Goal: Use online tool/utility: Utilize a website feature to perform a specific function

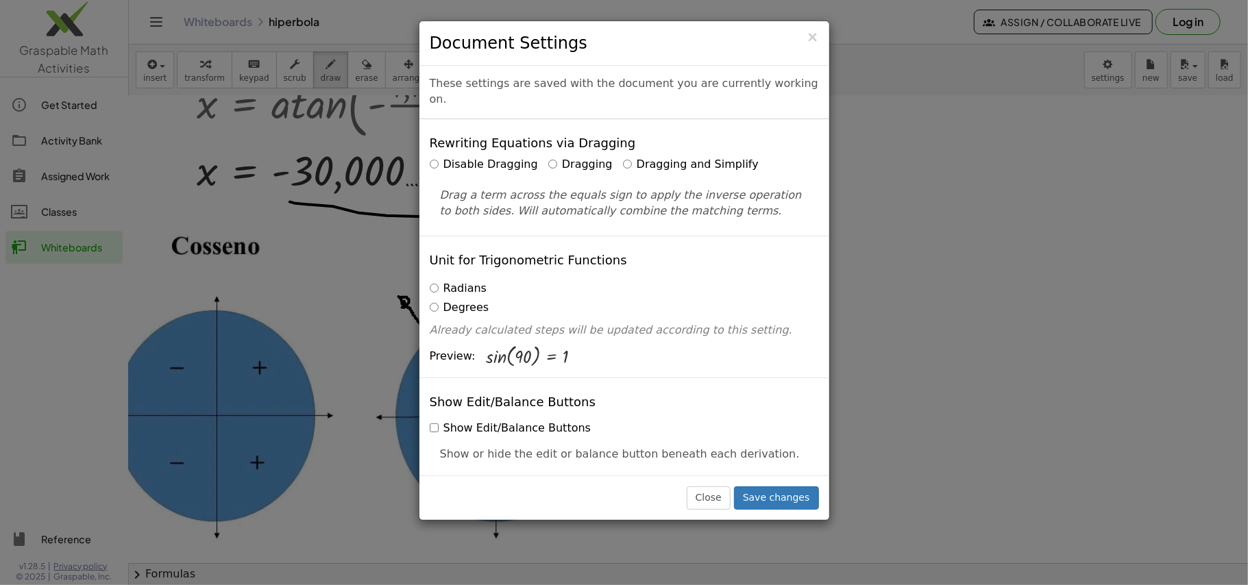
scroll to position [0, 344]
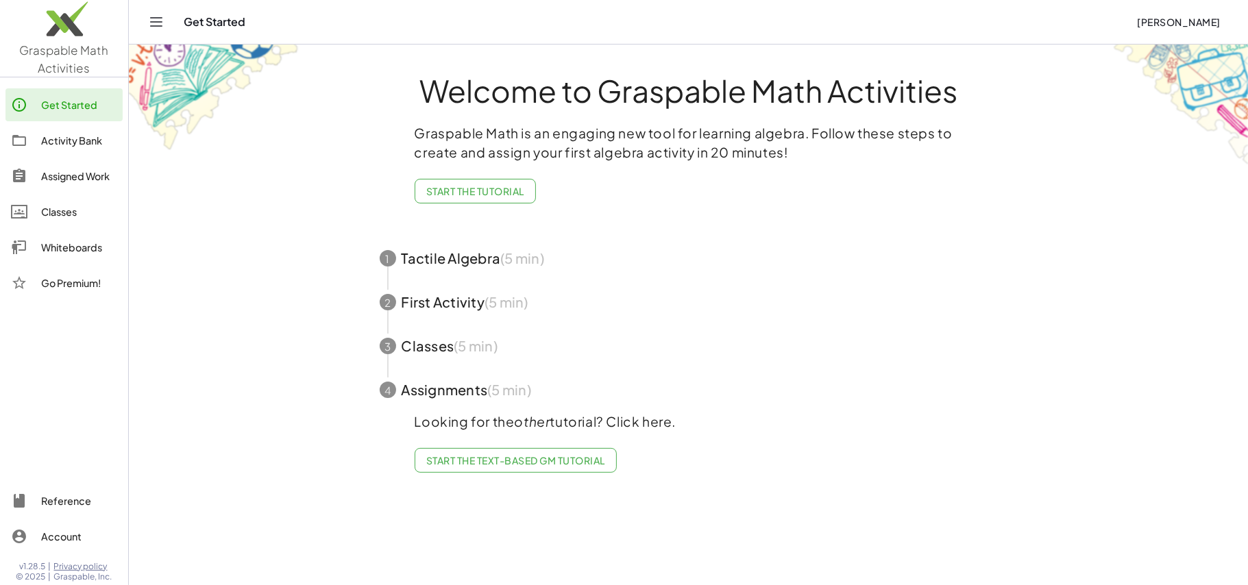
click at [84, 26] on img at bounding box center [64, 22] width 128 height 58
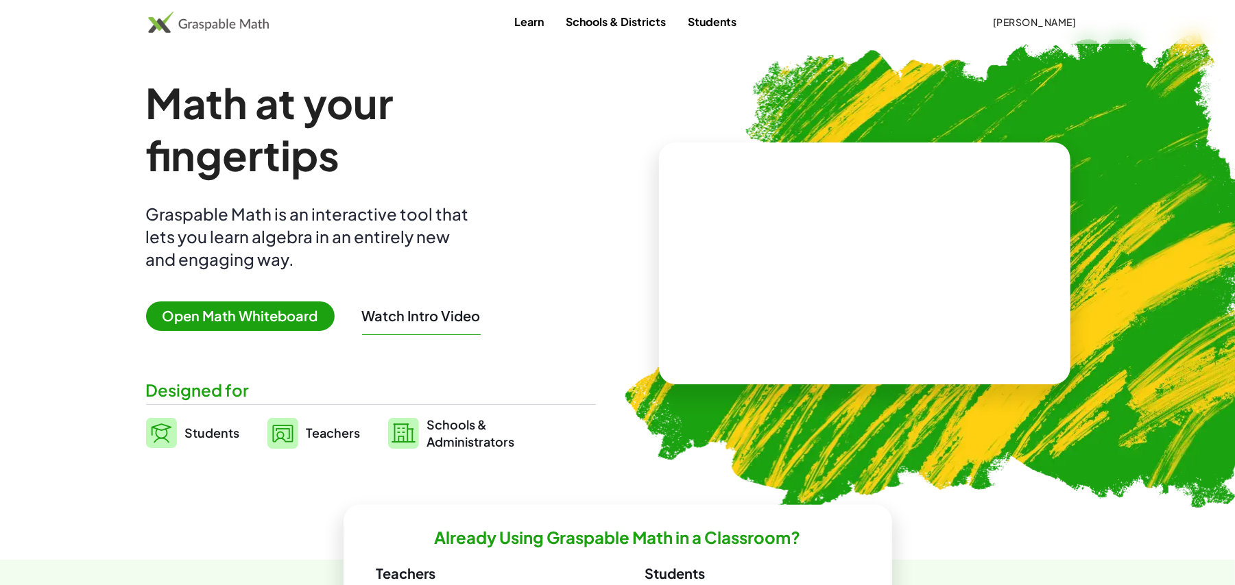
click at [196, 308] on span "Open Math Whiteboard" at bounding box center [240, 316] width 189 height 29
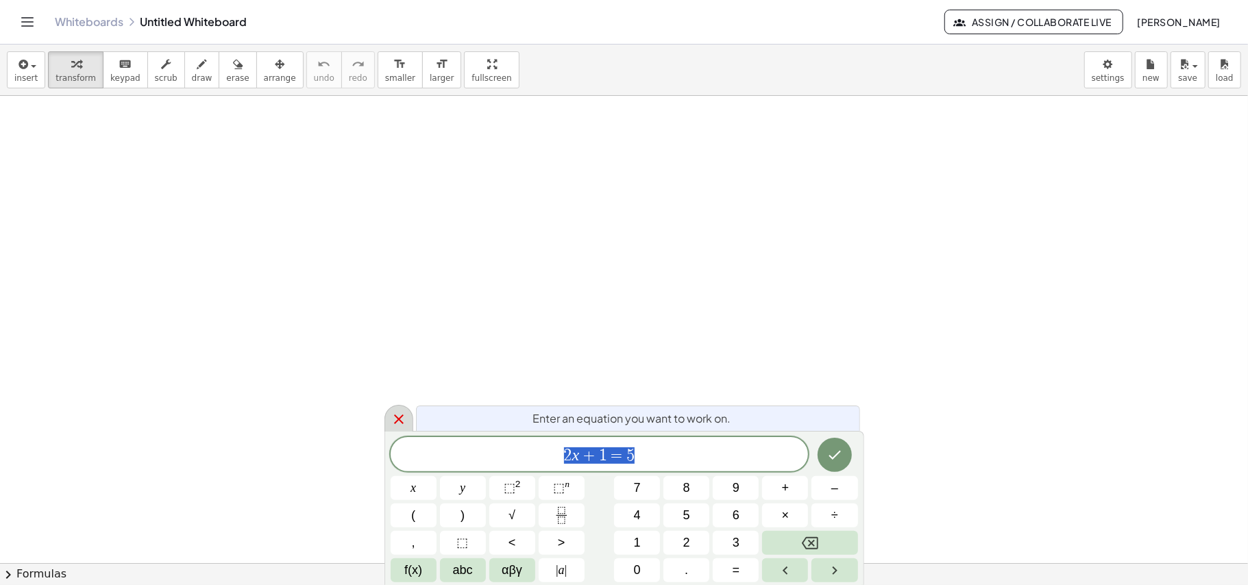
click at [392, 420] on icon at bounding box center [399, 419] width 16 height 16
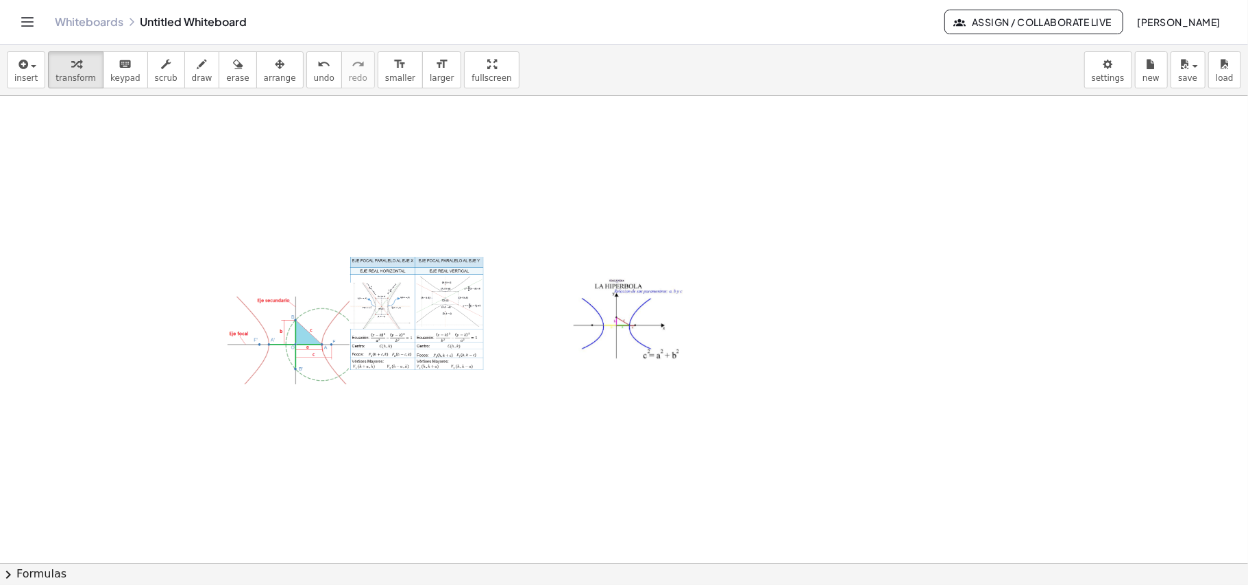
click at [306, 352] on div at bounding box center [296, 341] width 137 height 89
click at [275, 66] on icon "button" at bounding box center [280, 64] width 10 height 16
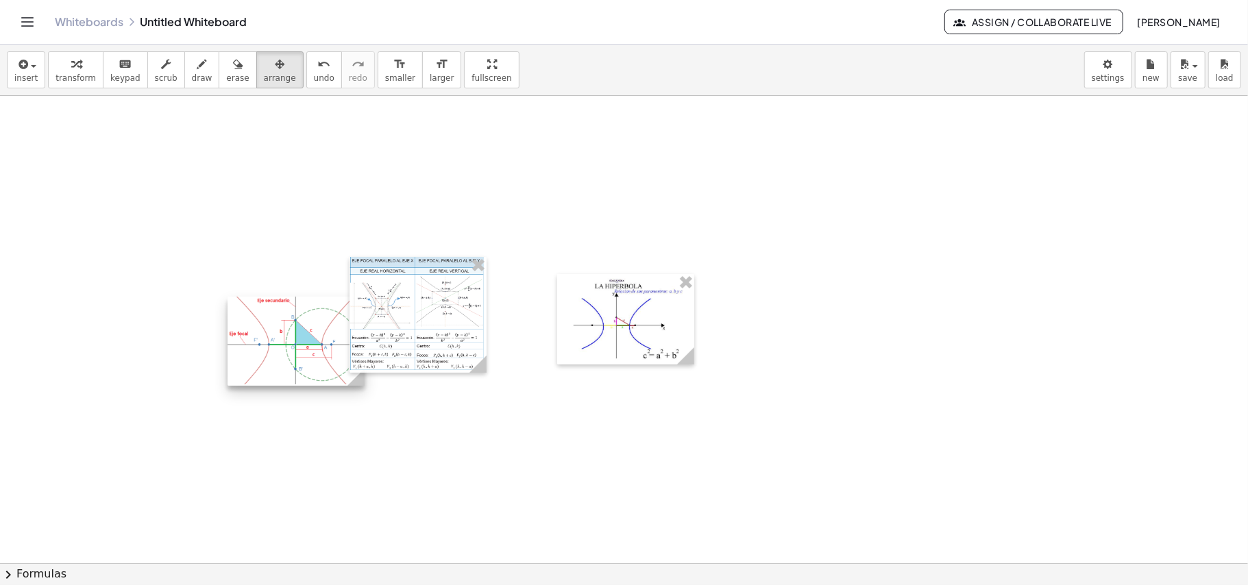
click at [274, 355] on div at bounding box center [296, 341] width 137 height 89
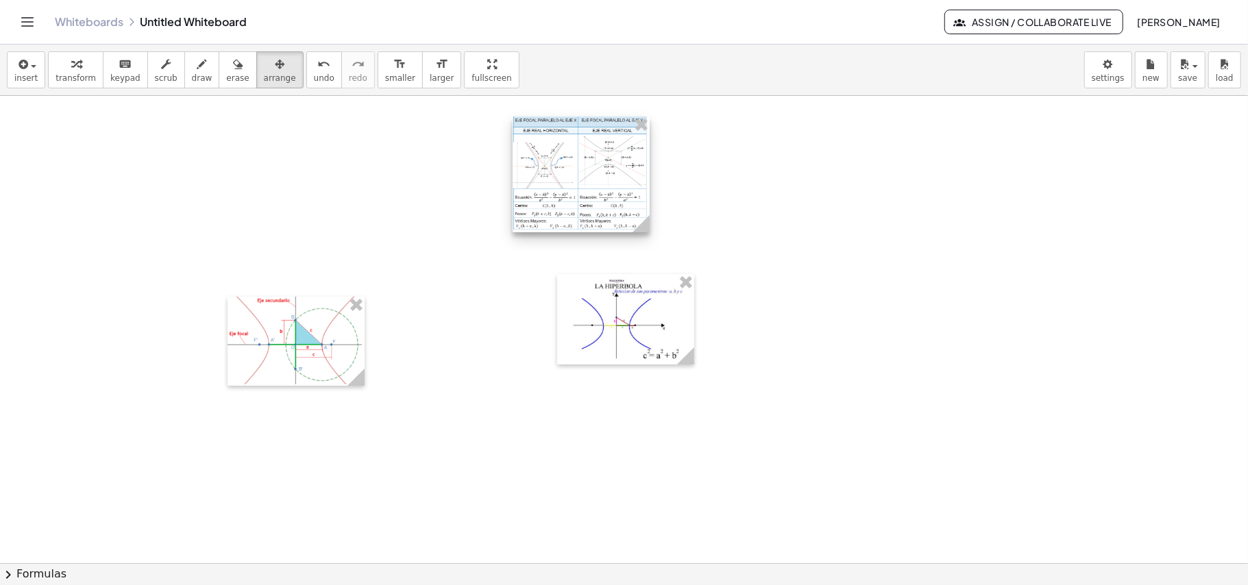
drag, startPoint x: 413, startPoint y: 325, endPoint x: 551, endPoint y: 184, distance: 197.3
click at [552, 184] on div at bounding box center [581, 174] width 137 height 115
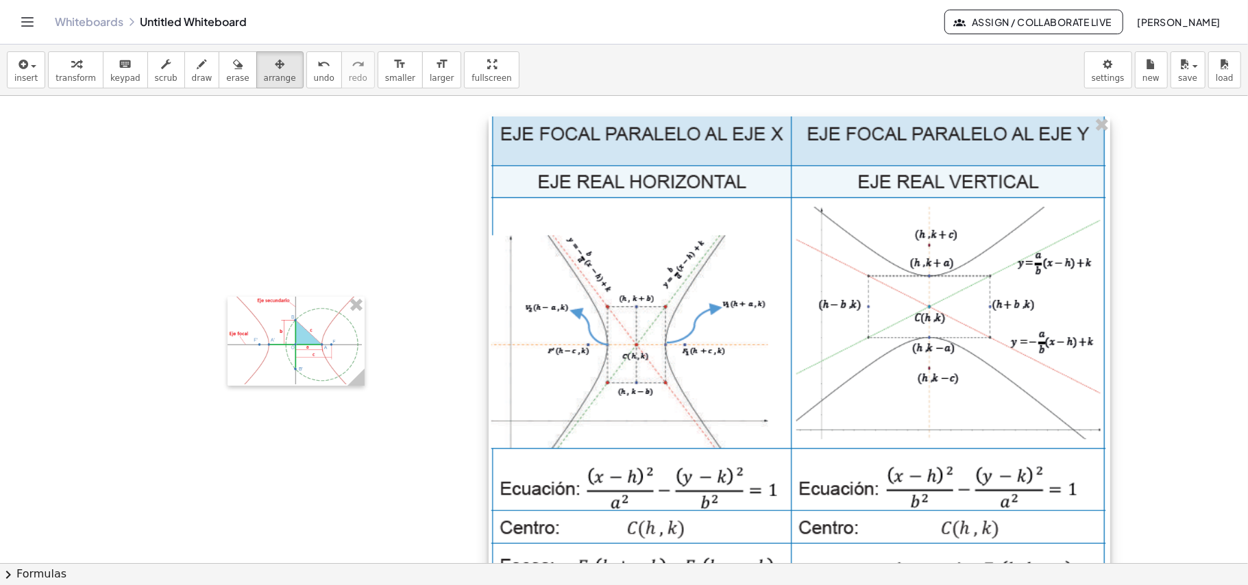
drag, startPoint x: 612, startPoint y: 223, endPoint x: 1097, endPoint y: 356, distance: 502.8
click at [1097, 356] on div at bounding box center [800, 379] width 622 height 524
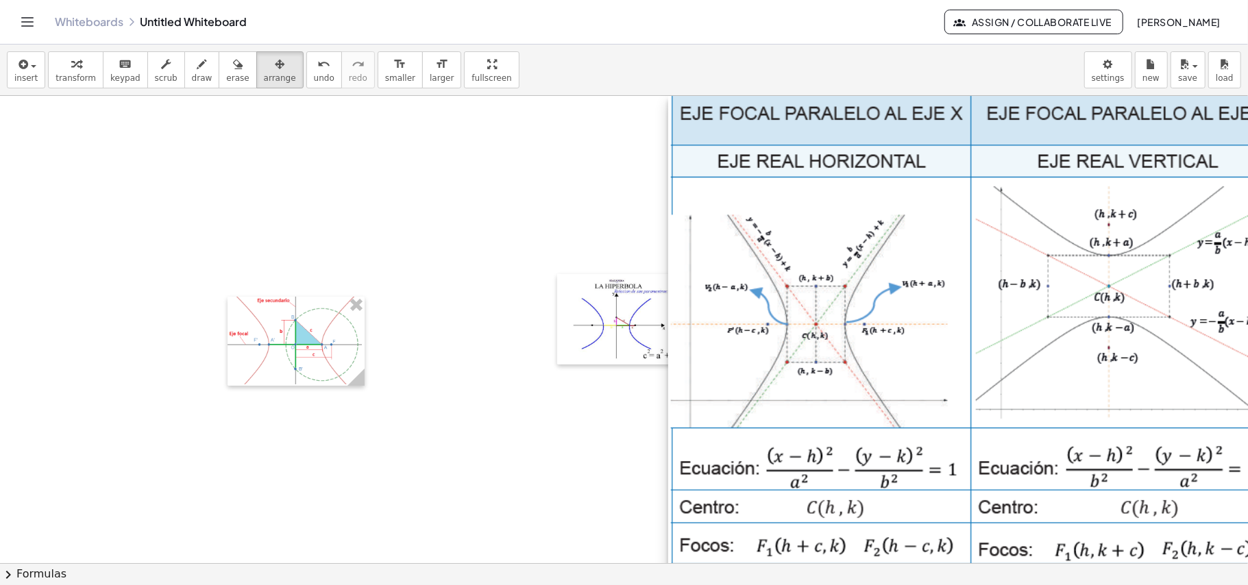
drag, startPoint x: 891, startPoint y: 367, endPoint x: 1071, endPoint y: 297, distance: 193.0
click at [1071, 297] on div at bounding box center [979, 358] width 622 height 524
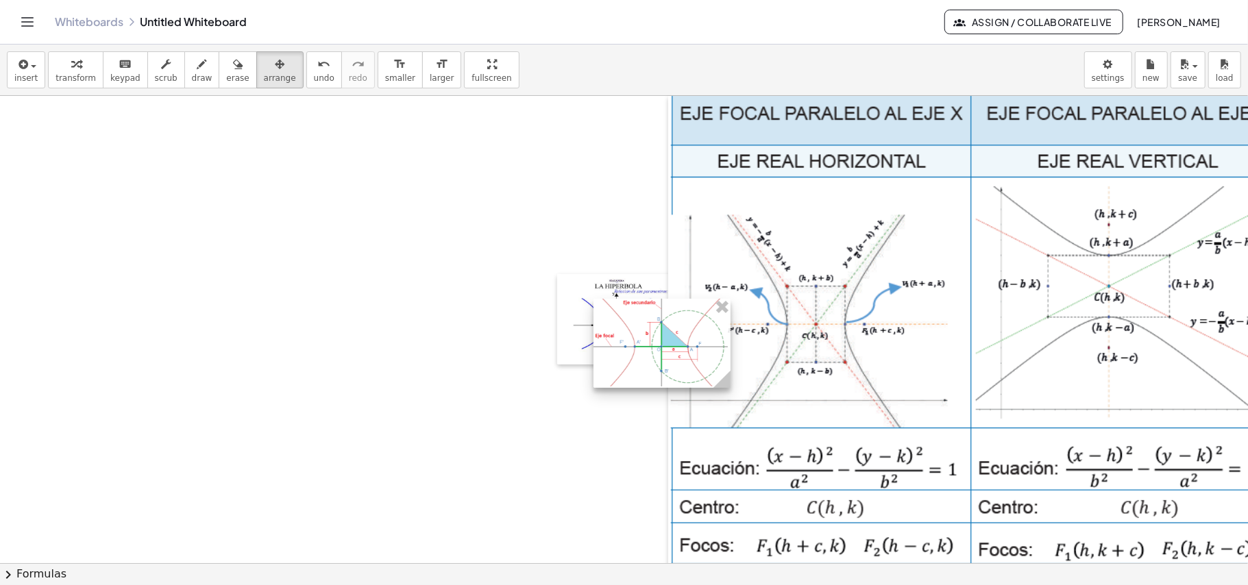
drag, startPoint x: 348, startPoint y: 363, endPoint x: 994, endPoint y: 365, distance: 645.8
click at [731, 365] on div at bounding box center [662, 343] width 137 height 89
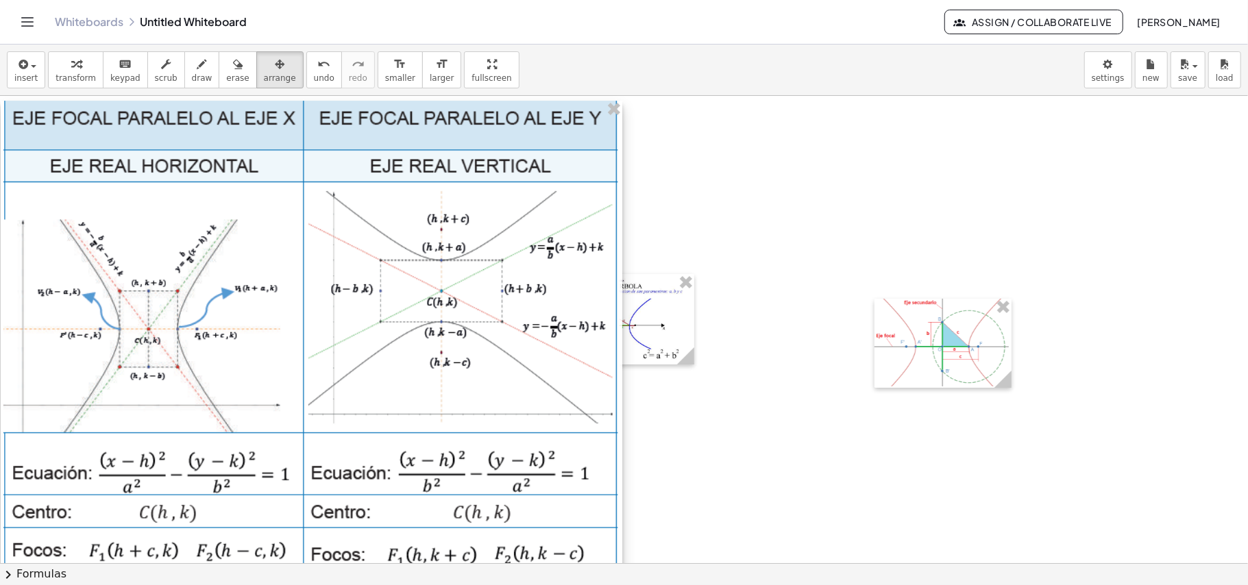
drag, startPoint x: 1152, startPoint y: 267, endPoint x: 485, endPoint y: 271, distance: 666.4
click at [485, 271] on div at bounding box center [312, 363] width 622 height 524
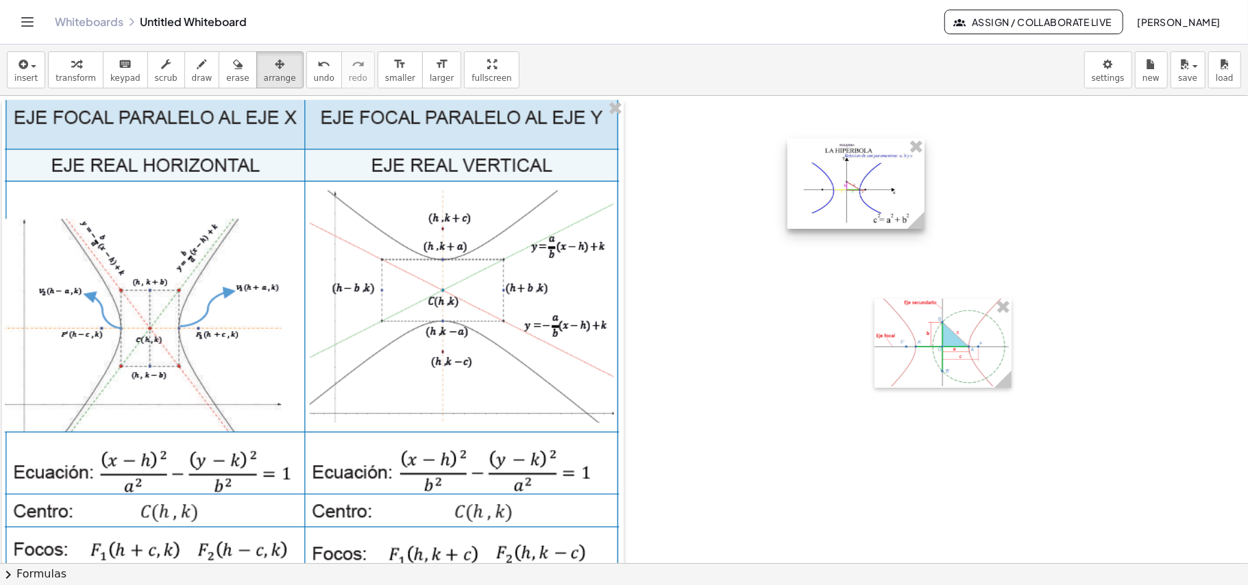
drag, startPoint x: 664, startPoint y: 326, endPoint x: 895, endPoint y: 190, distance: 268.9
click at [895, 190] on div at bounding box center [856, 183] width 137 height 90
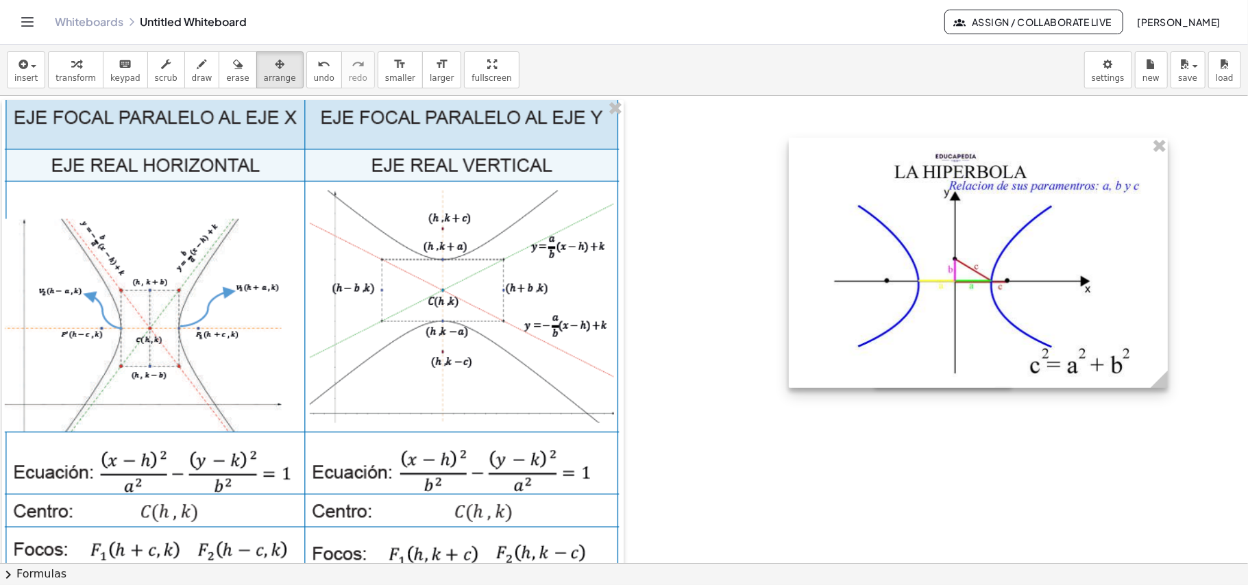
drag, startPoint x: 922, startPoint y: 223, endPoint x: 1164, endPoint y: 280, distance: 248.6
click at [1164, 280] on div at bounding box center [978, 263] width 379 height 250
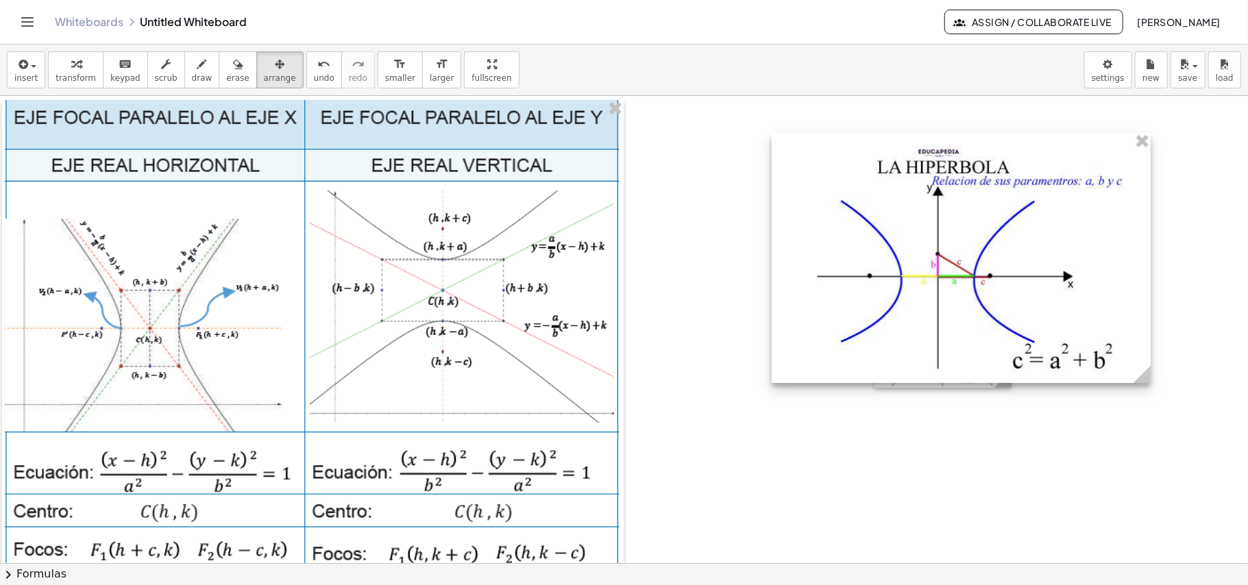
drag, startPoint x: 1086, startPoint y: 276, endPoint x: 1056, endPoint y: 244, distance: 43.6
click at [1056, 244] on div at bounding box center [961, 258] width 379 height 250
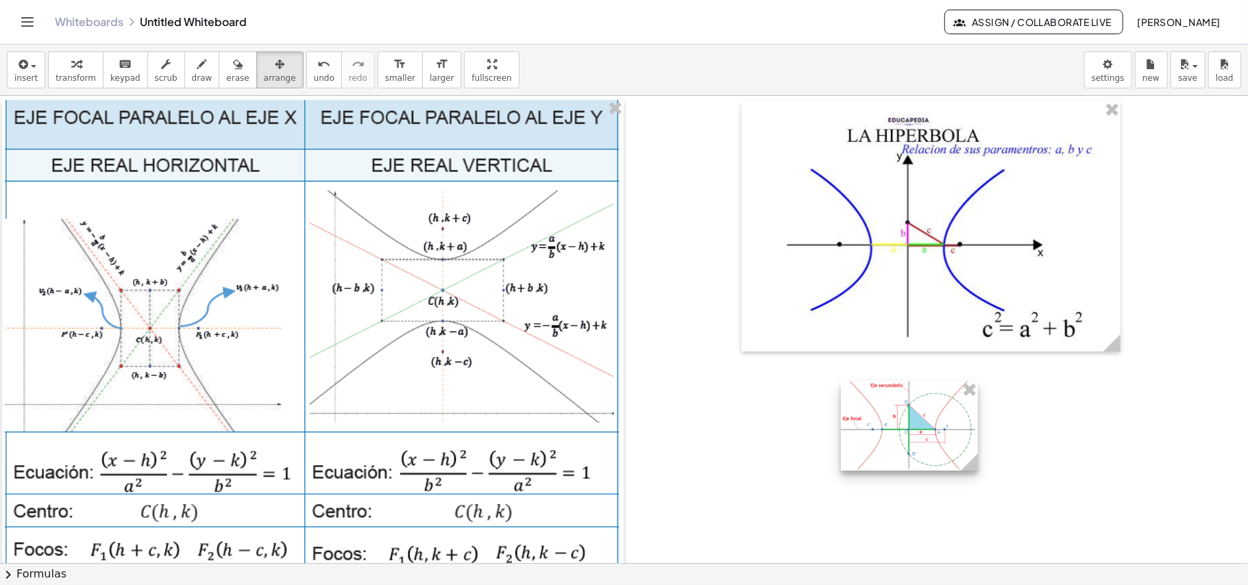
drag, startPoint x: 980, startPoint y: 379, endPoint x: 947, endPoint y: 463, distance: 90.8
click at [947, 463] on div at bounding box center [909, 426] width 137 height 89
click at [971, 478] on div at bounding box center [647, 563] width 1294 height 934
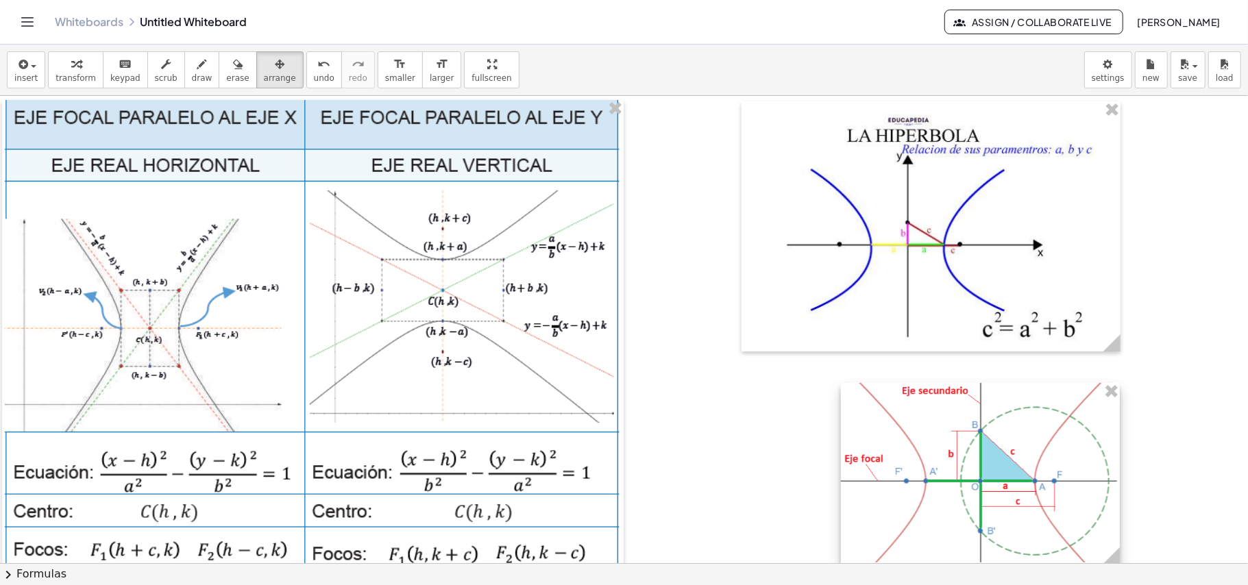
drag, startPoint x: 971, startPoint y: 468, endPoint x: 1233, endPoint y: 548, distance: 273.4
click at [1120, 538] on div at bounding box center [980, 474] width 279 height 182
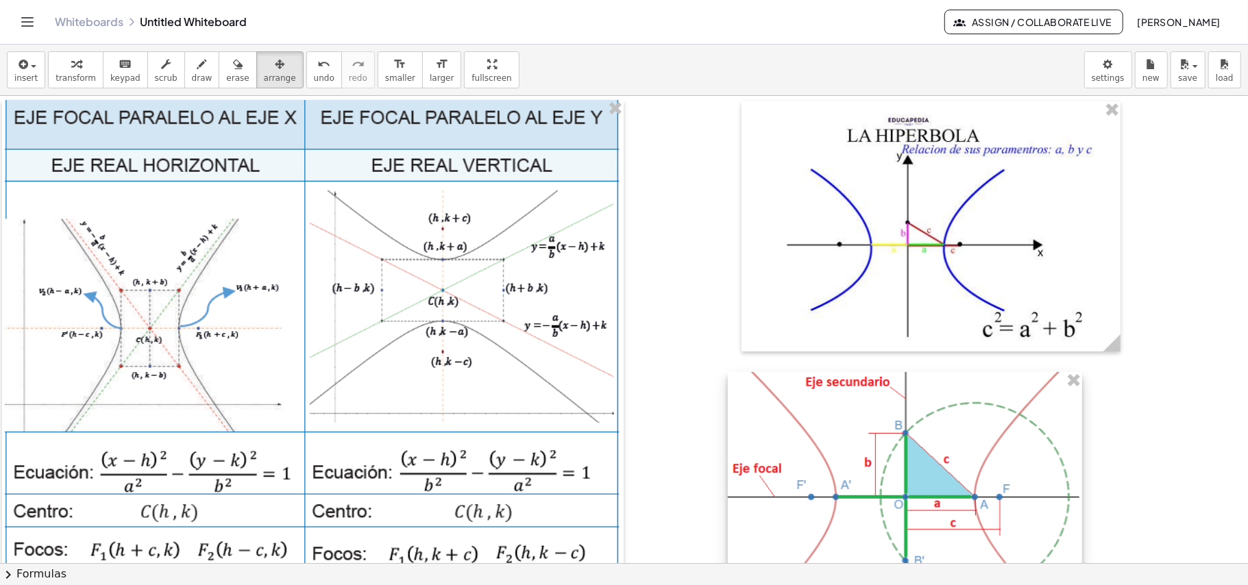
drag, startPoint x: 1120, startPoint y: 521, endPoint x: 998, endPoint y: 511, distance: 121.7
click at [998, 511] on div at bounding box center [905, 487] width 354 height 230
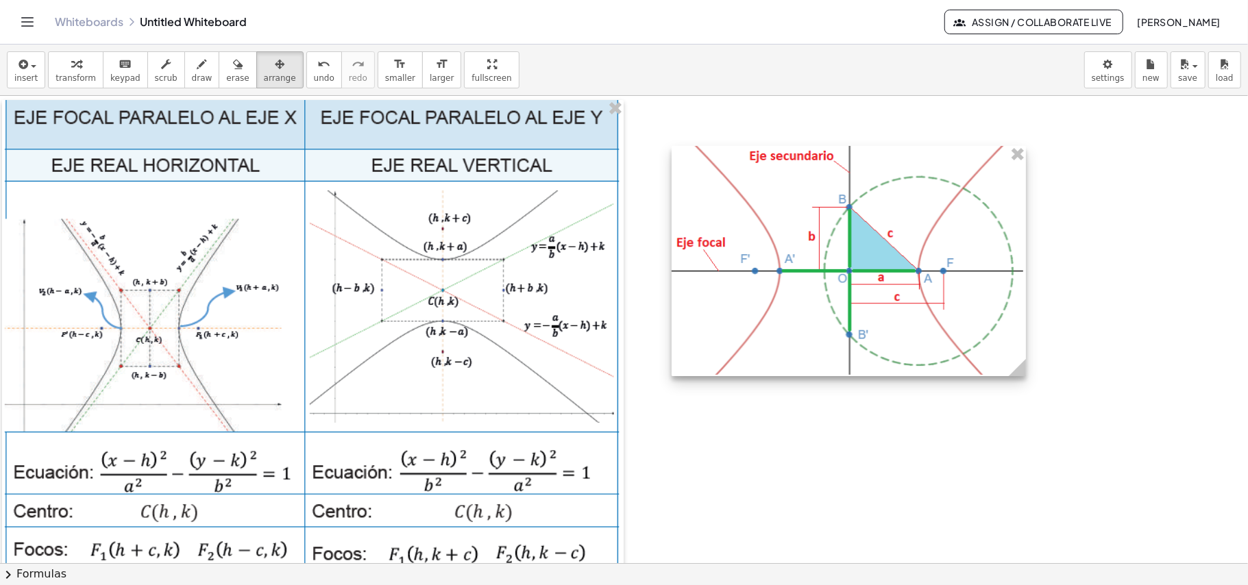
drag, startPoint x: 901, startPoint y: 382, endPoint x: 869, endPoint y: 250, distance: 135.4
click at [869, 250] on div at bounding box center [849, 261] width 354 height 230
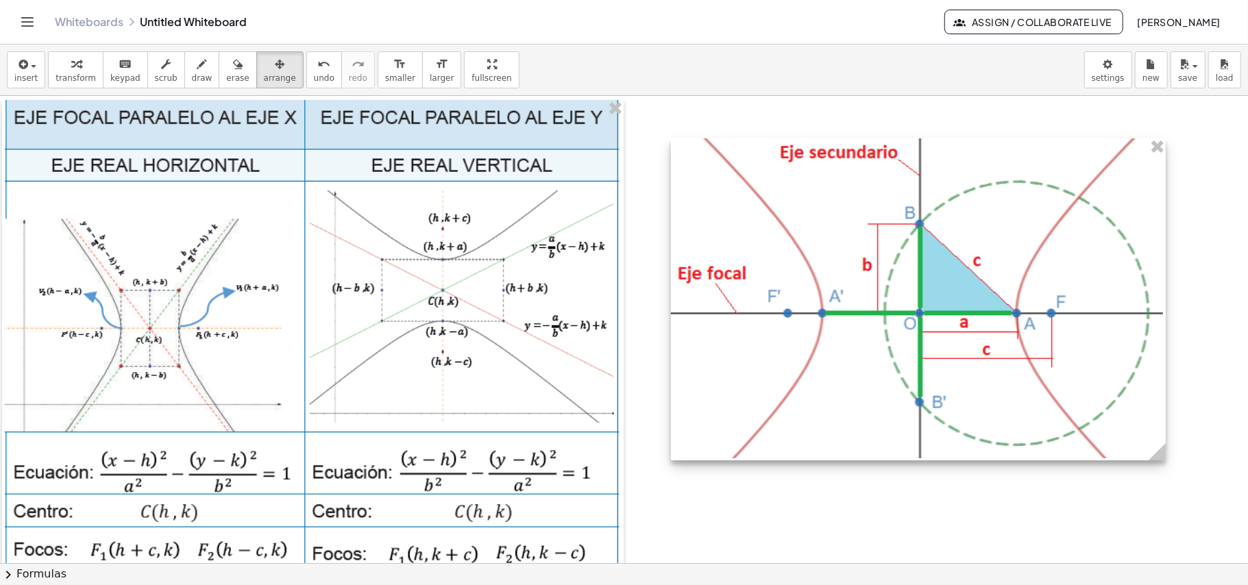
drag, startPoint x: 1015, startPoint y: 367, endPoint x: 1156, endPoint y: 445, distance: 160.5
click at [1156, 445] on g at bounding box center [1160, 455] width 24 height 24
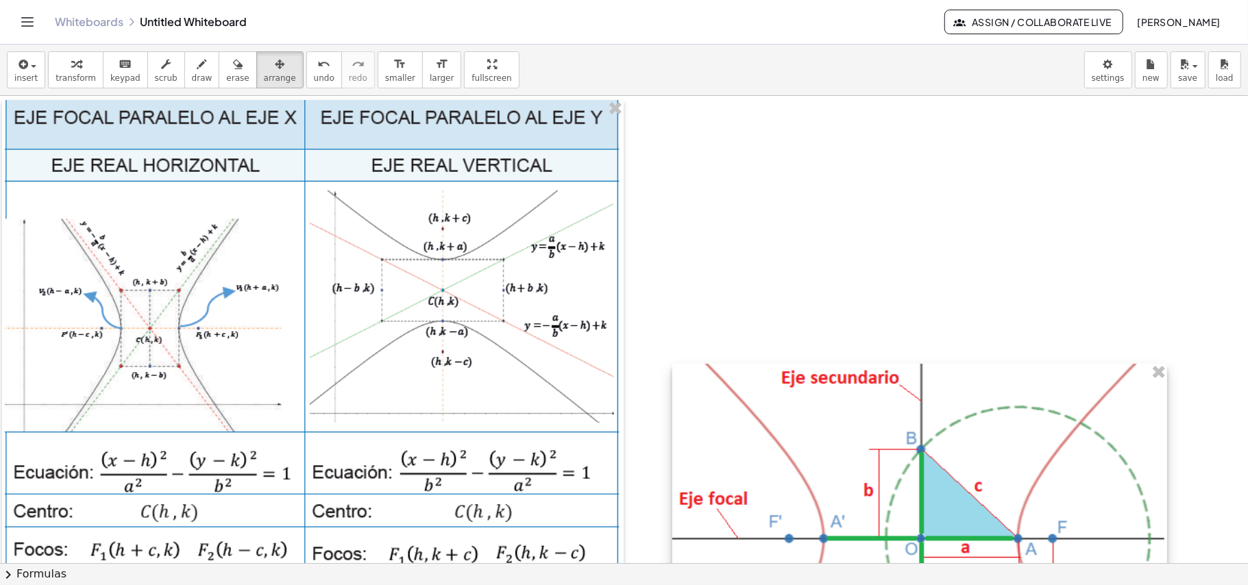
drag, startPoint x: 941, startPoint y: 344, endPoint x: 927, endPoint y: 461, distance: 117.3
click at [942, 571] on div "insert select one: Math Expression Function Text Youtube Video Graphing Geometr…" at bounding box center [624, 315] width 1248 height 541
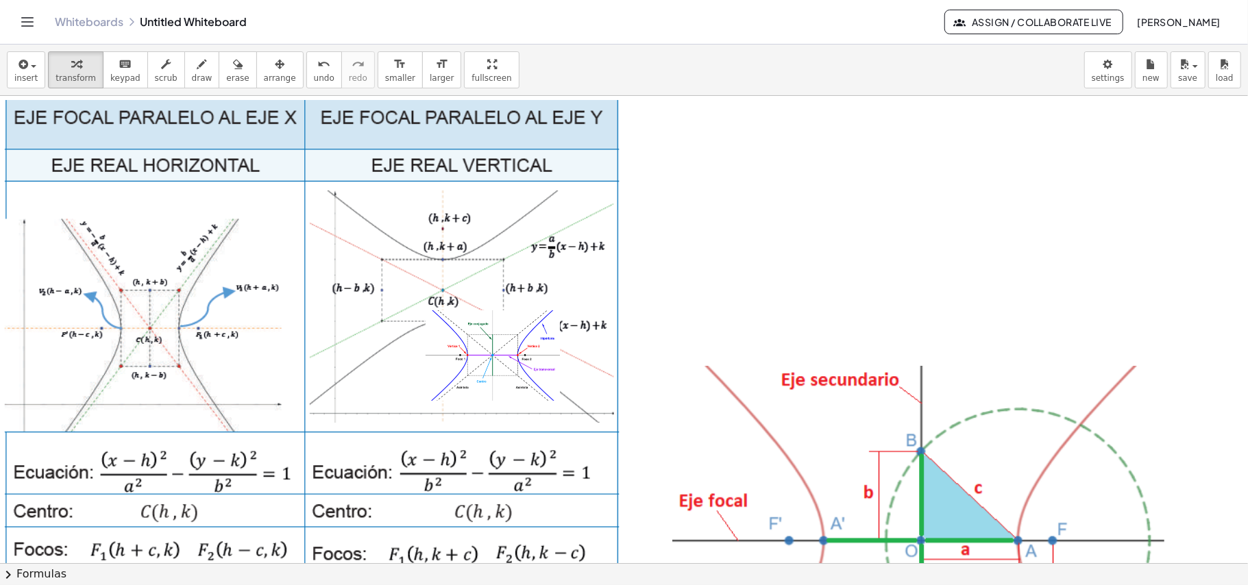
drag, startPoint x: 486, startPoint y: 340, endPoint x: 569, endPoint y: 325, distance: 84.3
click at [569, 325] on div at bounding box center [647, 563] width 1294 height 934
click at [275, 72] on icon "button" at bounding box center [280, 64] width 10 height 16
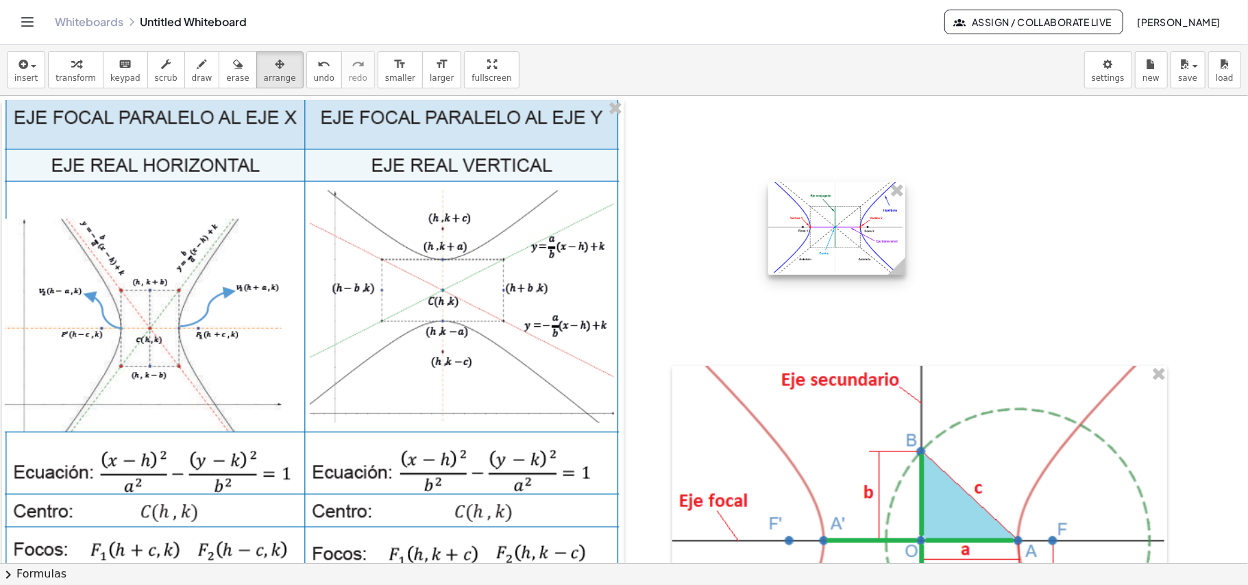
drag, startPoint x: 629, startPoint y: 348, endPoint x: 806, endPoint y: 234, distance: 210.7
click at [806, 234] on div at bounding box center [837, 228] width 137 height 93
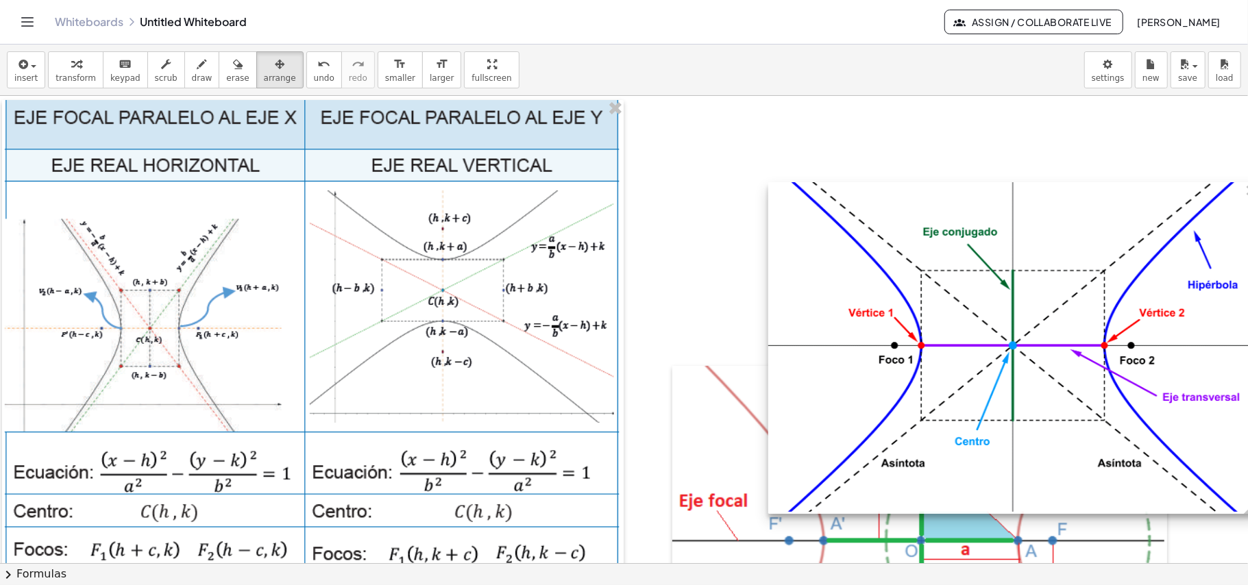
drag, startPoint x: 892, startPoint y: 277, endPoint x: 1248, endPoint y: 426, distance: 385.9
click at [1248, 426] on div "×" at bounding box center [624, 330] width 1248 height 468
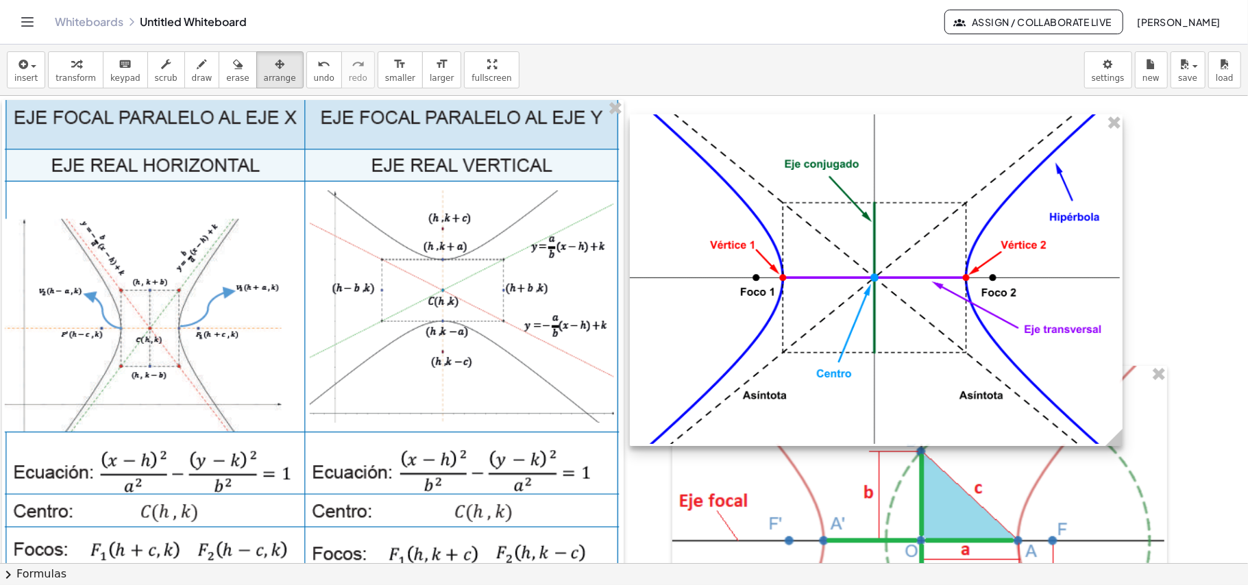
drag, startPoint x: 1032, startPoint y: 357, endPoint x: 894, endPoint y: 289, distance: 154.2
click at [894, 289] on div at bounding box center [876, 280] width 493 height 332
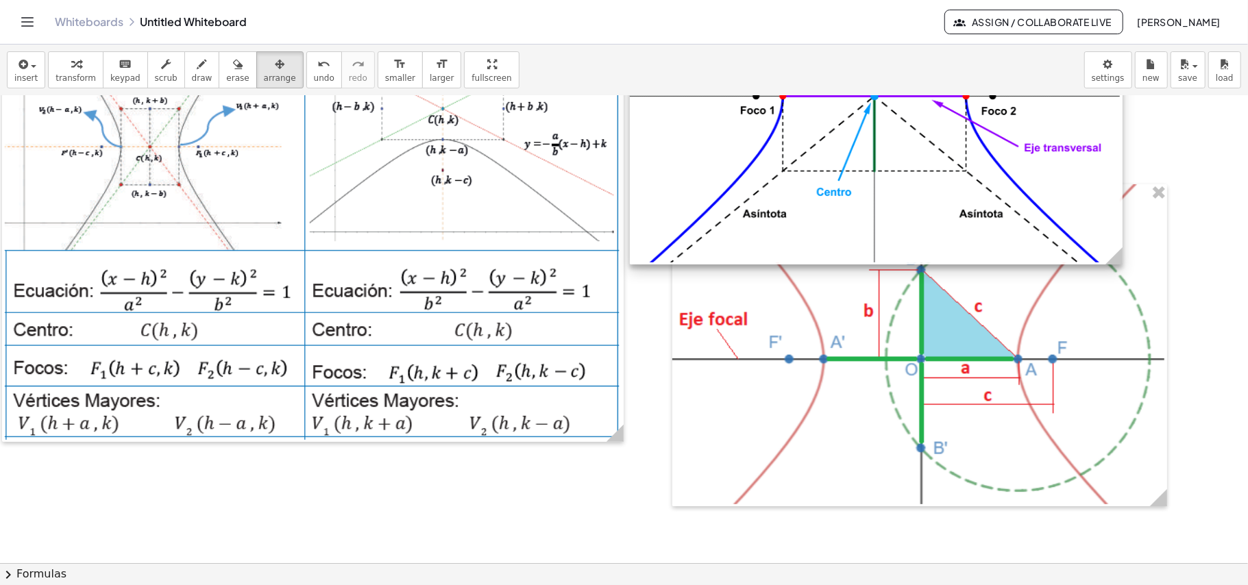
scroll to position [182, 0]
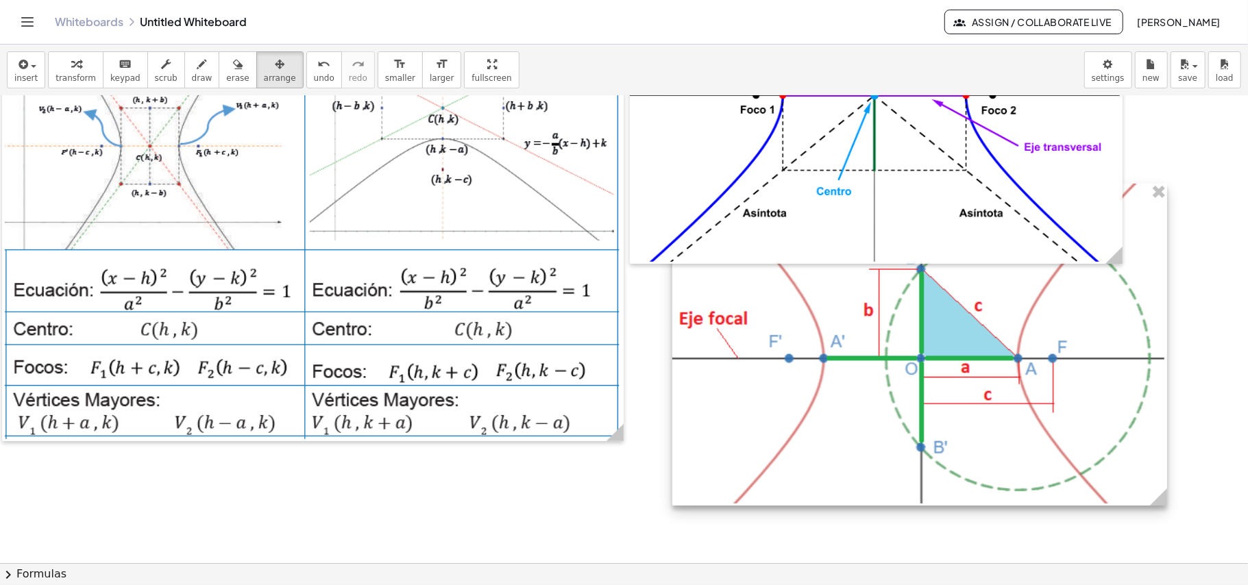
click at [851, 402] on div at bounding box center [920, 345] width 495 height 322
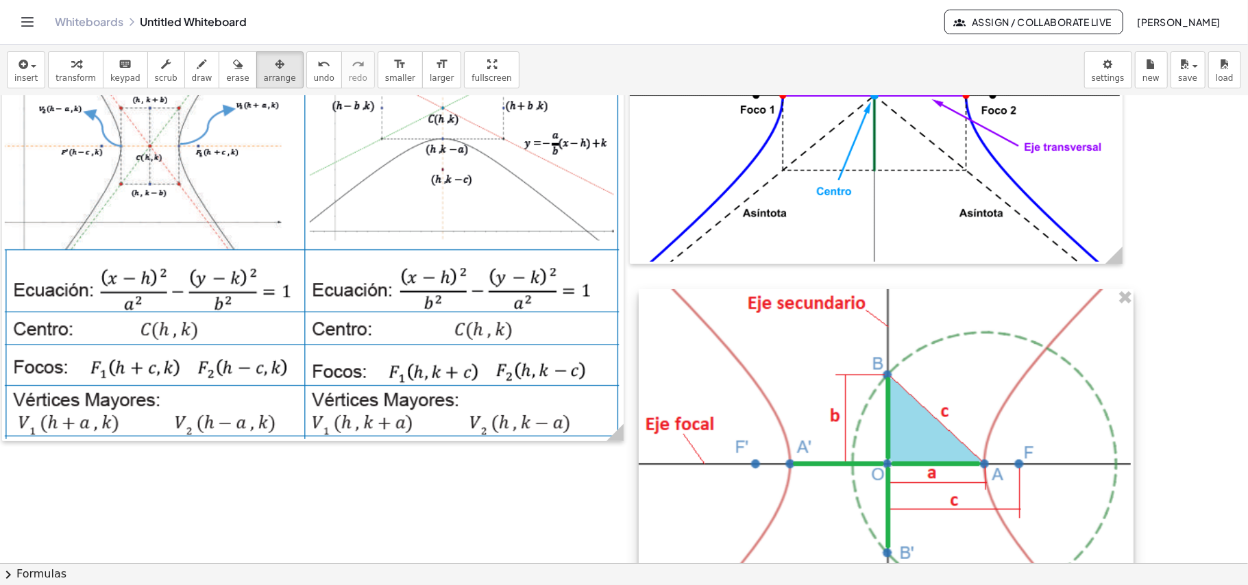
drag, startPoint x: 840, startPoint y: 395, endPoint x: 807, endPoint y: 500, distance: 110.8
click at [807, 500] on div at bounding box center [886, 450] width 495 height 322
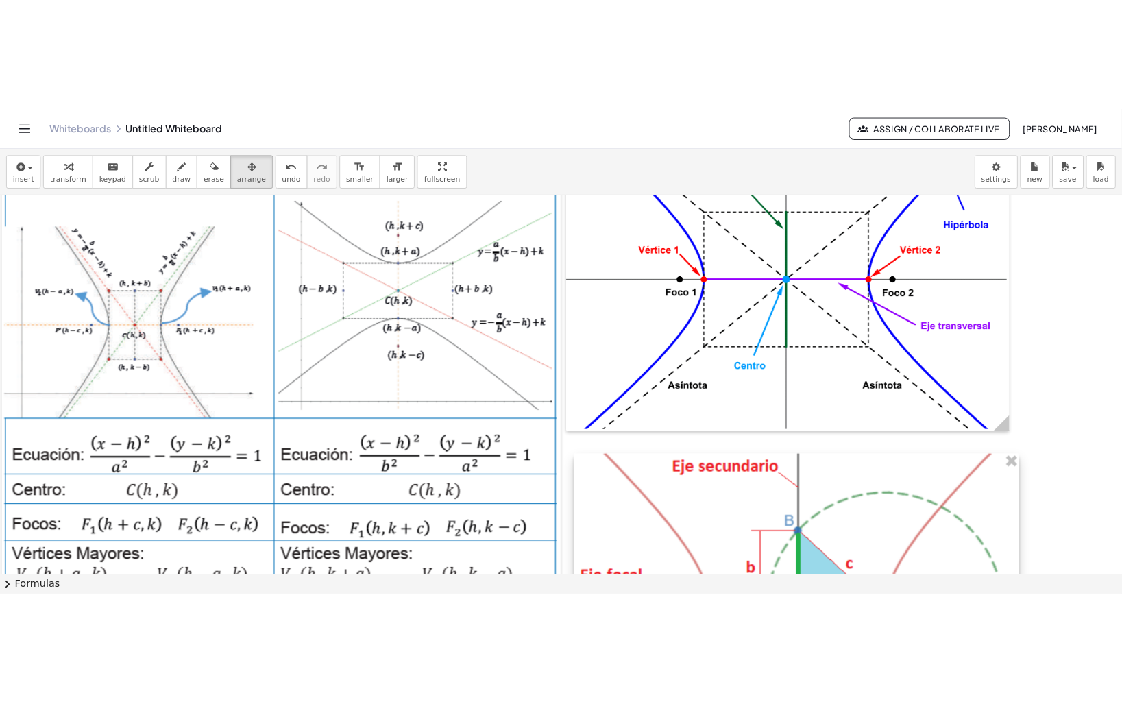
scroll to position [0, 0]
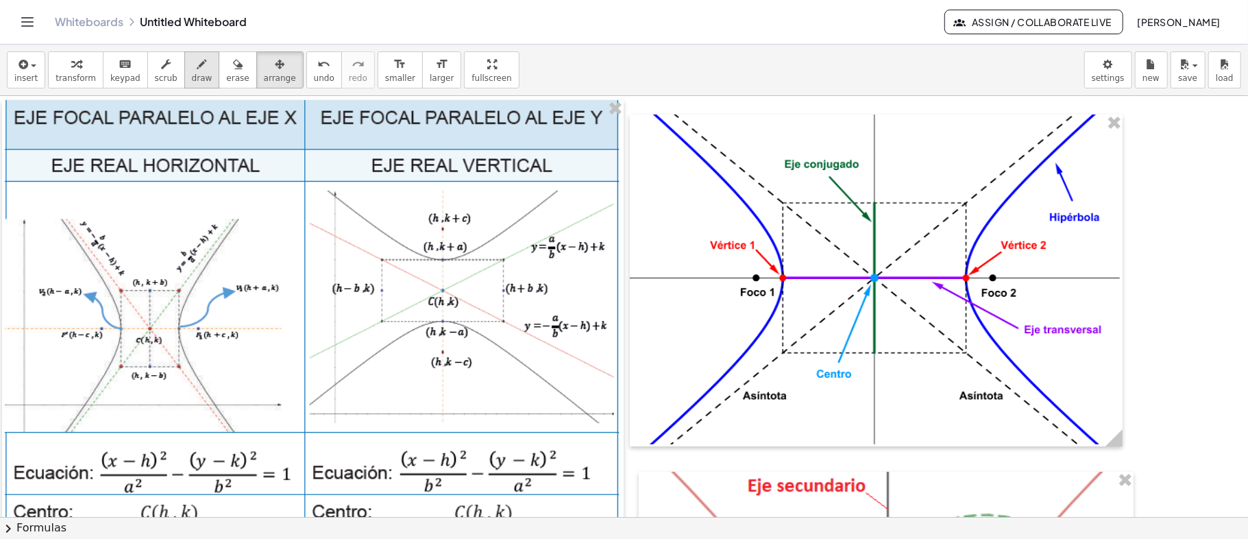
click at [192, 74] on span "draw" at bounding box center [202, 78] width 21 height 10
drag, startPoint x: 396, startPoint y: 187, endPoint x: 469, endPoint y: 197, distance: 73.4
drag, startPoint x: 379, startPoint y: 402, endPoint x: 520, endPoint y: 420, distance: 141.7
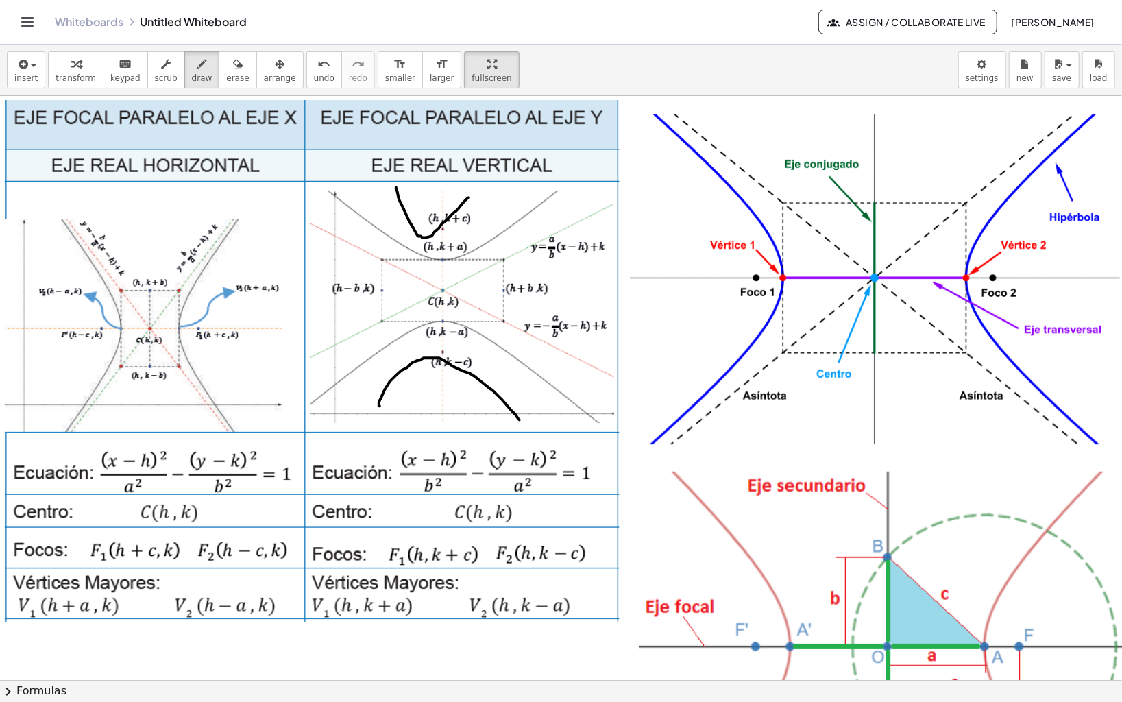
drag, startPoint x: 439, startPoint y: 82, endPoint x: 325, endPoint y: 220, distance: 179.2
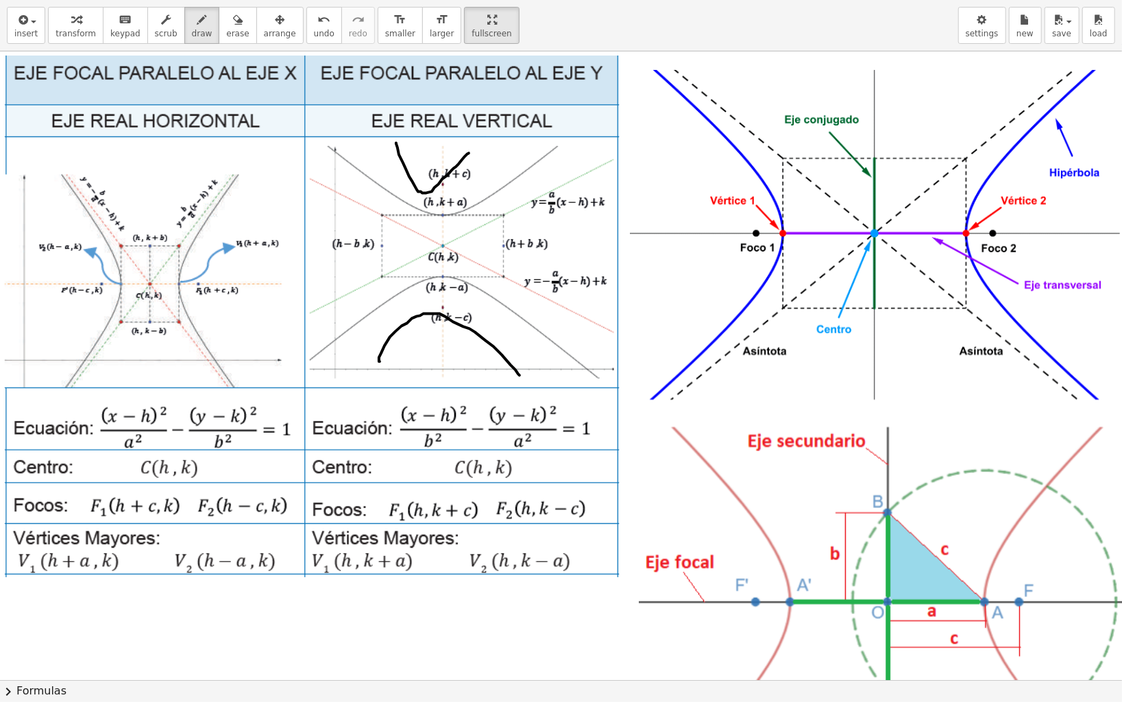
click at [325, 220] on div "insert select one: Math Expression Function Text Youtube Video Graphing Geometr…" at bounding box center [561, 351] width 1122 height 702
drag, startPoint x: 450, startPoint y: 105, endPoint x: 439, endPoint y: 461, distance: 356.0
click at [439, 461] on div at bounding box center [647, 679] width 1294 height 1257
drag, startPoint x: 484, startPoint y: 138, endPoint x: 483, endPoint y: 158, distance: 19.9
click at [483, 158] on div at bounding box center [647, 679] width 1294 height 1257
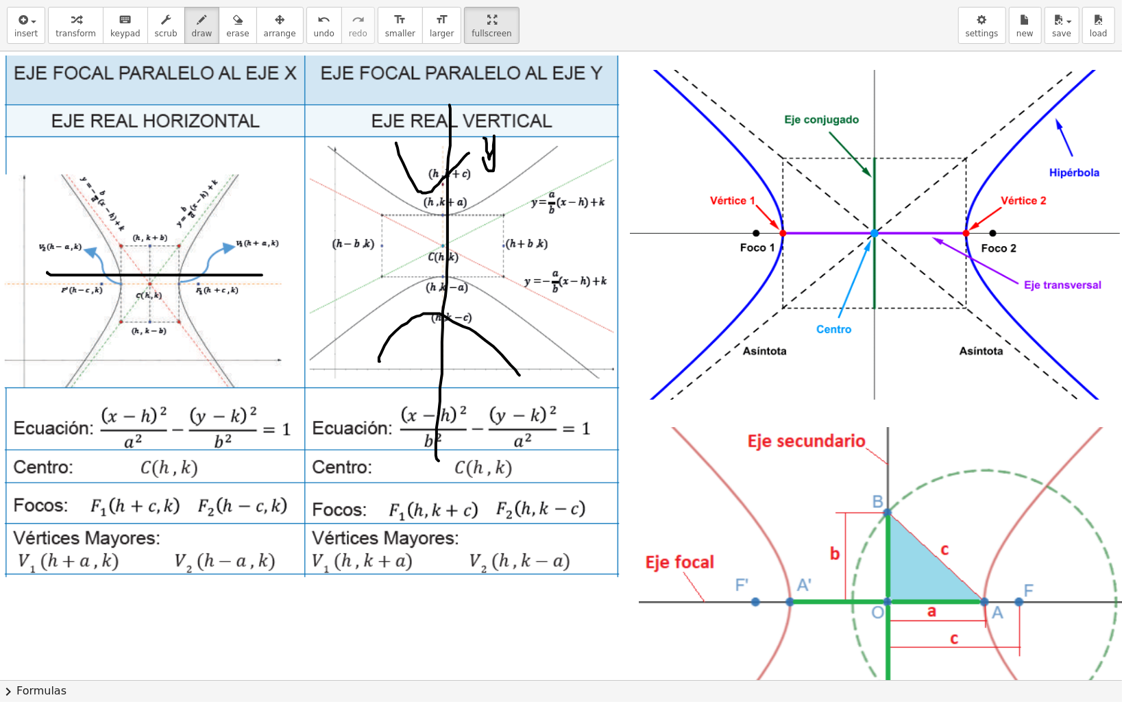
drag, startPoint x: 47, startPoint y: 272, endPoint x: 267, endPoint y: 275, distance: 220.1
click at [267, 275] on div at bounding box center [647, 679] width 1294 height 1257
drag, startPoint x: 267, startPoint y: 295, endPoint x: 280, endPoint y: 324, distance: 31.9
click at [280, 324] on div at bounding box center [647, 679] width 1294 height 1257
drag, startPoint x: 283, startPoint y: 299, endPoint x: 248, endPoint y: 324, distance: 43.2
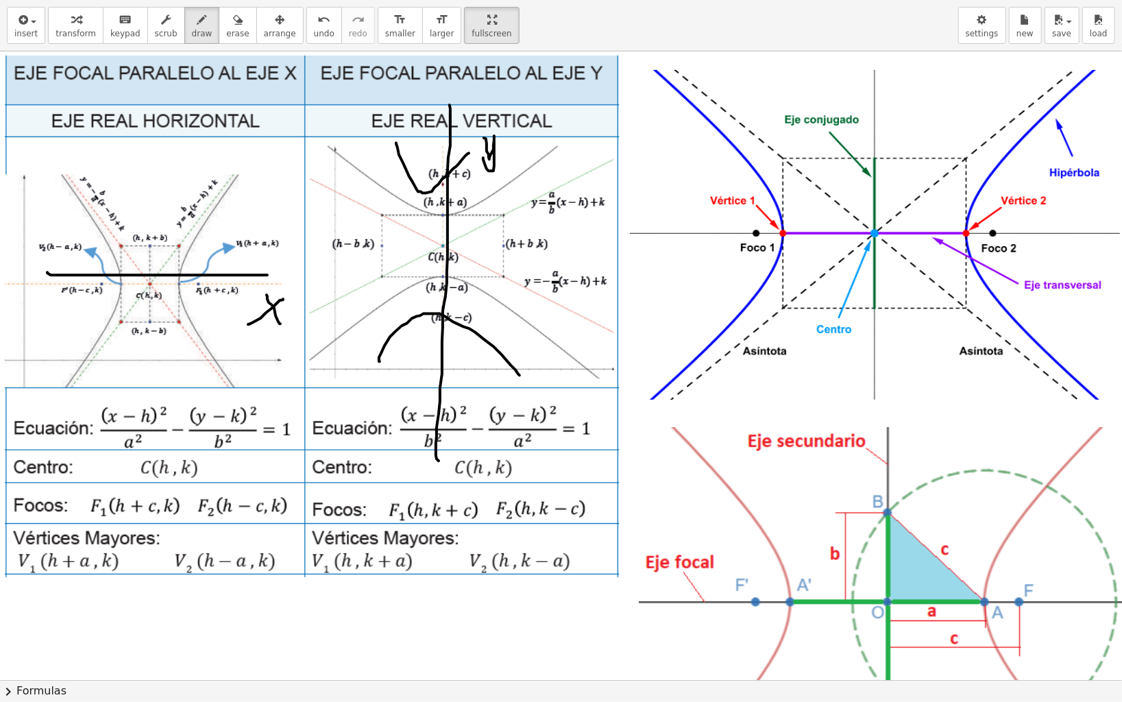
click at [248, 324] on div at bounding box center [647, 679] width 1294 height 1257
drag, startPoint x: 280, startPoint y: 221, endPoint x: 53, endPoint y: 287, distance: 236.3
click at [262, 377] on div at bounding box center [647, 679] width 1294 height 1257
drag, startPoint x: 71, startPoint y: 222, endPoint x: 56, endPoint y: 328, distance: 106.6
click at [56, 328] on div at bounding box center [647, 679] width 1294 height 1257
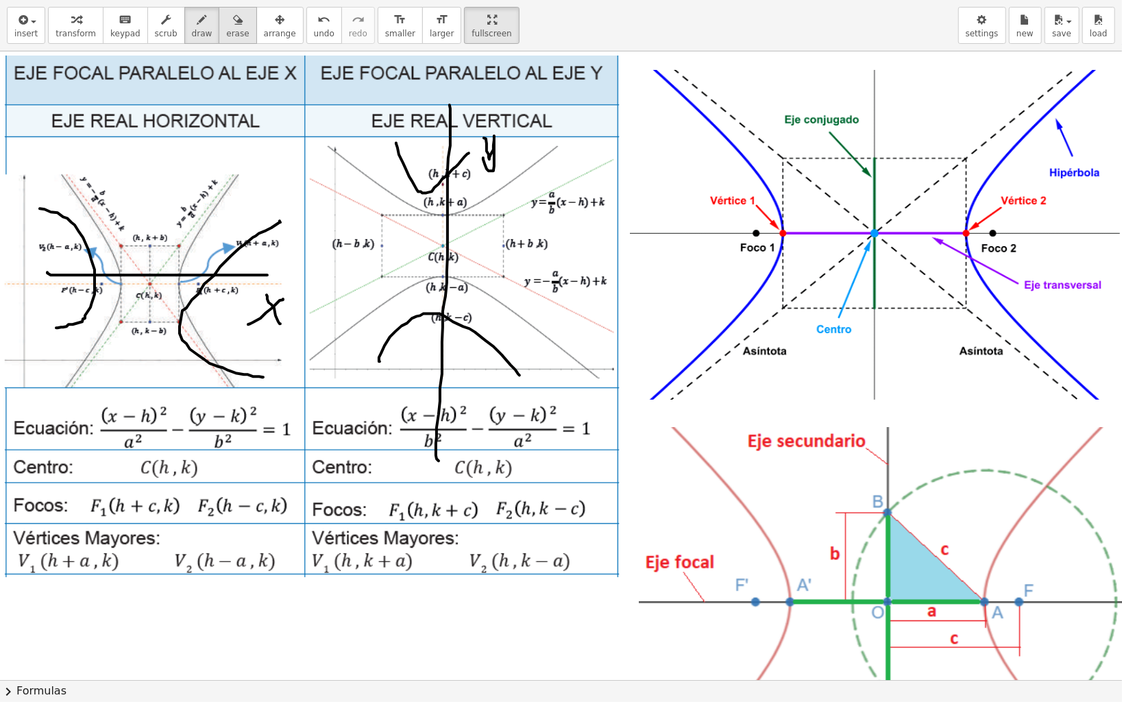
click at [233, 21] on icon "button" at bounding box center [238, 20] width 10 height 16
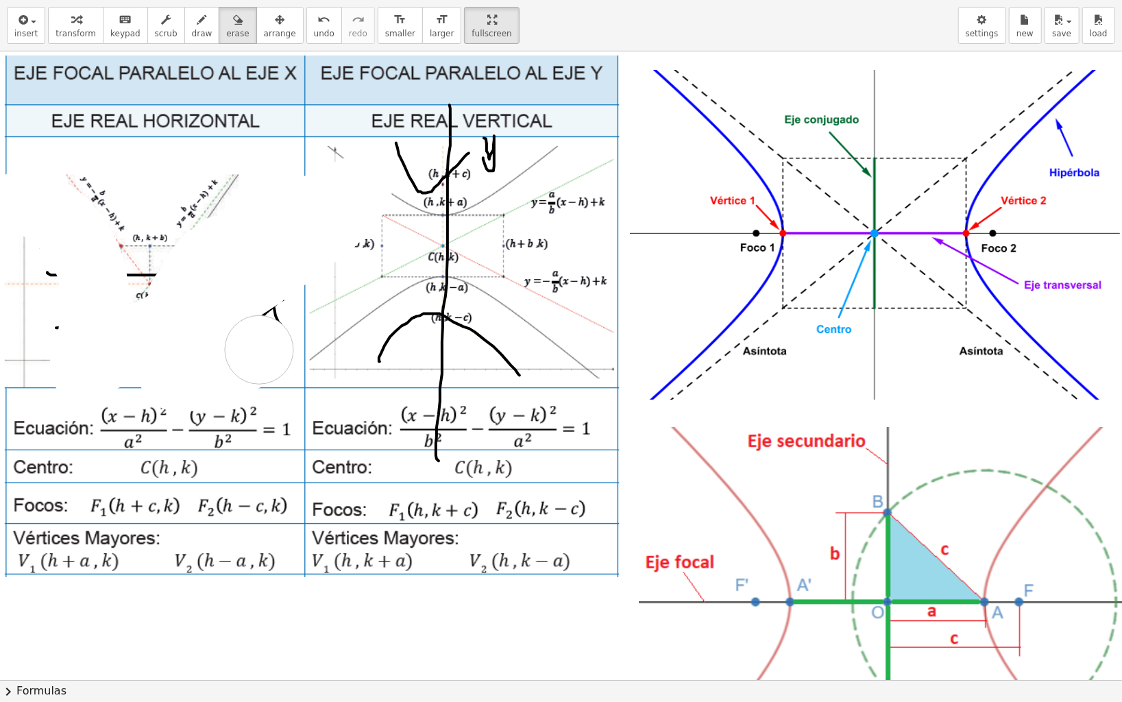
drag, startPoint x: 44, startPoint y: 208, endPoint x: 277, endPoint y: 338, distance: 266.7
click at [274, 341] on div at bounding box center [647, 679] width 1294 height 1257
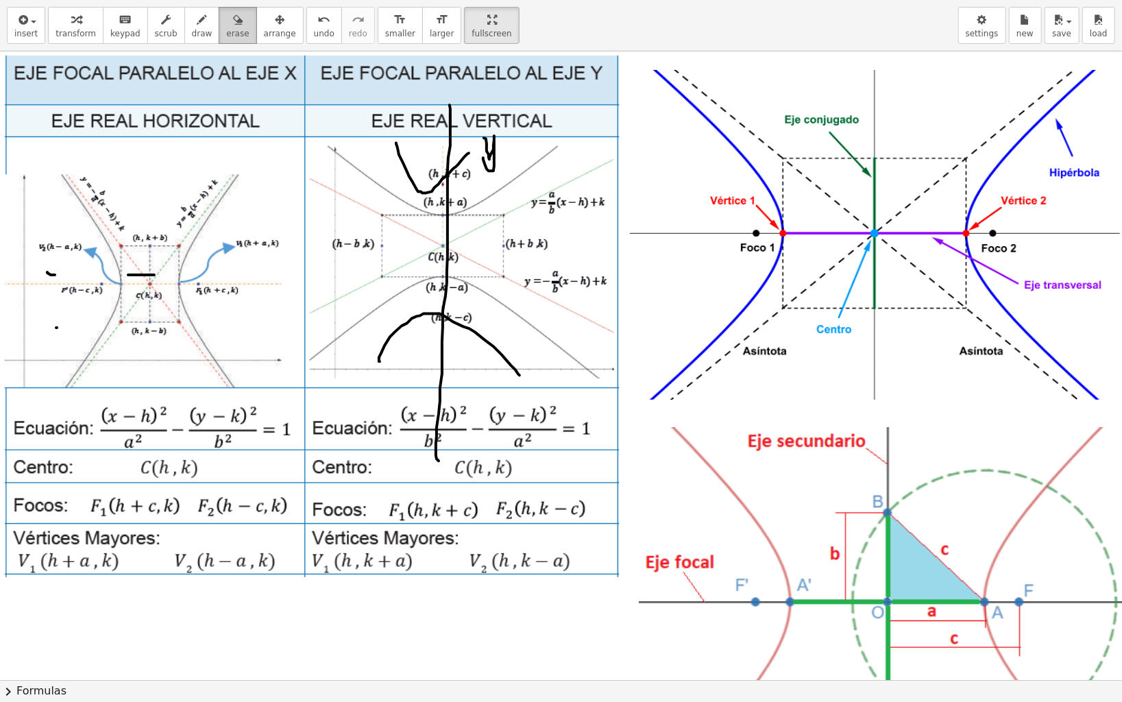
click at [226, 32] on span "erase" at bounding box center [237, 34] width 23 height 10
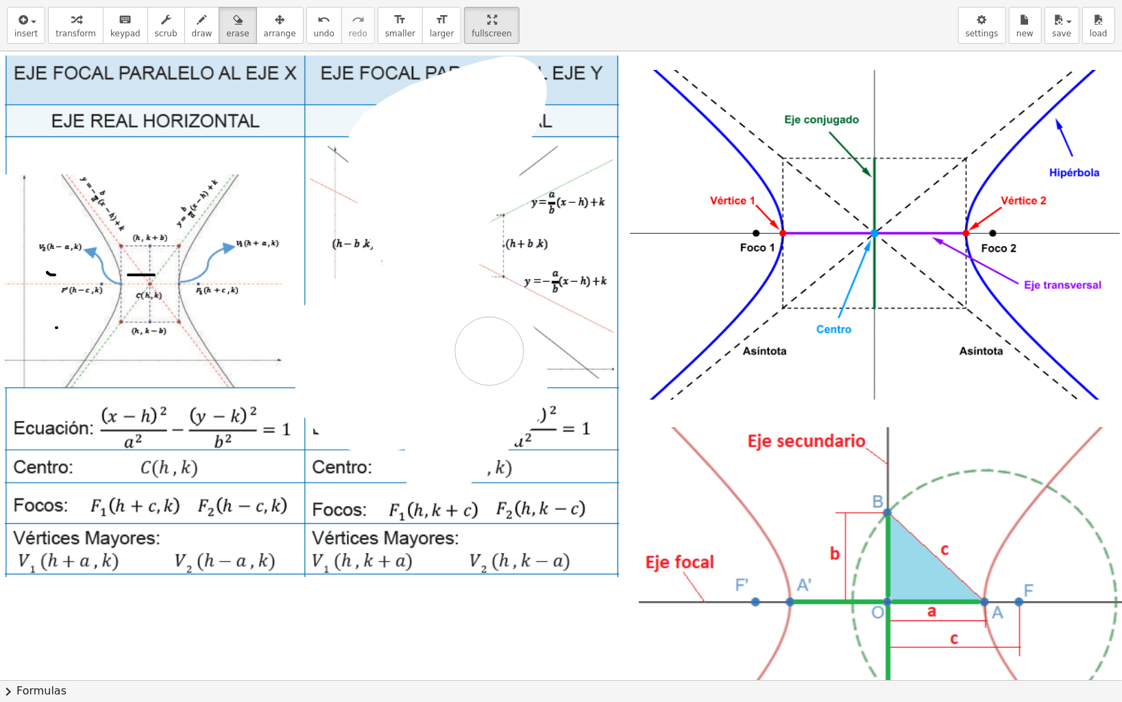
drag, startPoint x: 383, startPoint y: 151, endPoint x: 489, endPoint y: 351, distance: 227.0
click at [489, 351] on div at bounding box center [647, 679] width 1294 height 1257
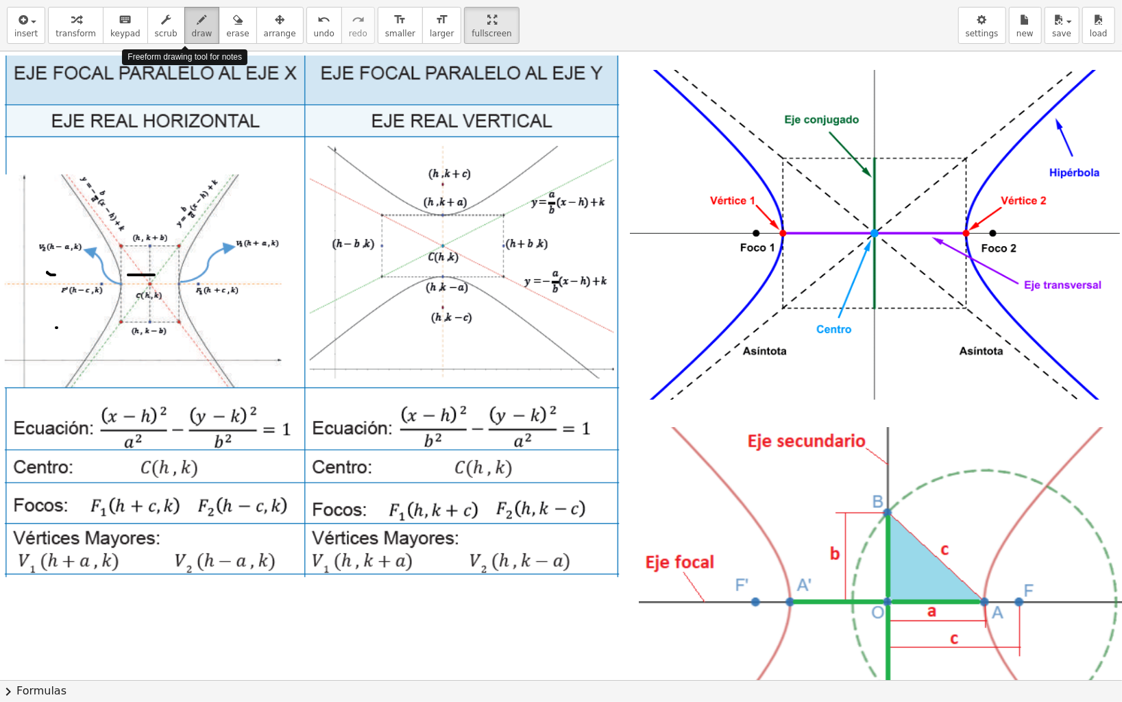
click at [197, 23] on icon "button" at bounding box center [202, 20] width 10 height 16
drag, startPoint x: 62, startPoint y: 382, endPoint x: 223, endPoint y: 387, distance: 161.9
click at [223, 387] on div at bounding box center [647, 679] width 1294 height 1257
drag, startPoint x: 382, startPoint y: 378, endPoint x: 557, endPoint y: 378, distance: 175.5
click at [557, 378] on div at bounding box center [647, 679] width 1294 height 1257
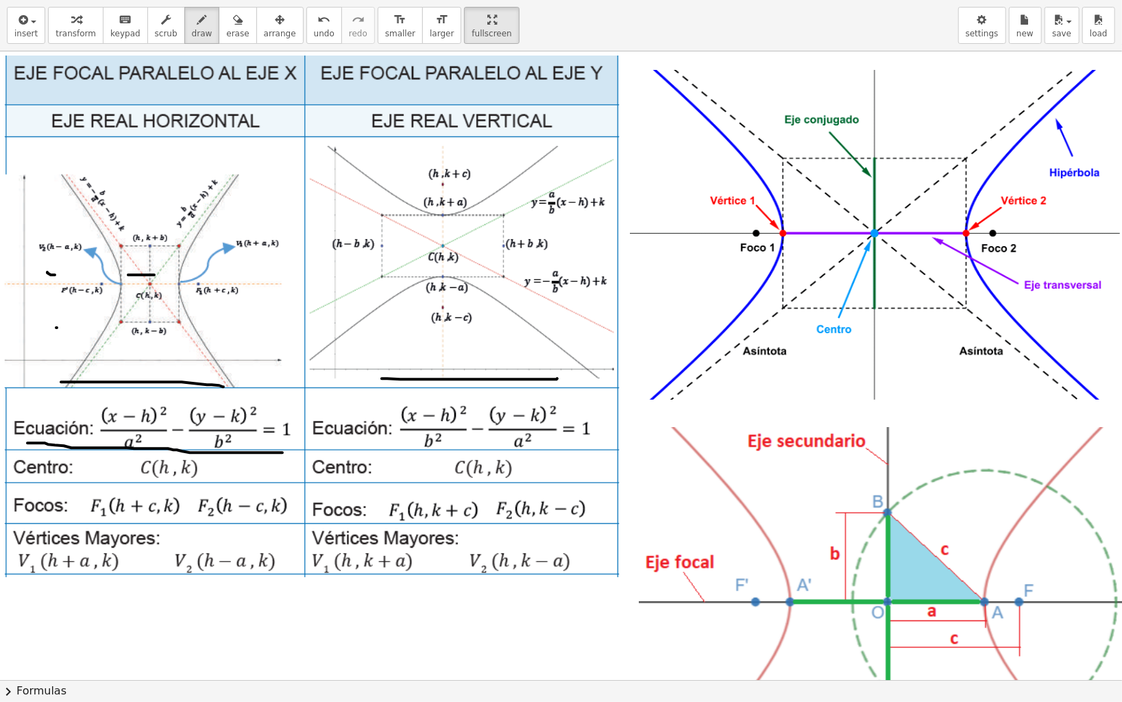
drag, startPoint x: 27, startPoint y: 443, endPoint x: 282, endPoint y: 452, distance: 255.2
click at [282, 452] on div at bounding box center [647, 679] width 1294 height 1257
drag, startPoint x: 38, startPoint y: 481, endPoint x: 217, endPoint y: 469, distance: 178.6
click at [217, 469] on div at bounding box center [647, 679] width 1294 height 1257
drag, startPoint x: 99, startPoint y: 470, endPoint x: 95, endPoint y: 414, distance: 56.4
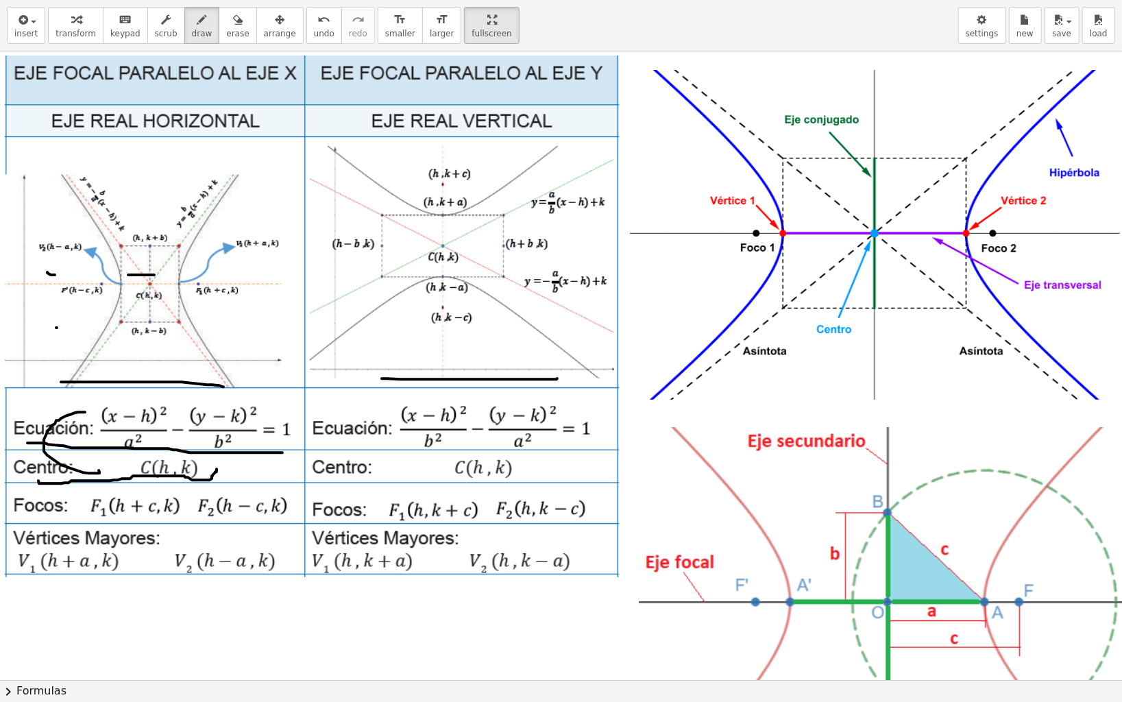
click at [95, 414] on div at bounding box center [647, 679] width 1294 height 1257
drag, startPoint x: 95, startPoint y: 409, endPoint x: 94, endPoint y: 418, distance: 9.6
click at [94, 418] on div at bounding box center [647, 679] width 1294 height 1257
drag, startPoint x: 451, startPoint y: 483, endPoint x: 544, endPoint y: 483, distance: 92.6
click at [544, 483] on div at bounding box center [647, 679] width 1294 height 1257
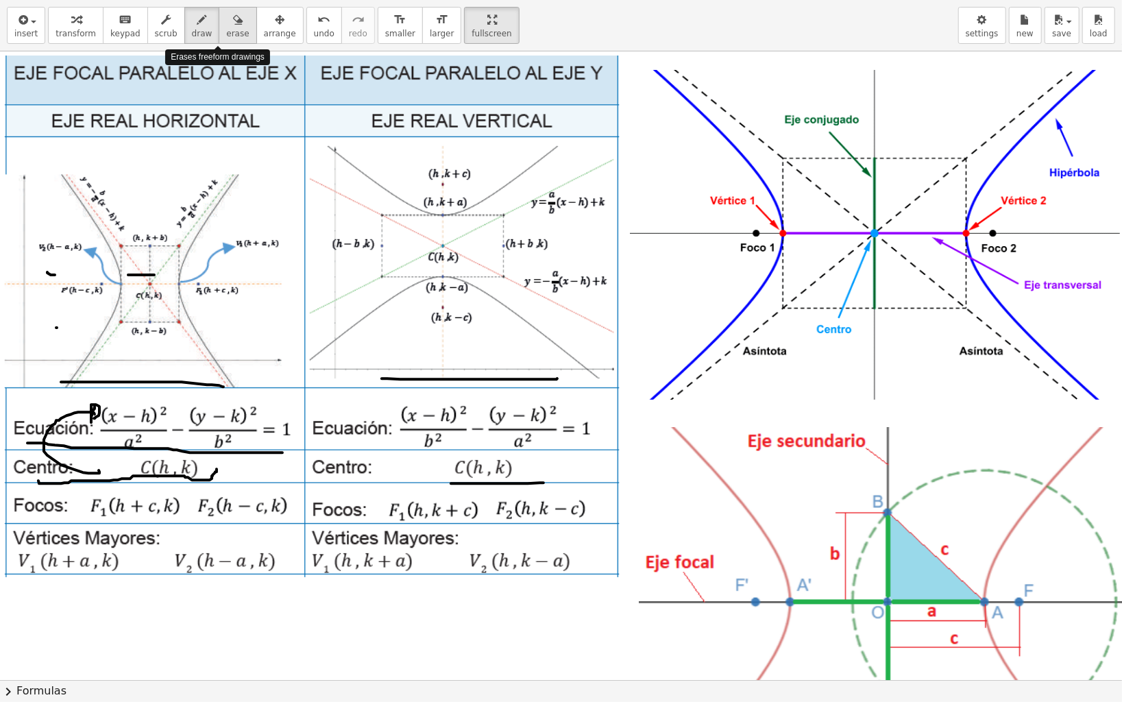
click at [233, 26] on icon "button" at bounding box center [238, 20] width 10 height 16
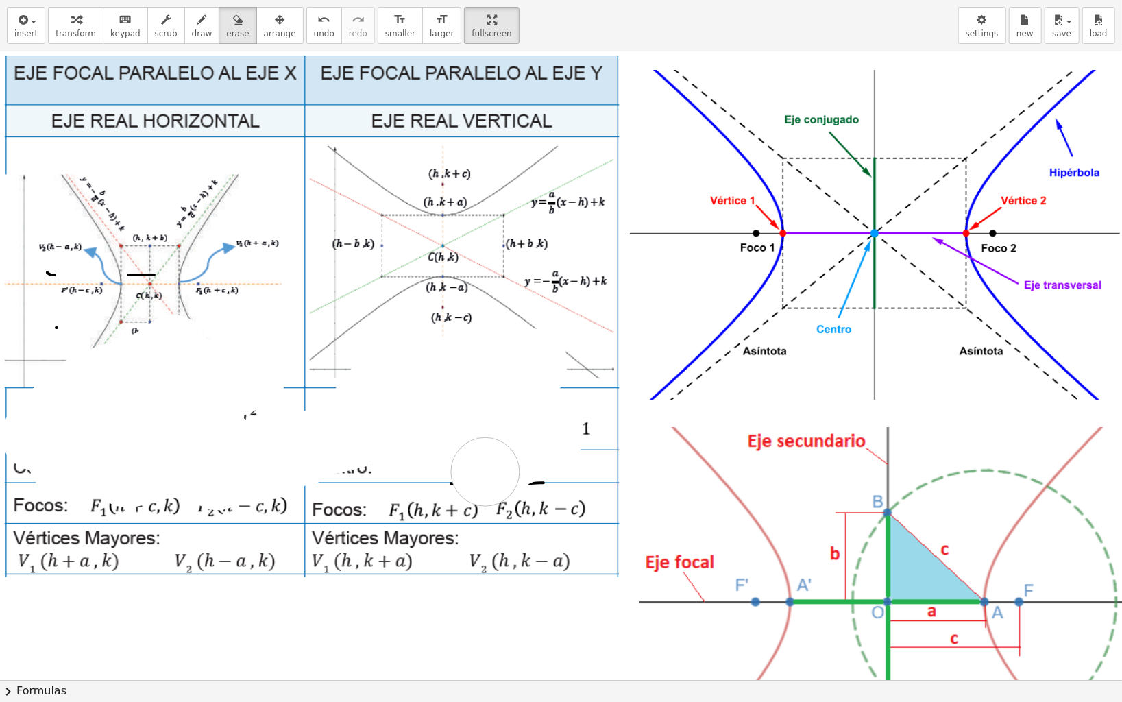
drag, startPoint x: 173, startPoint y: 349, endPoint x: 555, endPoint y: 477, distance: 402.8
click at [555, 477] on div at bounding box center [647, 679] width 1294 height 1257
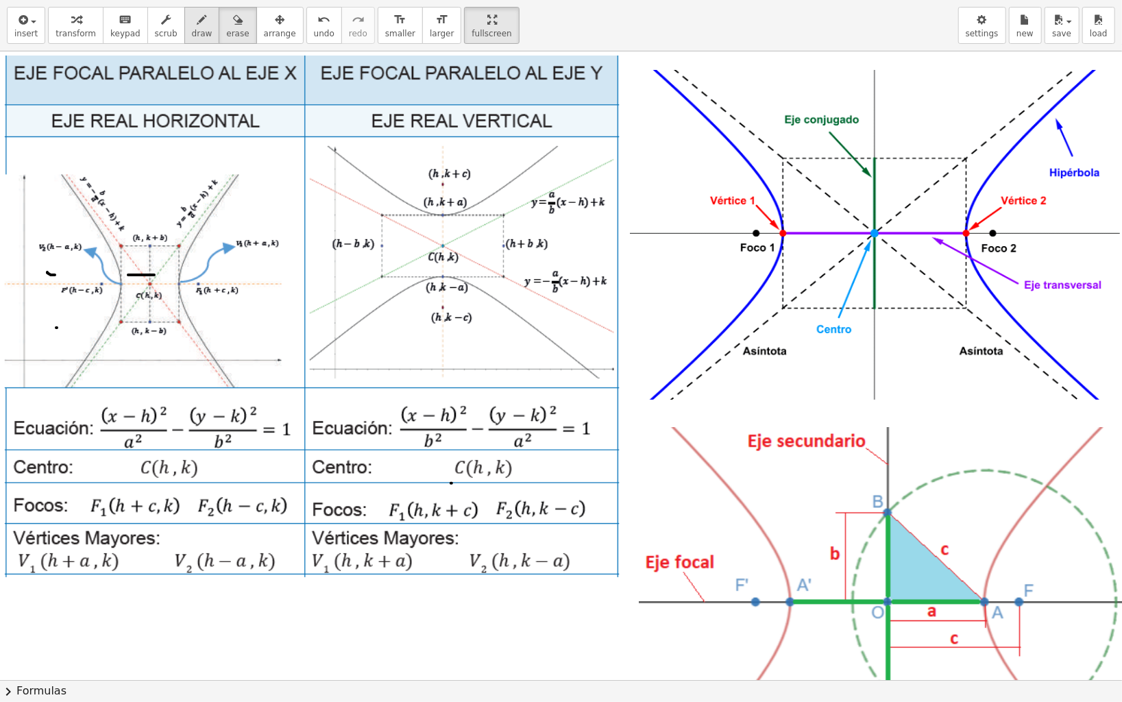
click at [193, 33] on span "draw" at bounding box center [202, 34] width 21 height 10
drag, startPoint x: 783, startPoint y: 404, endPoint x: 987, endPoint y: 400, distance: 204.3
click at [987, 400] on div at bounding box center [647, 679] width 1294 height 1257
drag, startPoint x: 640, startPoint y: 228, endPoint x: 675, endPoint y: 256, distance: 45.4
click at [675, 256] on div at bounding box center [647, 679] width 1294 height 1257
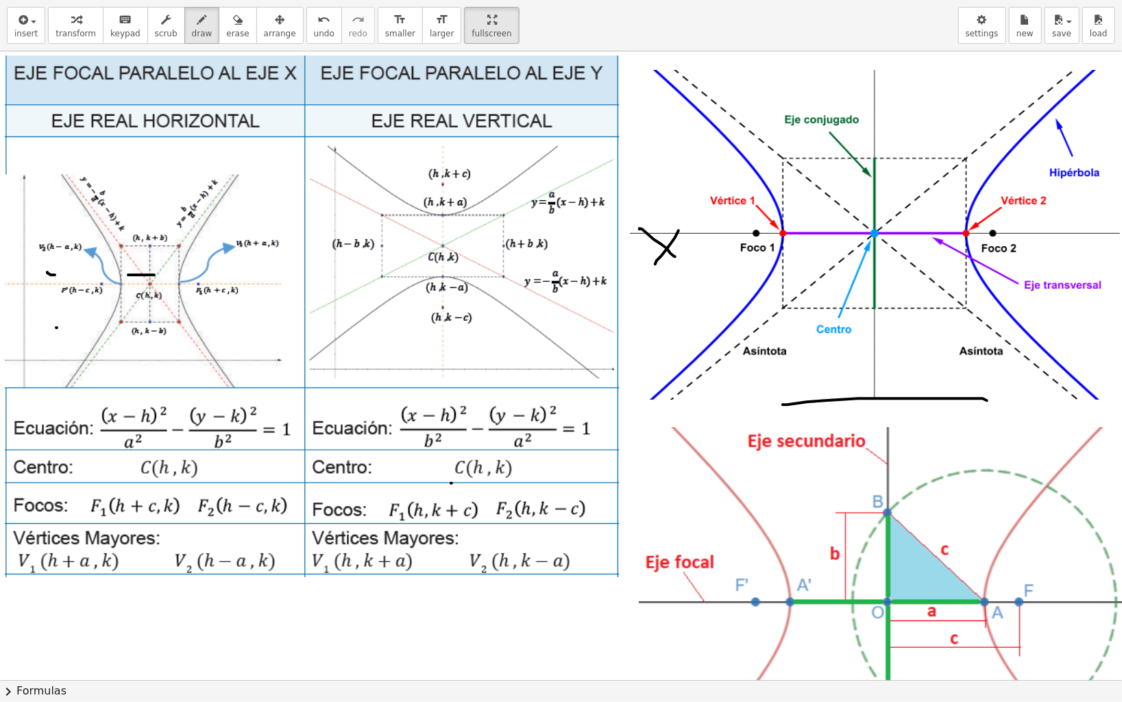
drag, startPoint x: 679, startPoint y: 230, endPoint x: 651, endPoint y: 269, distance: 47.6
click at [651, 269] on div at bounding box center [647, 679] width 1294 height 1257
drag, startPoint x: 743, startPoint y: 228, endPoint x: 761, endPoint y: 225, distance: 18.0
click at [761, 225] on div at bounding box center [647, 679] width 1294 height 1257
drag, startPoint x: 1012, startPoint y: 237, endPoint x: 1035, endPoint y: 220, distance: 28.4
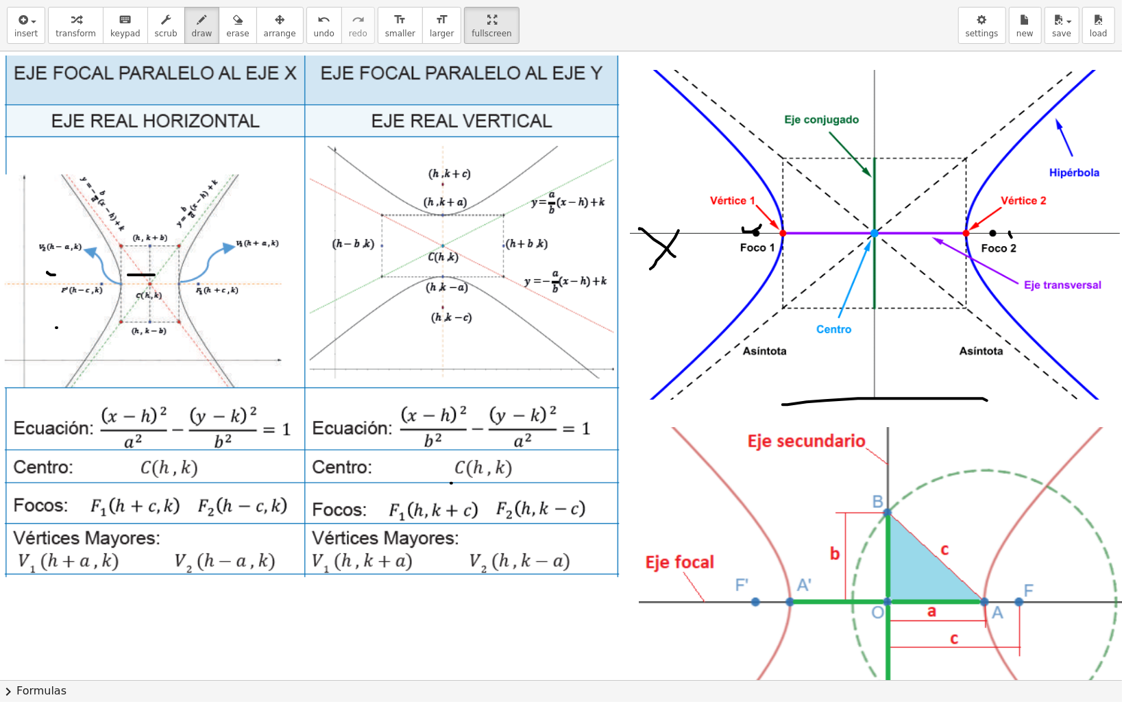
click at [1035, 220] on div at bounding box center [647, 679] width 1294 height 1257
click at [963, 234] on div at bounding box center [647, 679] width 1294 height 1257
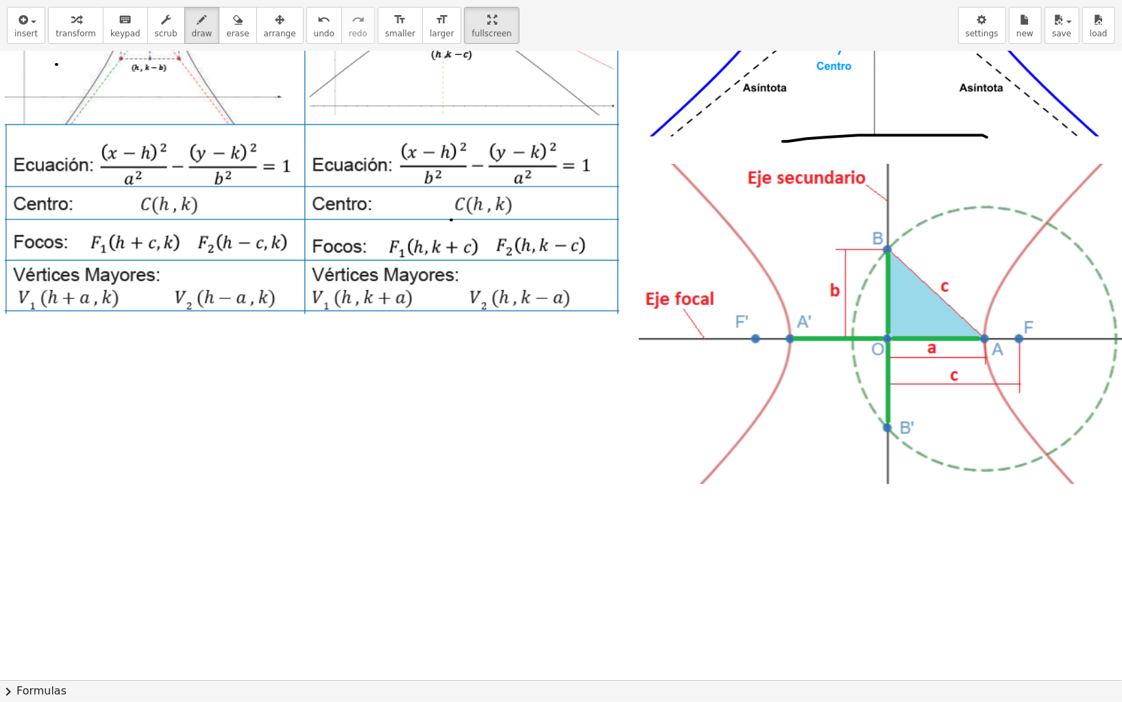
scroll to position [274, 0]
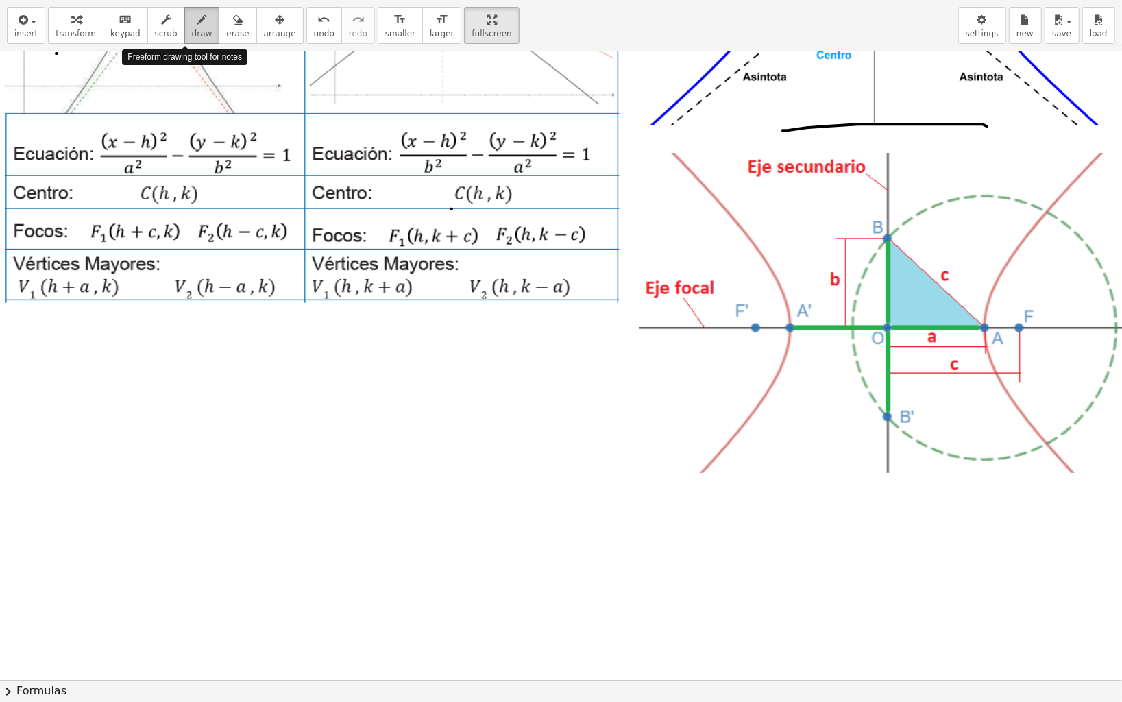
click at [192, 30] on span "draw" at bounding box center [202, 34] width 21 height 10
drag, startPoint x: 881, startPoint y: 324, endPoint x: 890, endPoint y: 322, distance: 9.0
click at [890, 322] on div at bounding box center [647, 405] width 1294 height 1257
click at [982, 326] on div at bounding box center [647, 405] width 1294 height 1257
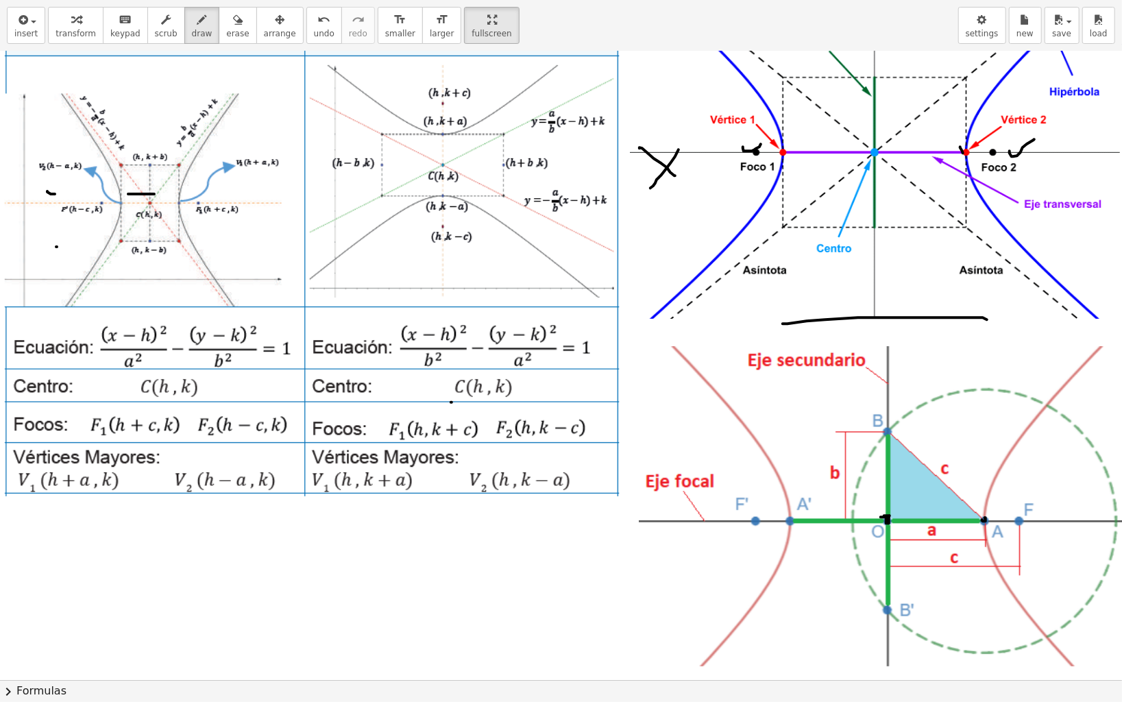
scroll to position [182, 0]
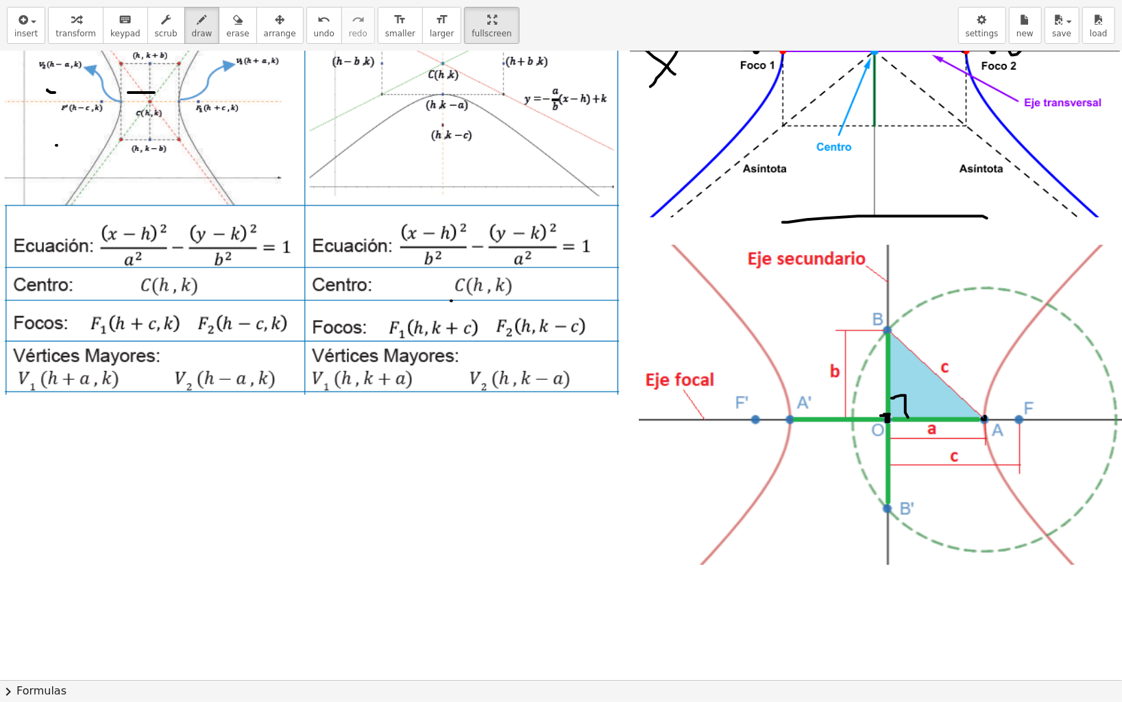
drag, startPoint x: 892, startPoint y: 398, endPoint x: 908, endPoint y: 417, distance: 25.3
click at [908, 417] on div at bounding box center [647, 497] width 1294 height 1257
click at [898, 407] on div at bounding box center [647, 497] width 1294 height 1257
drag, startPoint x: 865, startPoint y: 339, endPoint x: 875, endPoint y: 413, distance: 74.7
click at [875, 413] on div at bounding box center [647, 497] width 1294 height 1257
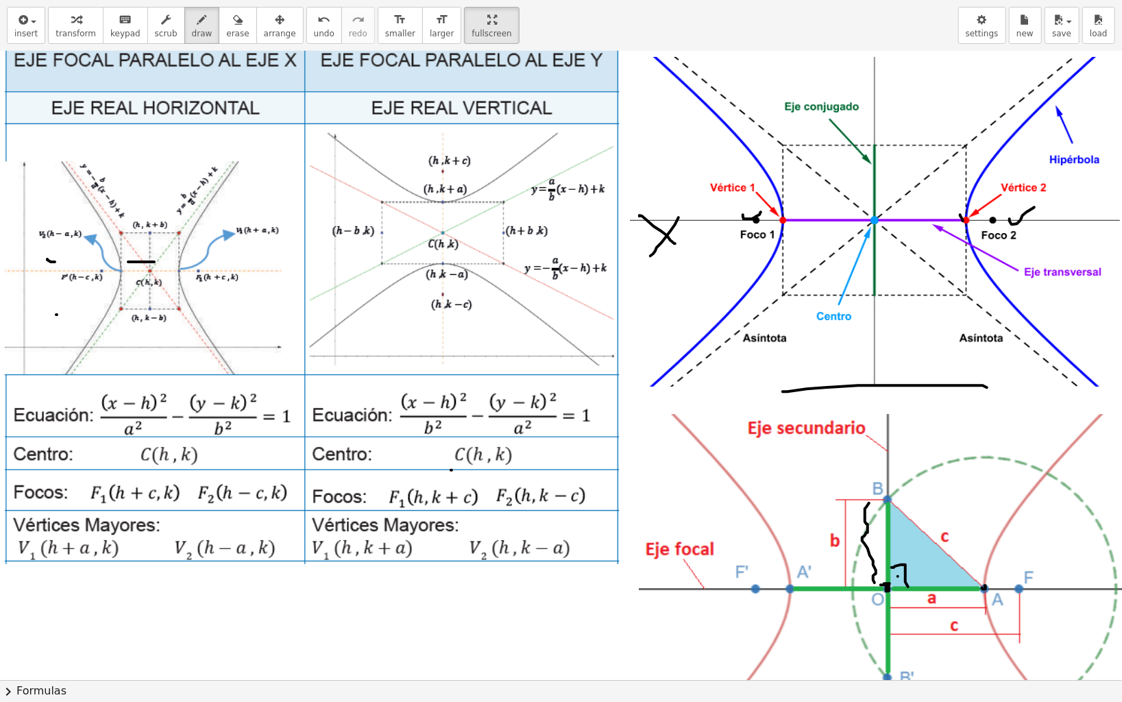
scroll to position [0, 0]
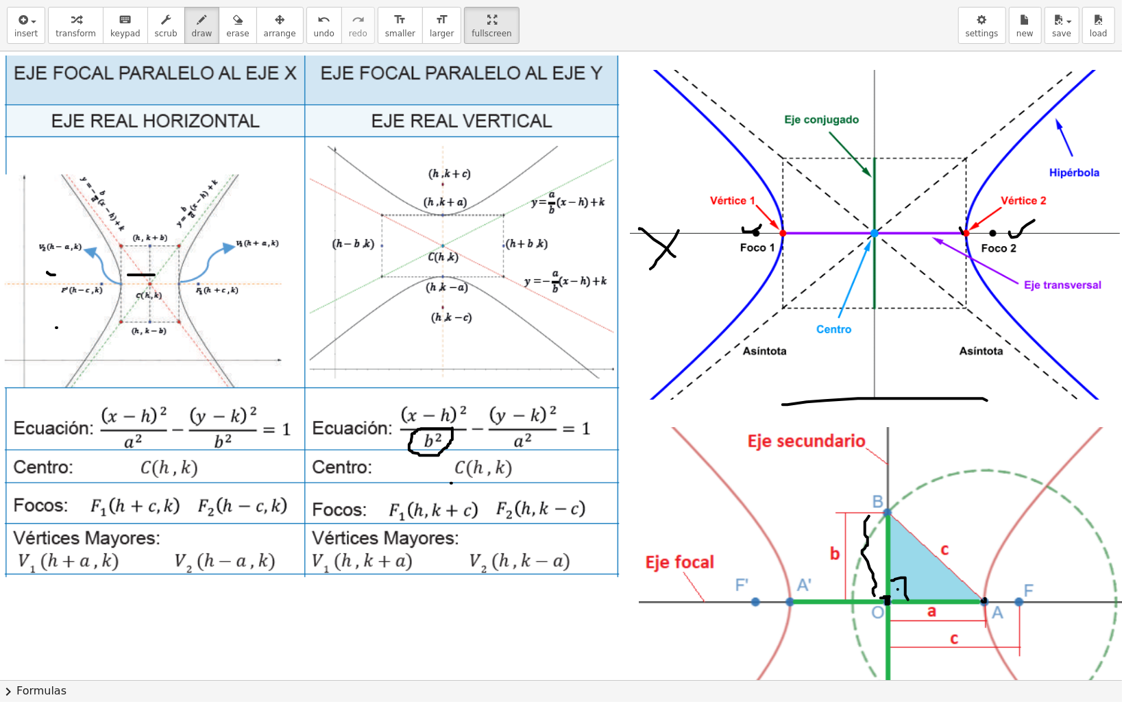
click at [451, 426] on div at bounding box center [647, 679] width 1294 height 1257
drag, startPoint x: 530, startPoint y: 421, endPoint x: 497, endPoint y: 418, distance: 33.1
click at [513, 418] on div at bounding box center [647, 679] width 1294 height 1257
drag, startPoint x: 138, startPoint y: 431, endPoint x: 123, endPoint y: 421, distance: 17.7
click at [123, 421] on div at bounding box center [647, 679] width 1294 height 1257
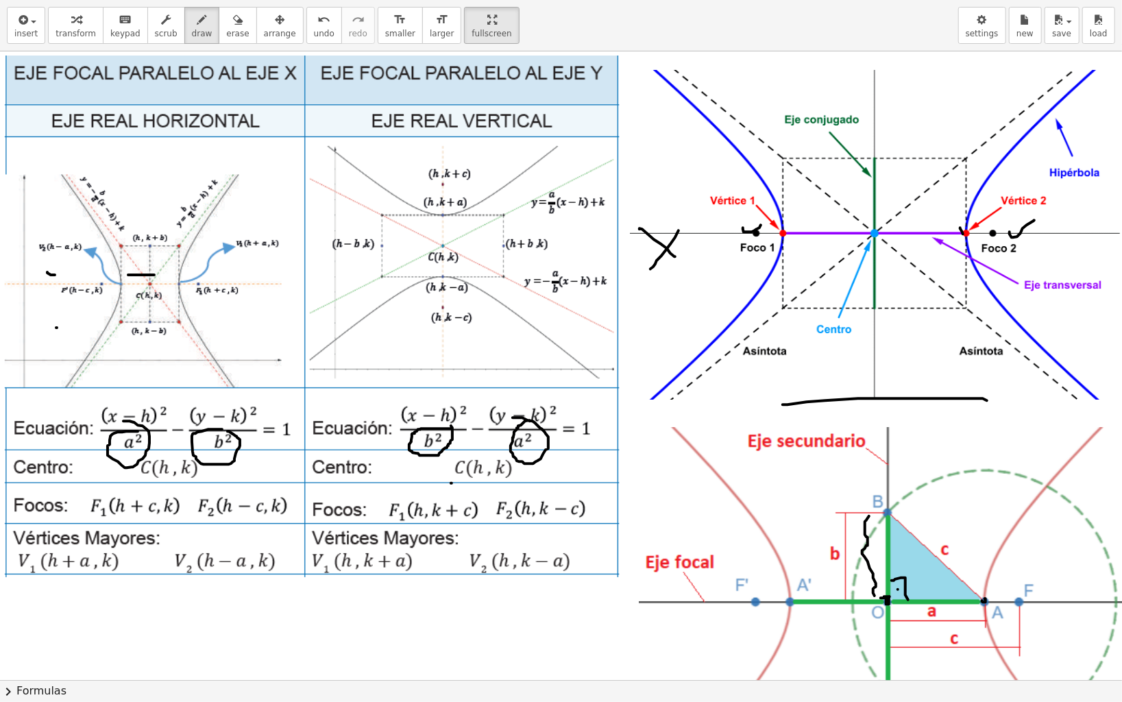
drag, startPoint x: 208, startPoint y: 429, endPoint x: 215, endPoint y: 428, distance: 6.9
click at [217, 428] on div at bounding box center [647, 679] width 1294 height 1257
click at [233, 17] on icon "button" at bounding box center [238, 20] width 10 height 16
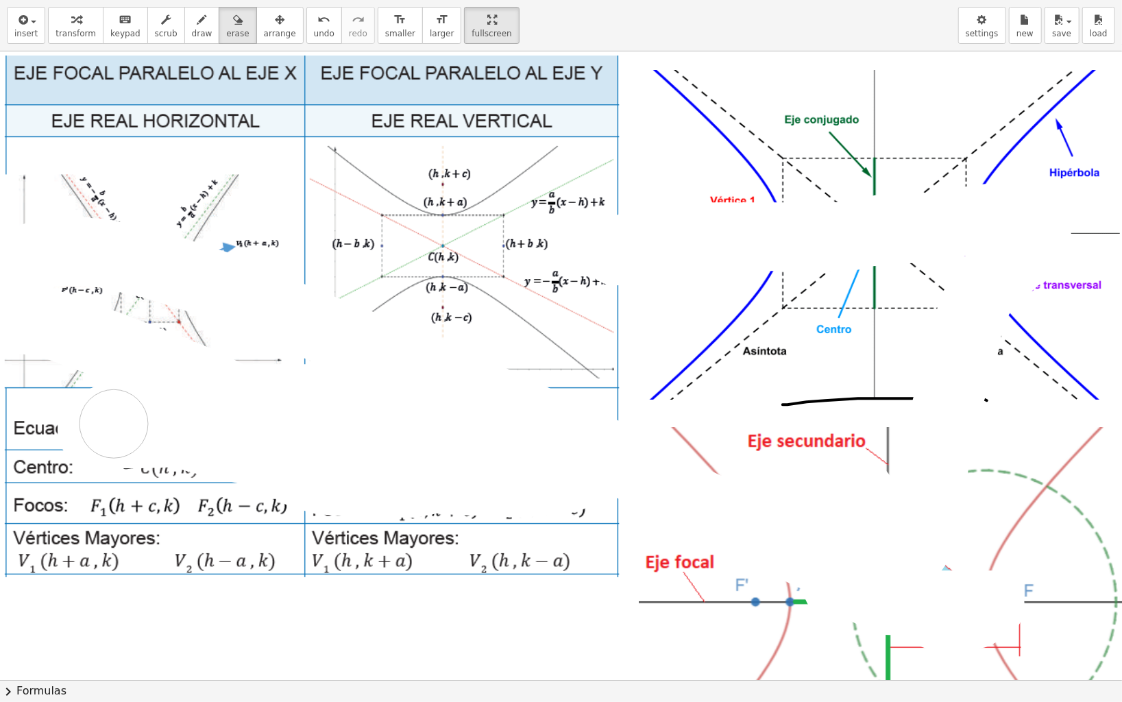
drag, startPoint x: 616, startPoint y: 251, endPoint x: 284, endPoint y: 374, distance: 354.0
click at [202, 409] on div at bounding box center [647, 679] width 1294 height 1257
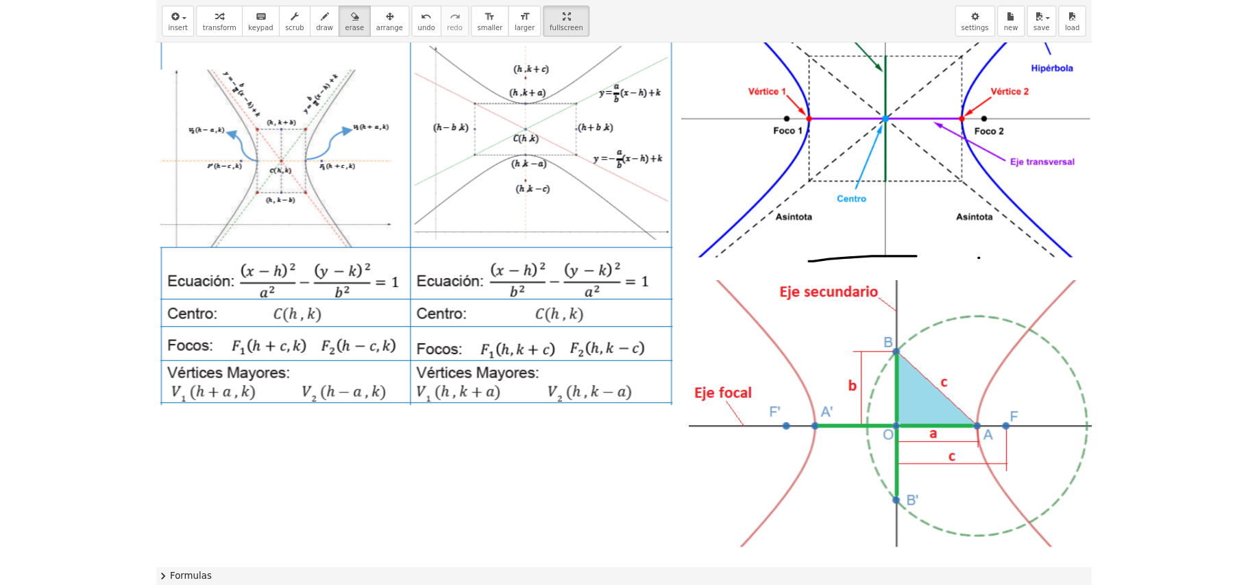
scroll to position [91, 0]
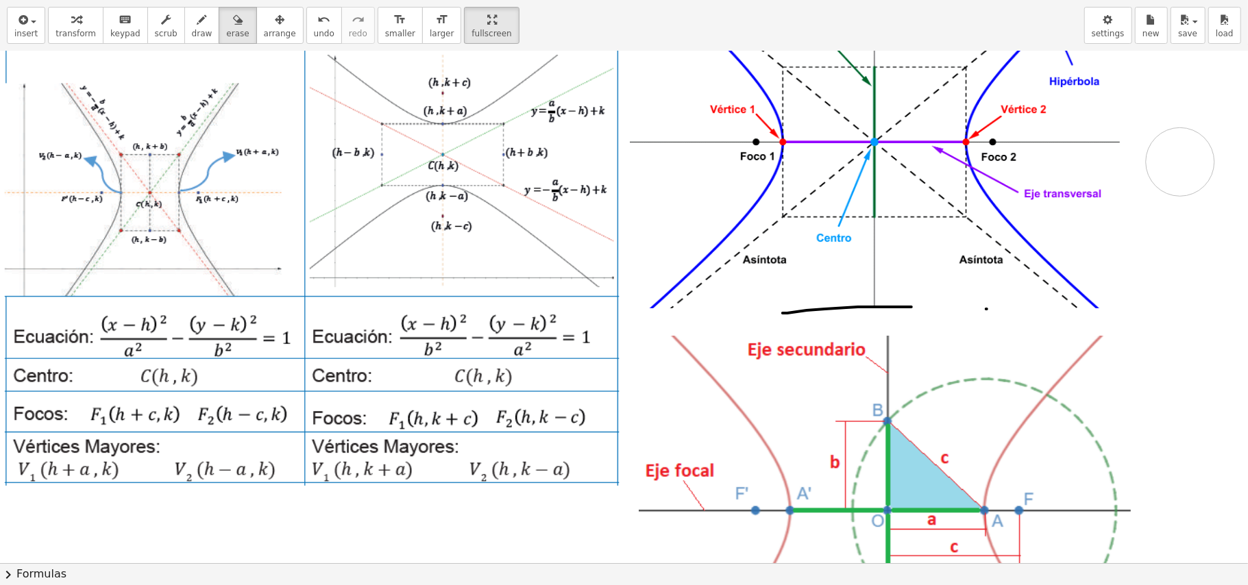
drag, startPoint x: 1181, startPoint y: 149, endPoint x: 1181, endPoint y: 162, distance: 13.0
click at [1181, 162] on div at bounding box center [647, 472] width 1294 height 1024
click at [73, 23] on icon "button" at bounding box center [76, 20] width 10 height 16
drag, startPoint x: 1183, startPoint y: 140, endPoint x: 1186, endPoint y: 176, distance: 35.8
click at [1186, 176] on div at bounding box center [647, 472] width 1294 height 1024
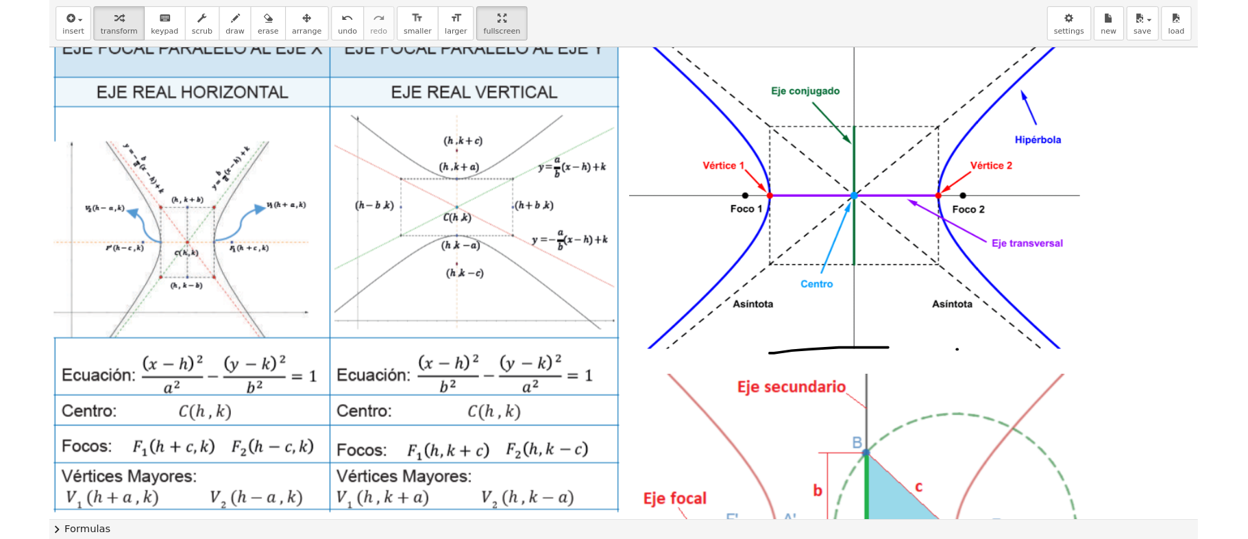
scroll to position [0, 0]
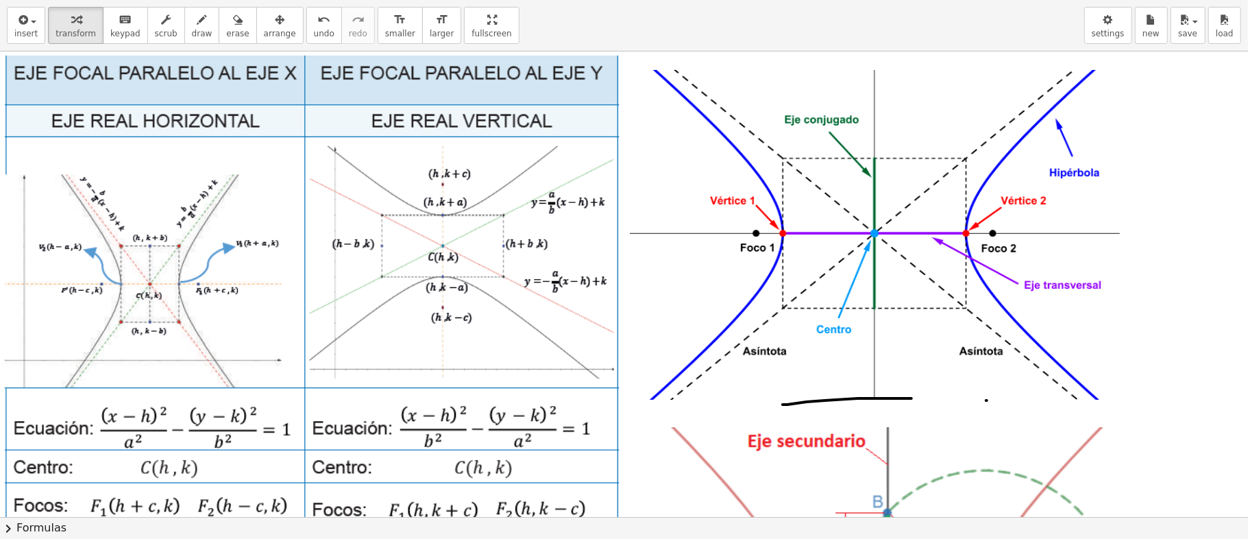
drag, startPoint x: 451, startPoint y: 27, endPoint x: 540, endPoint y: 22, distance: 89.3
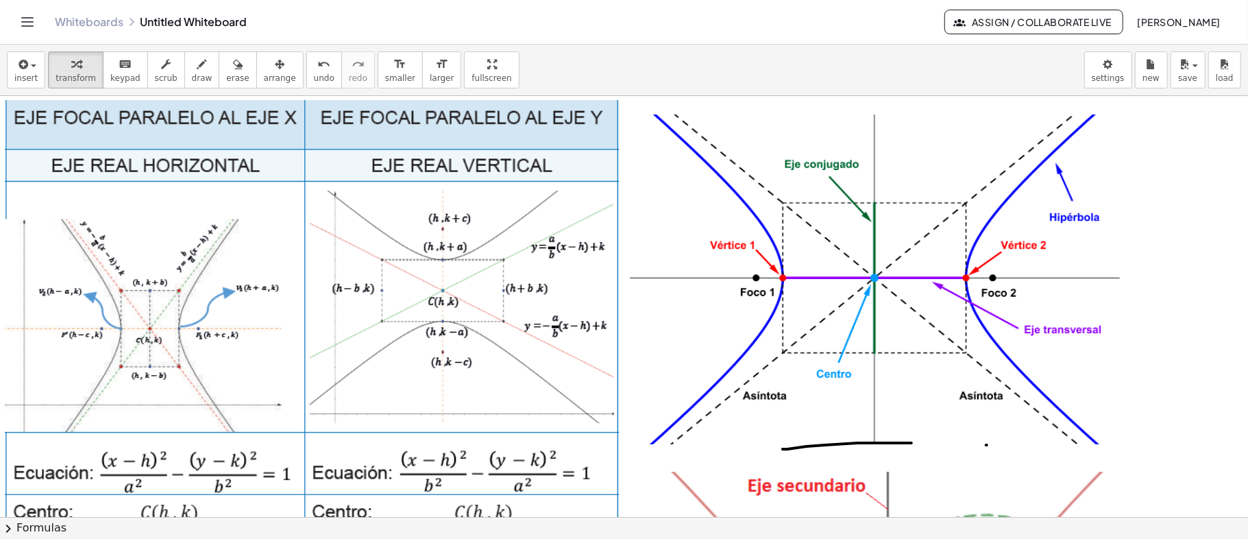
click at [540, 22] on div "Graspable Math Activities Get Started Activity Bank Assigned Work Classes White…" at bounding box center [624, 269] width 1248 height 539
click at [953, 228] on div at bounding box center [876, 280] width 493 height 332
click at [264, 73] on span "arrange" at bounding box center [280, 78] width 32 height 10
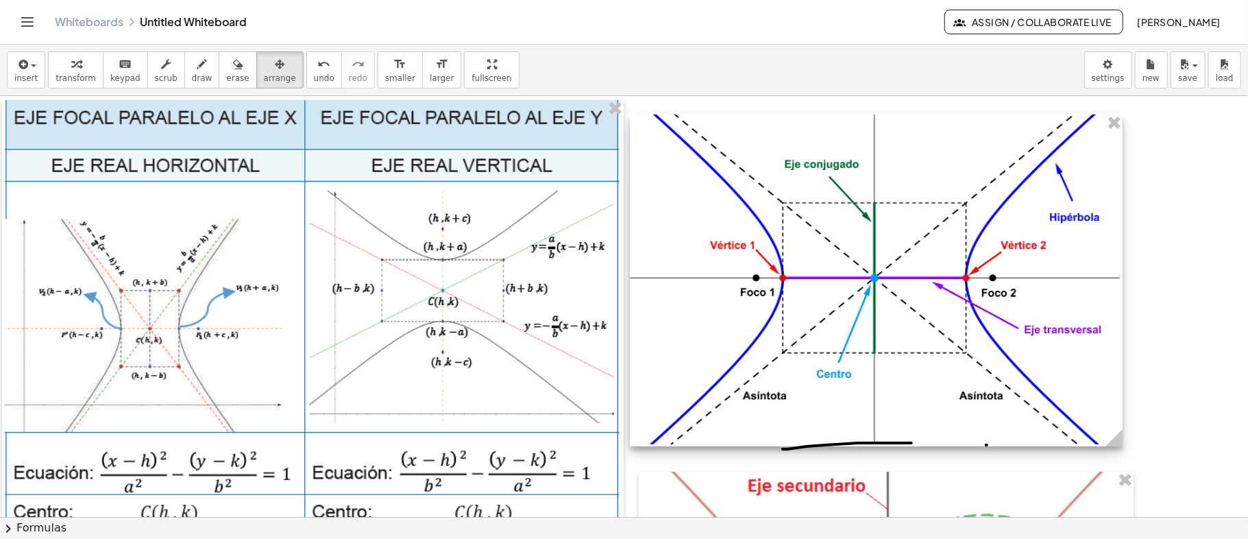
click at [1082, 363] on div at bounding box center [876, 280] width 493 height 332
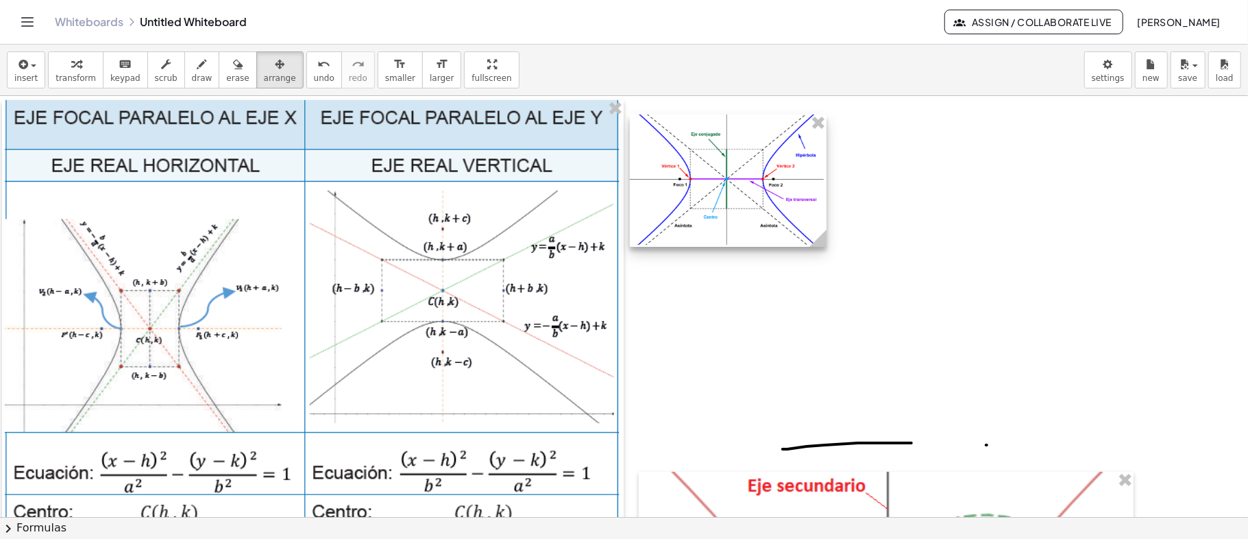
drag, startPoint x: 1116, startPoint y: 442, endPoint x: 798, endPoint y: 226, distance: 384.9
click at [810, 230] on icon at bounding box center [818, 238] width 17 height 17
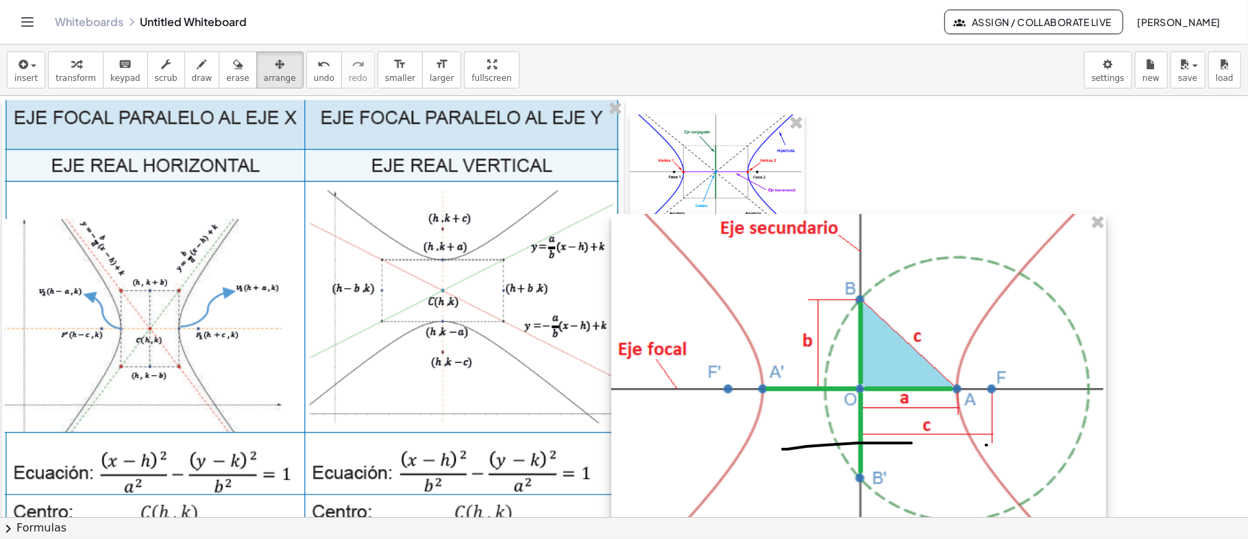
drag, startPoint x: 993, startPoint y: 481, endPoint x: 966, endPoint y: 223, distance: 259.2
click at [966, 223] on div at bounding box center [859, 375] width 495 height 322
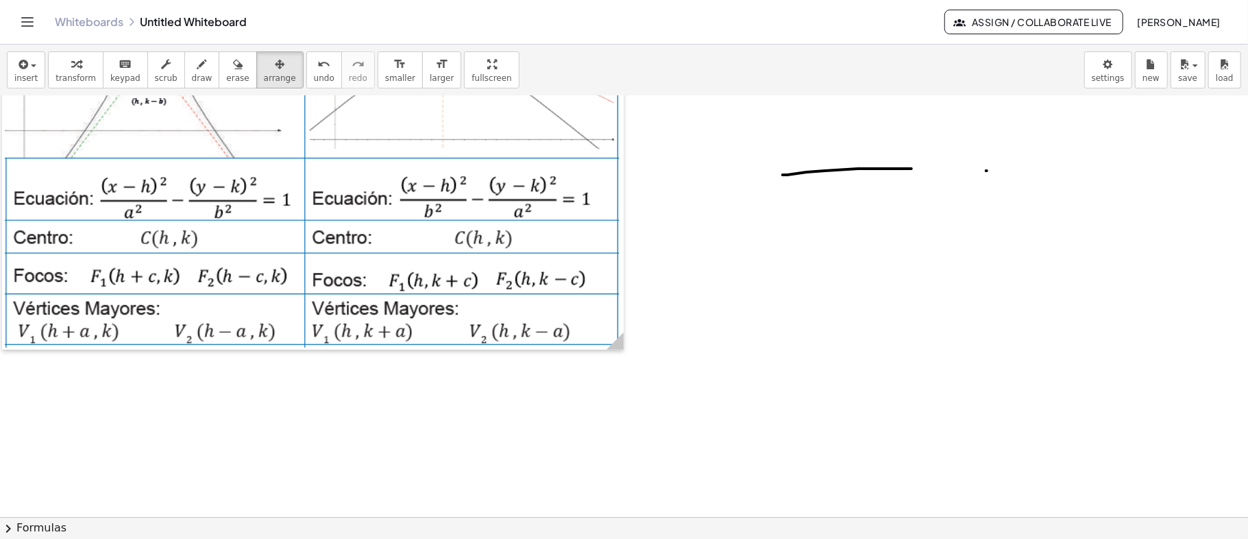
drag, startPoint x: 1095, startPoint y: 255, endPoint x: 788, endPoint y: 149, distance: 325.0
click at [788, 149] on div at bounding box center [647, 289] width 1294 height 934
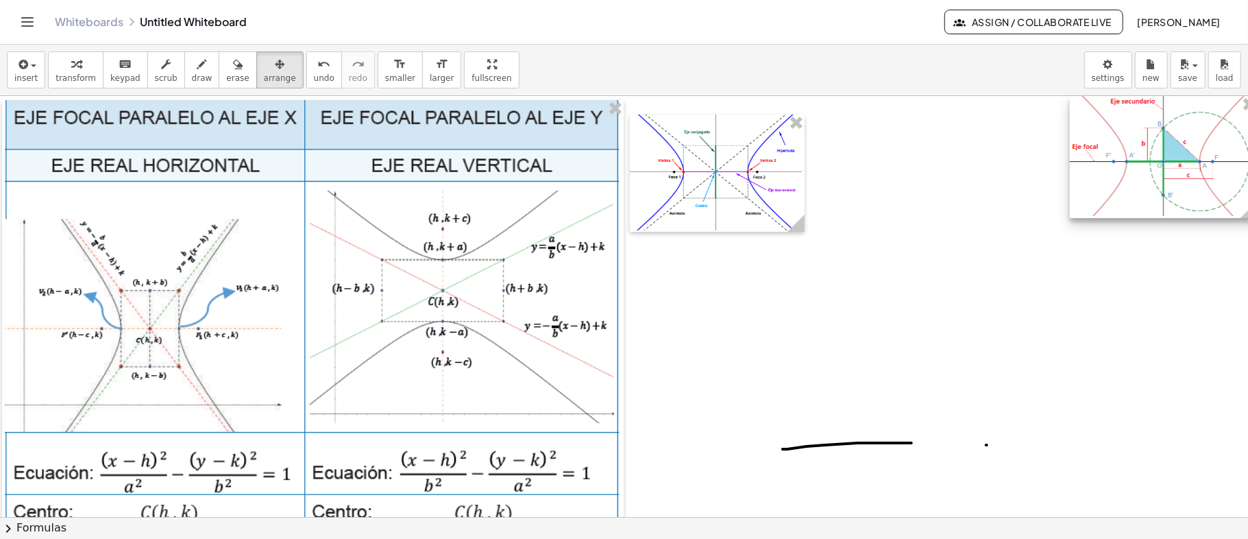
drag, startPoint x: 735, startPoint y: 259, endPoint x: 1194, endPoint y: 138, distance: 474.2
click at [1194, 138] on div at bounding box center [1164, 157] width 188 height 122
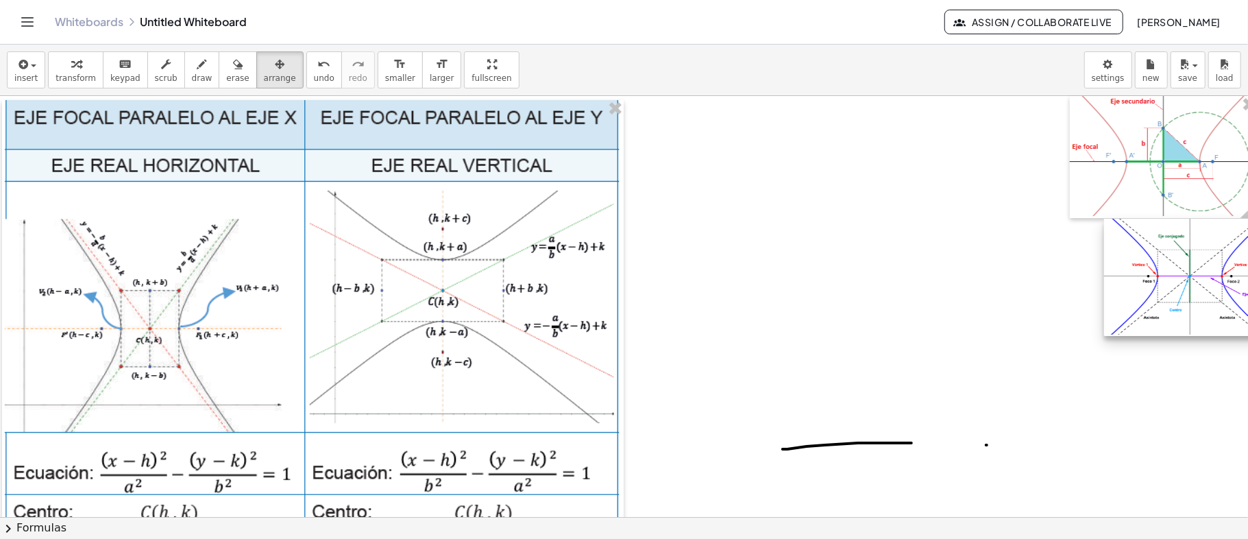
drag, startPoint x: 736, startPoint y: 166, endPoint x: 1211, endPoint y: 270, distance: 485.7
click at [1211, 270] on div at bounding box center [1191, 278] width 175 height 118
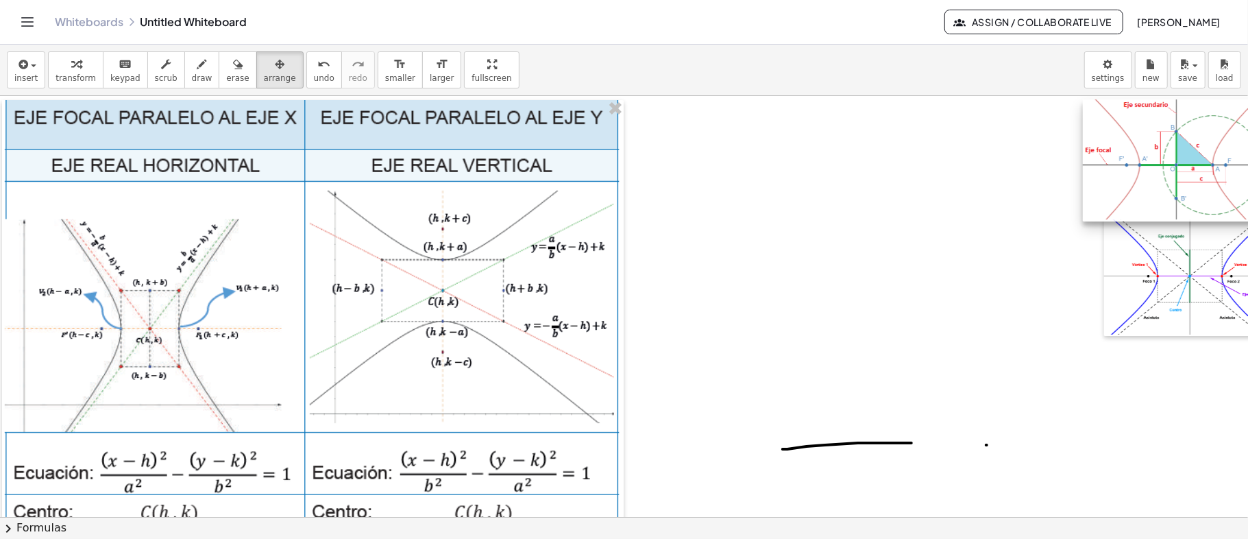
drag, startPoint x: 1164, startPoint y: 181, endPoint x: 1235, endPoint y: 189, distance: 71.1
click at [1235, 189] on div "×" at bounding box center [624, 306] width 1248 height 421
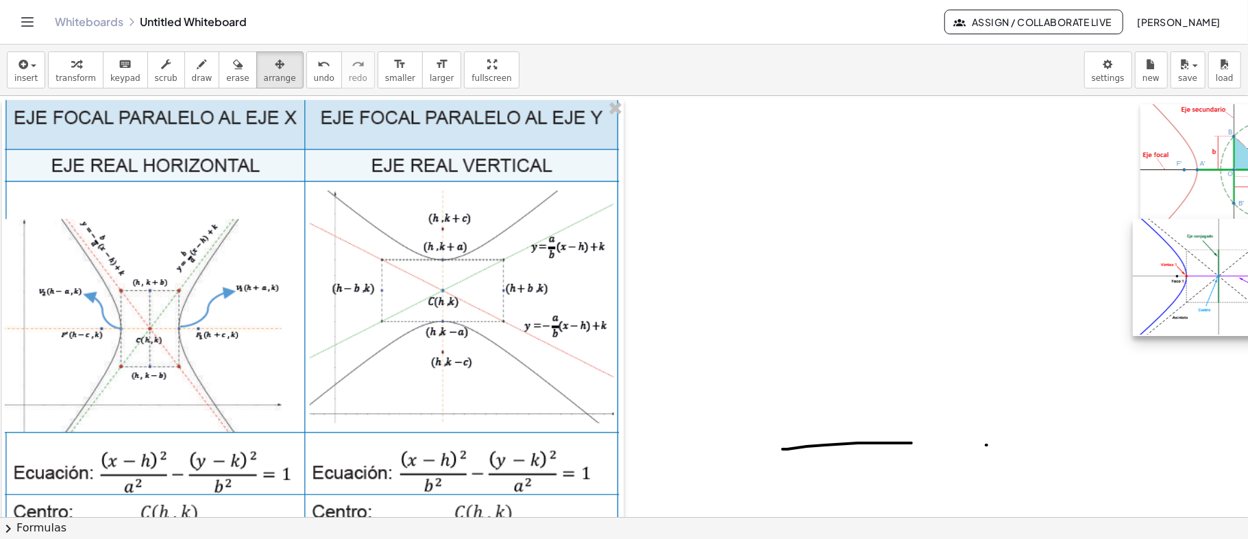
drag, startPoint x: 1180, startPoint y: 278, endPoint x: 1248, endPoint y: 269, distance: 68.5
click at [1248, 269] on div "×" at bounding box center [624, 306] width 1248 height 421
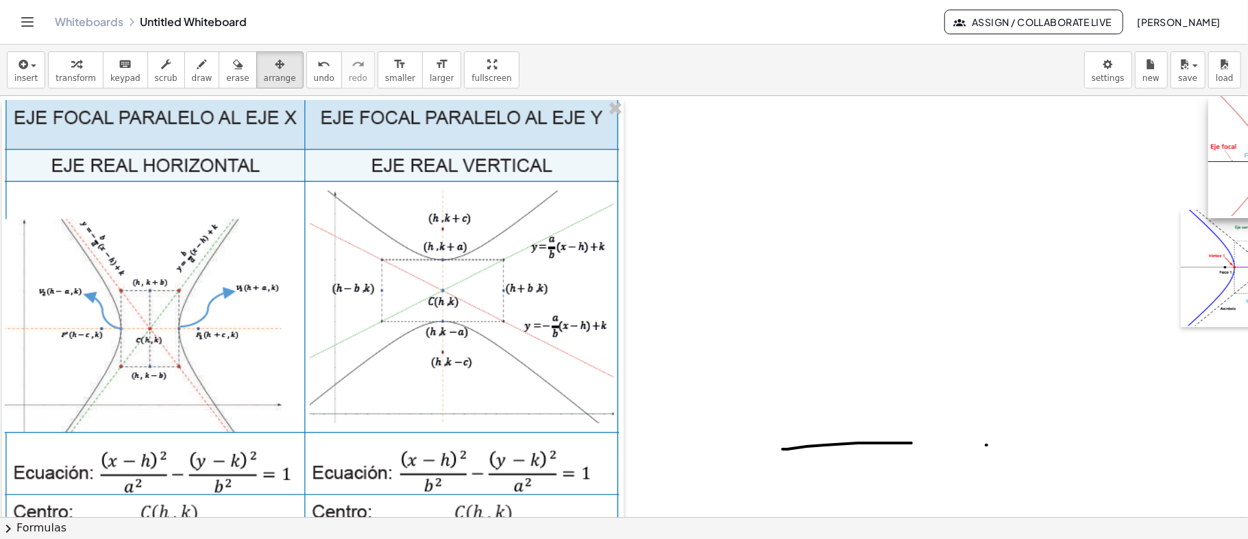
drag, startPoint x: 1180, startPoint y: 192, endPoint x: 1248, endPoint y: 182, distance: 68.6
click at [1248, 182] on div "×" at bounding box center [624, 306] width 1248 height 421
click at [226, 80] on span "erase" at bounding box center [237, 78] width 23 height 10
drag, startPoint x: 967, startPoint y: 445, endPoint x: 1031, endPoint y: 448, distance: 64.5
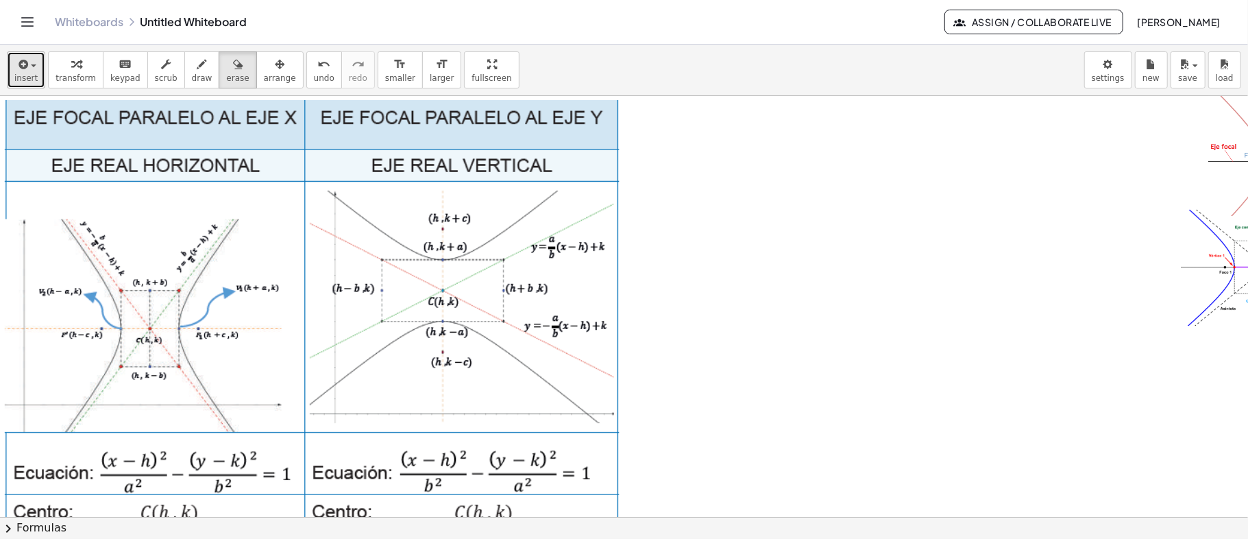
click at [34, 64] on div "button" at bounding box center [25, 64] width 23 height 16
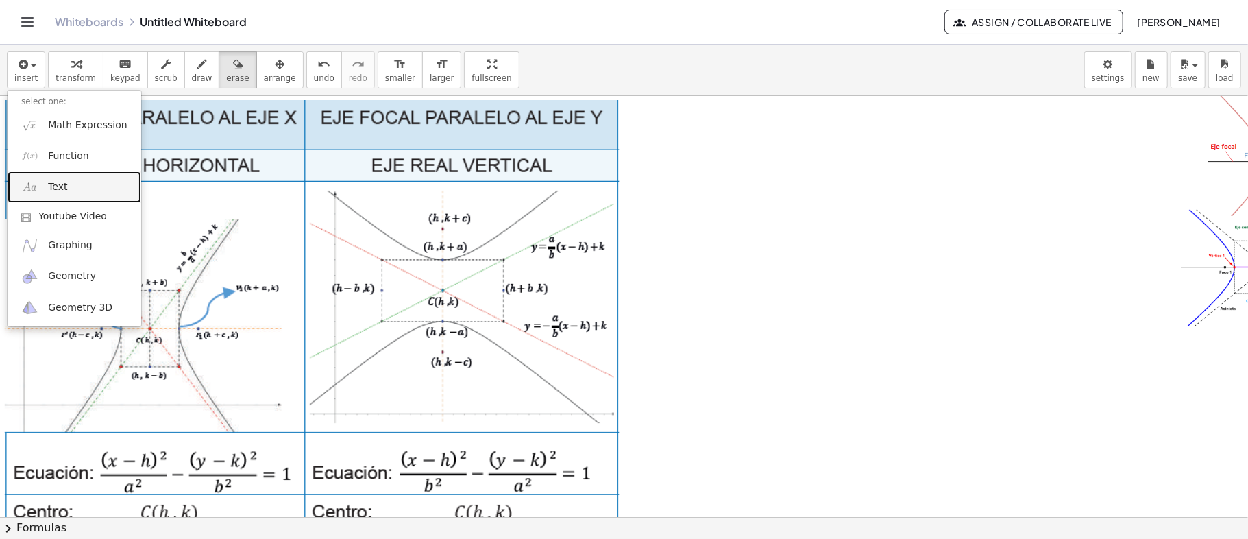
click at [69, 192] on link "Text" at bounding box center [75, 186] width 134 height 31
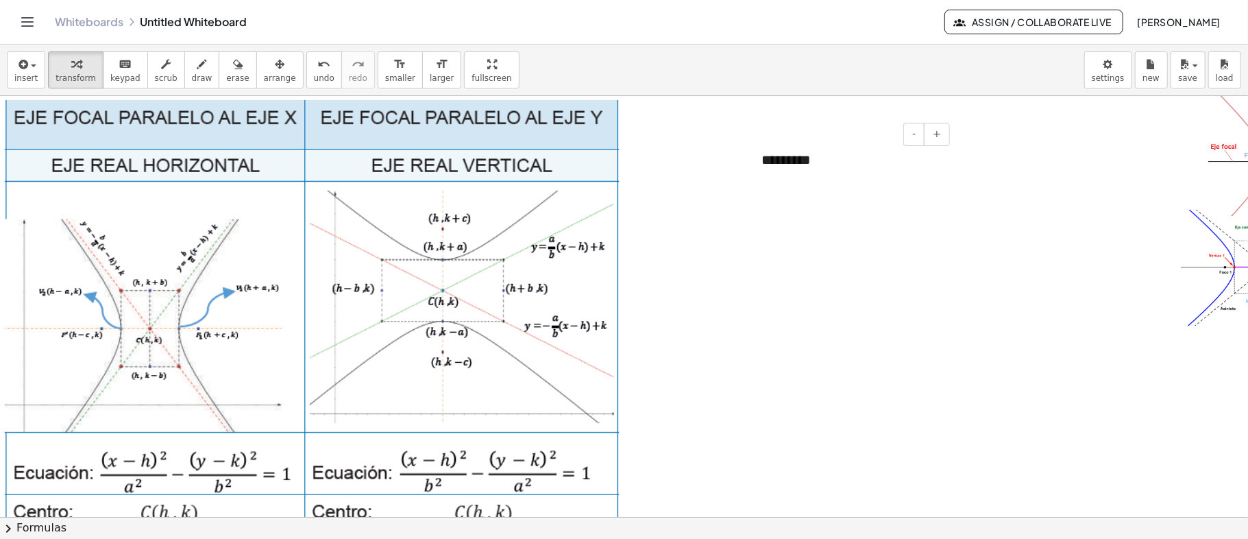
click at [810, 160] on div "*********" at bounding box center [851, 159] width 206 height 47
click at [806, 159] on div "*********" at bounding box center [851, 159] width 206 height 47
click at [845, 156] on div "**********" at bounding box center [851, 159] width 206 height 47
click at [805, 176] on div "**" at bounding box center [851, 179] width 178 height 20
click at [788, 203] on div "**" at bounding box center [851, 199] width 178 height 20
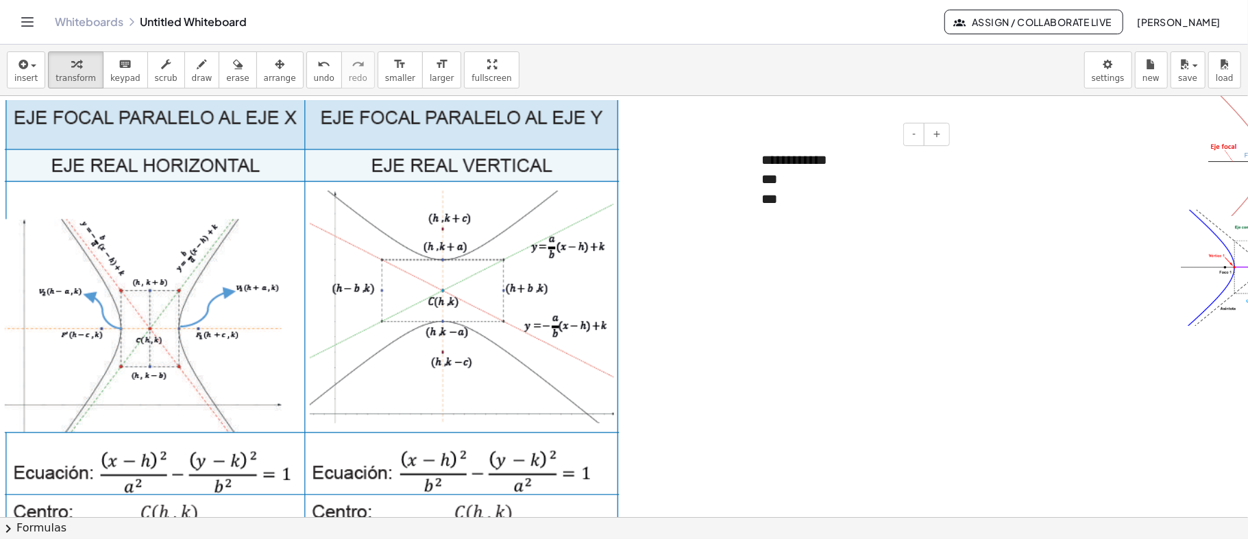
click at [802, 197] on div "***" at bounding box center [851, 199] width 178 height 20
click at [794, 223] on div "**" at bounding box center [851, 219] width 178 height 20
click at [805, 240] on div "**" at bounding box center [851, 238] width 178 height 20
click at [795, 256] on div "**" at bounding box center [851, 258] width 178 height 20
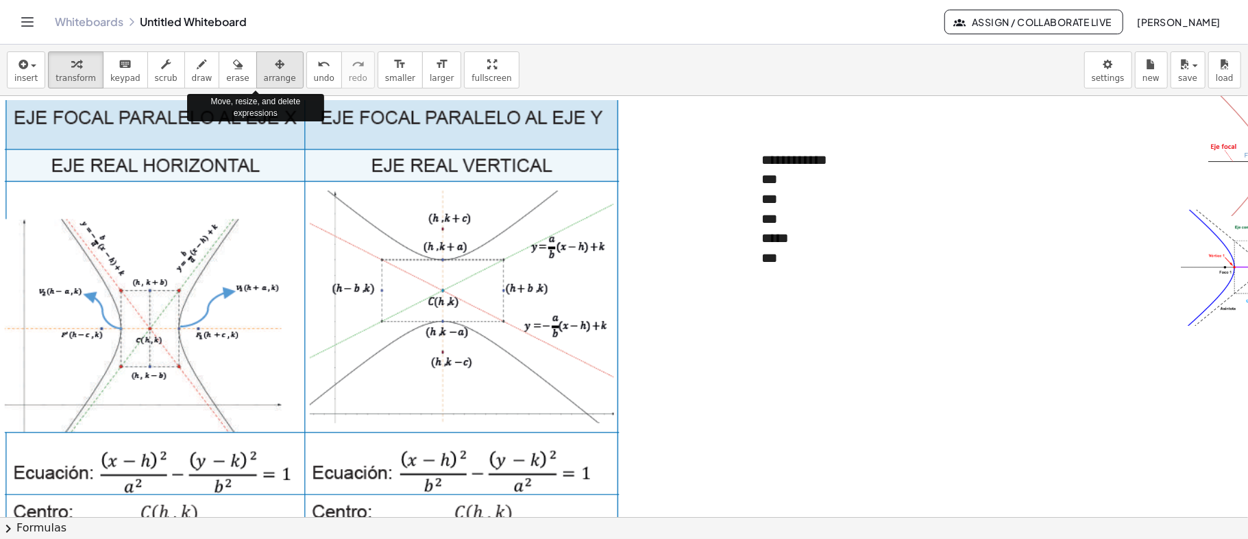
click at [275, 71] on icon "button" at bounding box center [280, 64] width 10 height 16
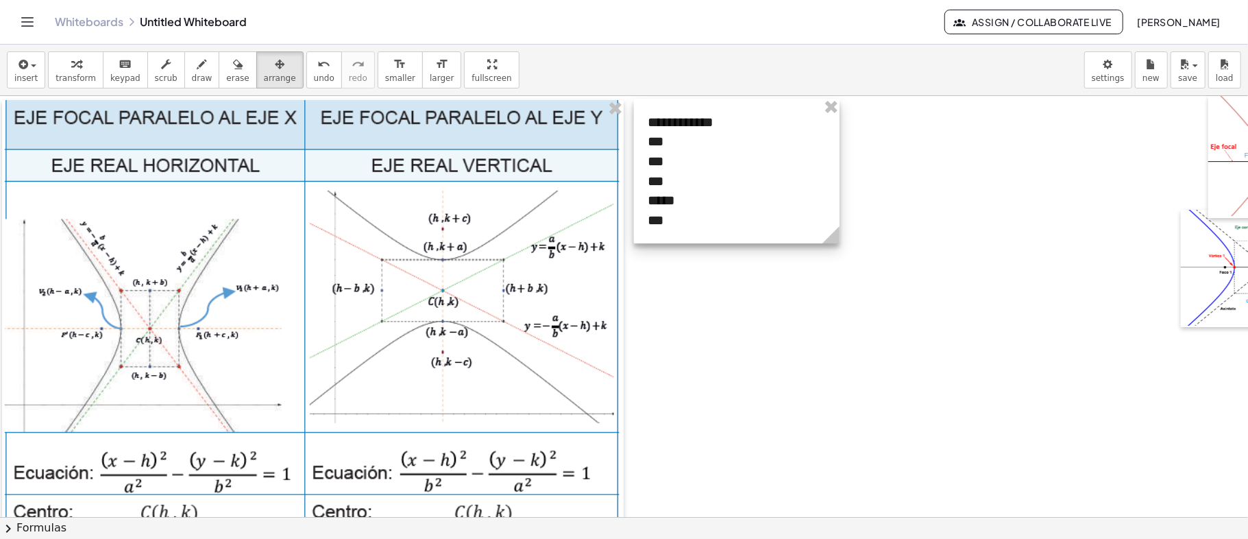
drag, startPoint x: 882, startPoint y: 200, endPoint x: 768, endPoint y: 162, distance: 119.9
click at [768, 162] on div at bounding box center [737, 171] width 206 height 145
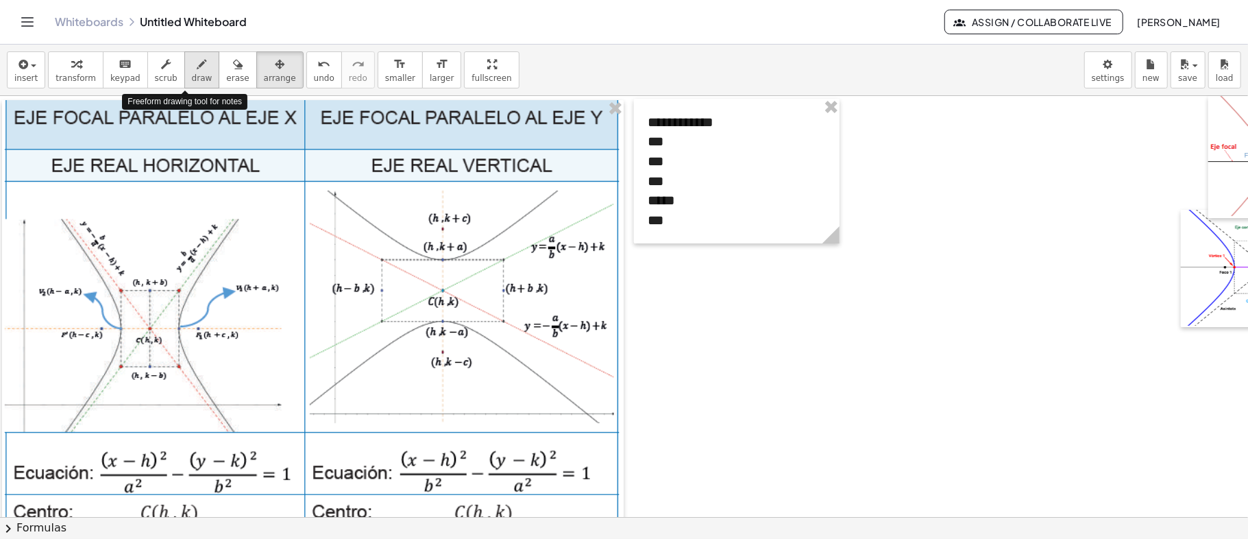
click at [197, 69] on icon "button" at bounding box center [202, 64] width 10 height 16
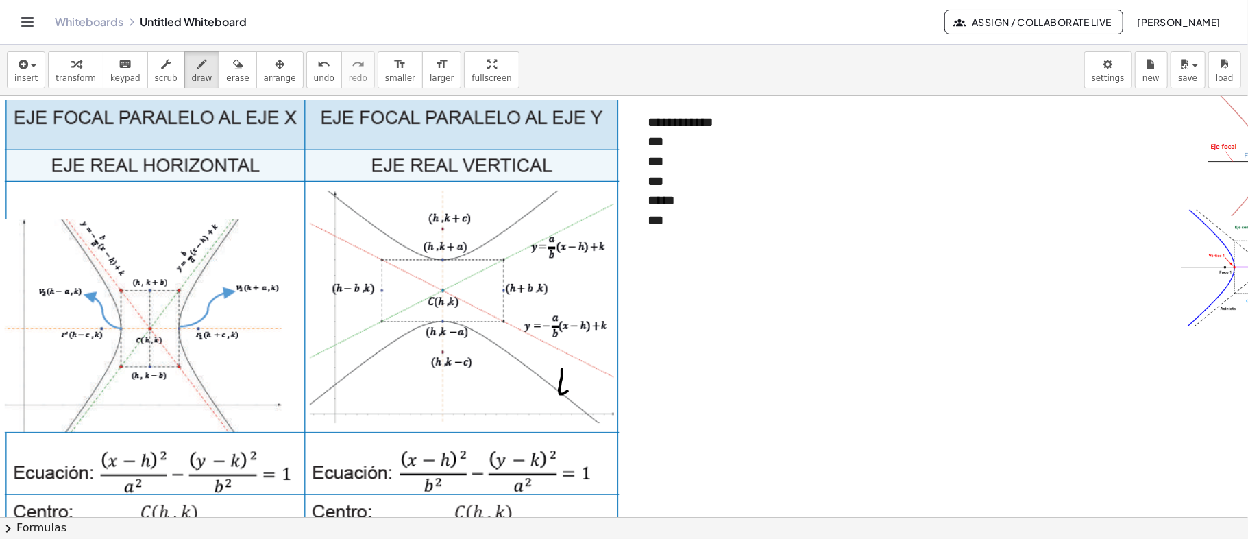
drag, startPoint x: 562, startPoint y: 369, endPoint x: 601, endPoint y: 362, distance: 39.7
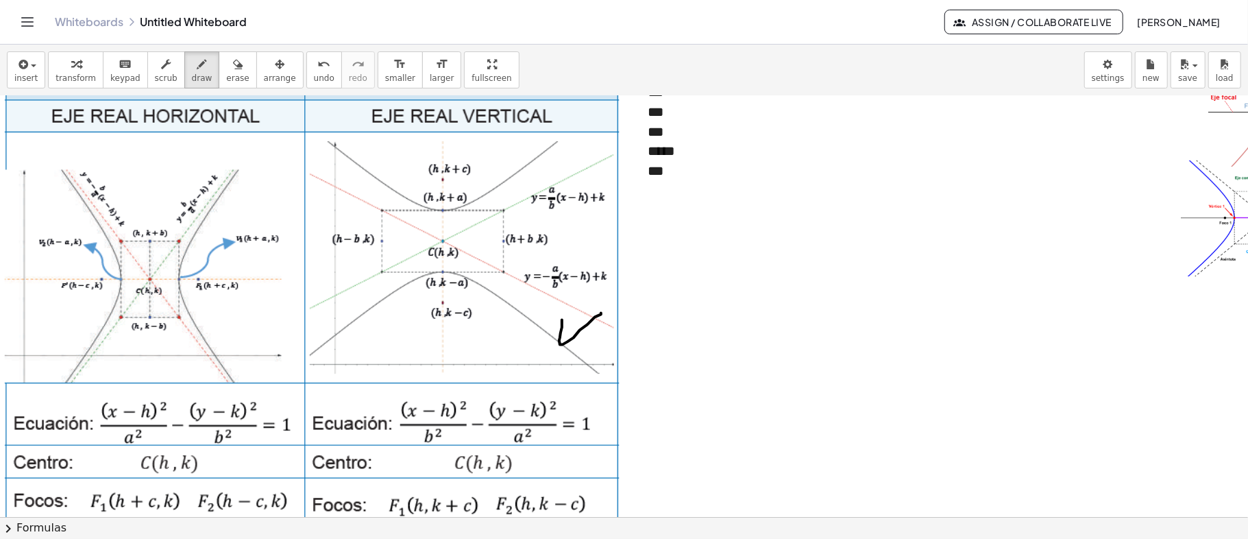
scroll to position [91, 0]
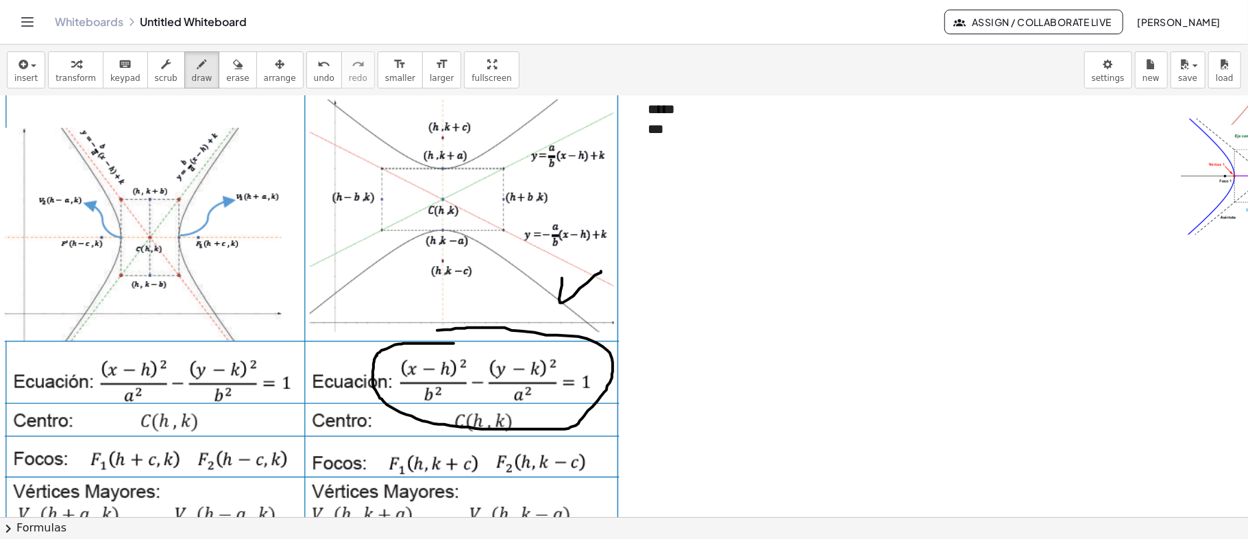
drag, startPoint x: 454, startPoint y: 343, endPoint x: 420, endPoint y: 332, distance: 35.8
click at [420, 332] on div at bounding box center [700, 472] width 1400 height 934
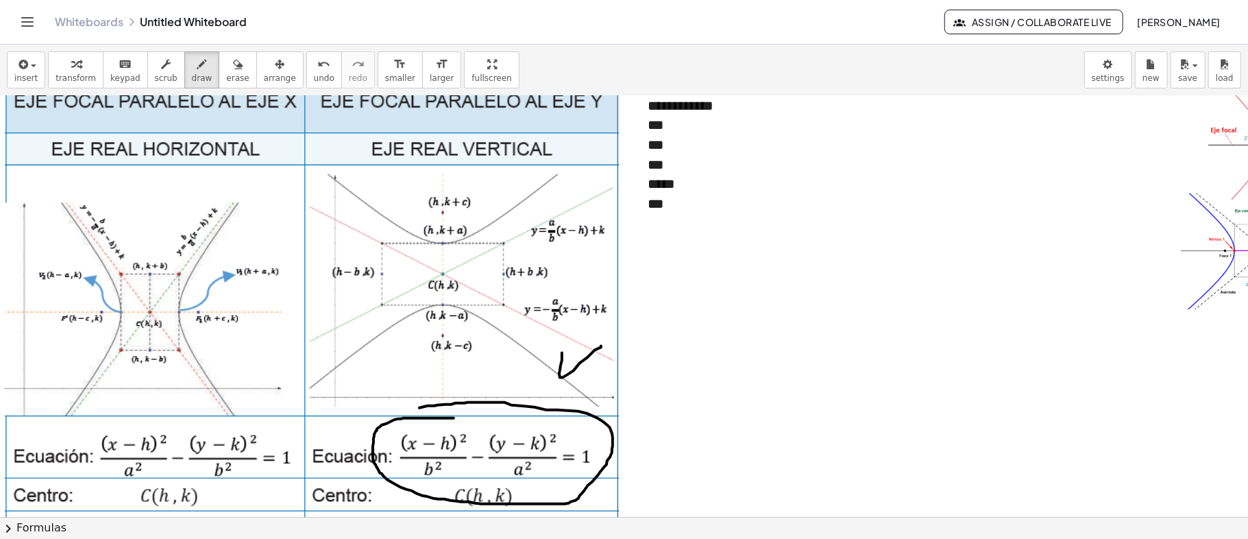
scroll to position [0, 0]
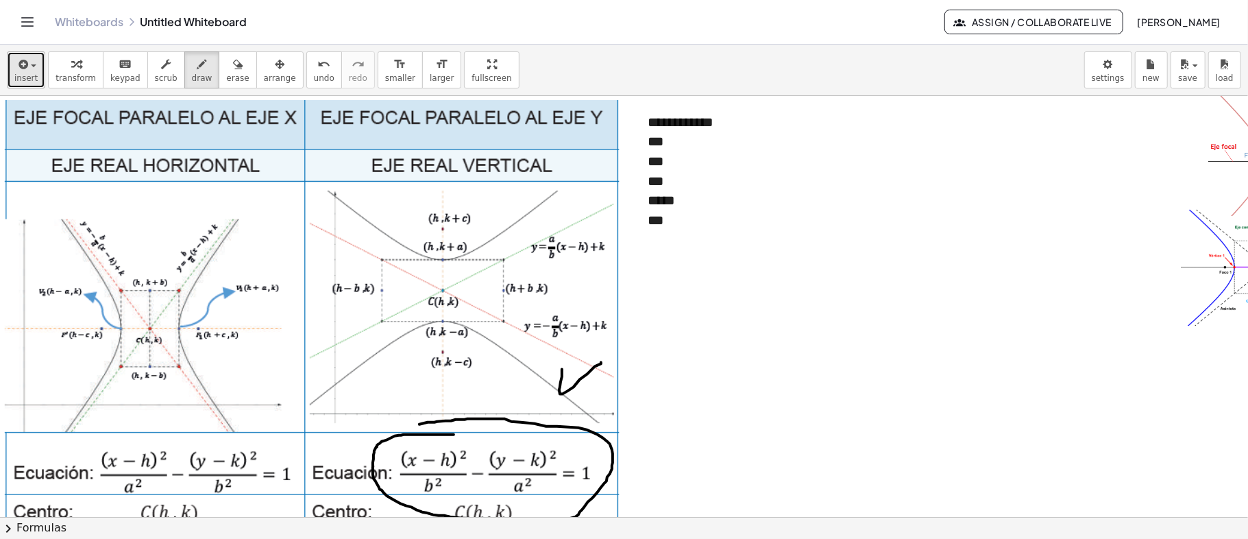
click at [26, 74] on span "insert" at bounding box center [25, 78] width 23 height 10
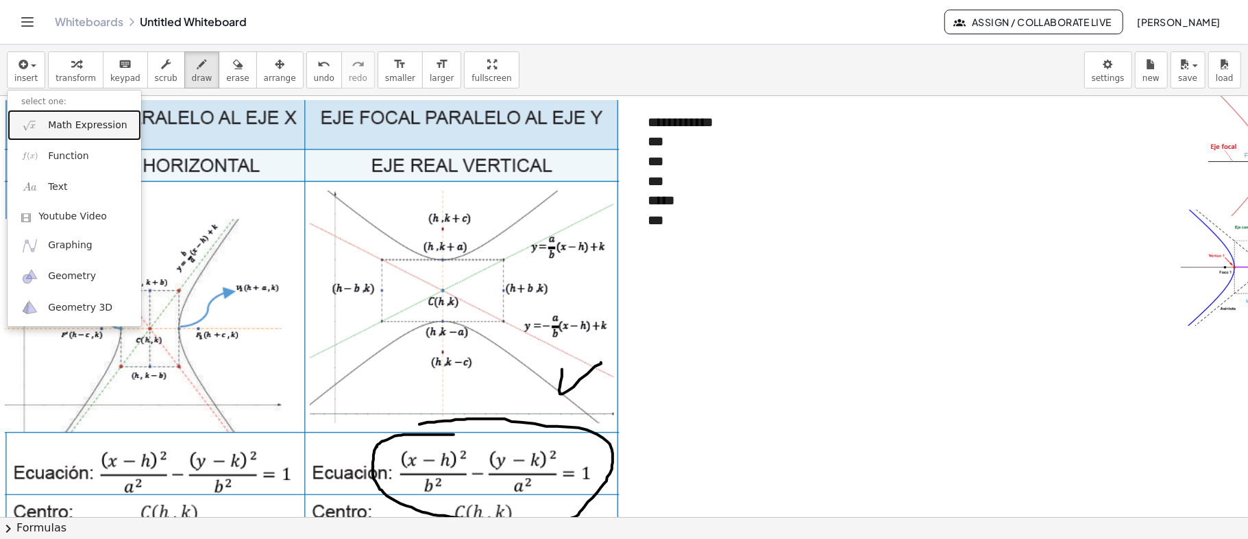
click at [85, 127] on span "Math Expression" at bounding box center [87, 126] width 79 height 14
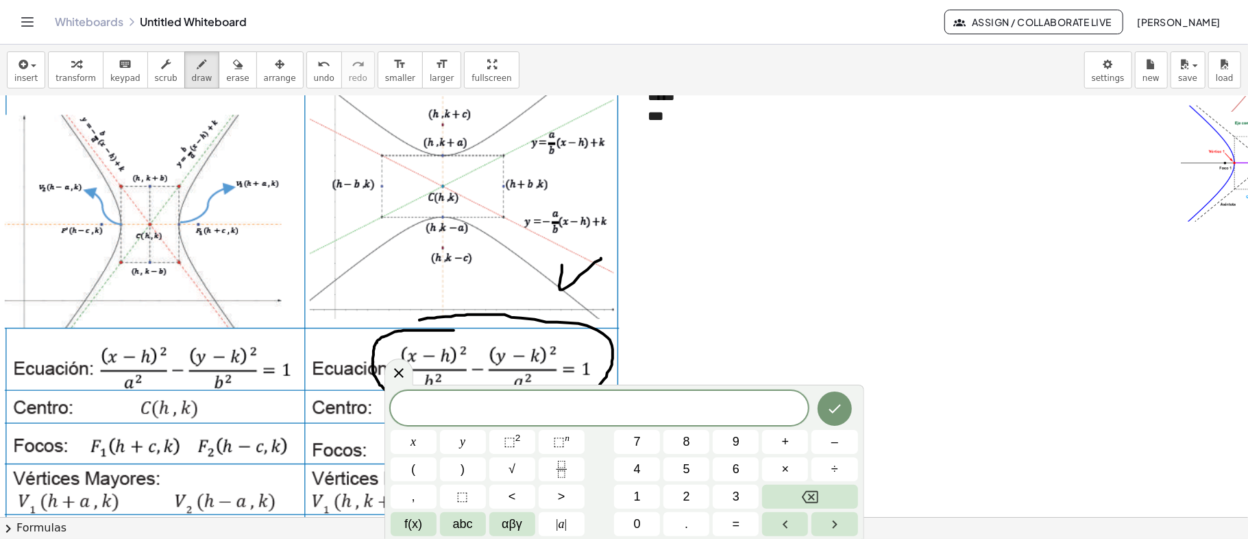
scroll to position [182, 0]
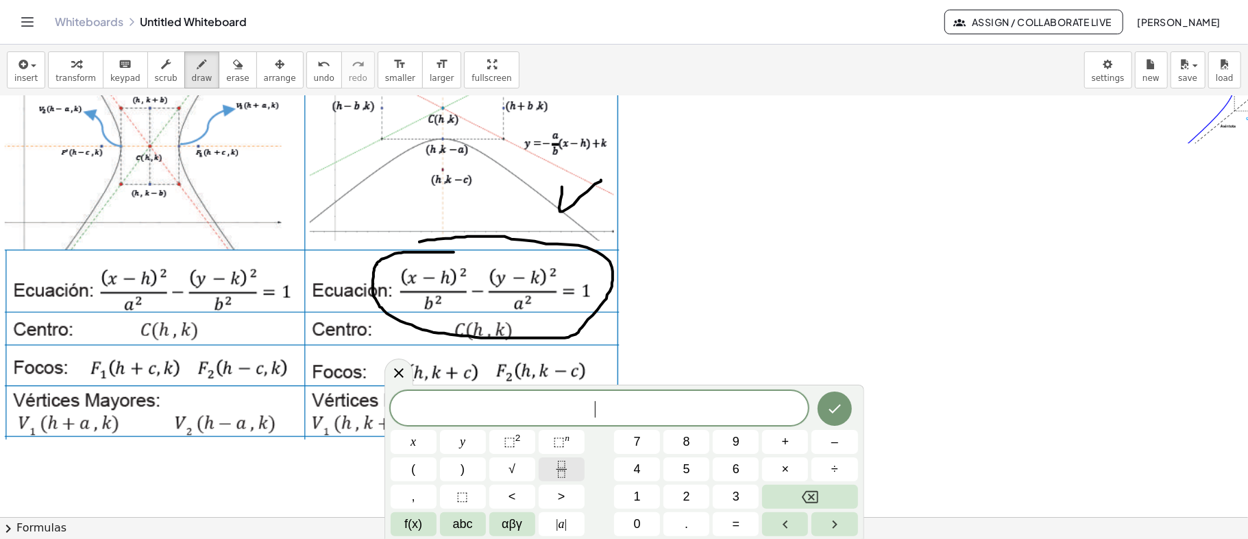
click at [555, 465] on icon "Fraction" at bounding box center [561, 469] width 17 height 17
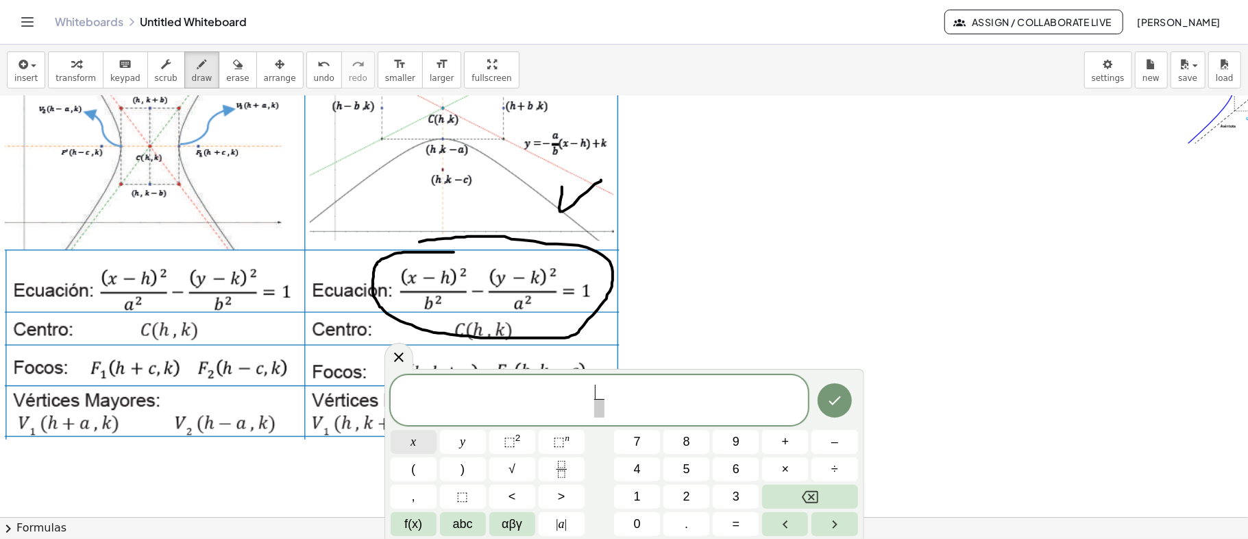
click at [411, 444] on span "x" at bounding box center [413, 442] width 5 height 19
click at [793, 498] on button "Backspace" at bounding box center [809, 497] width 95 height 24
click at [418, 473] on button "(" at bounding box center [414, 469] width 46 height 24
click at [412, 440] on span "x" at bounding box center [413, 442] width 5 height 19
click at [832, 442] on span "–" at bounding box center [835, 442] width 7 height 19
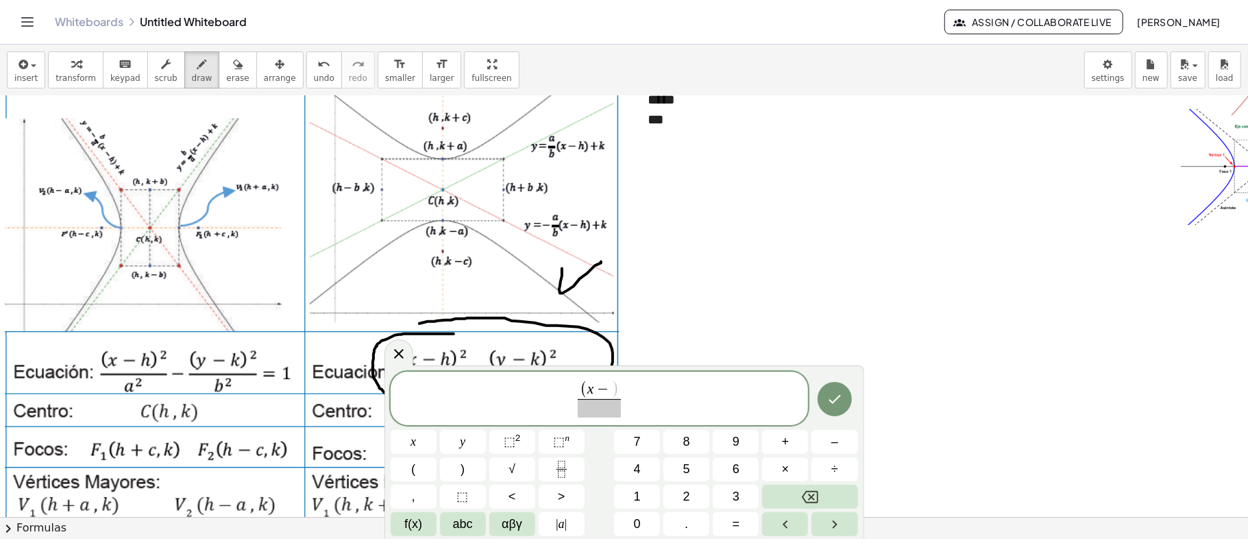
scroll to position [0, 0]
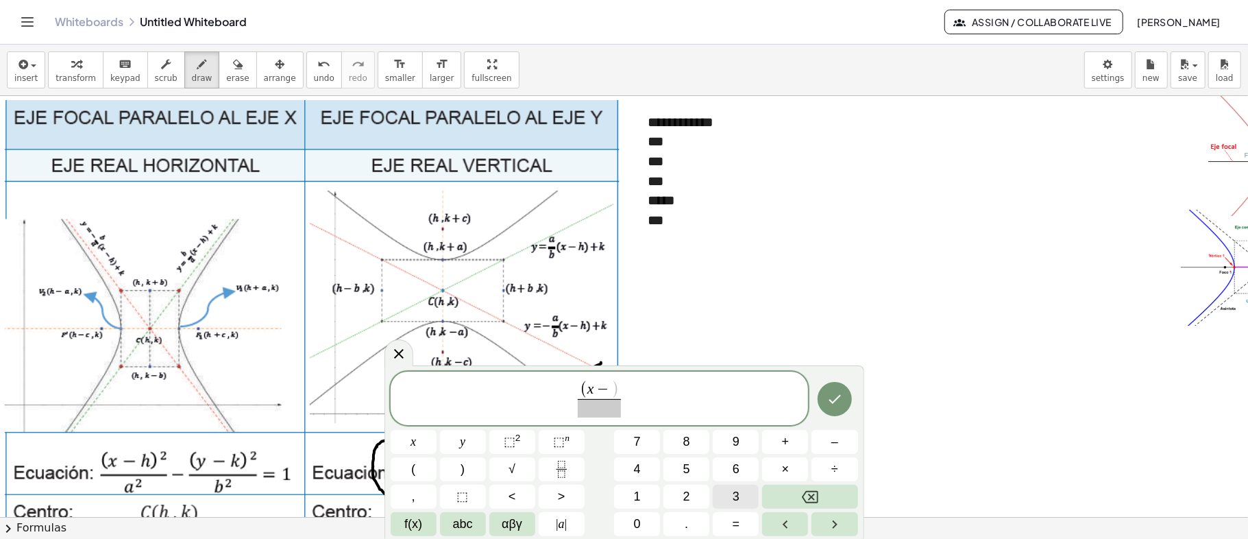
click at [727, 491] on button "3" at bounding box center [736, 497] width 46 height 24
click at [463, 472] on span ")" at bounding box center [463, 469] width 4 height 19
click at [511, 440] on span "⬚" at bounding box center [510, 442] width 12 height 14
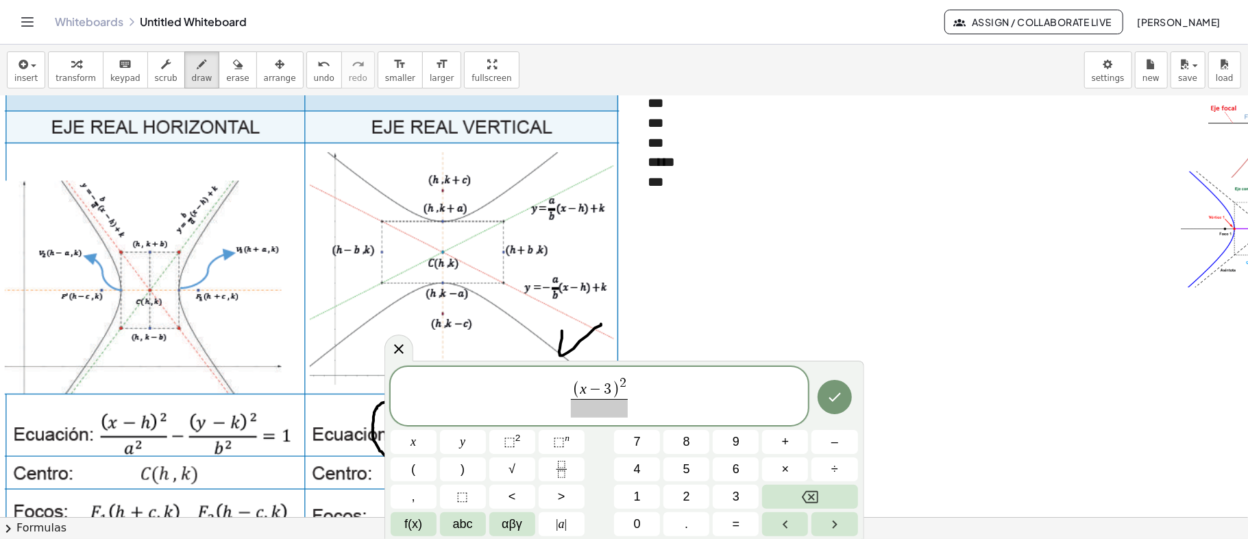
scroll to position [91, 0]
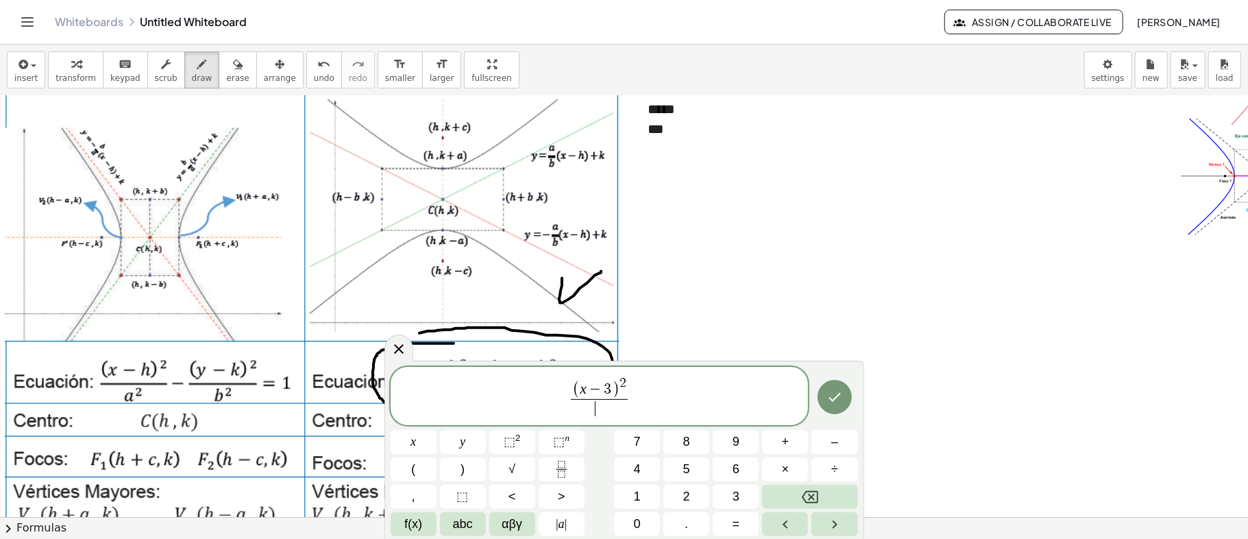
click at [596, 415] on span "​" at bounding box center [599, 408] width 57 height 19
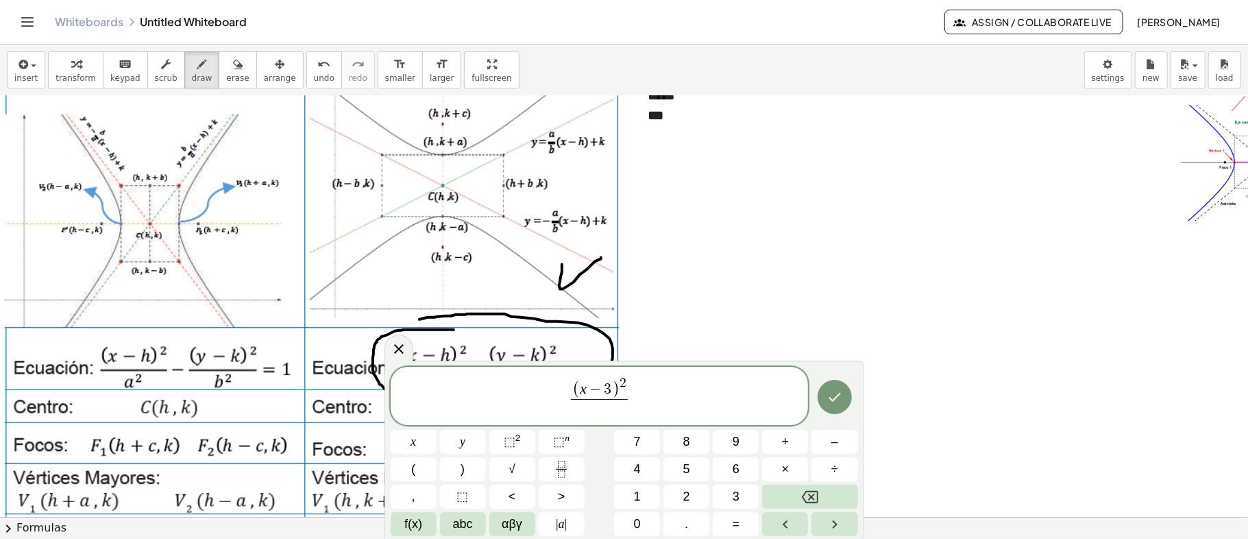
scroll to position [0, 0]
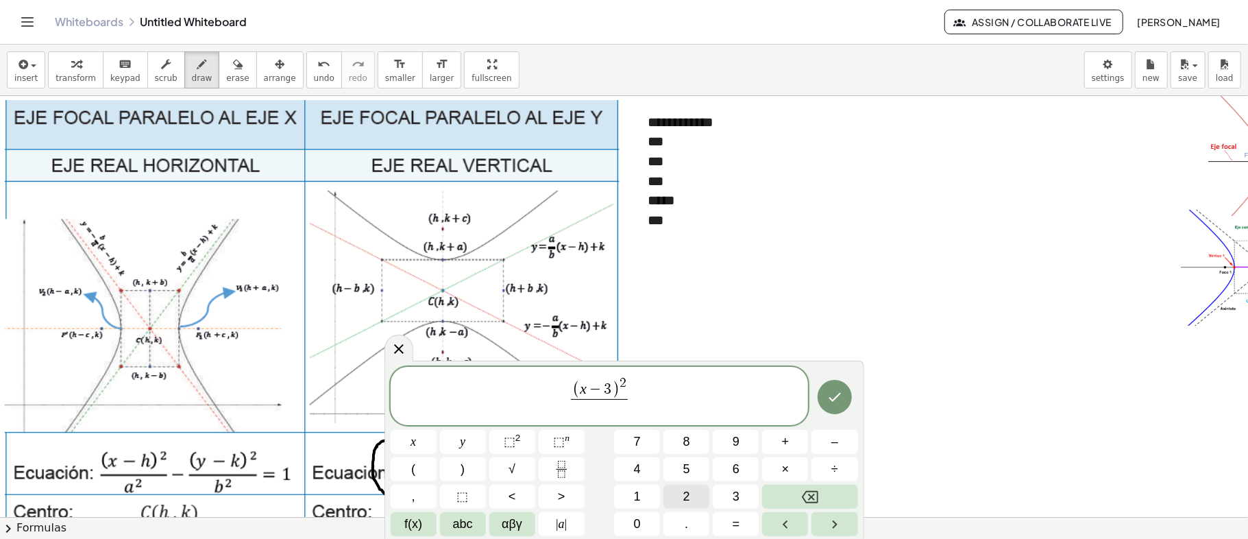
click at [690, 498] on button "2" at bounding box center [687, 497] width 46 height 24
click at [688, 521] on span "." at bounding box center [686, 524] width 3 height 19
click at [686, 439] on span "8" at bounding box center [686, 442] width 7 height 19
click at [511, 441] on span "⬚" at bounding box center [510, 442] width 12 height 14
click at [642, 398] on span "( x − 3 ) 2 2 . 8 2 ​ ​" at bounding box center [600, 394] width 418 height 50
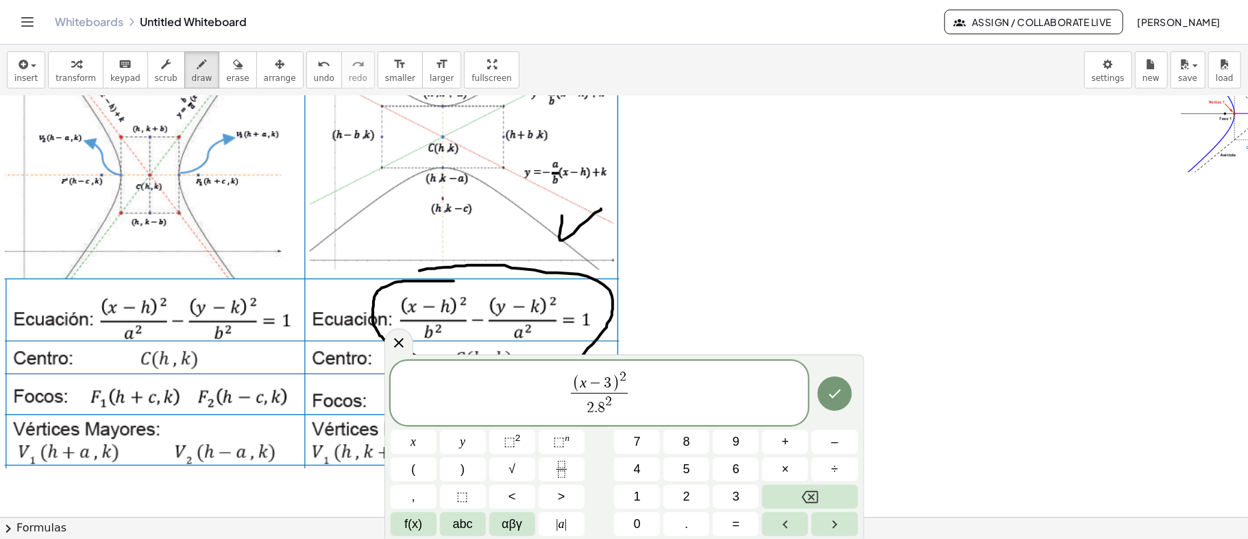
scroll to position [182, 0]
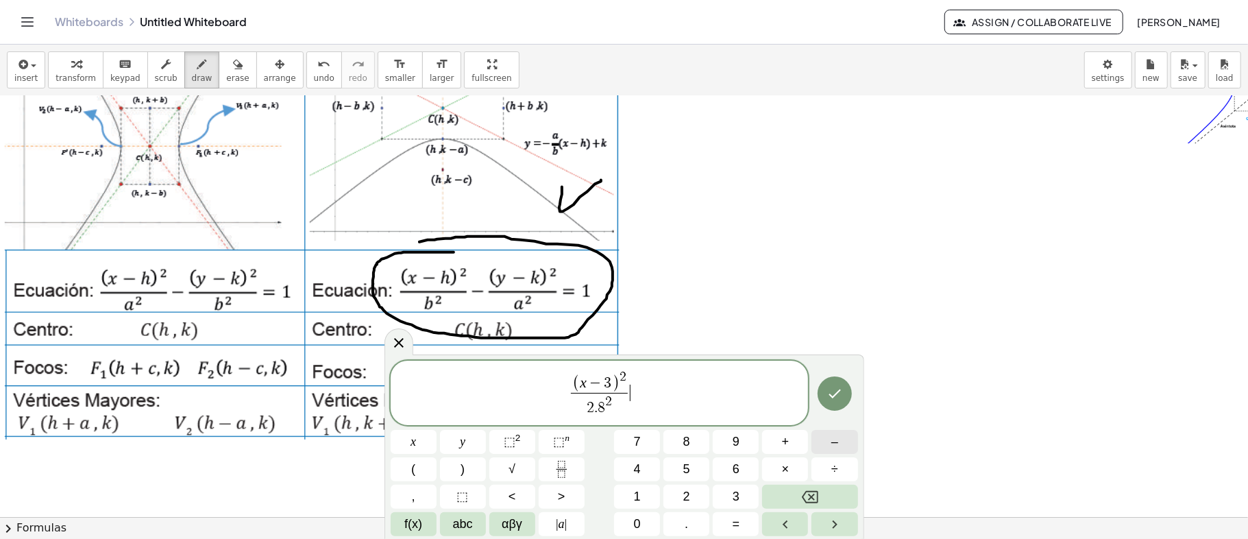
click at [840, 441] on button "–" at bounding box center [835, 442] width 46 height 24
click at [561, 470] on icon "Fraction" at bounding box center [561, 469] width 17 height 17
click at [417, 468] on button "(" at bounding box center [414, 469] width 46 height 24
click at [461, 443] on span "y" at bounding box center [462, 442] width 5 height 19
click at [830, 441] on button "–" at bounding box center [835, 442] width 46 height 24
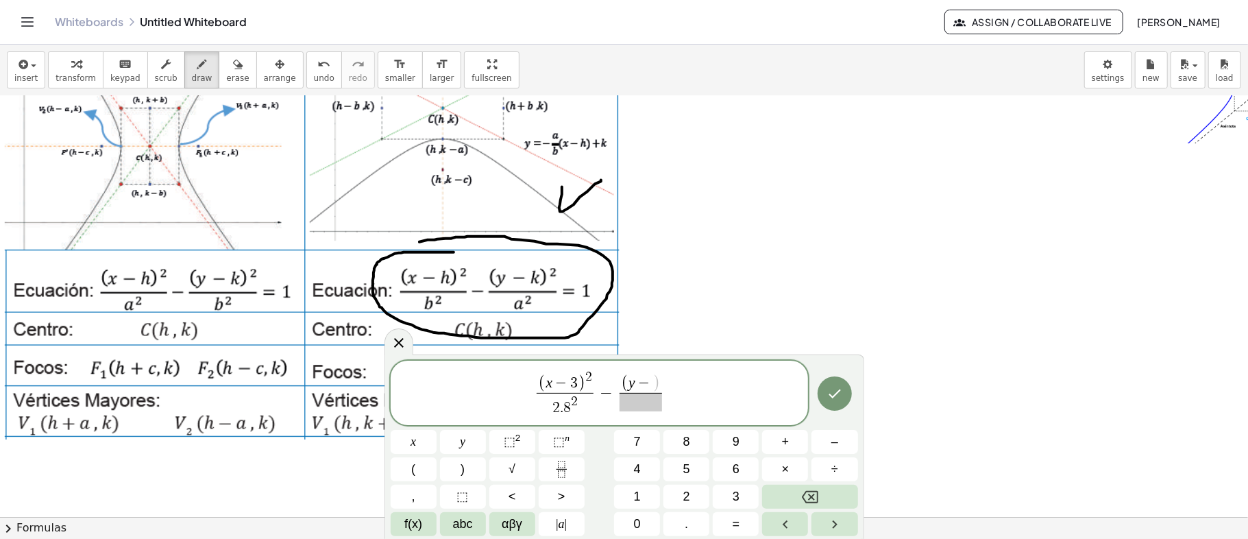
scroll to position [0, 0]
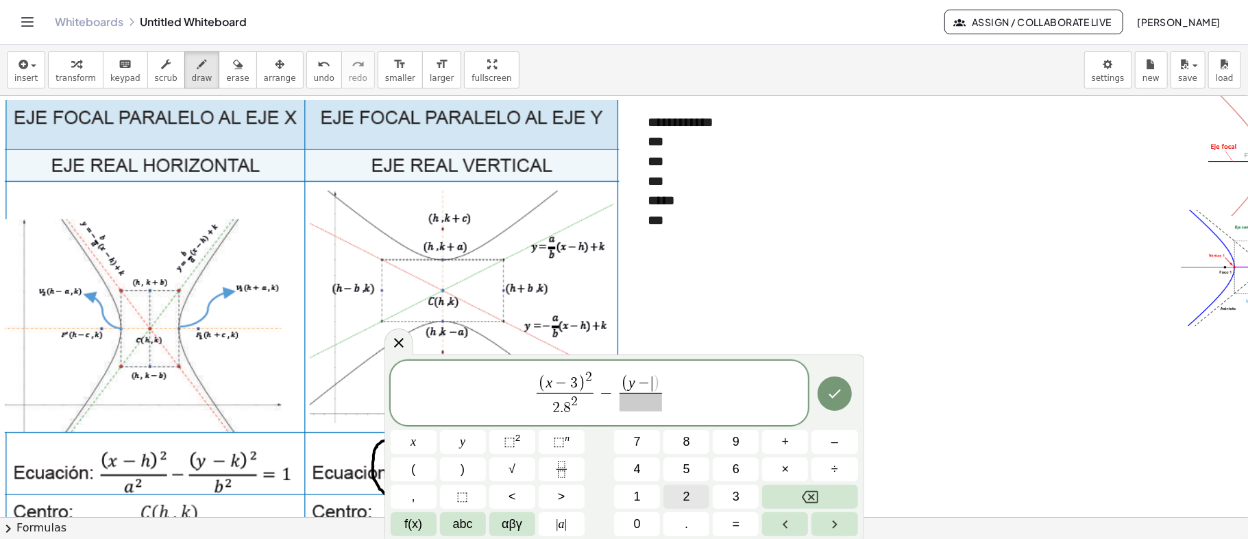
click at [690, 495] on span "2" at bounding box center [686, 496] width 7 height 19
click at [461, 470] on span ")" at bounding box center [463, 469] width 4 height 19
click at [516, 440] on sup "2" at bounding box center [518, 438] width 5 height 10
click at [640, 404] on span at bounding box center [640, 402] width 57 height 19
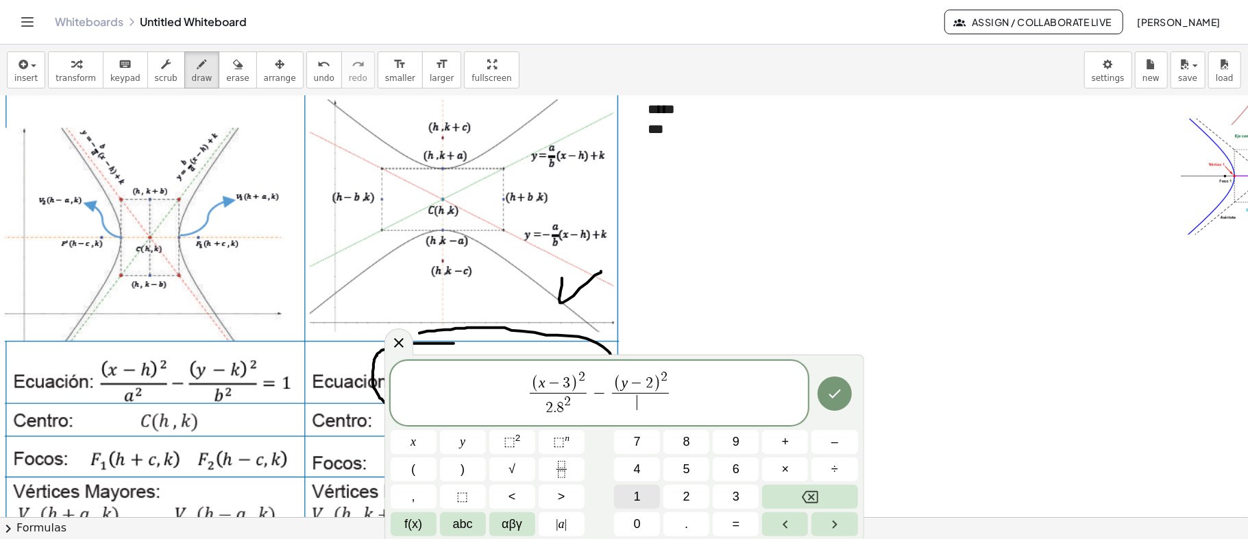
click at [639, 494] on span "1" at bounding box center [637, 496] width 7 height 19
click at [513, 440] on span "⬚" at bounding box center [510, 442] width 12 height 14
click at [681, 402] on span "( x − 3 ) 2 2 . 8 2 ​ − ( y − 2 ) 2 1 2 ​ ​" at bounding box center [600, 394] width 418 height 50
click at [745, 521] on button "=" at bounding box center [736, 524] width 46 height 24
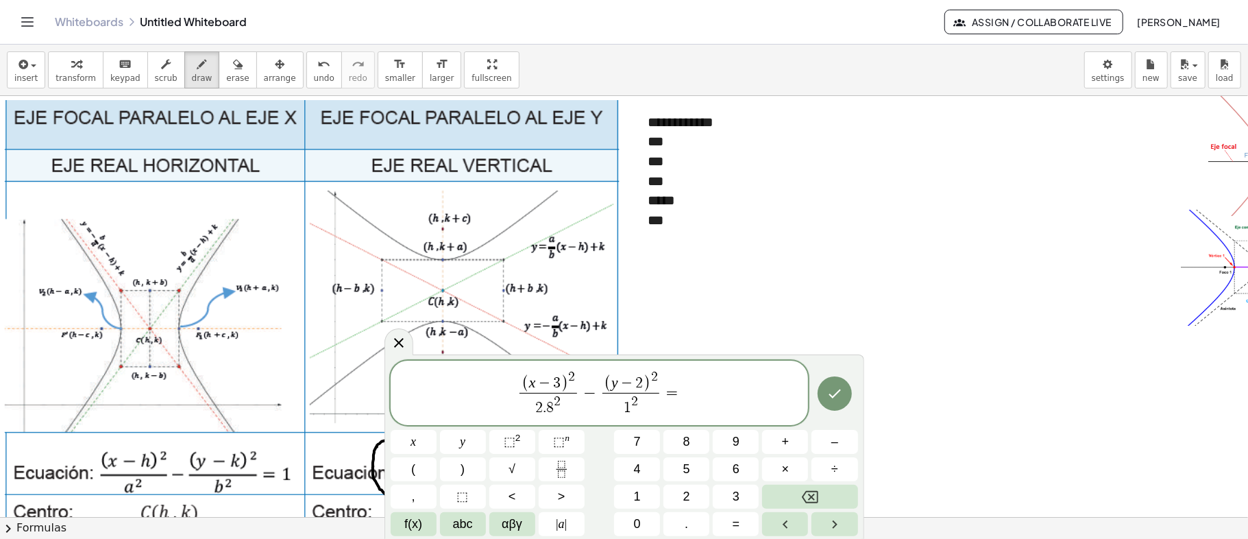
scroll to position [182, 0]
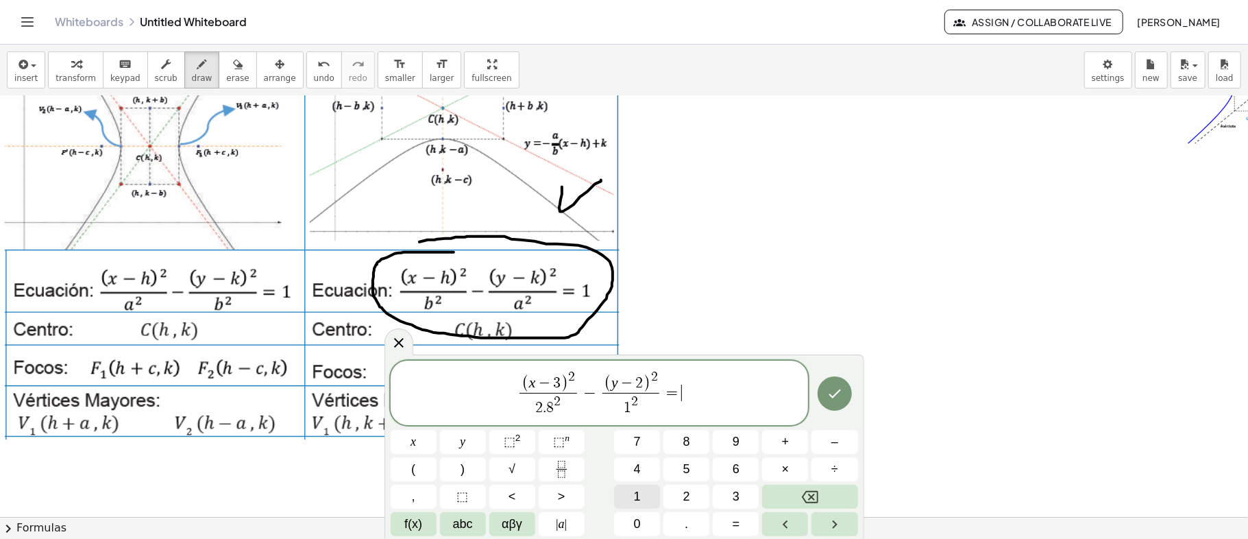
click at [645, 495] on button "1" at bounding box center [637, 497] width 46 height 24
click at [834, 394] on icon "Done" at bounding box center [835, 393] width 16 height 16
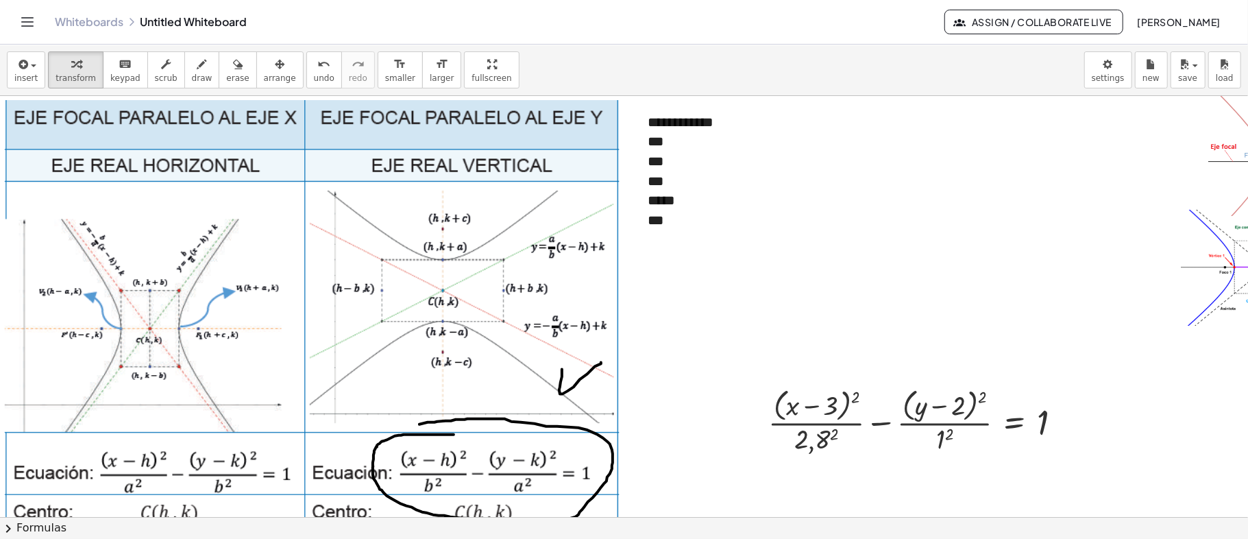
scroll to position [91, 0]
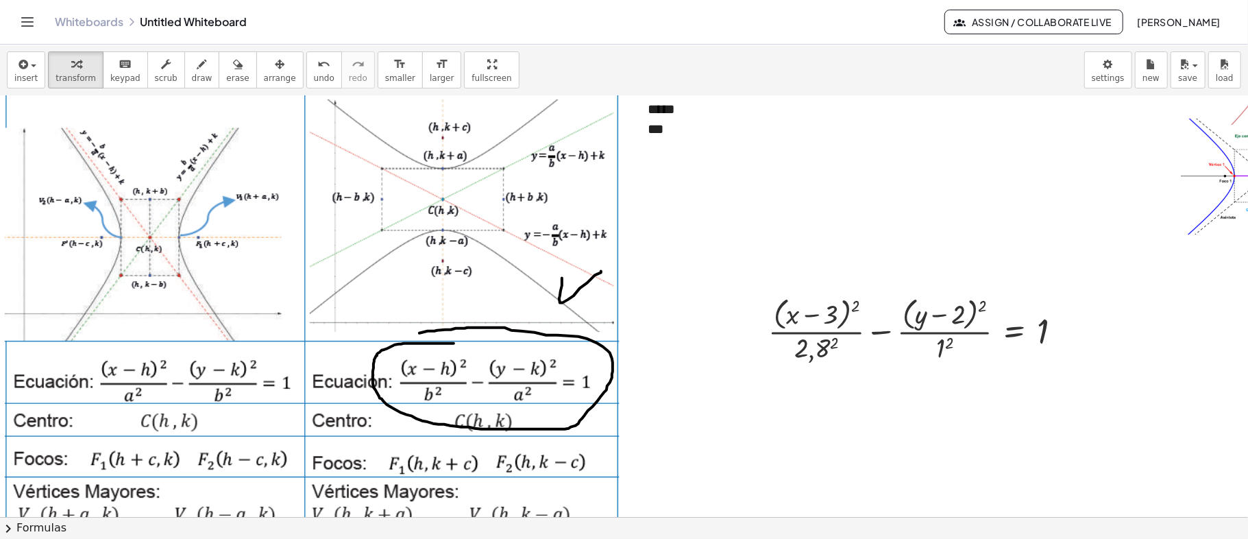
drag, startPoint x: 259, startPoint y: 64, endPoint x: 305, endPoint y: 88, distance: 52.1
click at [275, 66] on icon "button" at bounding box center [280, 64] width 10 height 16
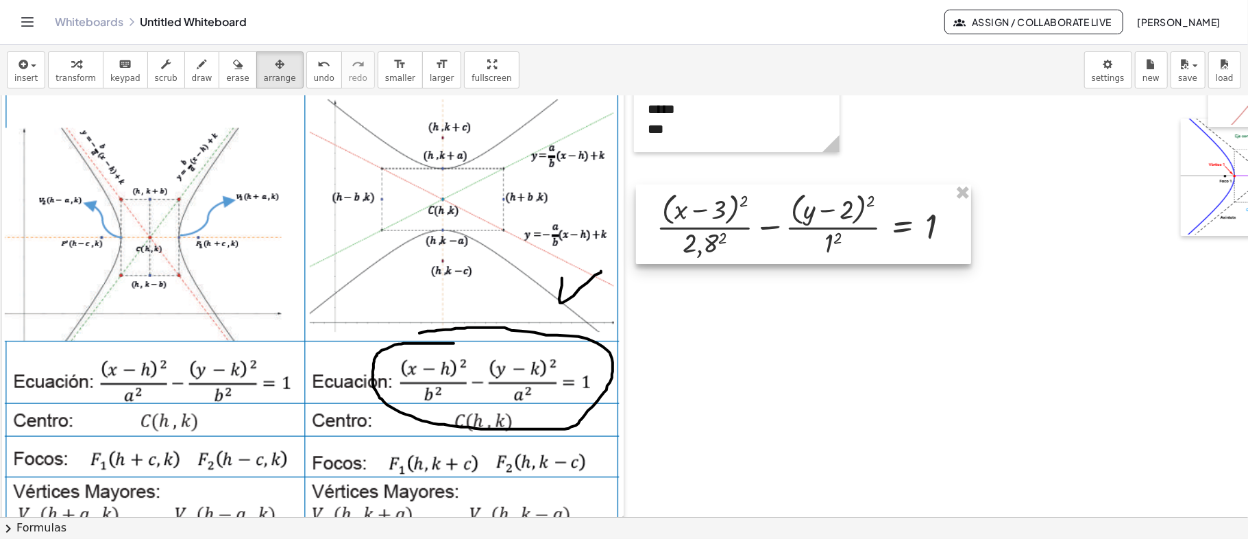
drag, startPoint x: 881, startPoint y: 317, endPoint x: 769, endPoint y: 211, distance: 153.7
click at [769, 211] on div at bounding box center [803, 224] width 335 height 80
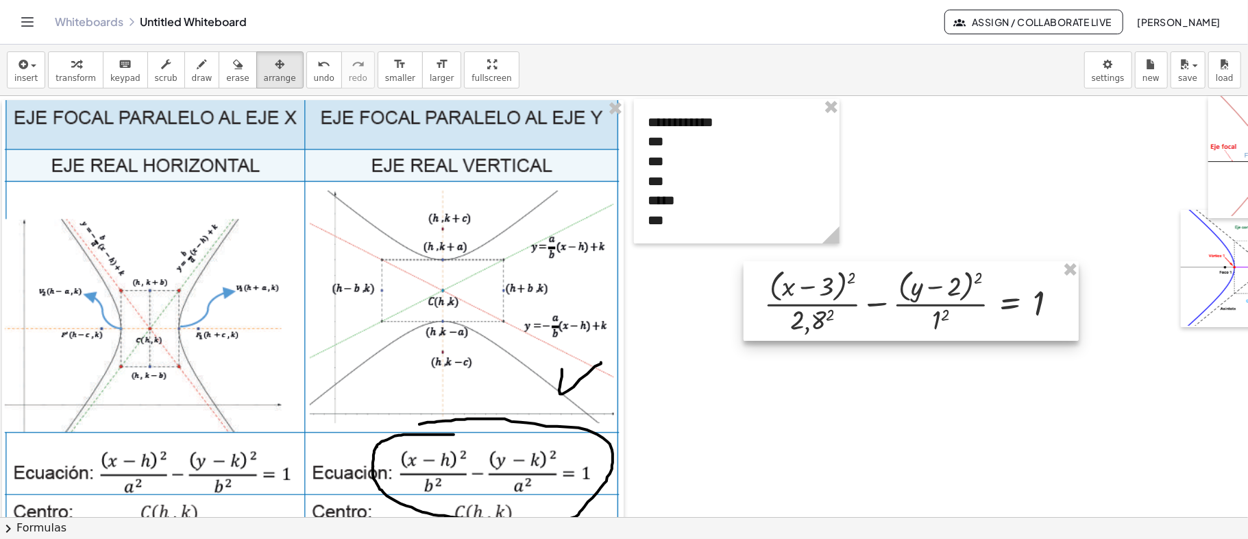
drag, startPoint x: 821, startPoint y: 304, endPoint x: 928, endPoint y: 291, distance: 108.5
click at [928, 291] on div at bounding box center [911, 301] width 335 height 80
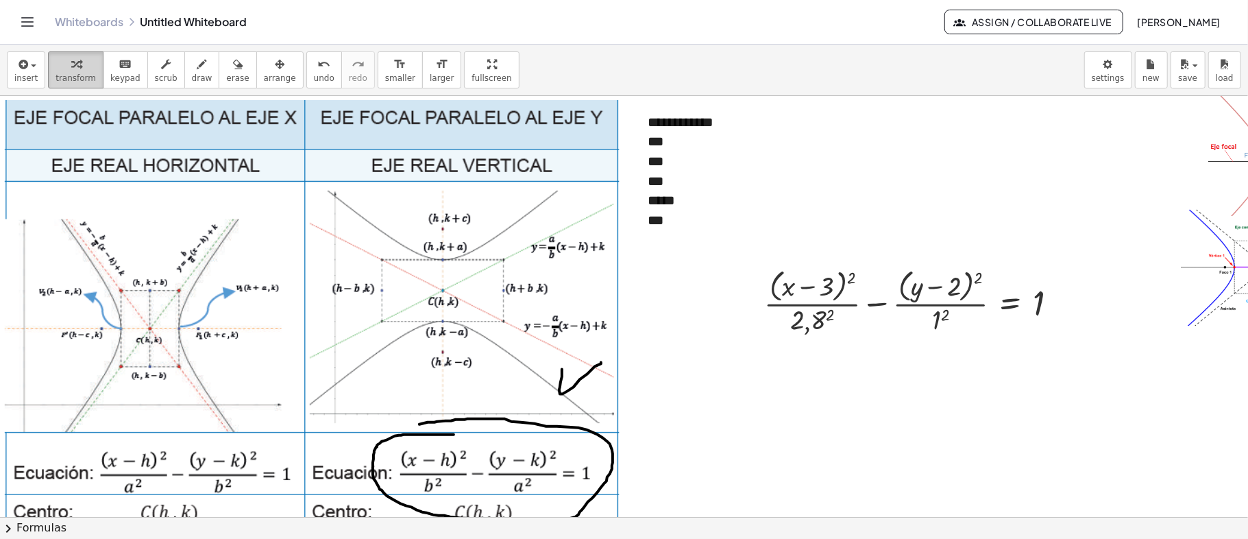
click at [75, 69] on div "button" at bounding box center [76, 64] width 40 height 16
click at [192, 66] on div "button" at bounding box center [202, 64] width 21 height 16
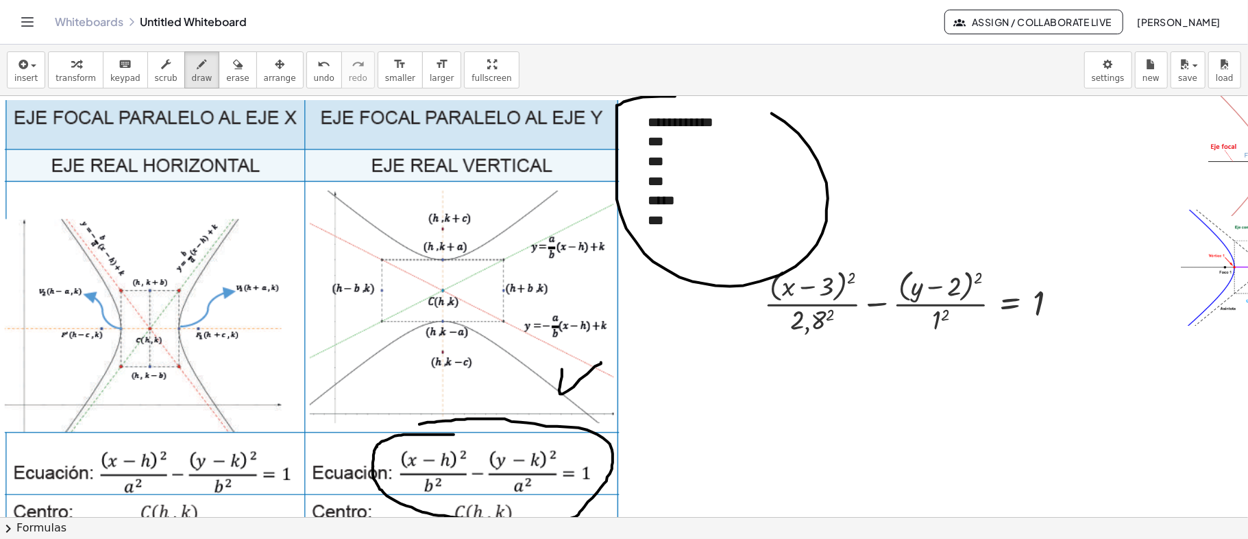
drag, startPoint x: 624, startPoint y: 101, endPoint x: 626, endPoint y: 149, distance: 47.3
drag, startPoint x: 705, startPoint y: 261, endPoint x: 590, endPoint y: 432, distance: 205.9
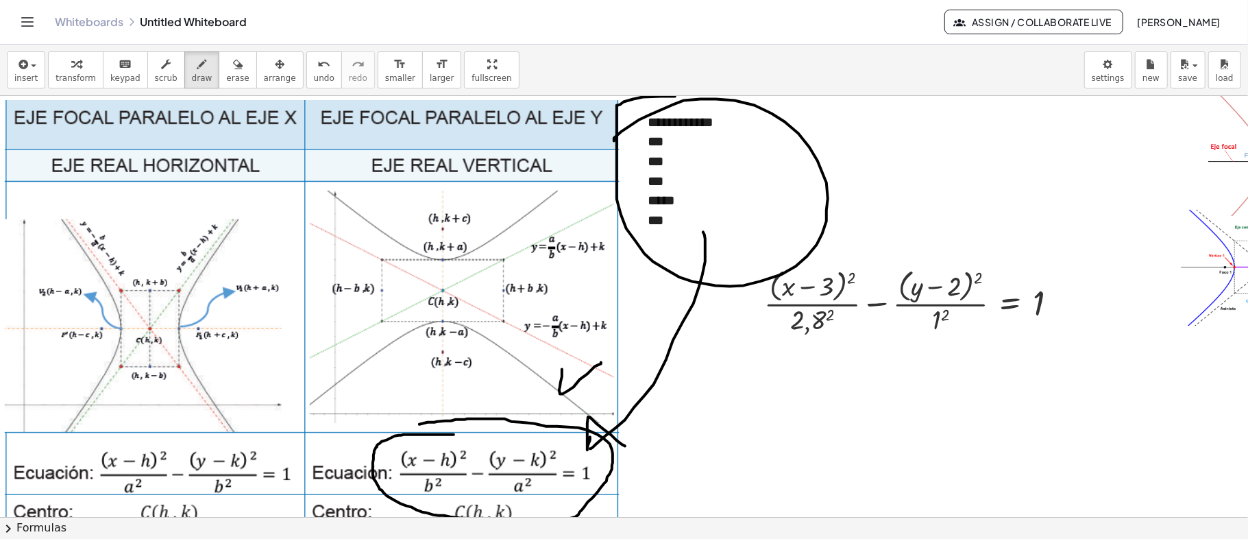
drag, startPoint x: 588, startPoint y: 448, endPoint x: 605, endPoint y: 453, distance: 17.8
drag, startPoint x: 548, startPoint y: 428, endPoint x: 733, endPoint y: 351, distance: 200.0
drag, startPoint x: 735, startPoint y: 337, endPoint x: 738, endPoint y: 376, distance: 38.5
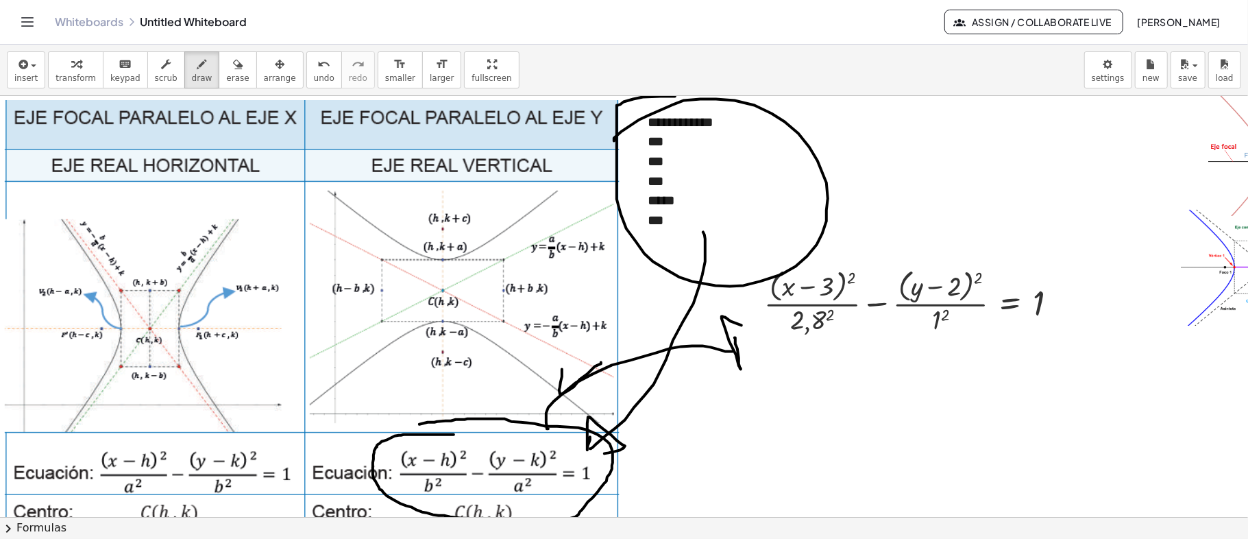
click at [233, 64] on icon "button" at bounding box center [238, 64] width 10 height 16
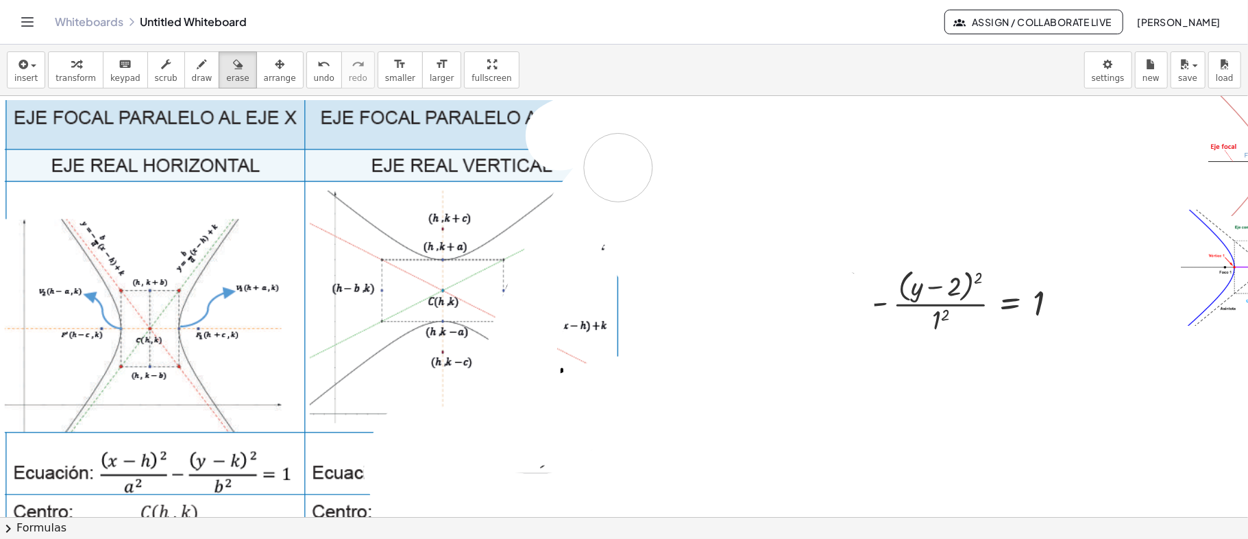
drag, startPoint x: 561, startPoint y: 136, endPoint x: 628, endPoint y: 160, distance: 71.6
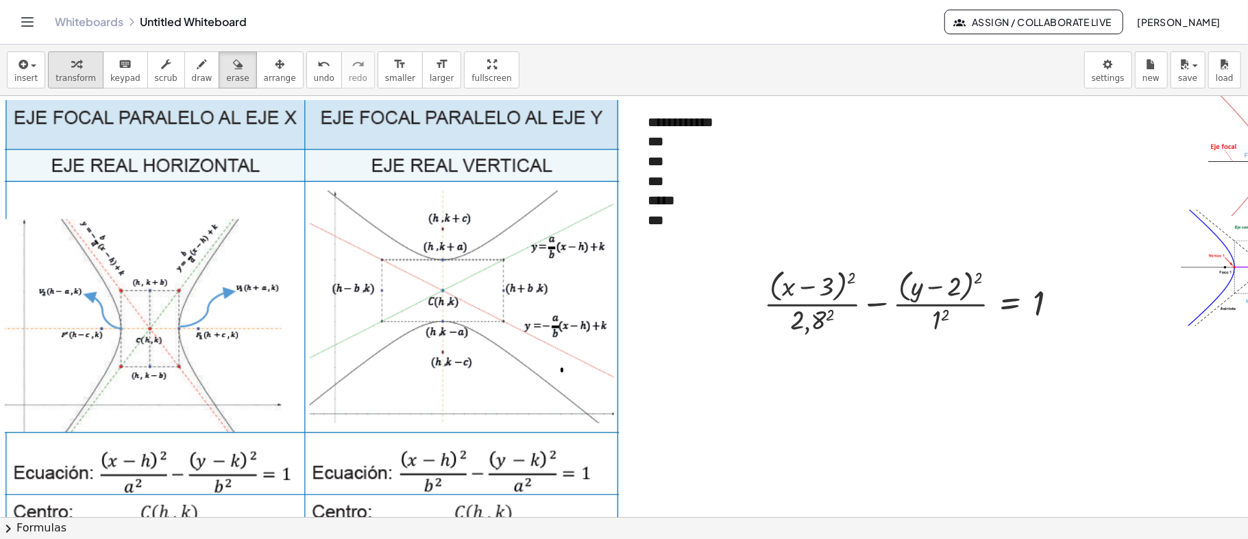
click at [72, 73] on span "transform" at bounding box center [76, 78] width 40 height 10
click at [71, 70] on icon "button" at bounding box center [76, 64] width 10 height 16
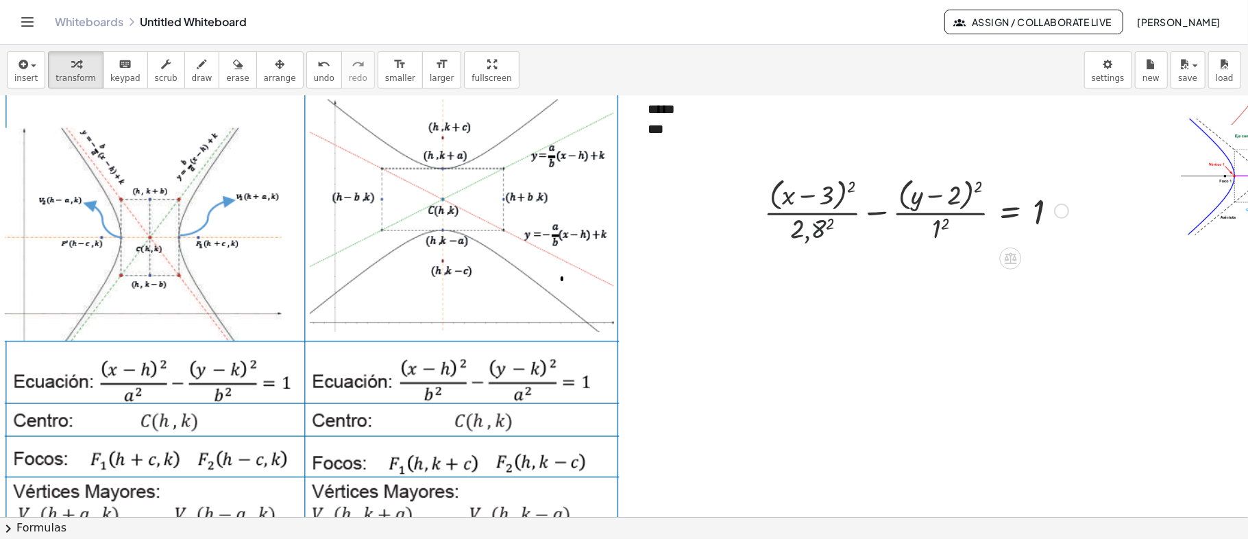
click at [819, 234] on div at bounding box center [917, 209] width 318 height 73
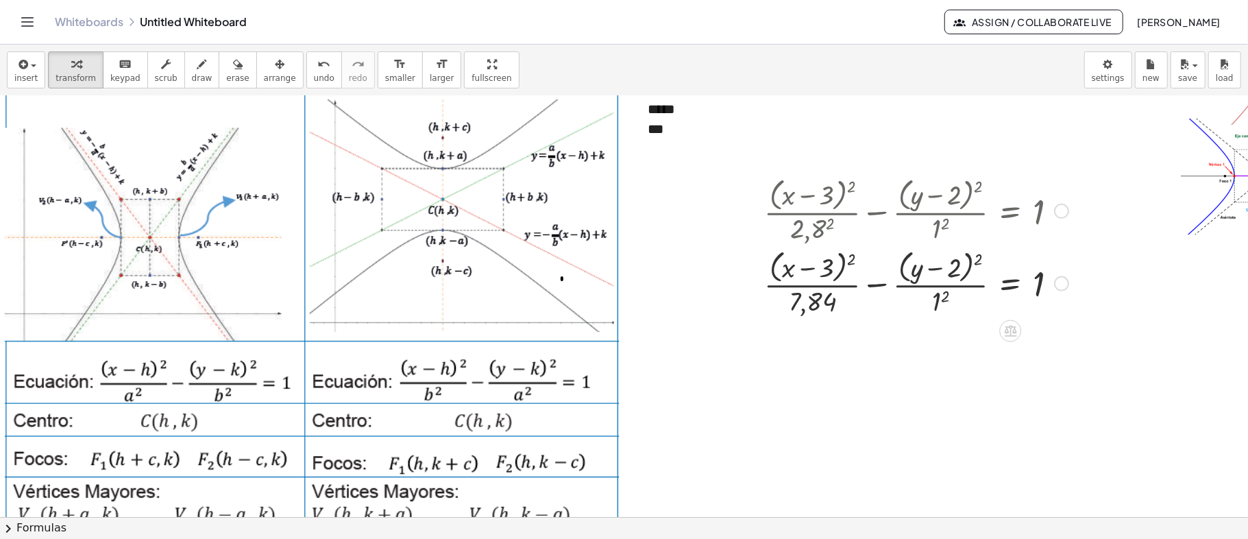
click at [936, 302] on div at bounding box center [917, 282] width 318 height 73
click at [192, 73] on span "draw" at bounding box center [202, 78] width 21 height 10
drag, startPoint x: 636, startPoint y: 283, endPoint x: 727, endPoint y: 282, distance: 90.5
click at [727, 282] on div at bounding box center [700, 472] width 1400 height 934
drag, startPoint x: 728, startPoint y: 276, endPoint x: 730, endPoint y: 299, distance: 23.4
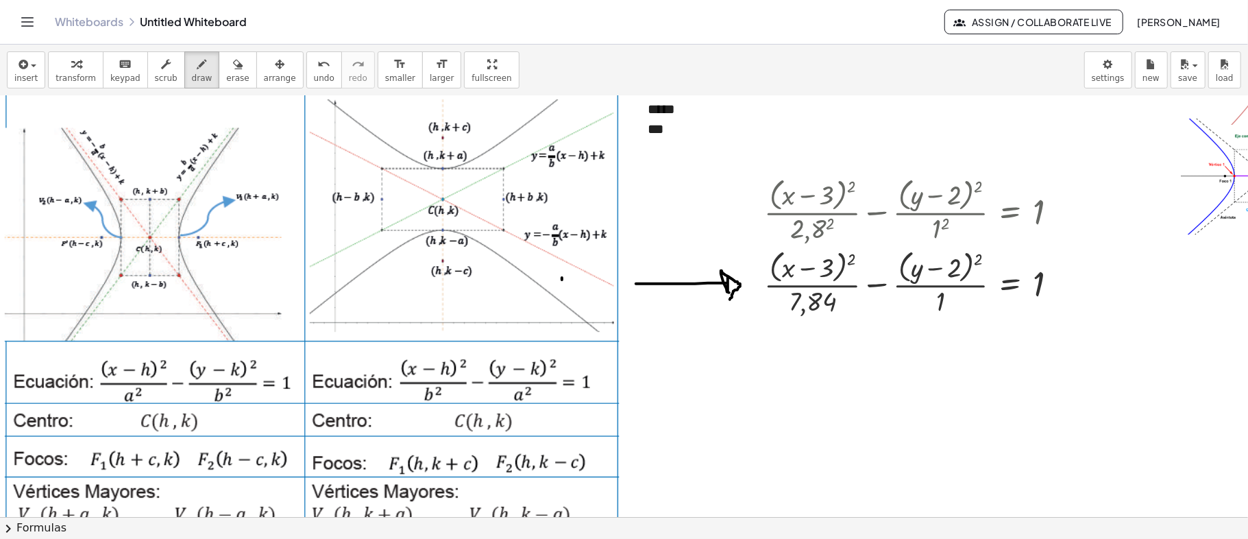
click at [730, 299] on div at bounding box center [700, 472] width 1400 height 934
drag, startPoint x: 747, startPoint y: 243, endPoint x: 754, endPoint y: 332, distance: 89.4
click at [754, 332] on div at bounding box center [700, 472] width 1400 height 934
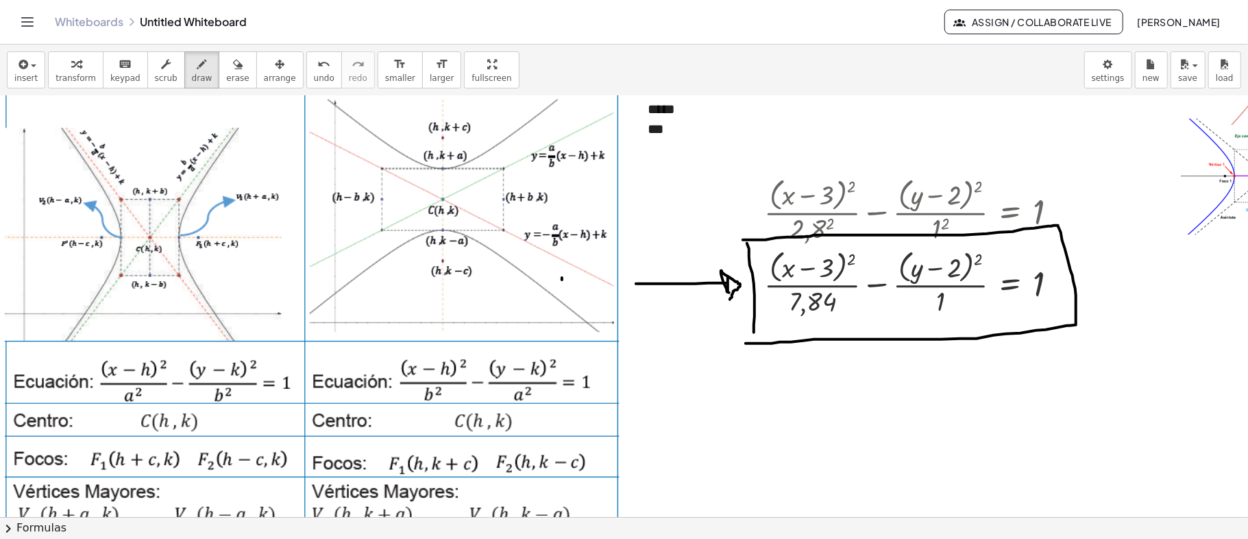
drag, startPoint x: 743, startPoint y: 239, endPoint x: 732, endPoint y: 313, distance: 74.8
click at [743, 343] on div at bounding box center [700, 472] width 1400 height 934
drag, startPoint x: 692, startPoint y: 321, endPoint x: 694, endPoint y: 418, distance: 97.4
click at [694, 418] on div at bounding box center [700, 472] width 1400 height 934
drag, startPoint x: 701, startPoint y: 439, endPoint x: 686, endPoint y: 418, distance: 25.7
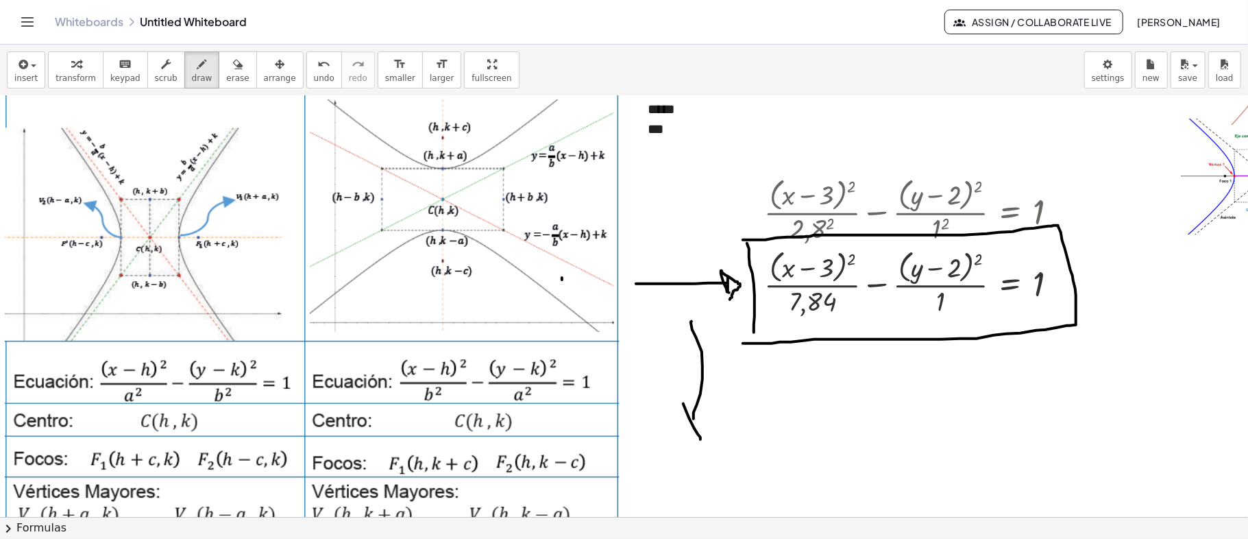
click at [694, 429] on div at bounding box center [700, 472] width 1400 height 934
click at [730, 429] on div at bounding box center [700, 472] width 1400 height 934
drag, startPoint x: 676, startPoint y: 407, endPoint x: 708, endPoint y: 435, distance: 42.8
click at [708, 435] on div at bounding box center [700, 472] width 1400 height 934
click at [233, 69] on icon "button" at bounding box center [238, 64] width 10 height 16
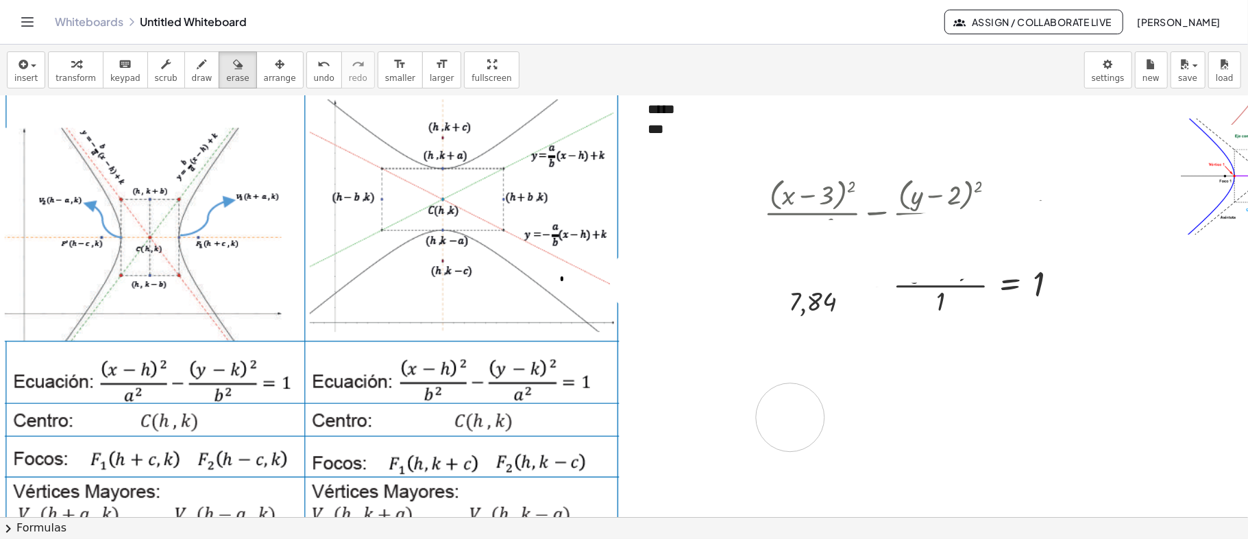
drag, startPoint x: 644, startPoint y: 280, endPoint x: 922, endPoint y: 382, distance: 295.8
click at [793, 417] on div at bounding box center [700, 472] width 1400 height 934
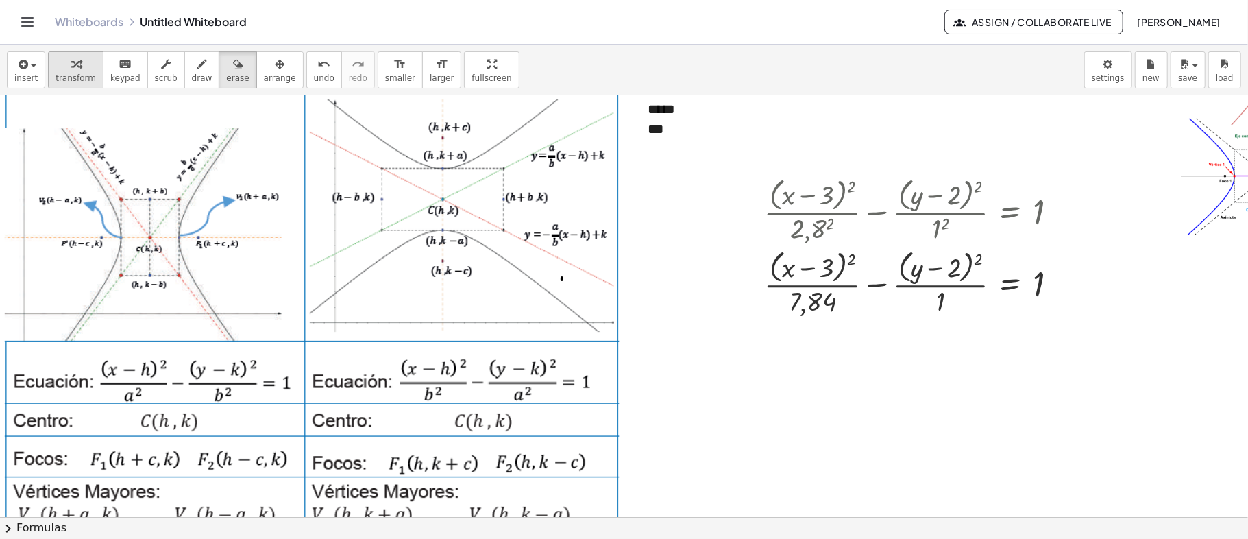
click at [66, 75] on span "transform" at bounding box center [76, 78] width 40 height 10
click at [184, 66] on button "draw" at bounding box center [202, 69] width 36 height 37
click at [67, 75] on span "transform" at bounding box center [76, 78] width 40 height 10
click at [192, 67] on div "button" at bounding box center [202, 64] width 21 height 16
click at [363, 521] on button "chevron_right Formulas" at bounding box center [624, 528] width 1248 height 22
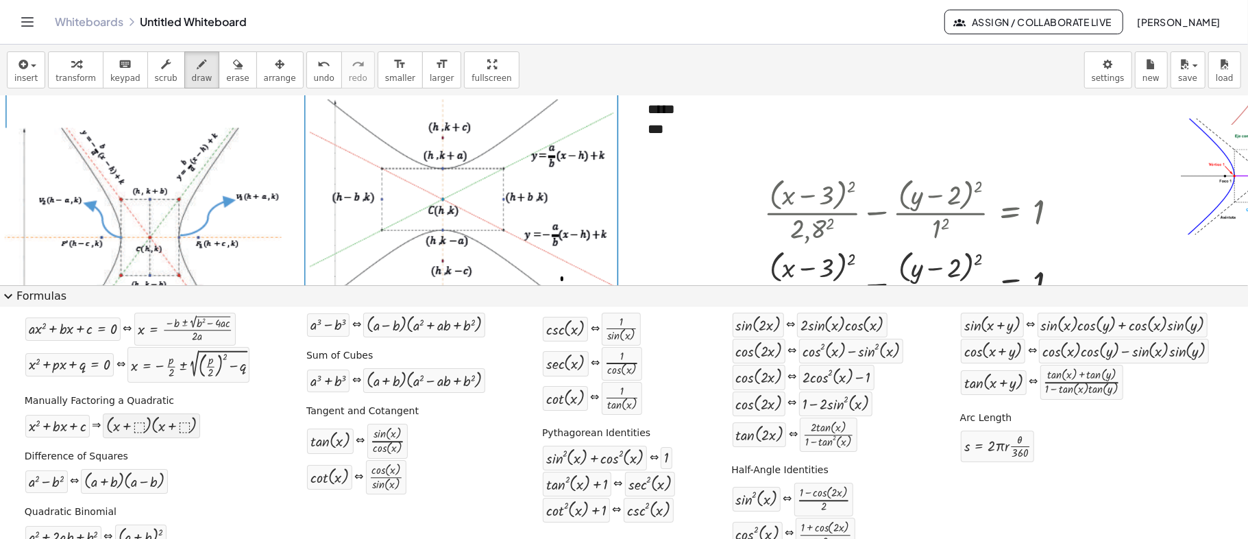
scroll to position [66, 0]
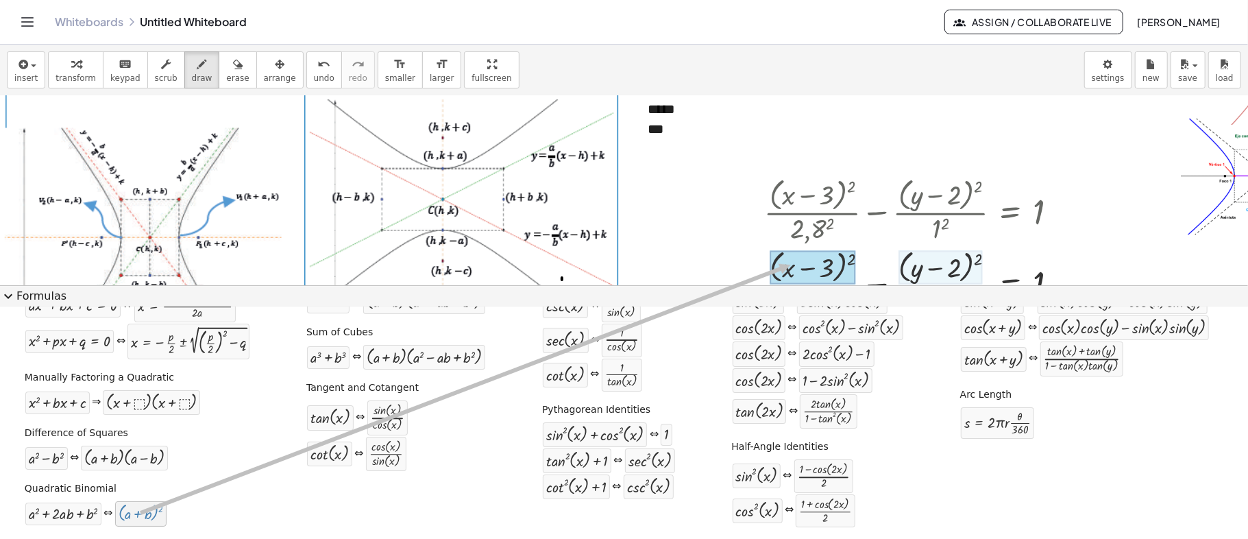
drag, startPoint x: 149, startPoint y: 513, endPoint x: 790, endPoint y: 265, distance: 687.6
click at [790, 265] on div "**********" at bounding box center [624, 292] width 1248 height 494
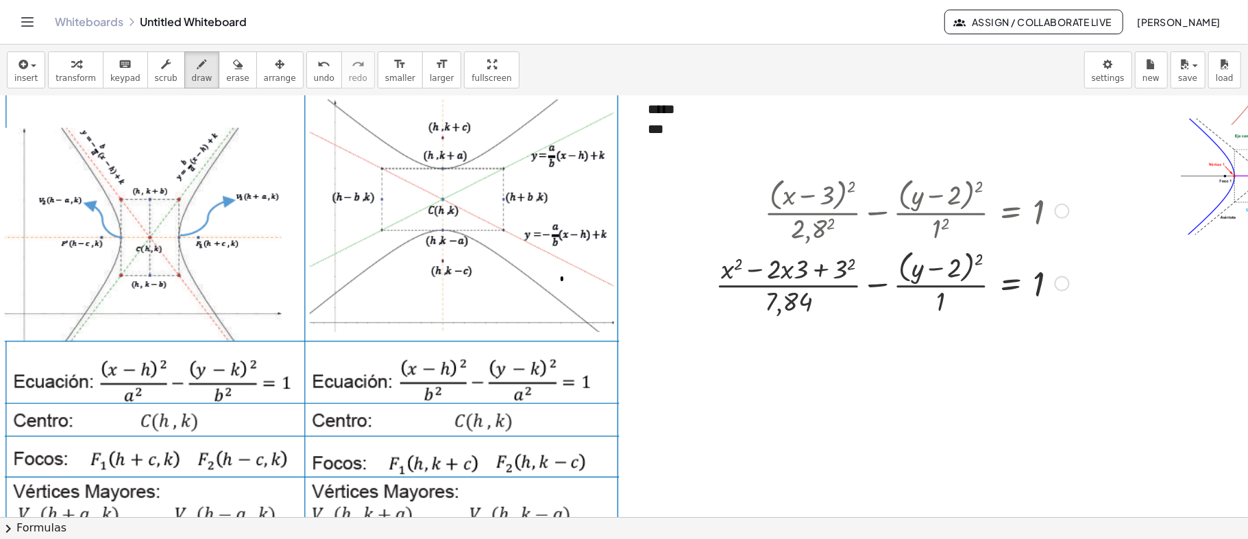
click at [979, 259] on div at bounding box center [700, 472] width 1400 height 934
click at [982, 258] on div at bounding box center [700, 472] width 1400 height 934
click at [56, 64] on div "button" at bounding box center [76, 64] width 40 height 16
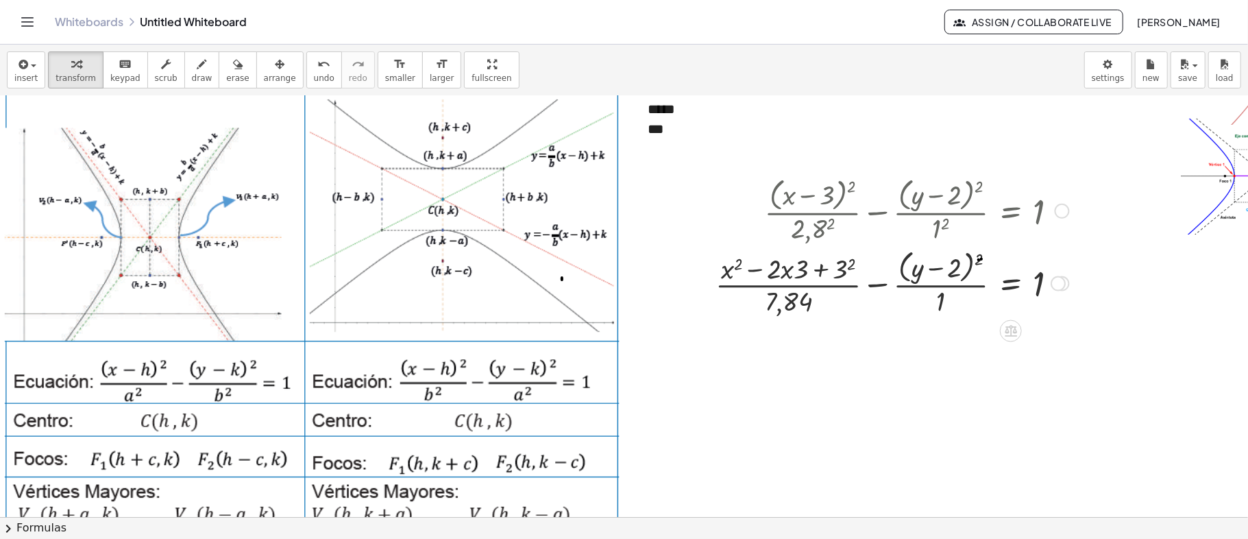
click at [980, 258] on div at bounding box center [892, 282] width 367 height 73
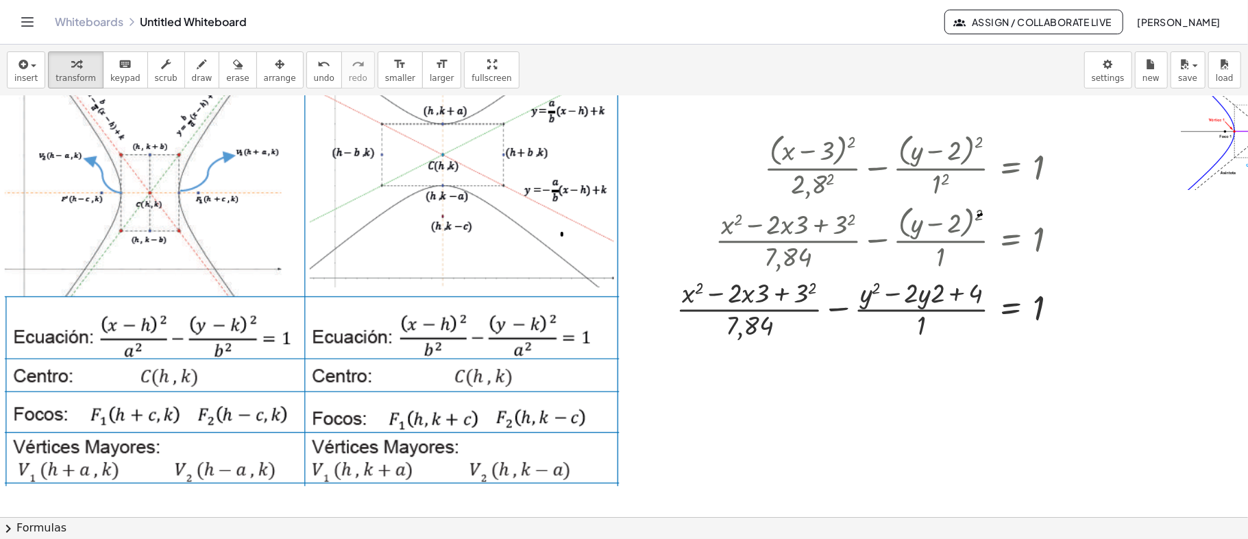
scroll to position [91, 0]
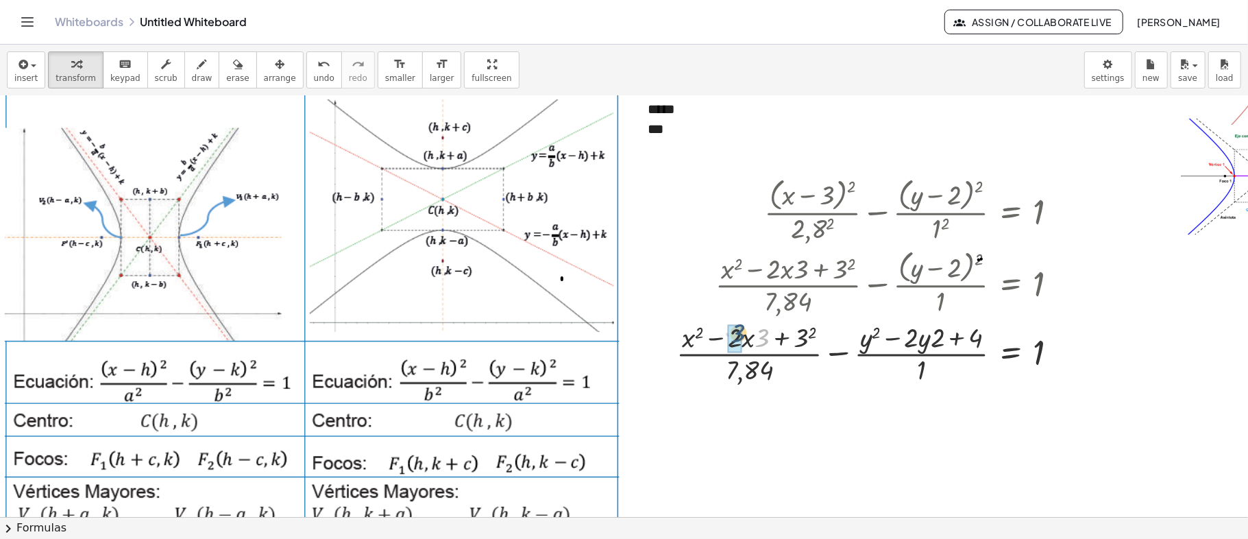
drag, startPoint x: 763, startPoint y: 337, endPoint x: 738, endPoint y: 332, distance: 25.8
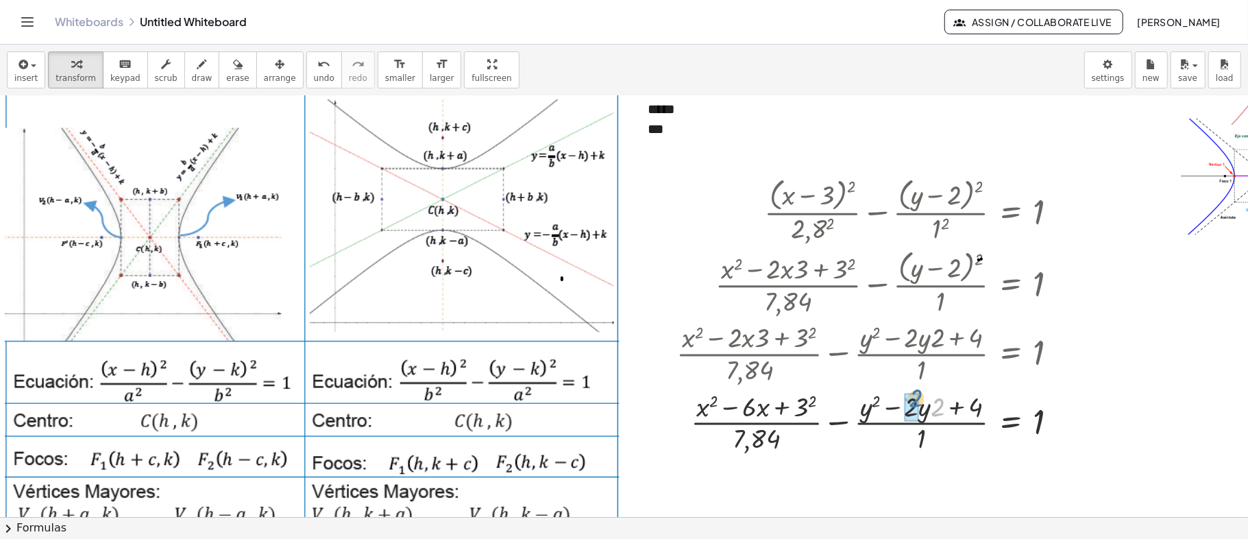
drag, startPoint x: 939, startPoint y: 409, endPoint x: 914, endPoint y: 401, distance: 26.7
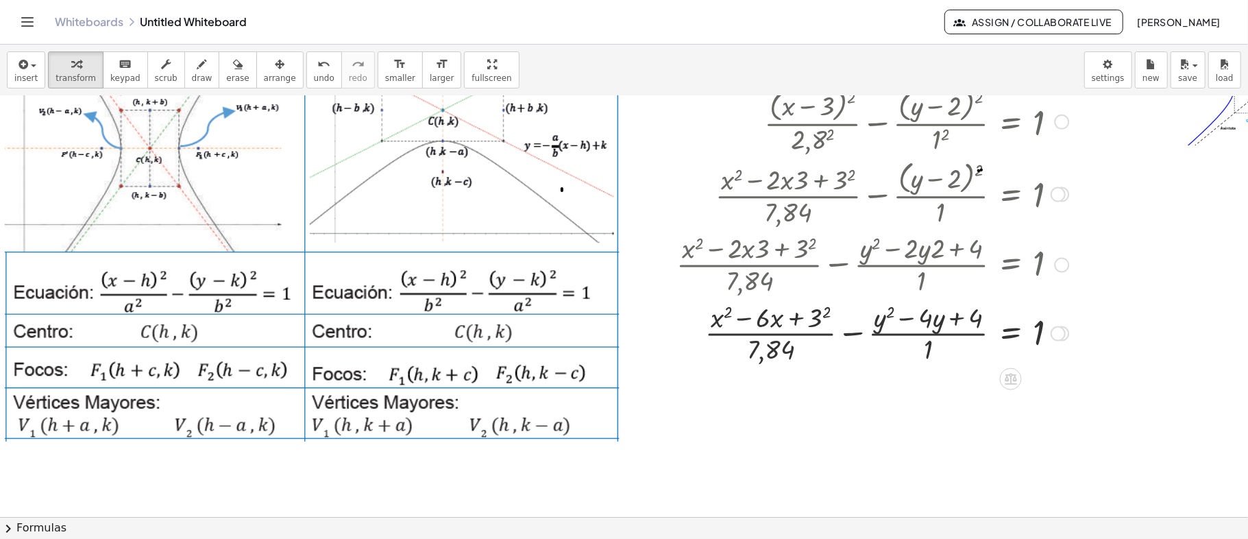
scroll to position [182, 0]
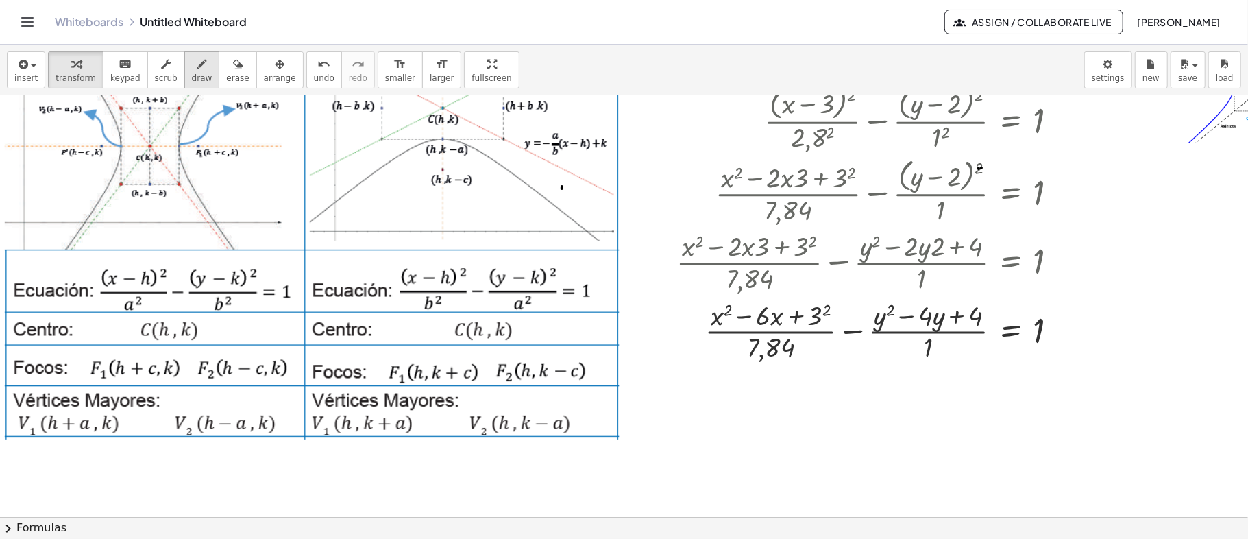
click at [193, 69] on div "button" at bounding box center [202, 64] width 21 height 16
drag, startPoint x: 1119, startPoint y: 306, endPoint x: 1128, endPoint y: 318, distance: 15.6
click at [1128, 329] on div at bounding box center [700, 381] width 1400 height 934
drag, startPoint x: 1135, startPoint y: 304, endPoint x: 1122, endPoint y: 310, distance: 14.8
click at [1122, 307] on div at bounding box center [700, 381] width 1400 height 934
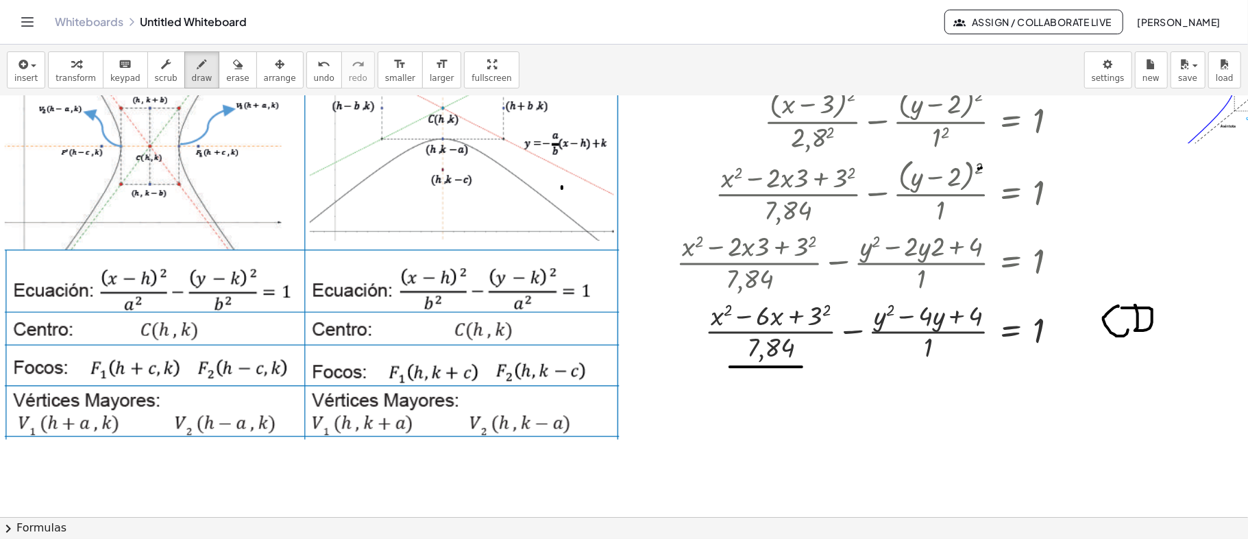
drag, startPoint x: 730, startPoint y: 366, endPoint x: 802, endPoint y: 366, distance: 72.0
click at [802, 366] on div at bounding box center [700, 381] width 1400 height 934
drag, startPoint x: 886, startPoint y: 362, endPoint x: 941, endPoint y: 362, distance: 54.2
click at [941, 362] on div at bounding box center [700, 381] width 1400 height 934
drag, startPoint x: 1035, startPoint y: 347, endPoint x: 1057, endPoint y: 346, distance: 22.7
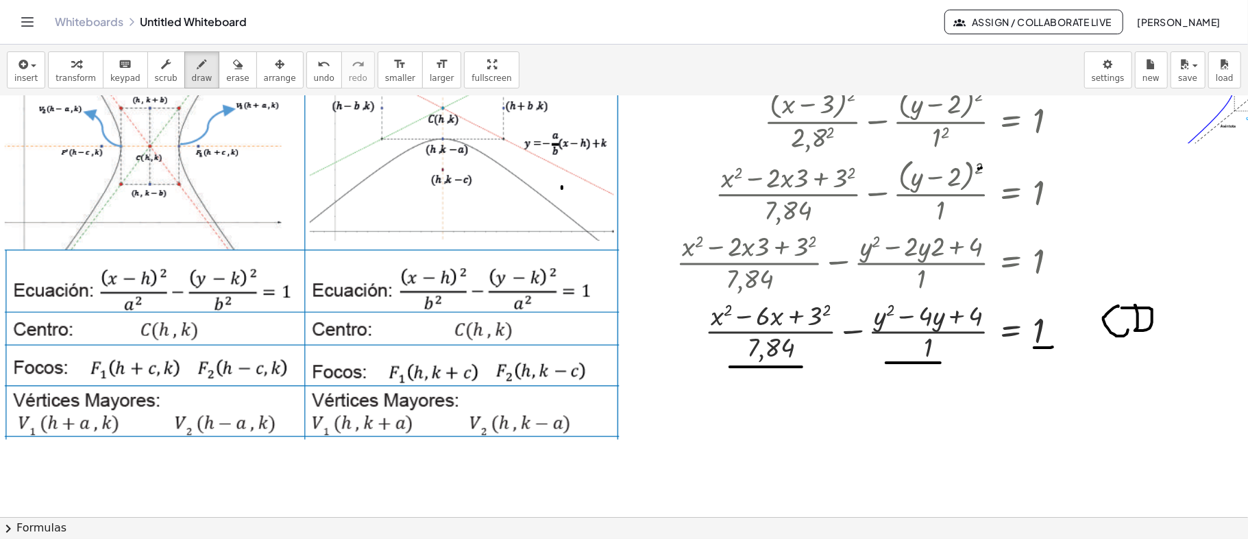
click at [1057, 346] on div at bounding box center [700, 381] width 1400 height 934
drag, startPoint x: 1048, startPoint y: 354, endPoint x: 1048, endPoint y: 365, distance: 11.0
click at [1048, 365] on div at bounding box center [700, 381] width 1400 height 934
click at [226, 64] on div "button" at bounding box center [237, 64] width 23 height 16
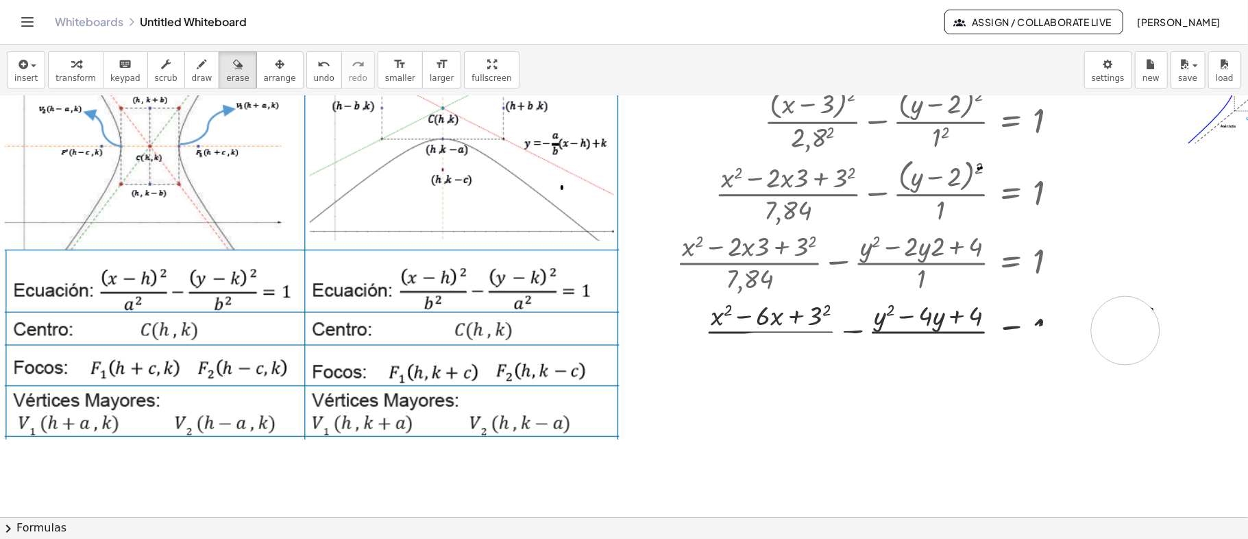
drag, startPoint x: 723, startPoint y: 370, endPoint x: 1126, endPoint y: 330, distance: 405.1
click at [1126, 330] on div at bounding box center [700, 381] width 1400 height 934
click at [74, 71] on icon "button" at bounding box center [76, 64] width 10 height 16
drag, startPoint x: 930, startPoint y: 349, endPoint x: 1028, endPoint y: 343, distance: 98.2
click at [1028, 343] on div at bounding box center [873, 329] width 406 height 69
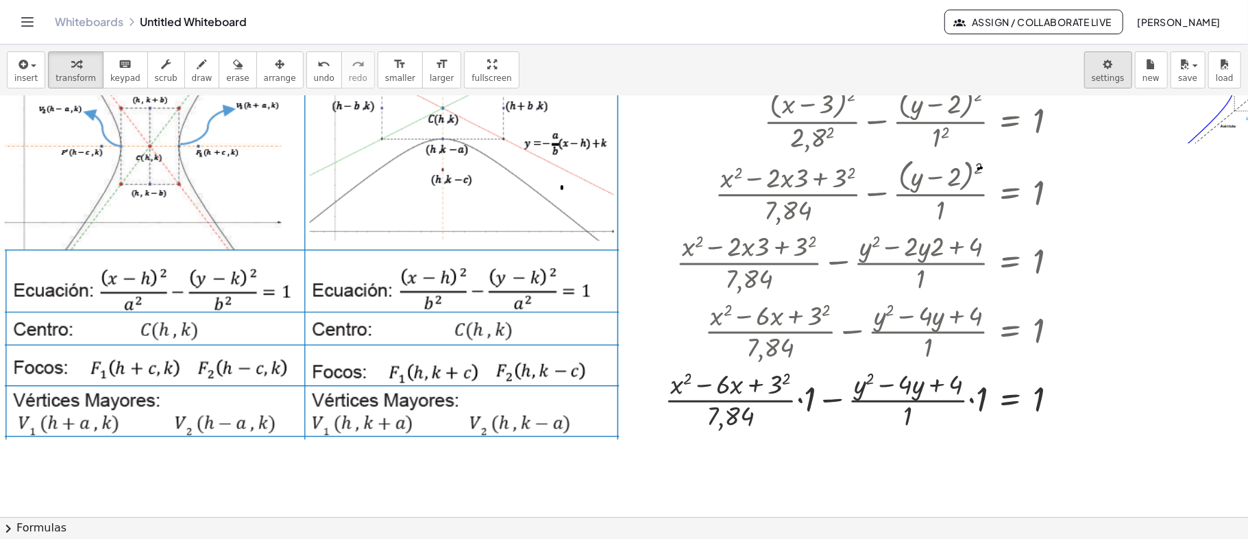
click at [1112, 69] on body "**********" at bounding box center [624, 269] width 1248 height 539
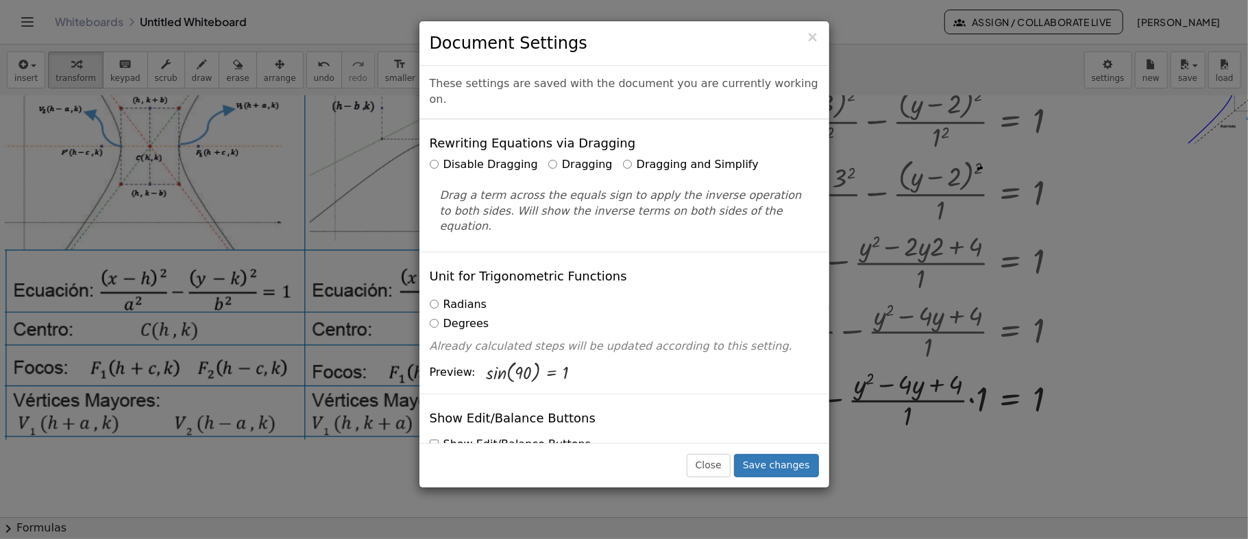
click at [675, 157] on label "Dragging and Simplify" at bounding box center [691, 165] width 136 height 16
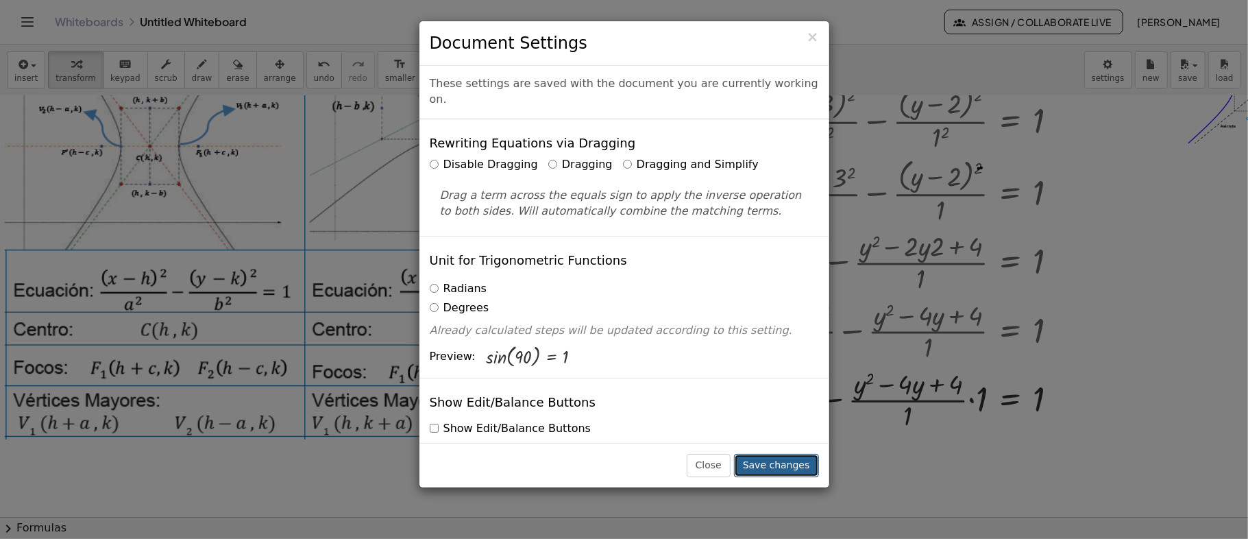
click at [790, 465] on button "Save changes" at bounding box center [776, 465] width 85 height 23
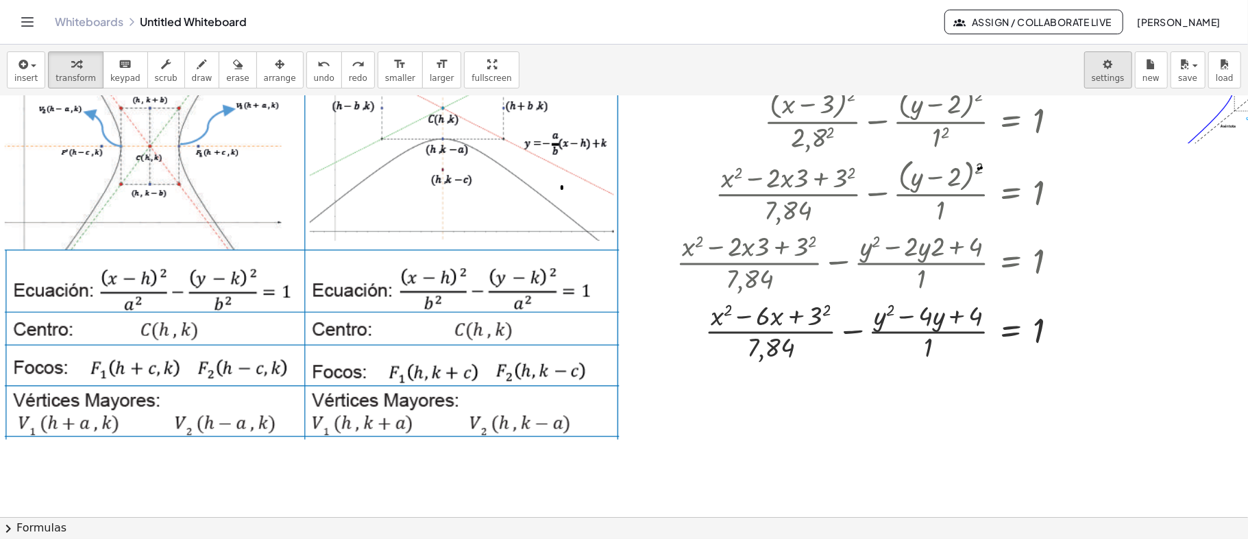
click at [1115, 69] on body "**********" at bounding box center [624, 269] width 1248 height 539
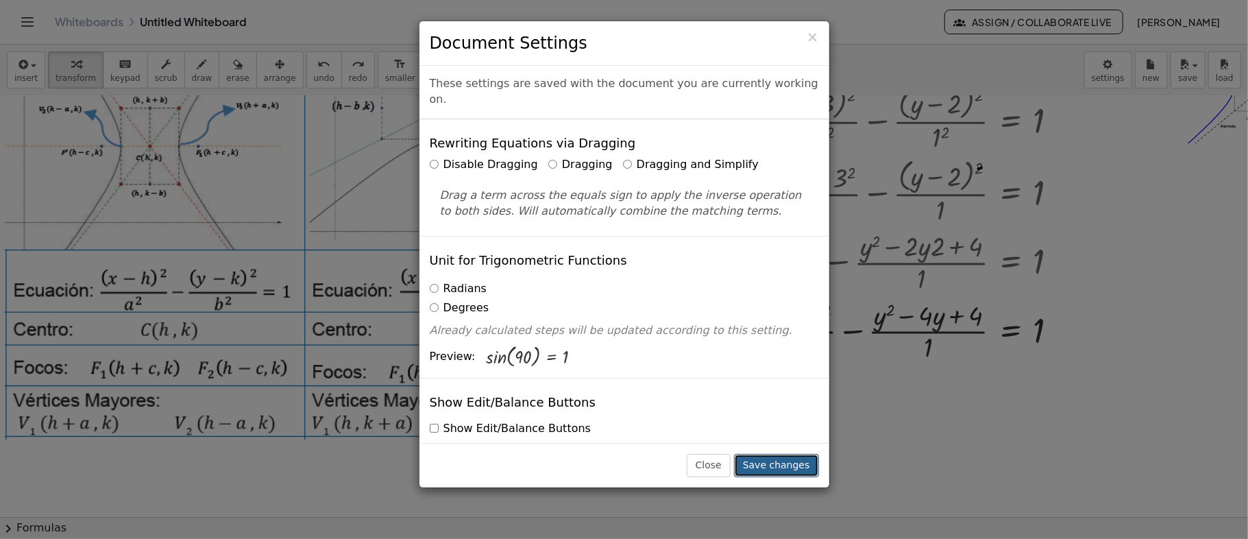
click at [776, 469] on button "Save changes" at bounding box center [776, 465] width 85 height 23
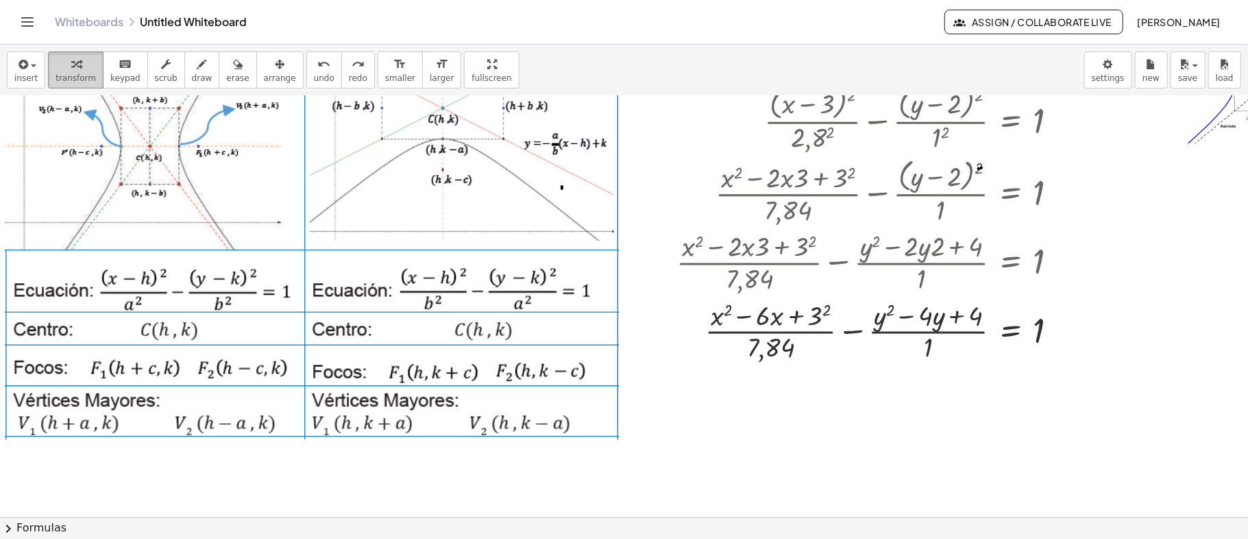
click at [64, 73] on span "transform" at bounding box center [76, 78] width 40 height 10
drag, startPoint x: 930, startPoint y: 346, endPoint x: 1057, endPoint y: 343, distance: 127.5
click at [1057, 343] on div at bounding box center [873, 329] width 406 height 69
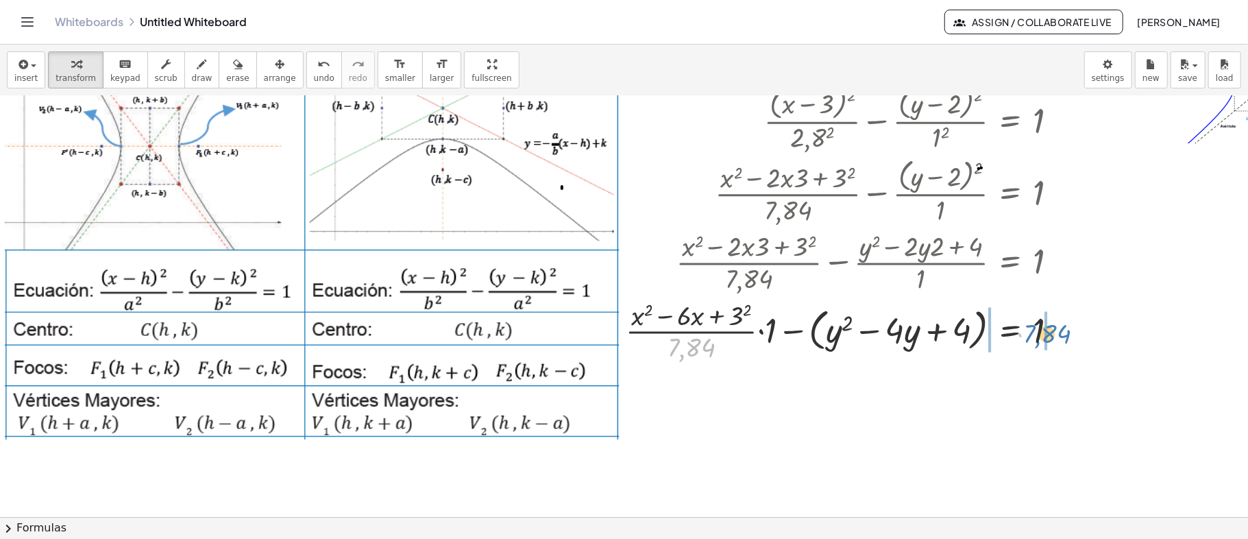
drag, startPoint x: 698, startPoint y: 347, endPoint x: 1054, endPoint y: 333, distance: 356.1
click at [1054, 333] on div at bounding box center [847, 329] width 457 height 69
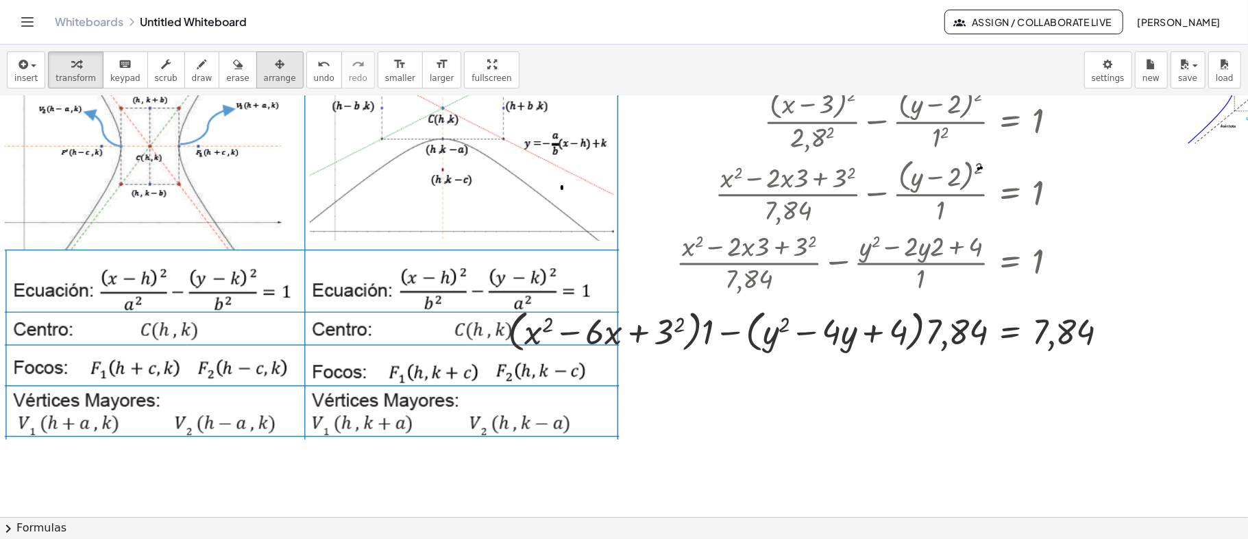
click at [275, 72] on icon "button" at bounding box center [280, 64] width 10 height 16
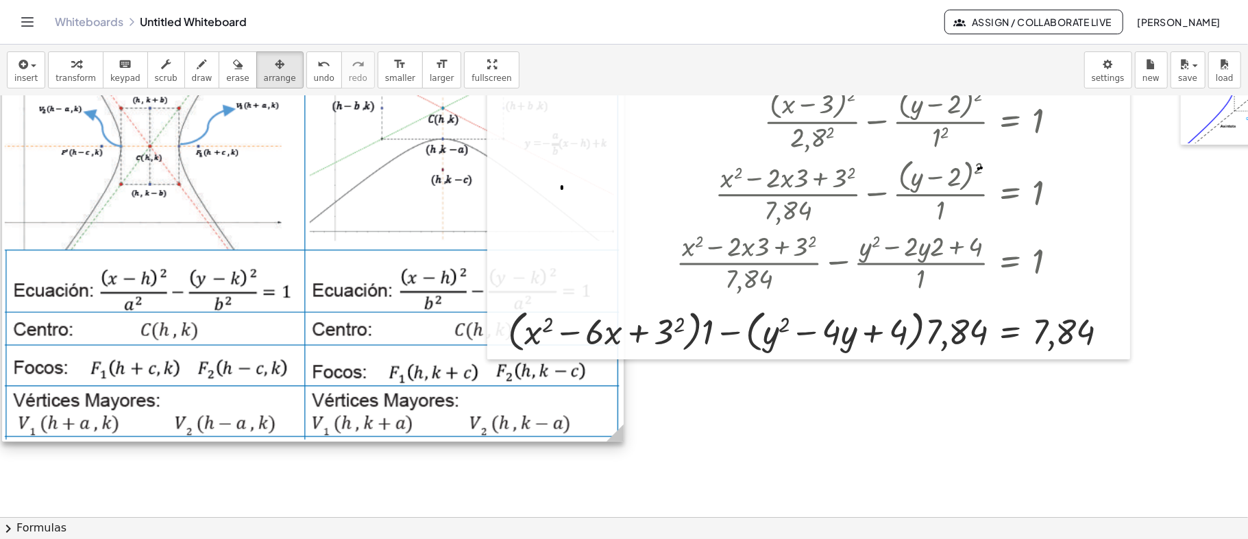
click at [360, 311] on div at bounding box center [313, 180] width 622 height 524
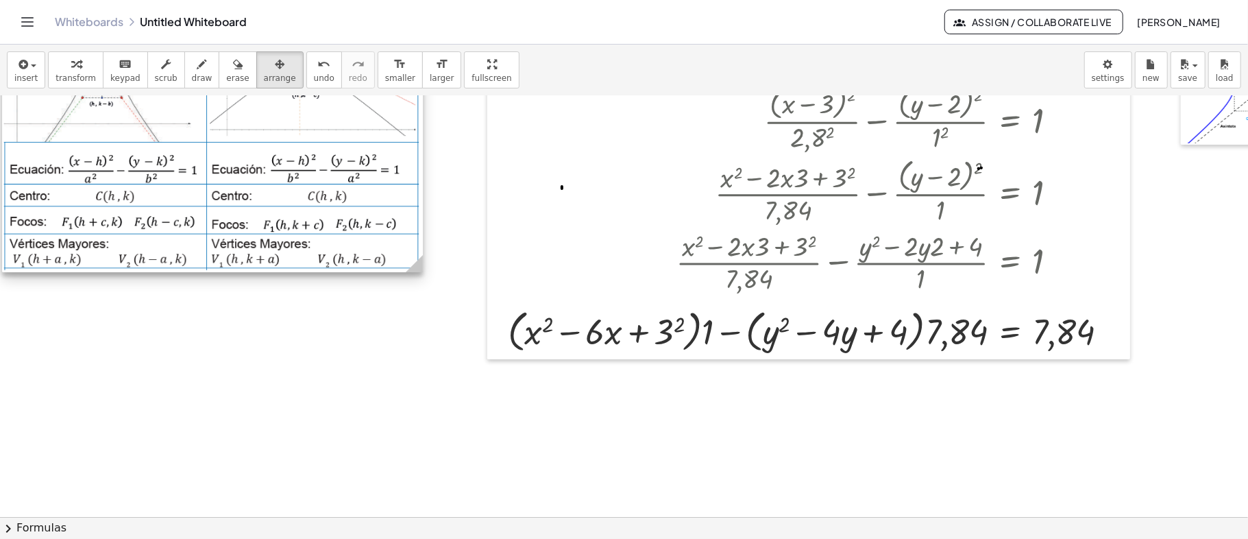
drag, startPoint x: 623, startPoint y: 439, endPoint x: 422, endPoint y: 401, distance: 204.5
click at [422, 401] on div "**********" at bounding box center [700, 381] width 1400 height 934
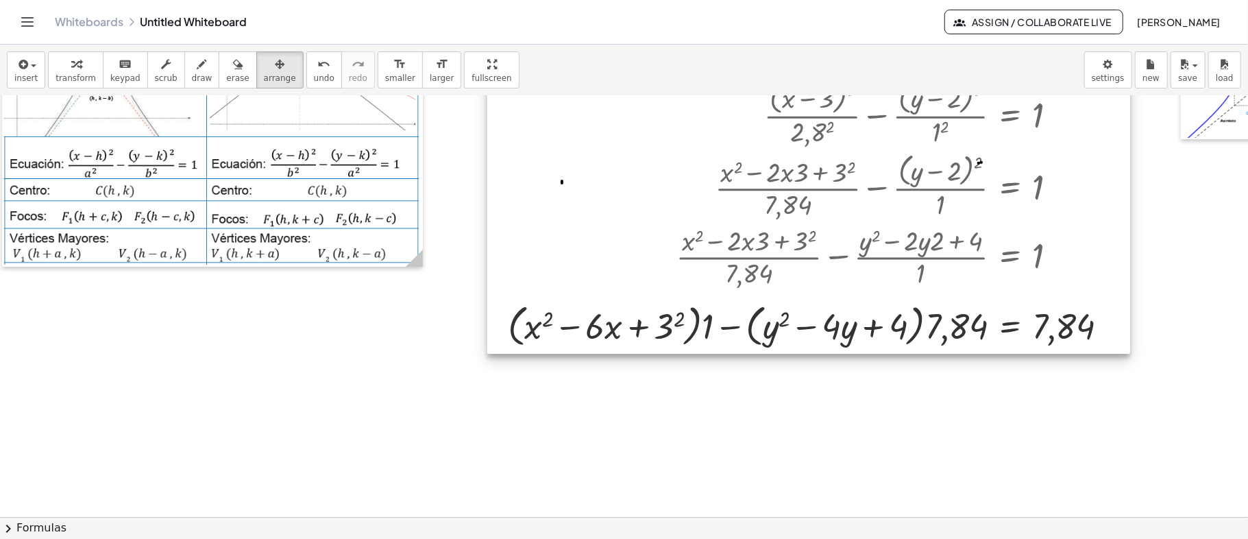
scroll to position [274, 0]
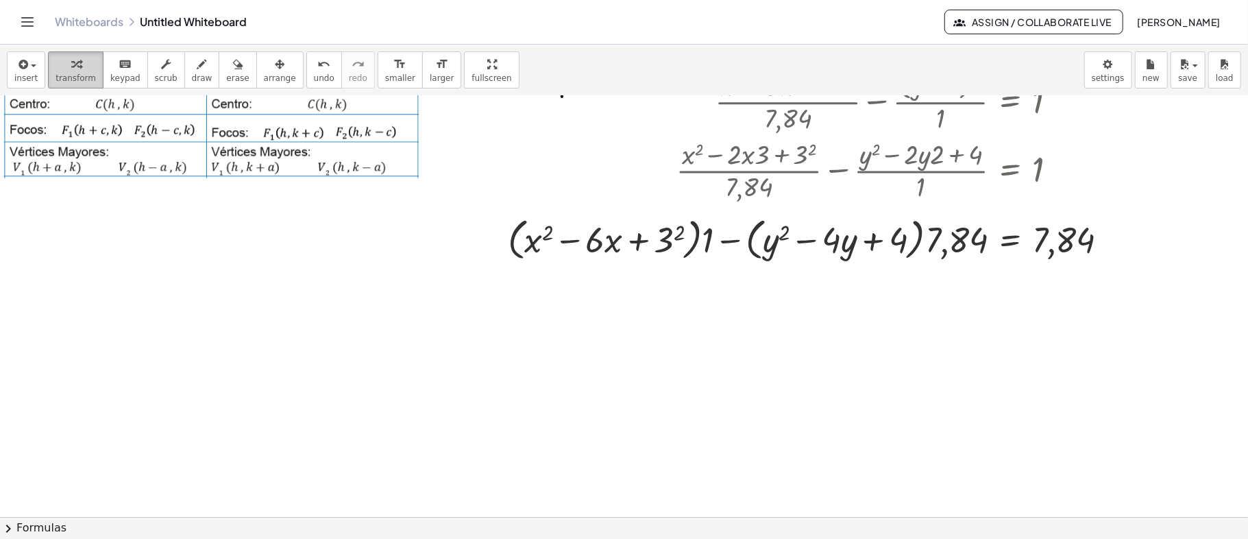
click at [73, 75] on span "transform" at bounding box center [76, 78] width 40 height 10
click at [708, 404] on div at bounding box center [700, 289] width 1400 height 934
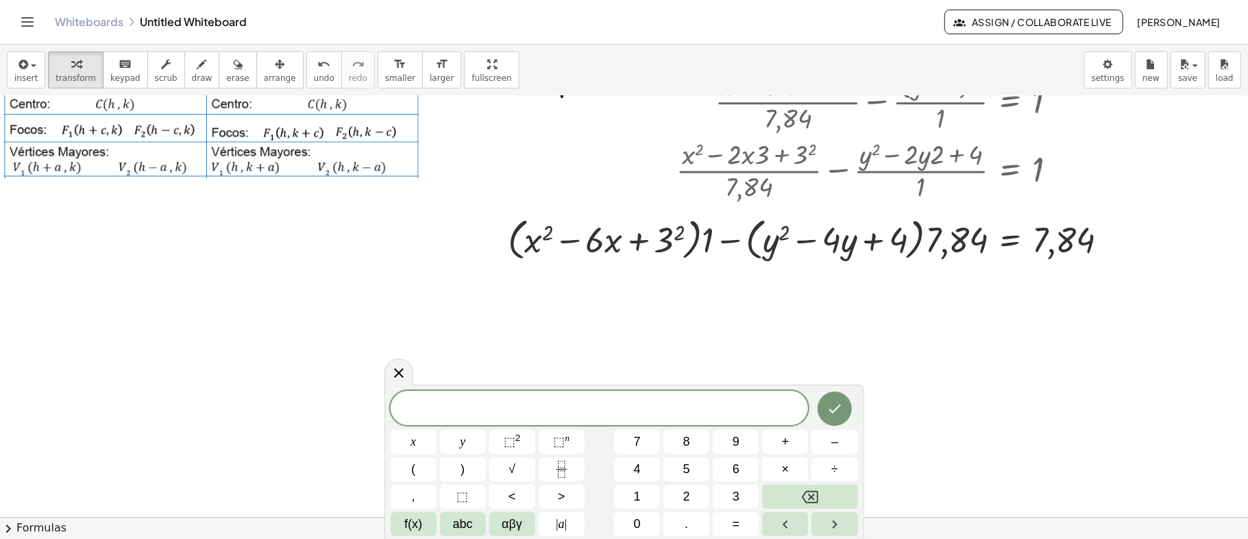
click at [857, 317] on div at bounding box center [700, 289] width 1400 height 934
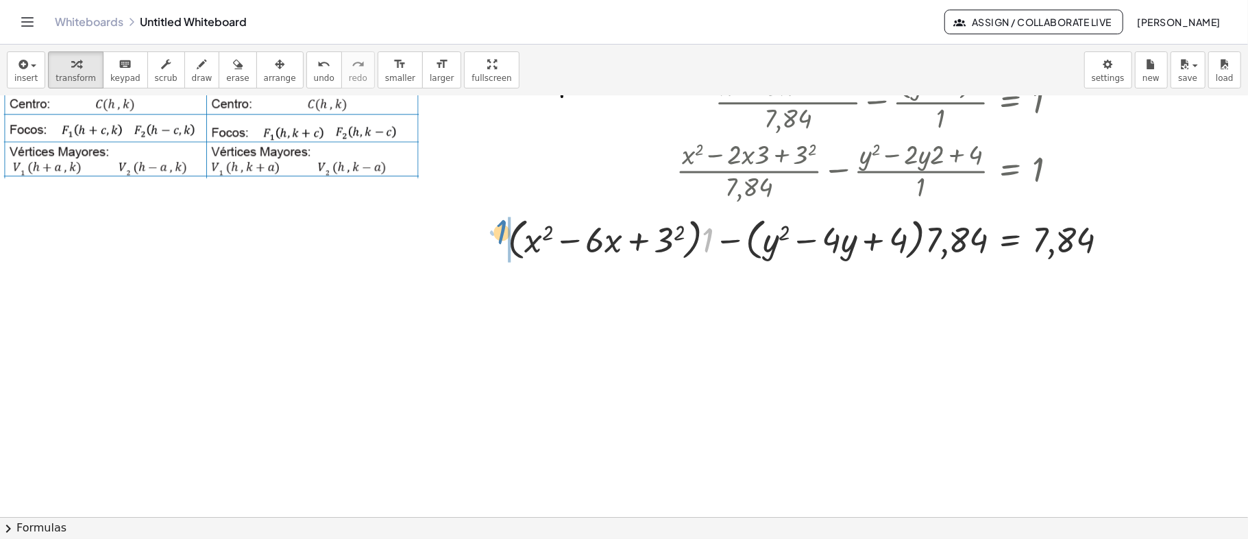
drag, startPoint x: 714, startPoint y: 247, endPoint x: 507, endPoint y: 239, distance: 206.5
click at [507, 239] on div "+ · ( + x − 3 ) 2 · 2,8 2 − · ( + y − 2 ) 2 · 1 2 = 1 + · ( + x − 3 ) 2 · 7,84 …" at bounding box center [808, 127] width 643 height 280
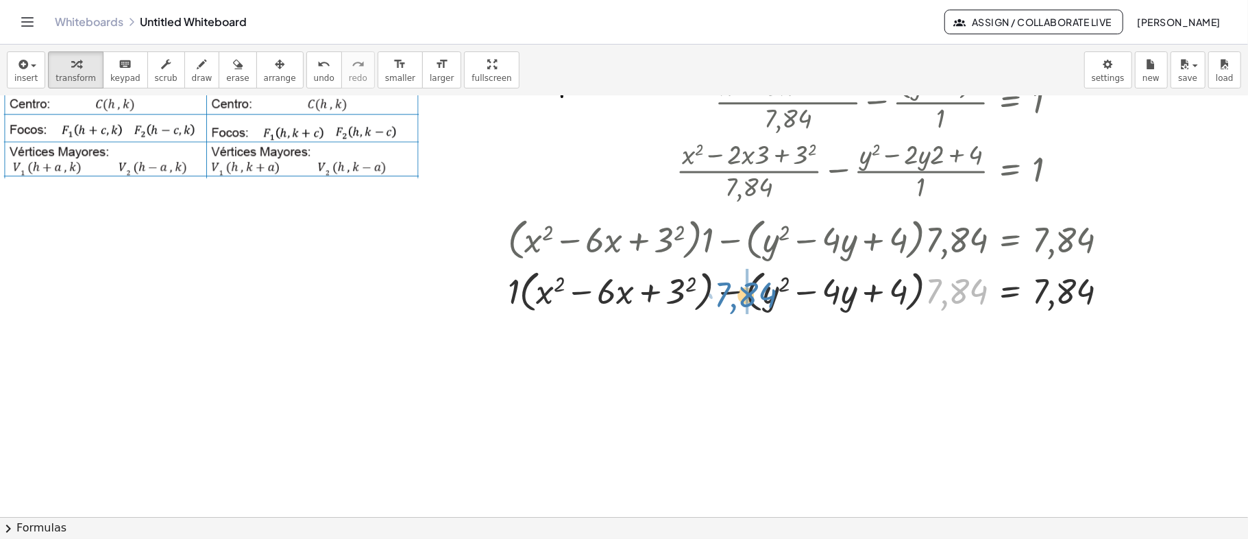
drag, startPoint x: 935, startPoint y: 296, endPoint x: 725, endPoint y: 300, distance: 210.5
click at [725, 300] on div at bounding box center [814, 290] width 626 height 52
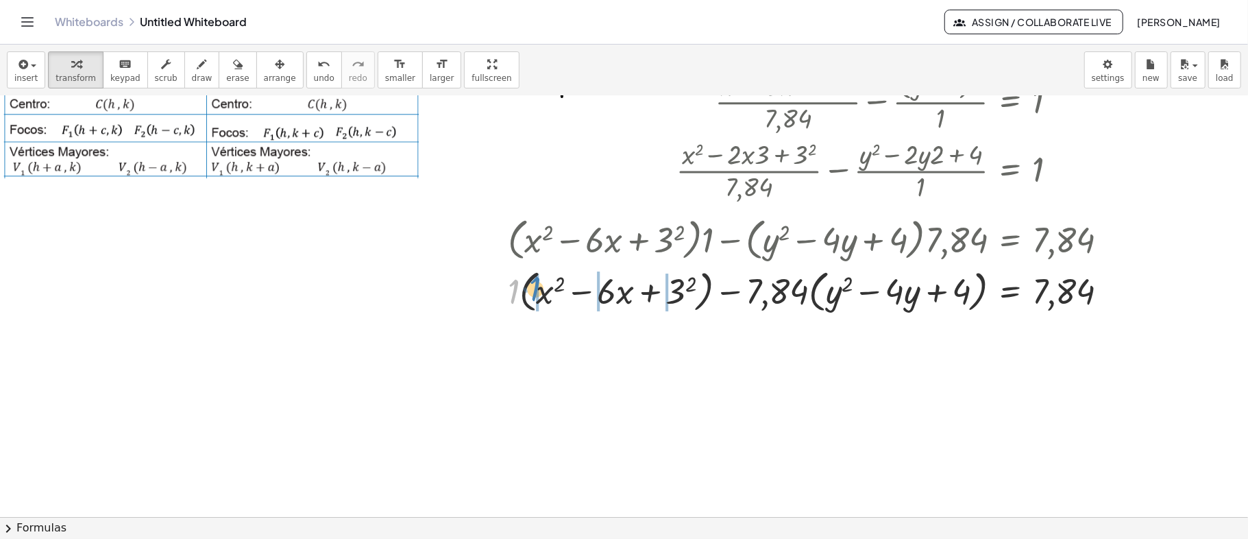
drag, startPoint x: 514, startPoint y: 296, endPoint x: 536, endPoint y: 293, distance: 22.1
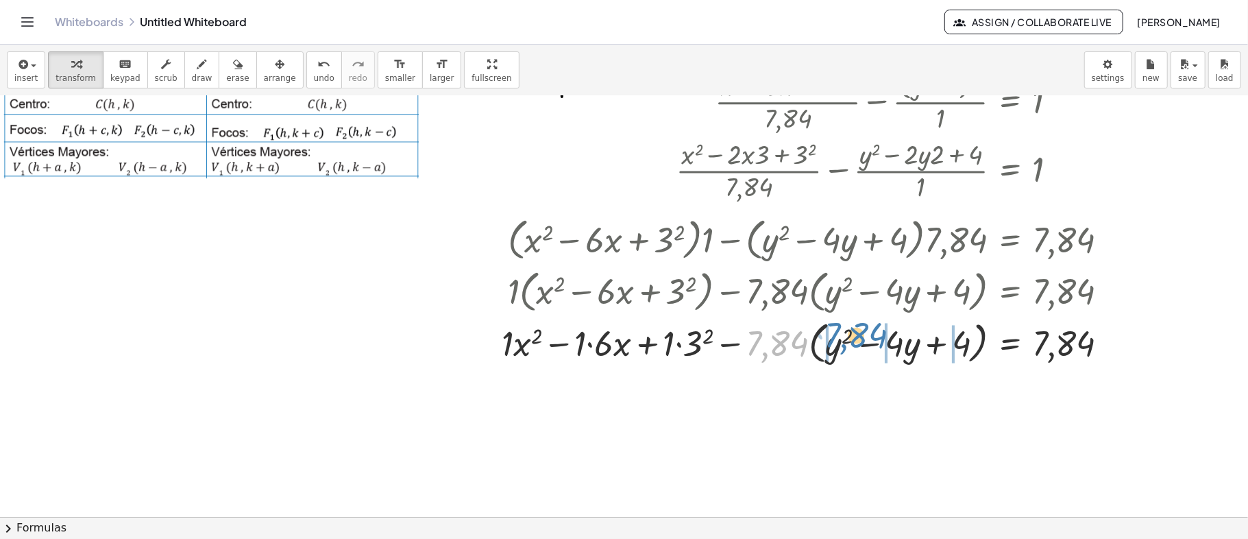
drag, startPoint x: 758, startPoint y: 347, endPoint x: 836, endPoint y: 339, distance: 79.3
click at [836, 339] on div at bounding box center [811, 342] width 632 height 52
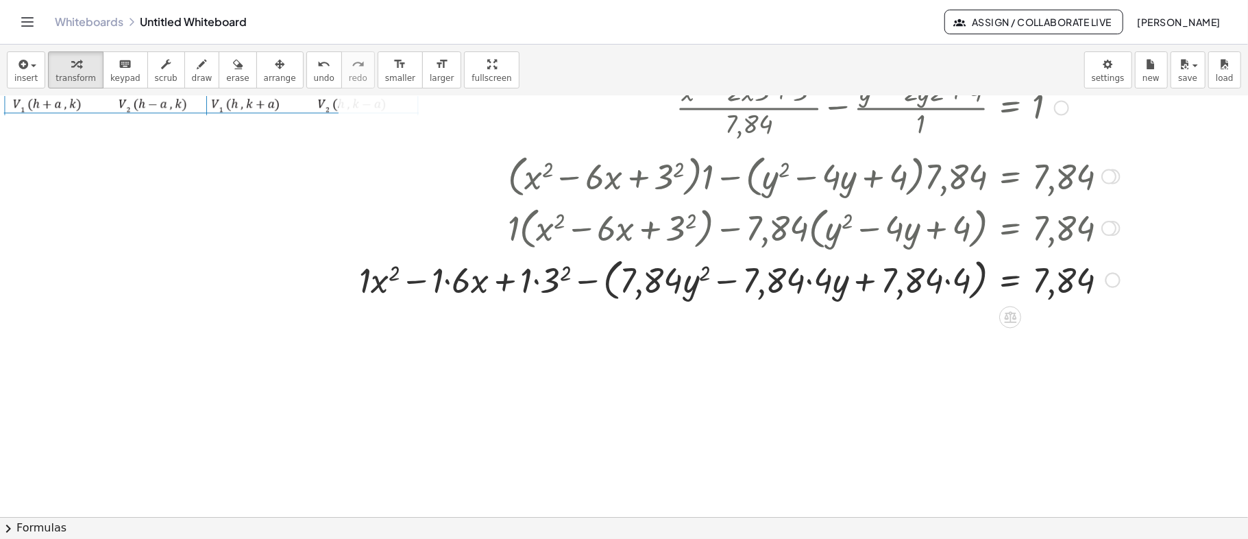
scroll to position [365, 0]
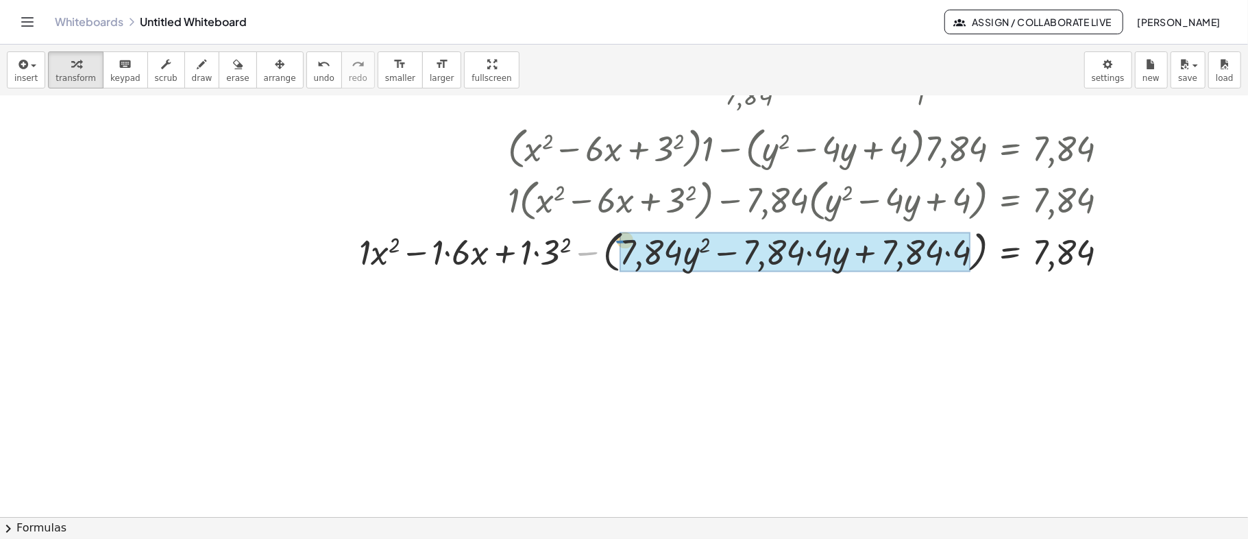
drag, startPoint x: 583, startPoint y: 254, endPoint x: 618, endPoint y: 241, distance: 37.7
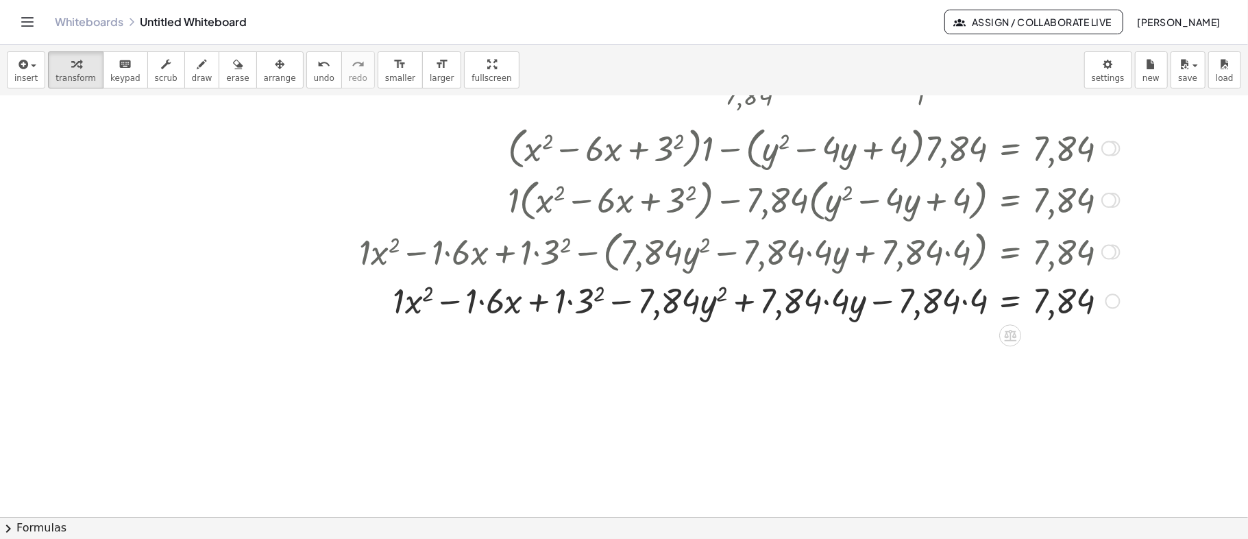
click at [411, 306] on div at bounding box center [739, 299] width 775 height 47
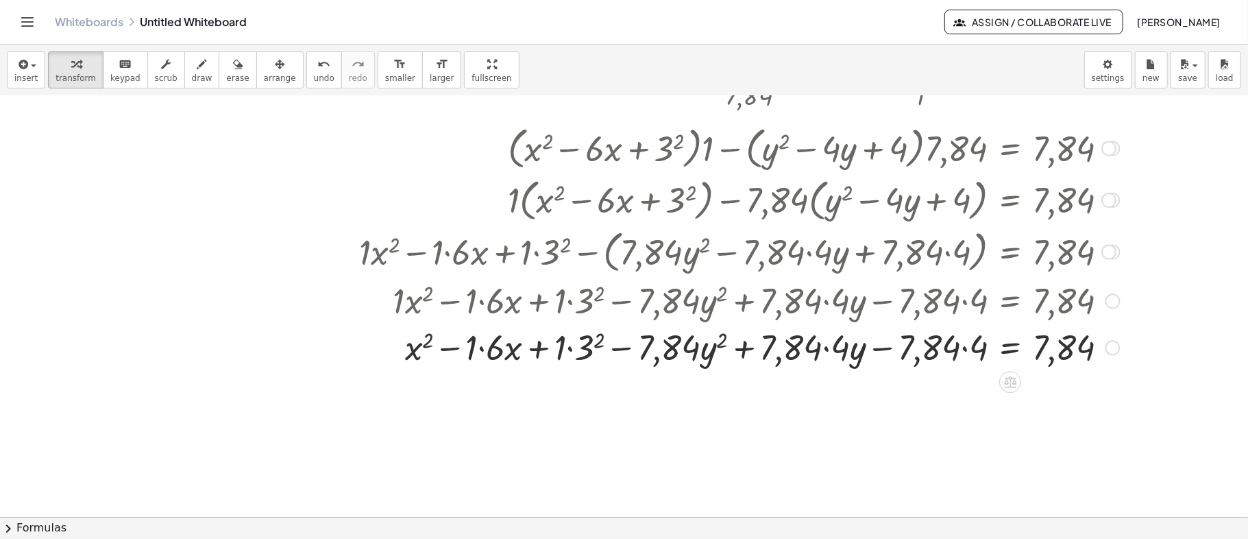
click at [484, 351] on div at bounding box center [739, 346] width 775 height 47
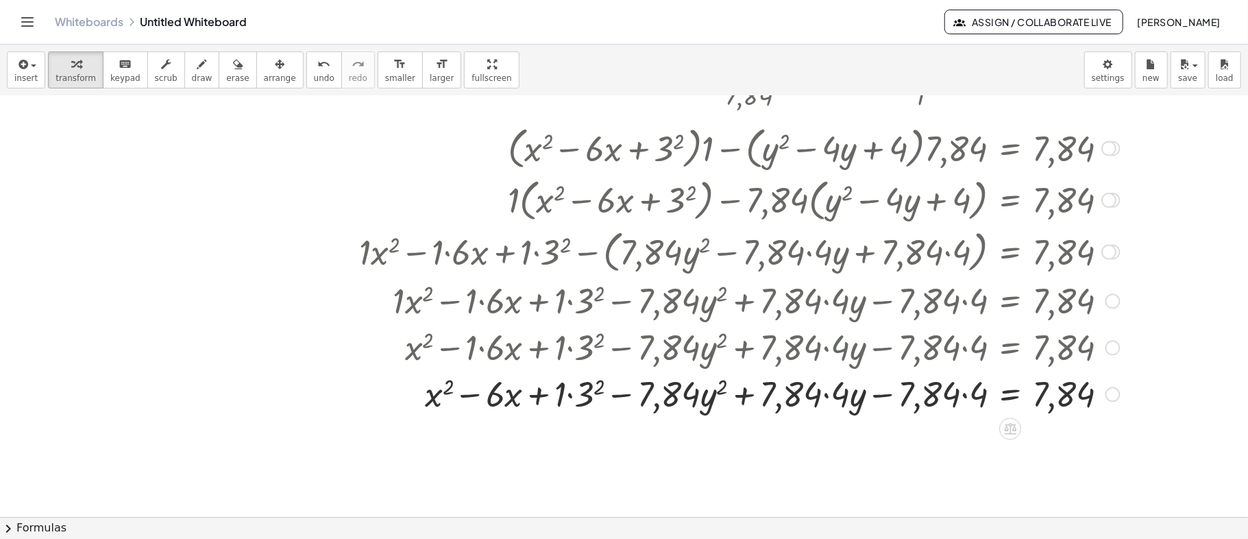
click at [574, 396] on div at bounding box center [739, 393] width 775 height 47
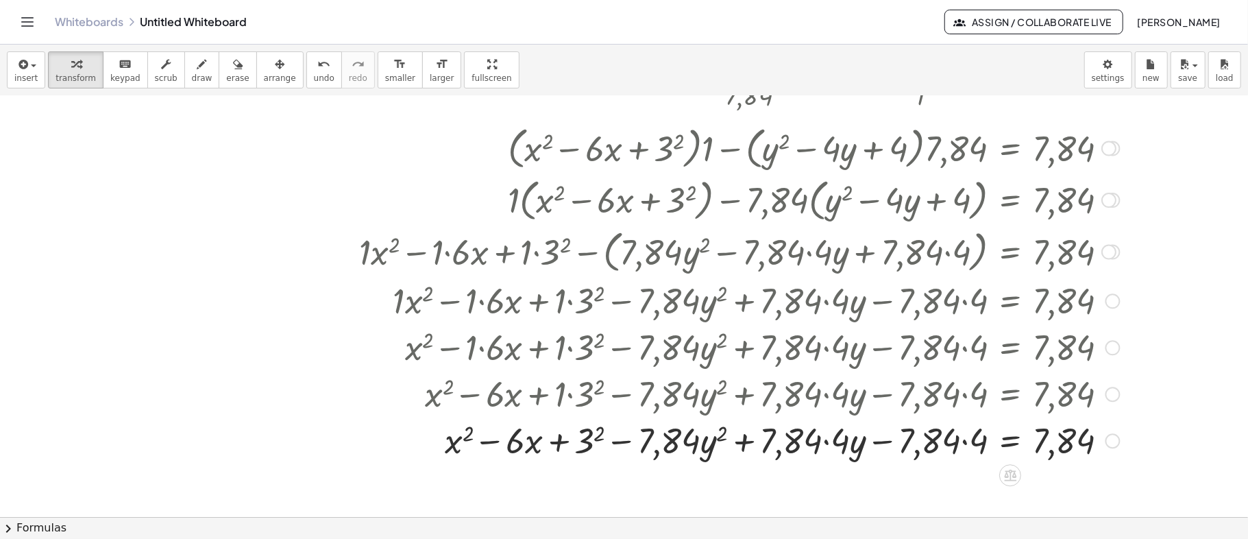
click at [593, 444] on div at bounding box center [739, 439] width 775 height 47
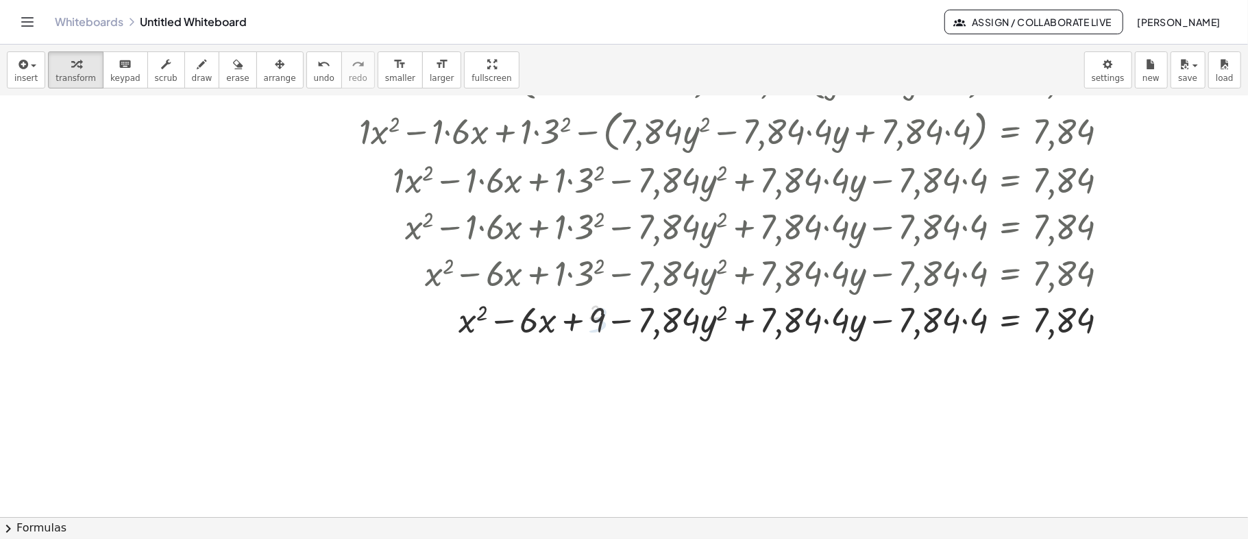
scroll to position [527, 0]
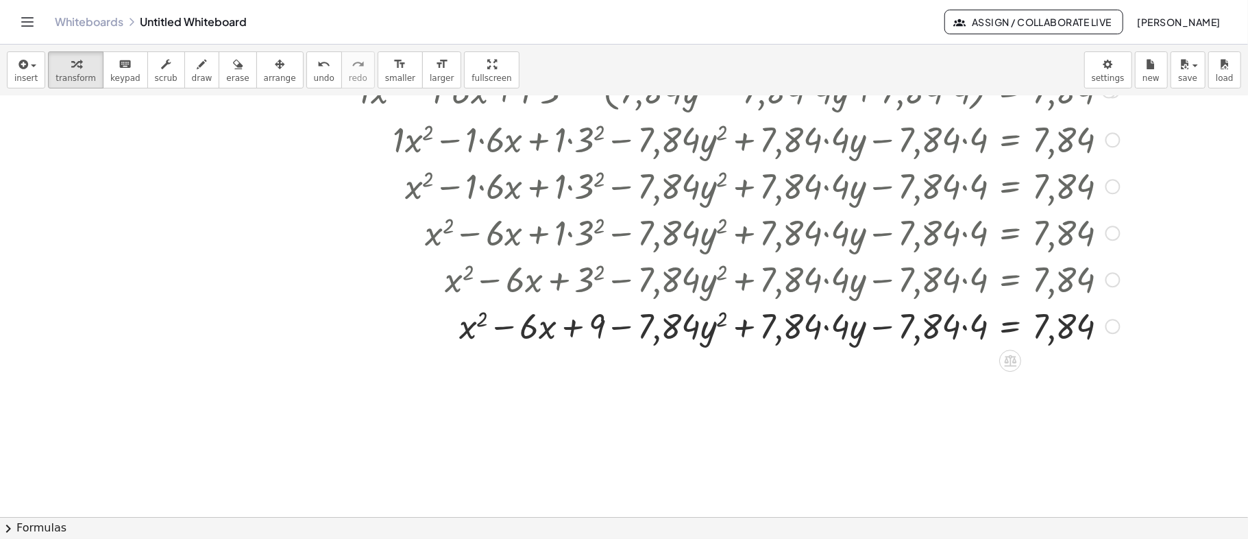
click at [675, 322] on div at bounding box center [739, 325] width 775 height 47
click at [681, 326] on div at bounding box center [739, 325] width 775 height 47
click at [695, 332] on div at bounding box center [739, 325] width 775 height 47
click at [697, 333] on div at bounding box center [739, 325] width 775 height 47
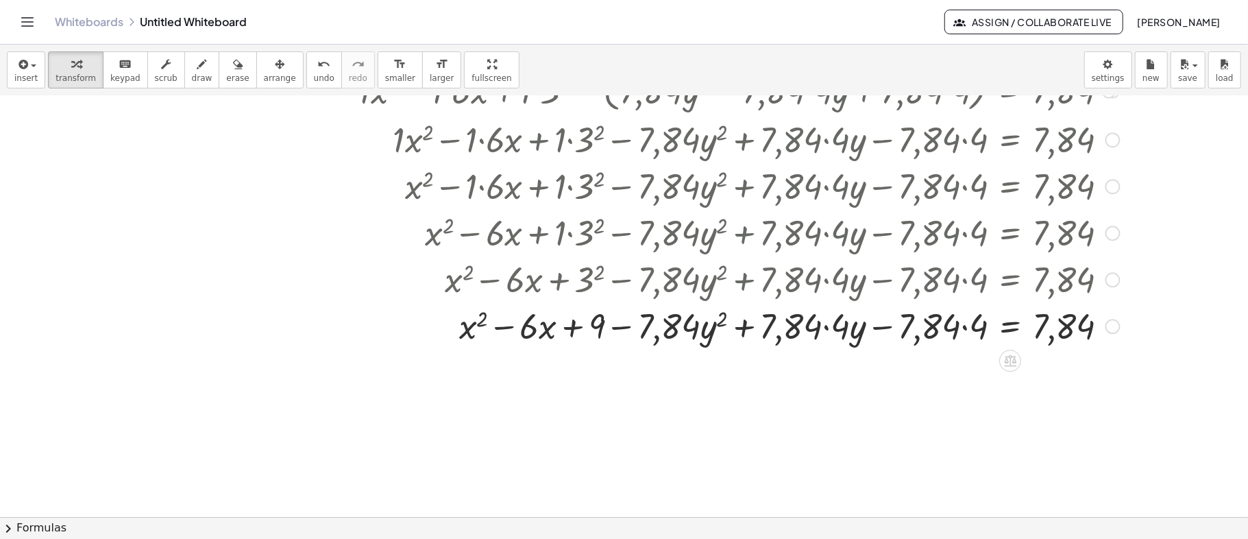
click at [831, 326] on div at bounding box center [739, 325] width 775 height 47
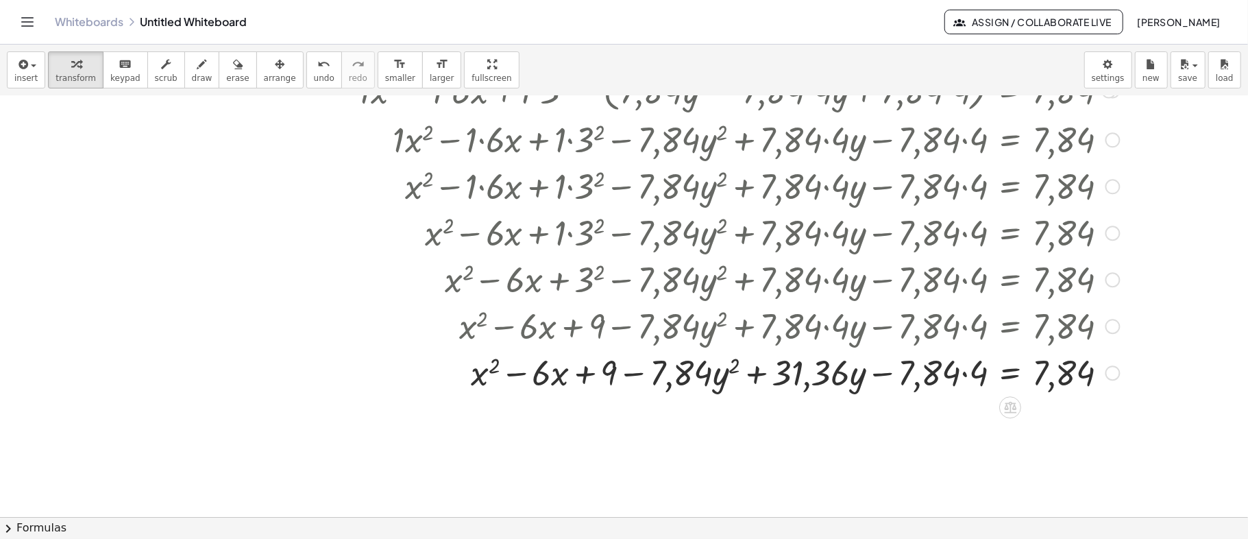
click at [967, 376] on div at bounding box center [739, 371] width 775 height 47
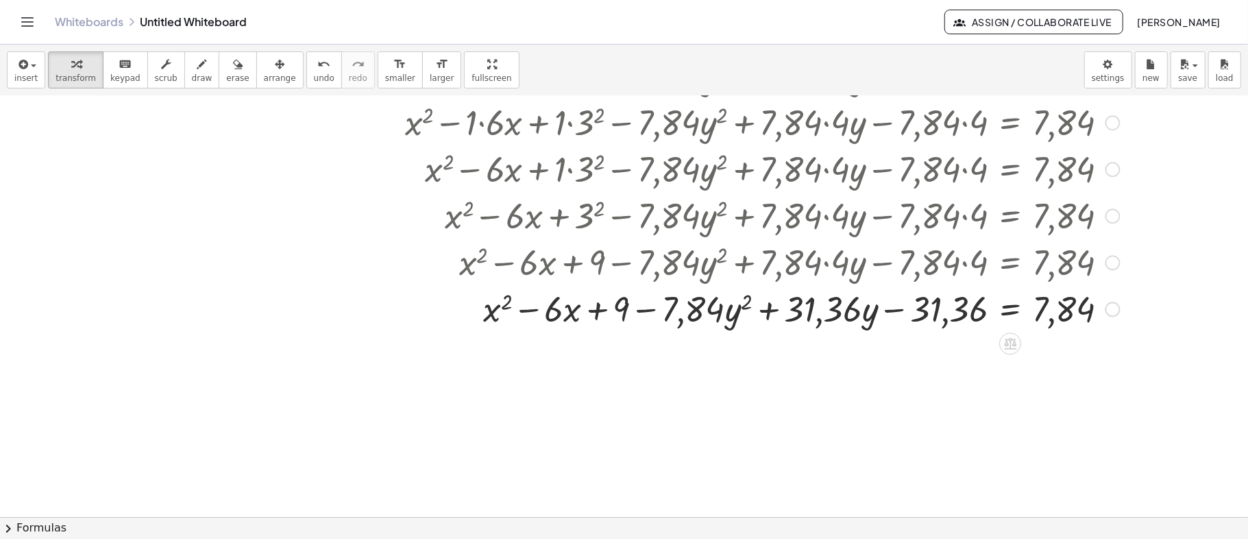
scroll to position [618, 0]
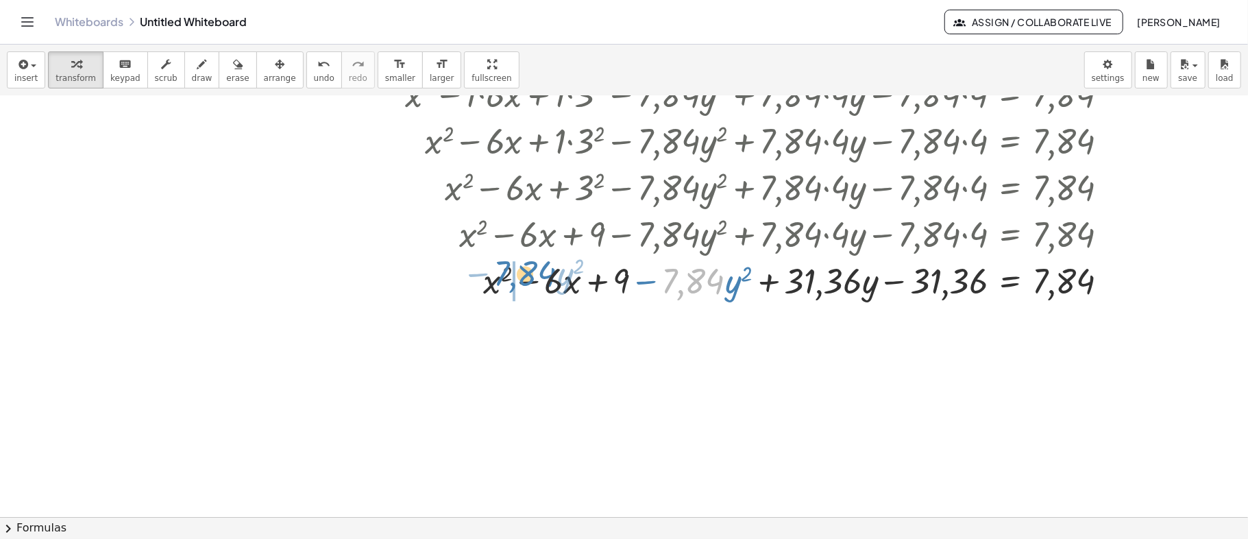
drag, startPoint x: 716, startPoint y: 282, endPoint x: 548, endPoint y: 275, distance: 168.1
click at [548, 275] on div at bounding box center [739, 279] width 775 height 47
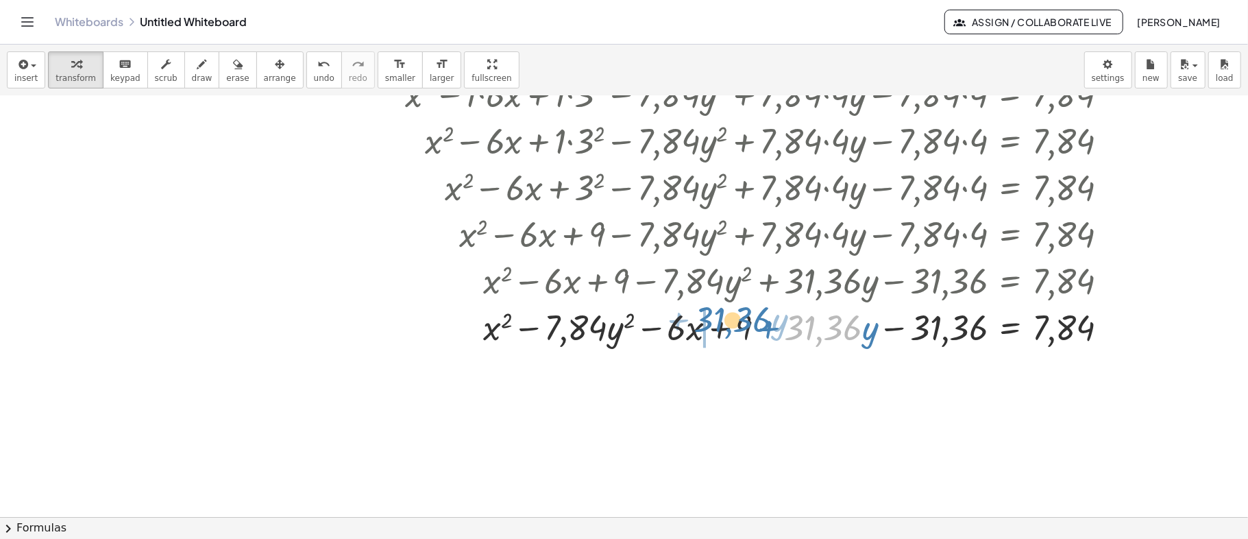
drag, startPoint x: 849, startPoint y: 330, endPoint x: 758, endPoint y: 322, distance: 90.9
click at [758, 322] on div at bounding box center [739, 326] width 775 height 47
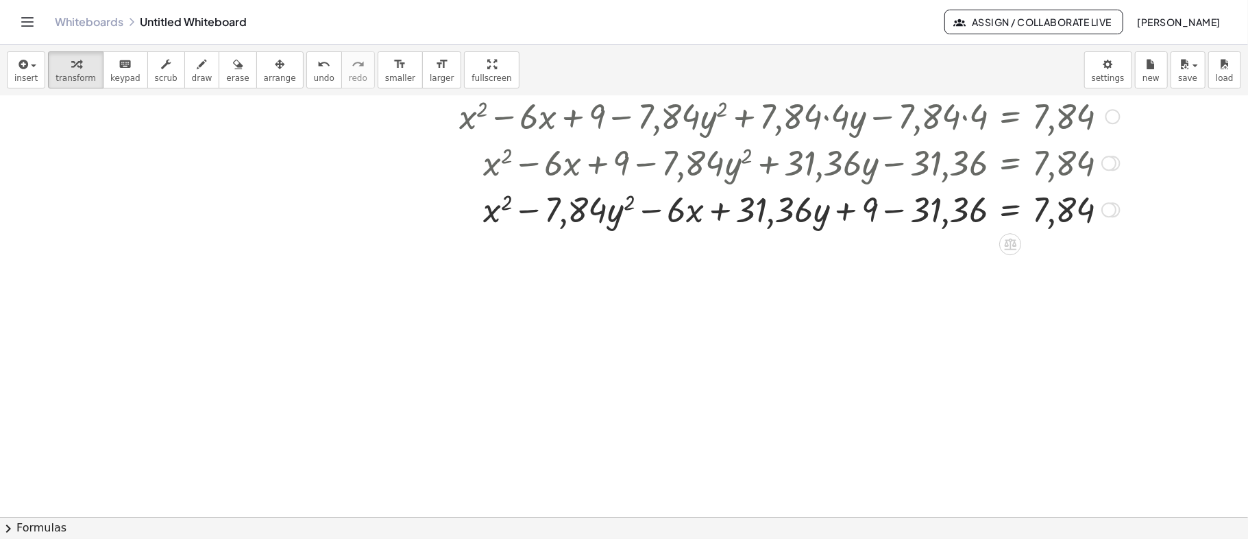
scroll to position [710, 0]
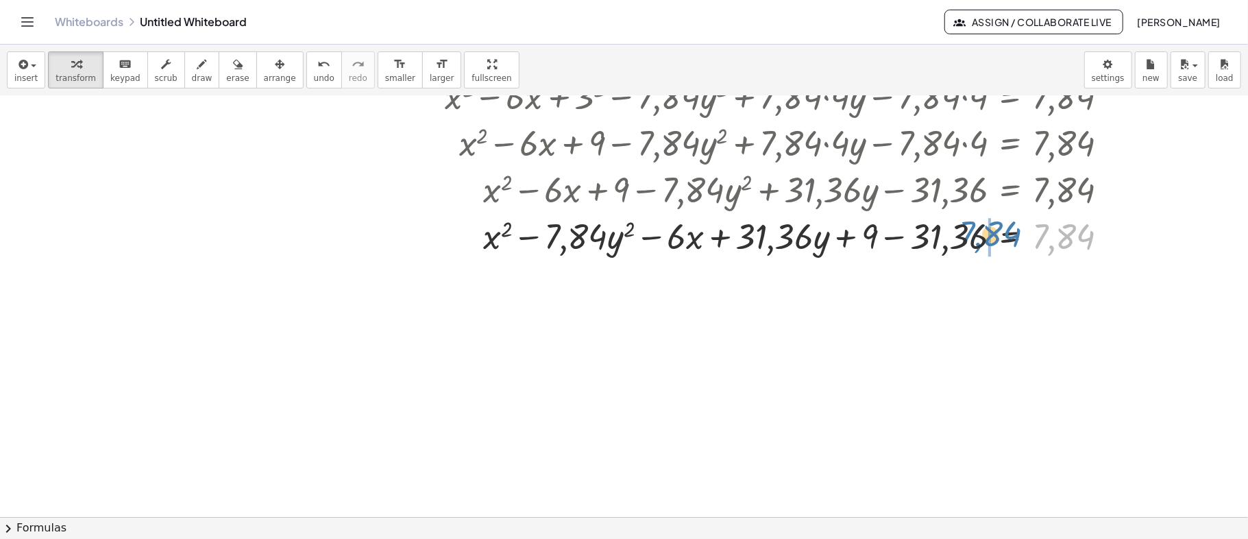
drag, startPoint x: 1067, startPoint y: 239, endPoint x: 993, endPoint y: 236, distance: 74.1
click at [993, 236] on div at bounding box center [739, 235] width 775 height 47
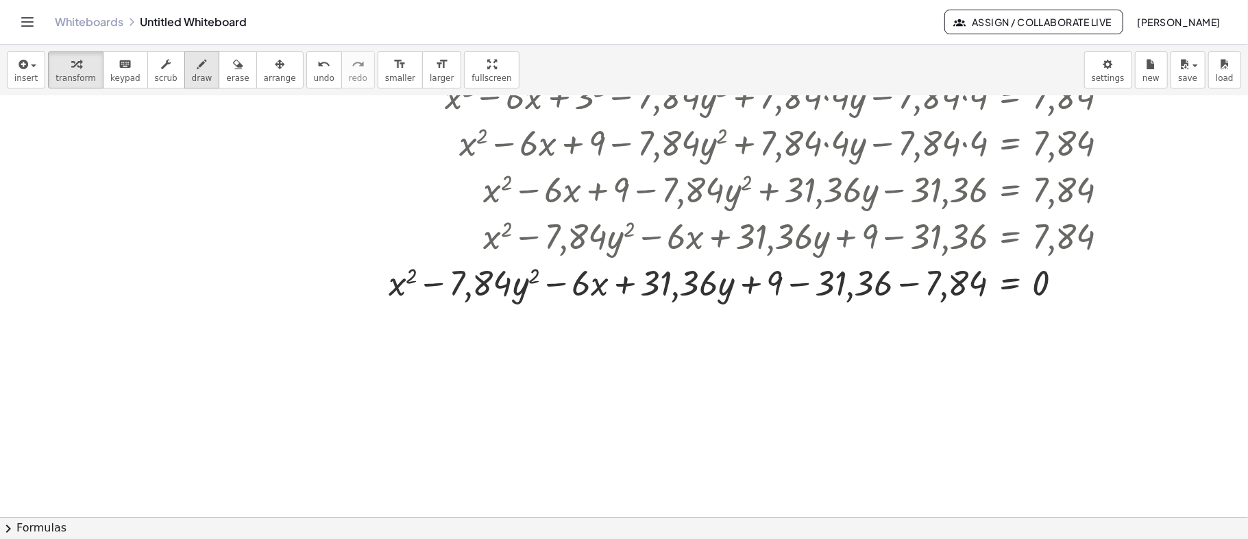
click at [192, 71] on button "draw" at bounding box center [202, 69] width 36 height 37
drag, startPoint x: 758, startPoint y: 304, endPoint x: 997, endPoint y: 276, distance: 241.0
click at [997, 276] on div at bounding box center [700, 17] width 1400 height 1263
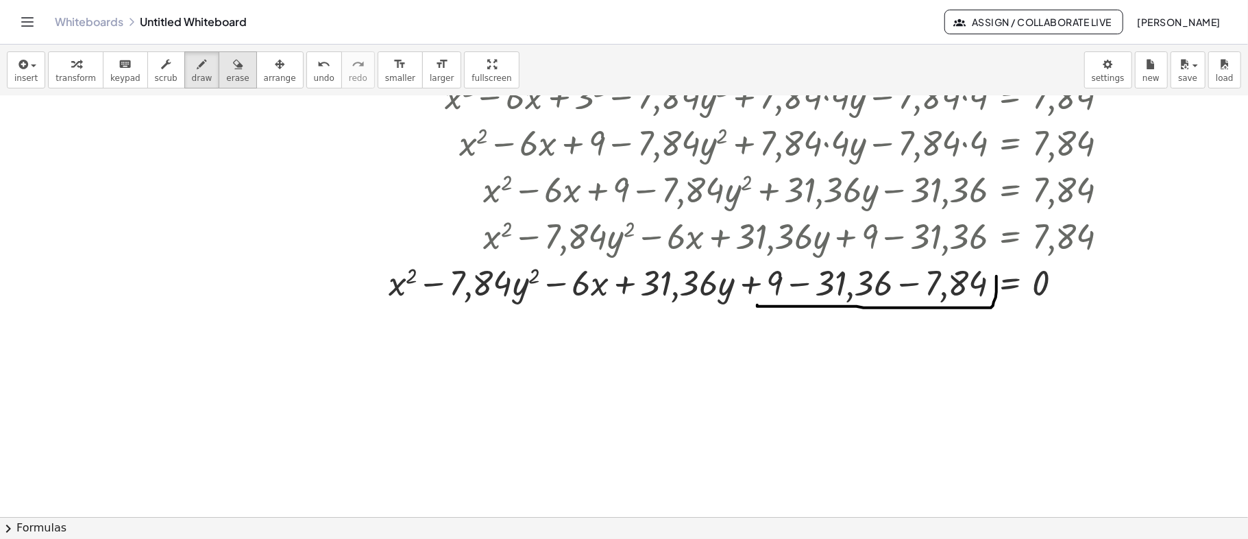
click at [233, 69] on icon "button" at bounding box center [238, 64] width 10 height 16
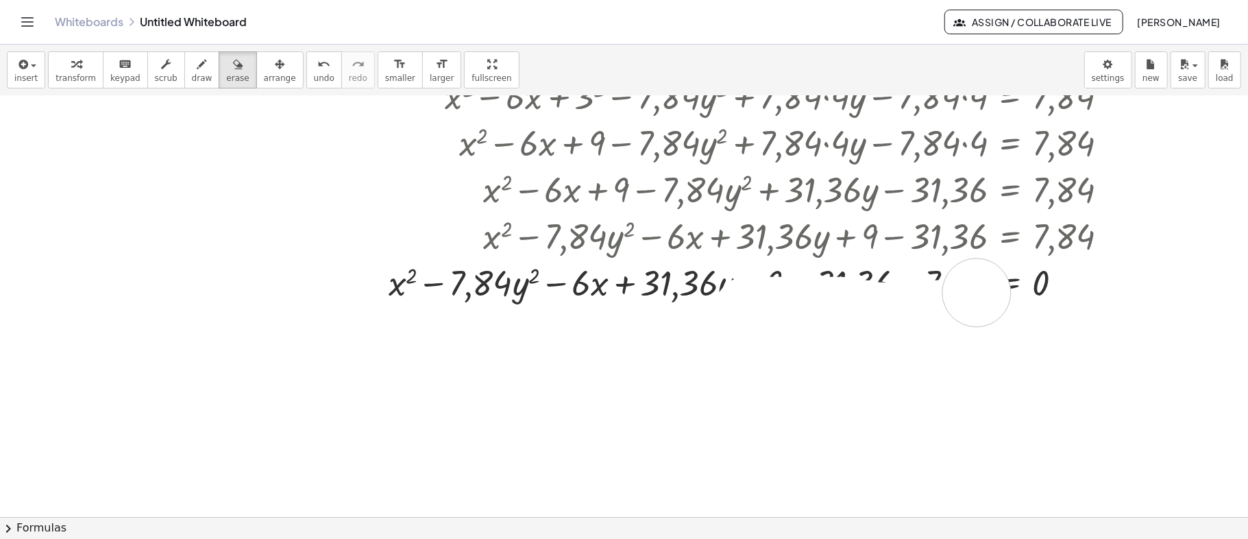
drag, startPoint x: 749, startPoint y: 310, endPoint x: 977, endPoint y: 292, distance: 229.0
click at [977, 292] on div at bounding box center [700, 17] width 1400 height 1263
click at [71, 66] on icon "button" at bounding box center [76, 64] width 10 height 16
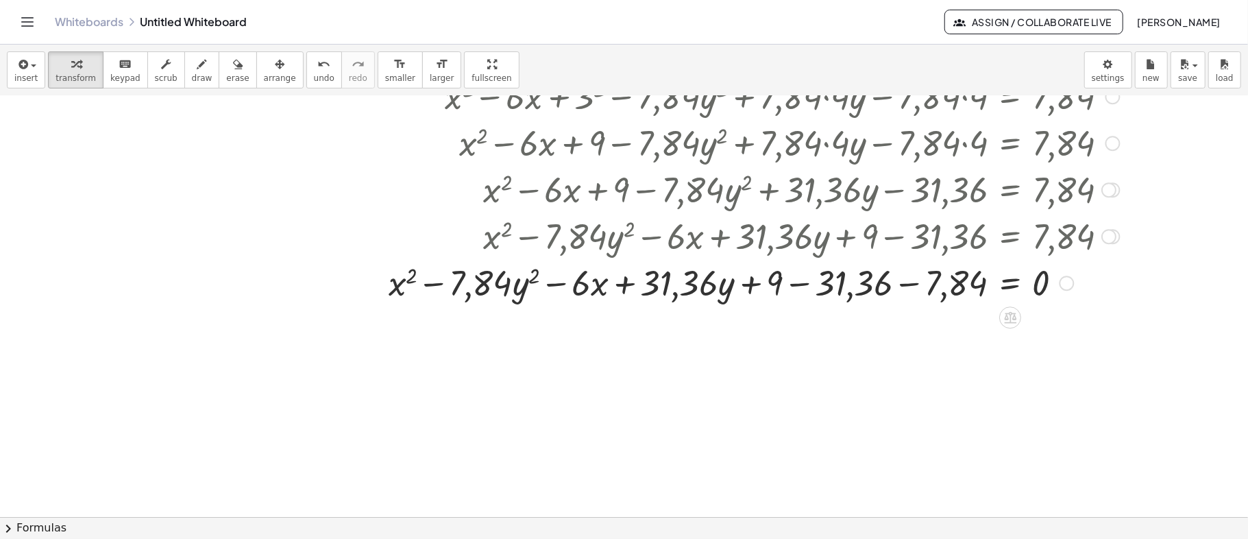
click at [905, 283] on div at bounding box center [739, 281] width 775 height 47
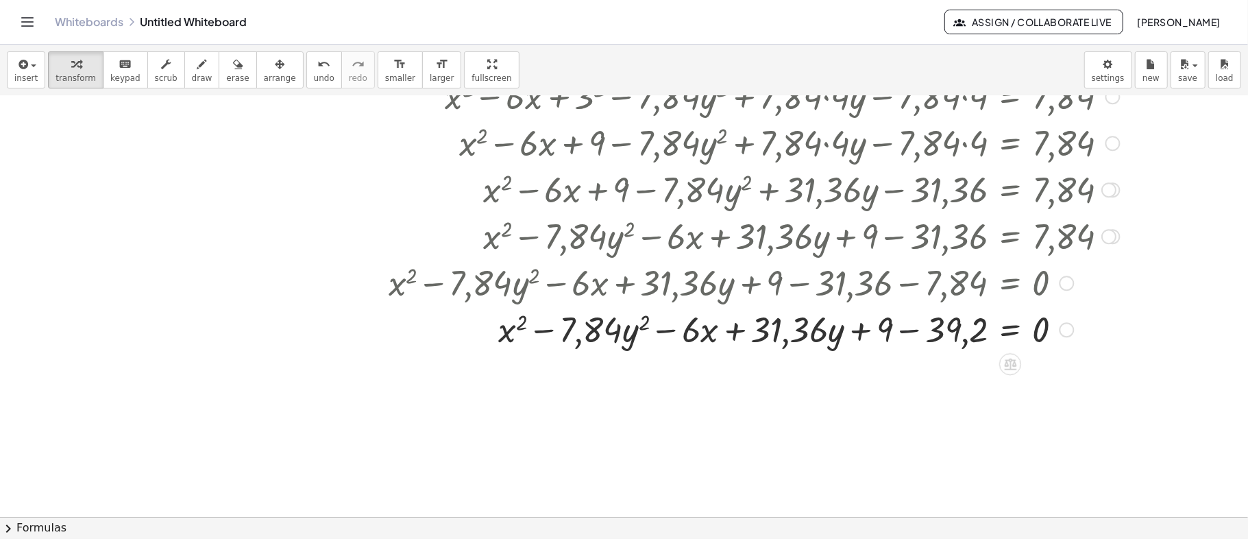
click at [909, 330] on div at bounding box center [739, 328] width 775 height 47
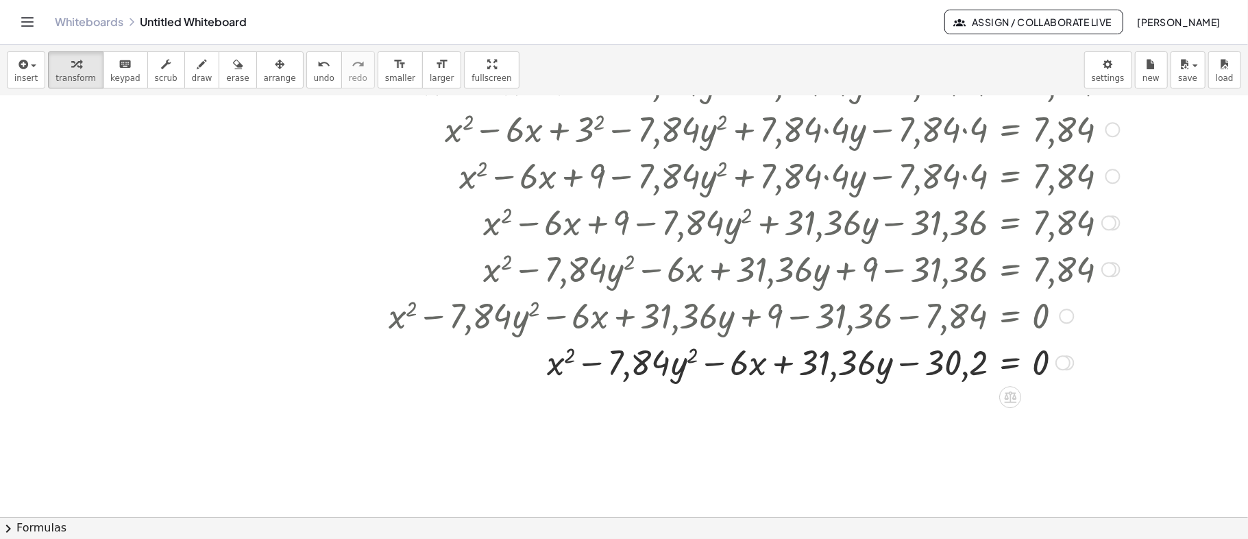
scroll to position [764, 0]
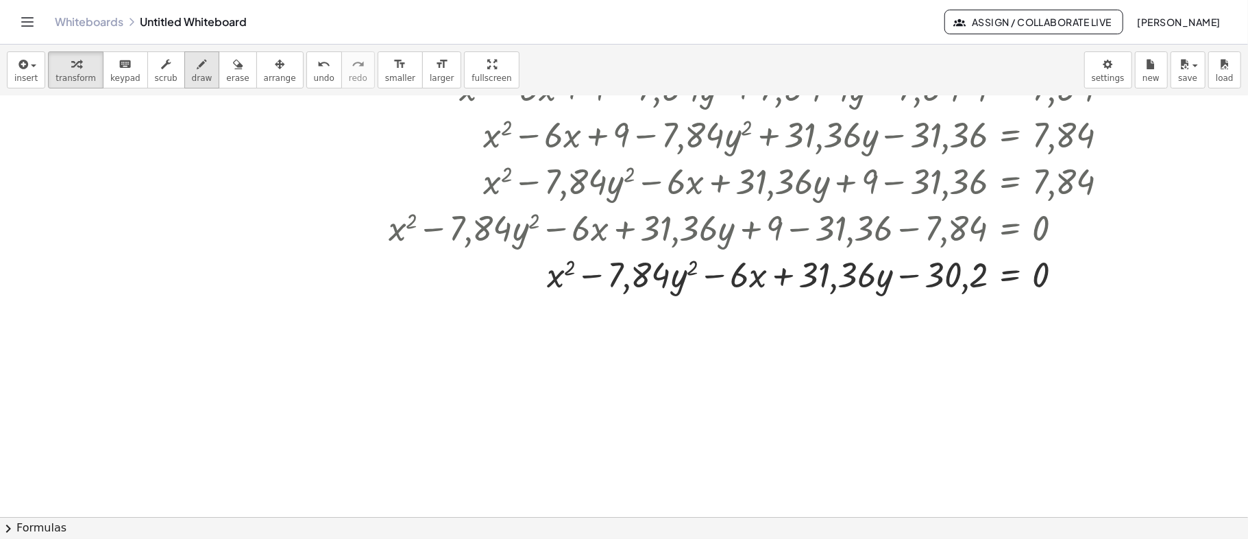
click at [184, 69] on button "draw" at bounding box center [202, 69] width 36 height 37
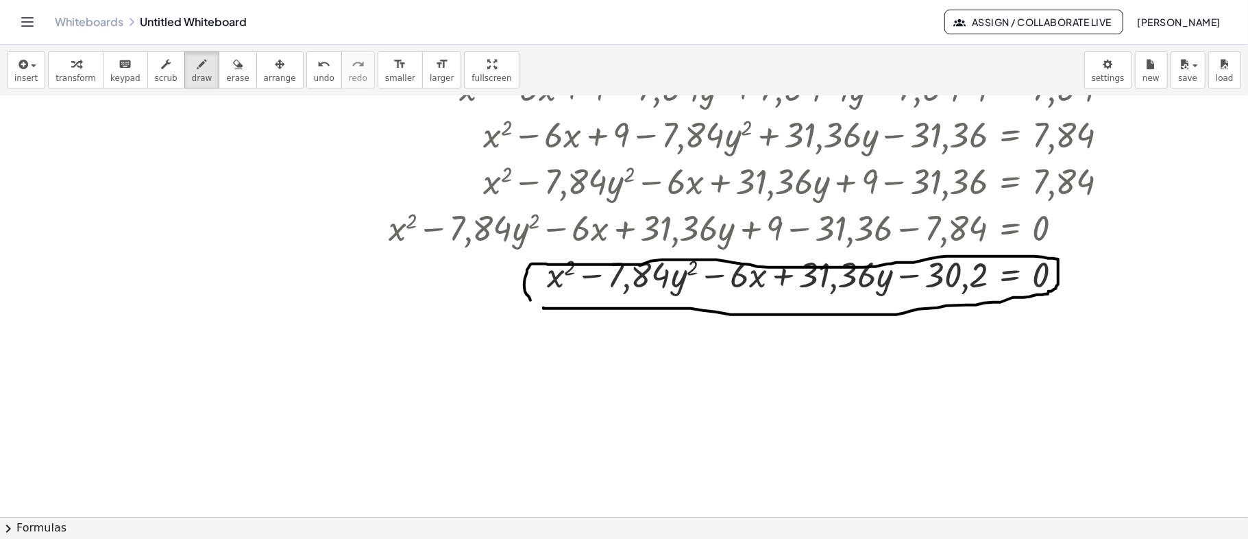
drag, startPoint x: 544, startPoint y: 307, endPoint x: 568, endPoint y: 297, distance: 26.7
click at [226, 75] on span "erase" at bounding box center [237, 78] width 23 height 10
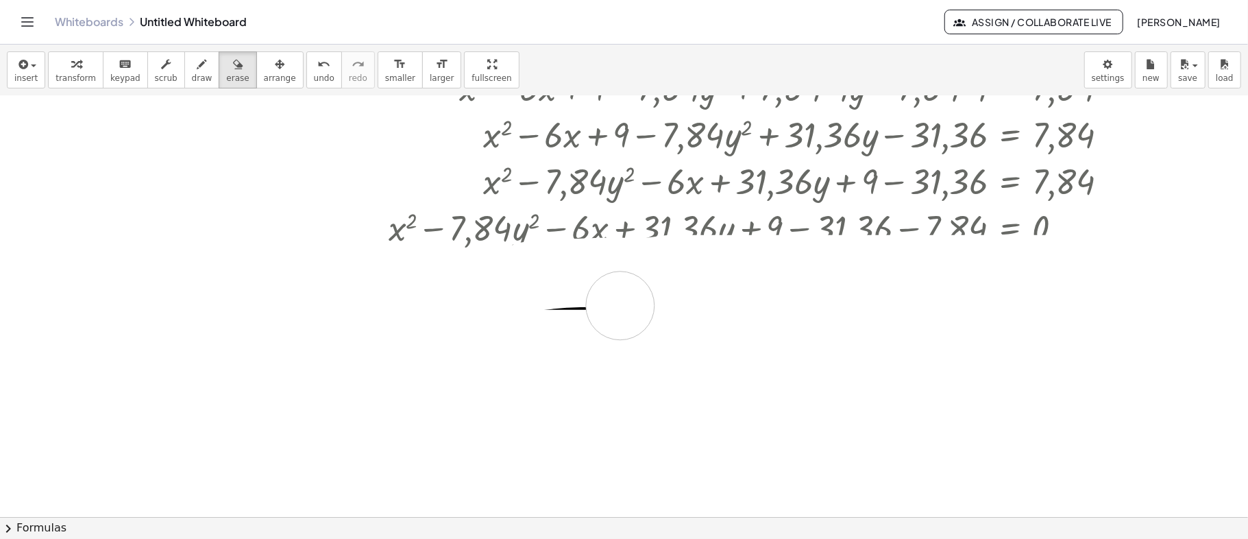
drag, startPoint x: 527, startPoint y: 277, endPoint x: 587, endPoint y: 305, distance: 65.9
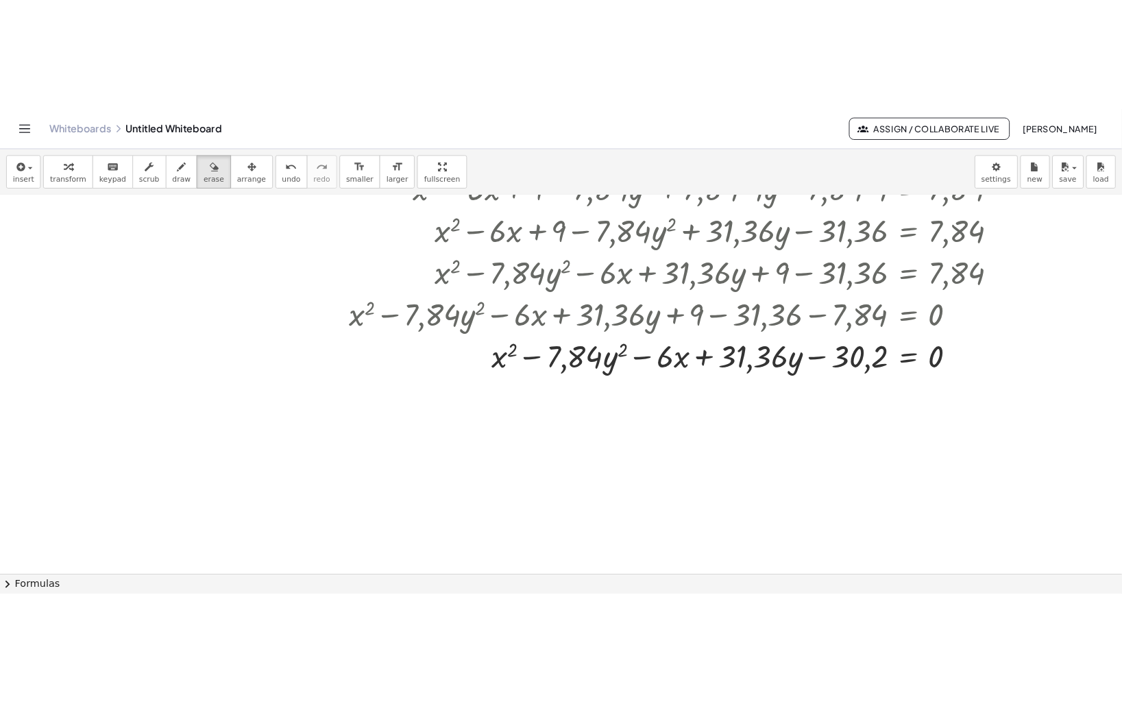
scroll to position [581, 0]
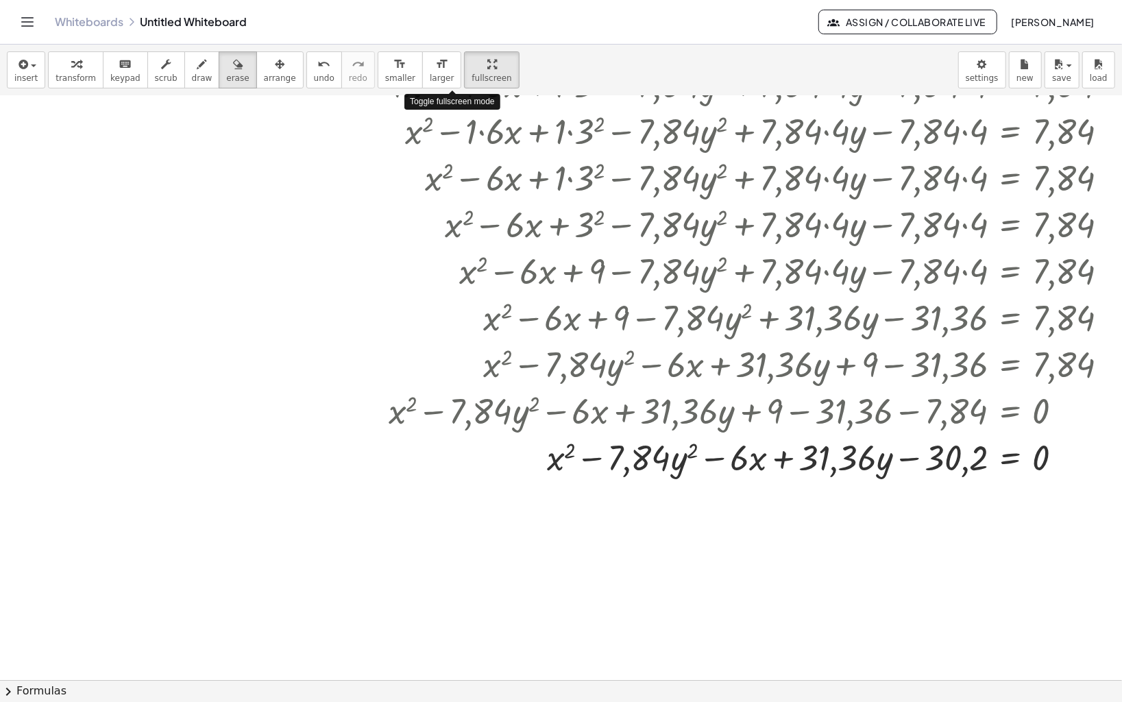
drag, startPoint x: 447, startPoint y: 70, endPoint x: 330, endPoint y: 91, distance: 119.1
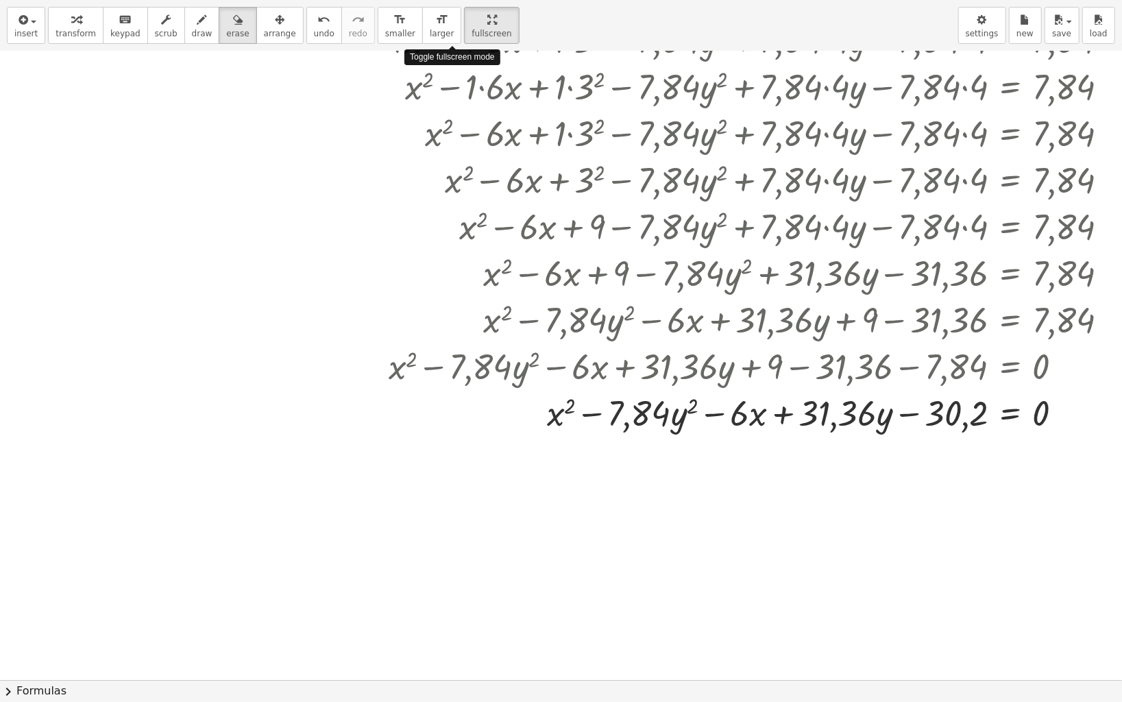
click at [330, 91] on div "**********" at bounding box center [561, 351] width 1122 height 702
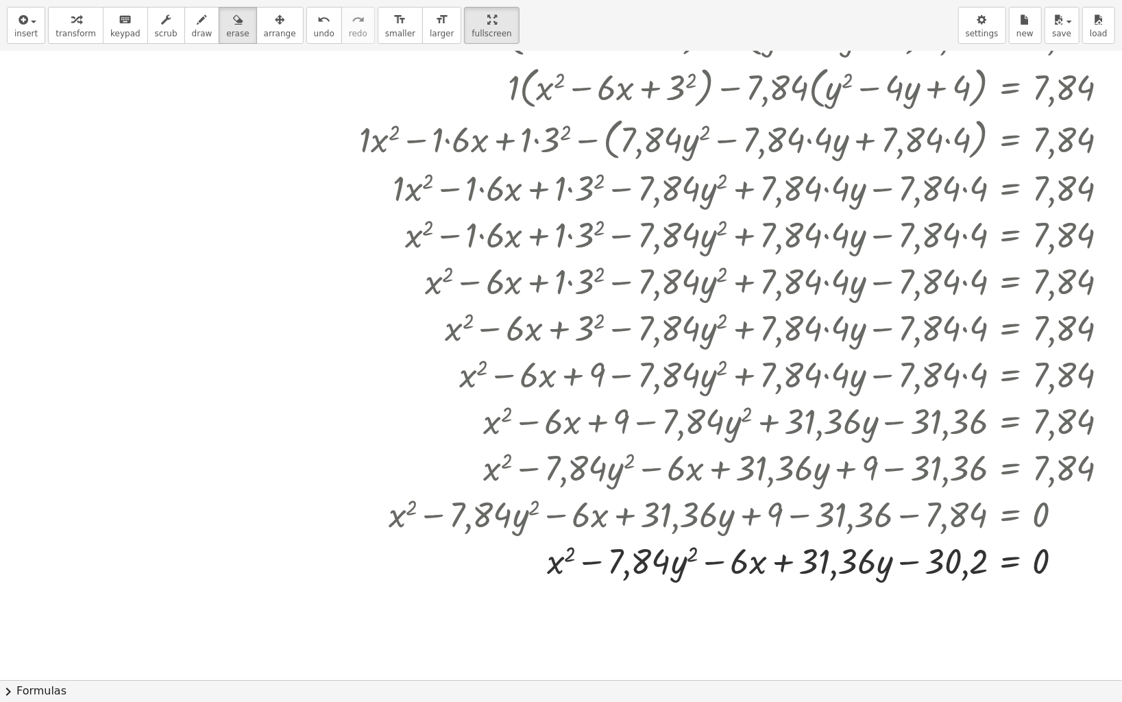
scroll to position [216, 0]
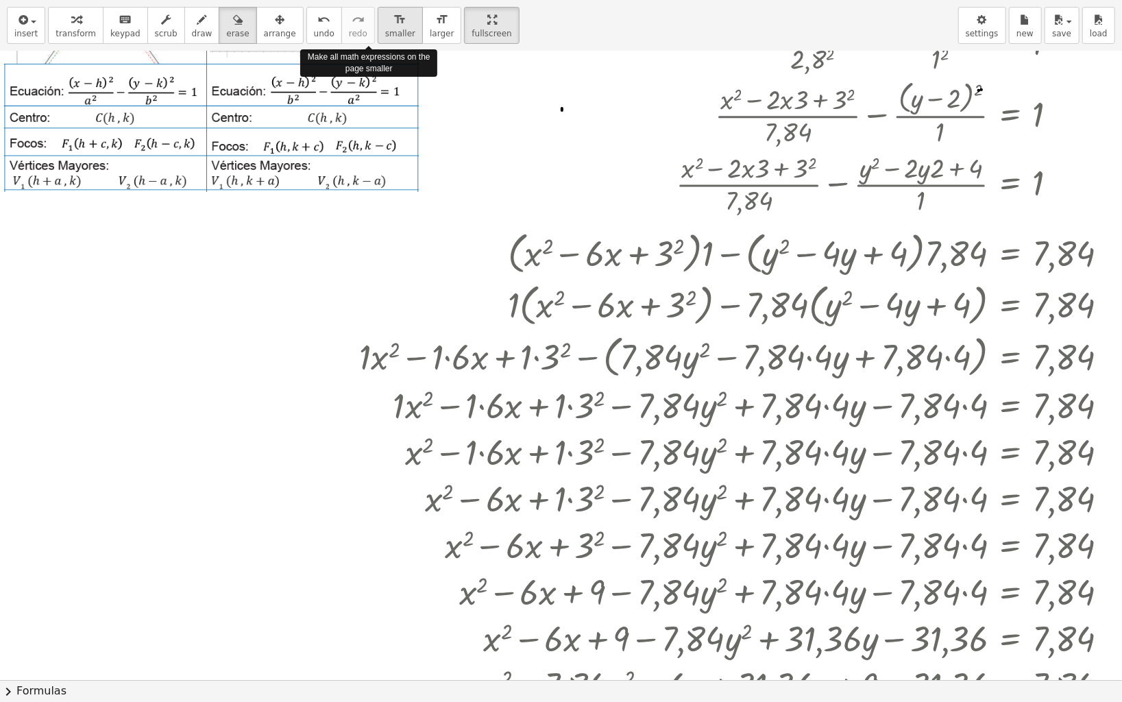
click at [385, 33] on span "smaller" at bounding box center [400, 34] width 30 height 10
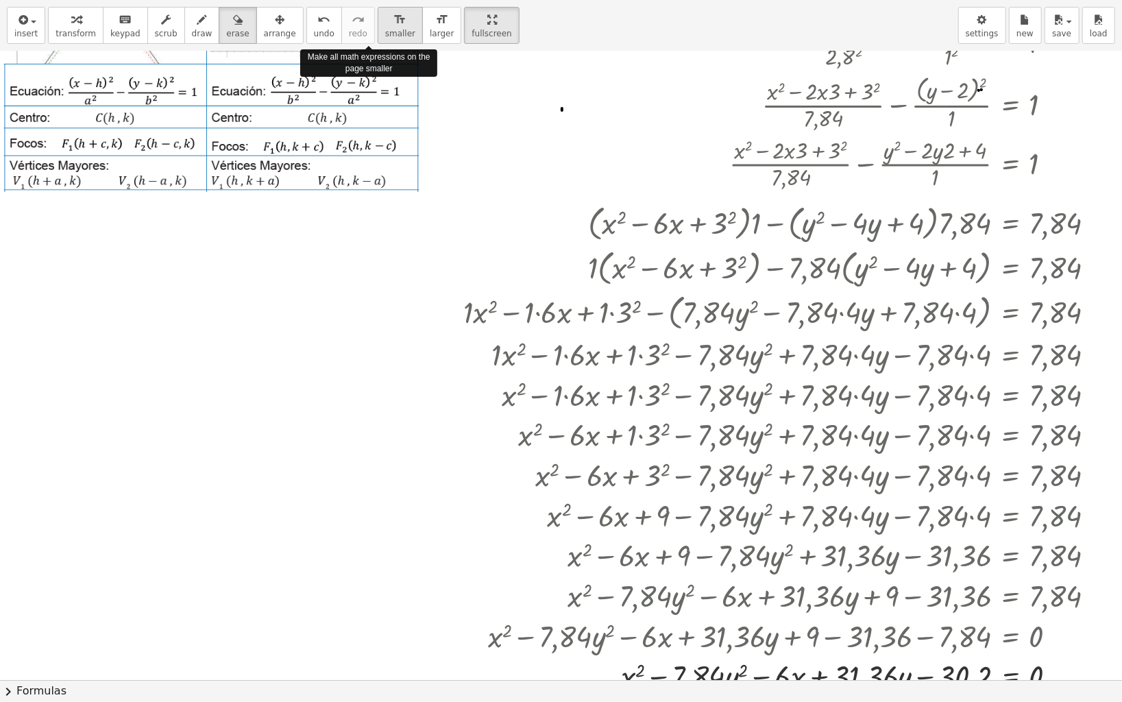
click at [385, 33] on span "smaller" at bounding box center [400, 34] width 30 height 10
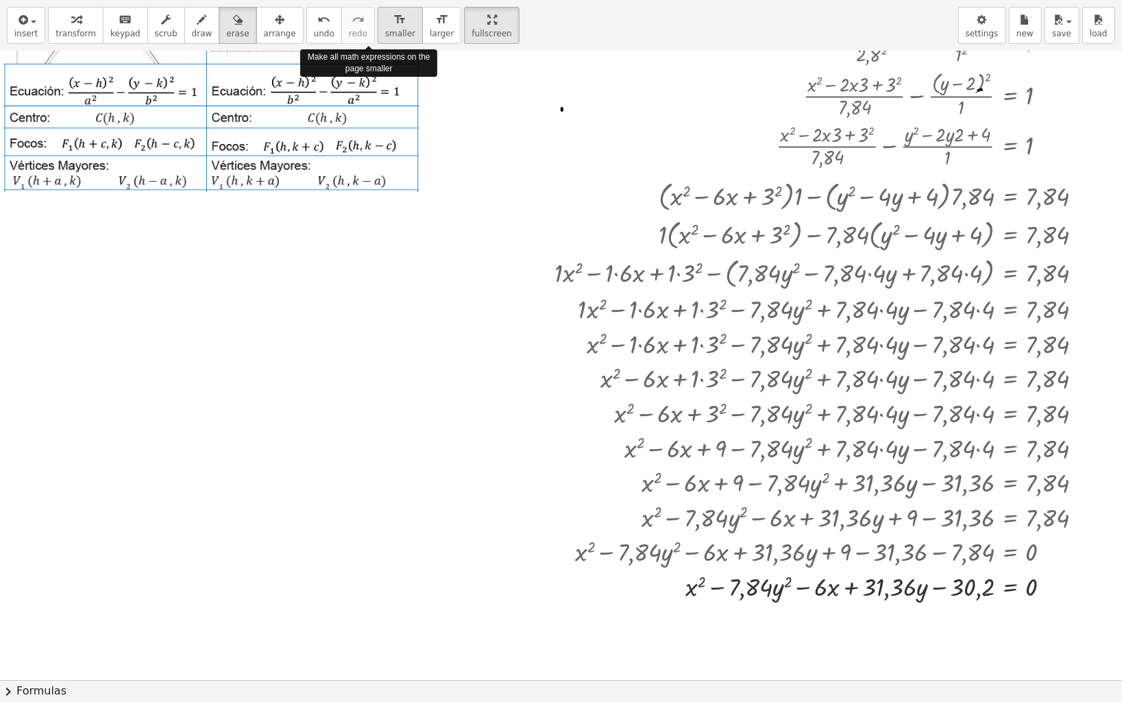
click at [394, 22] on icon "format_size" at bounding box center [400, 20] width 13 height 16
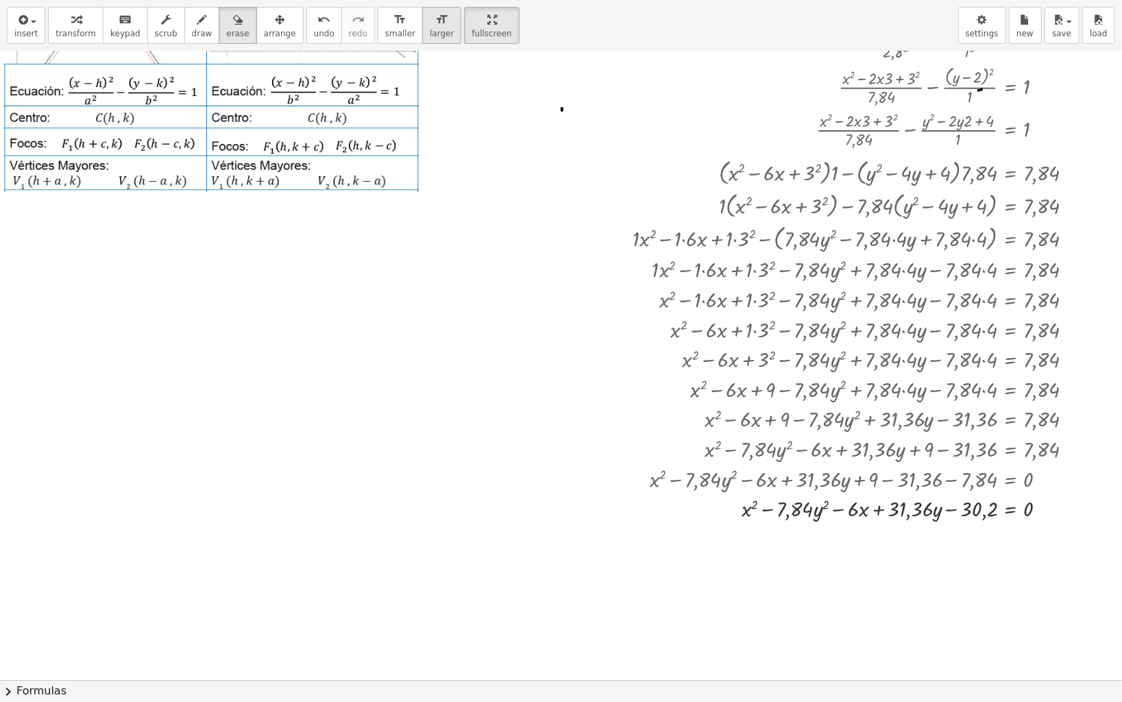
click at [430, 29] on span "larger" at bounding box center [442, 34] width 24 height 10
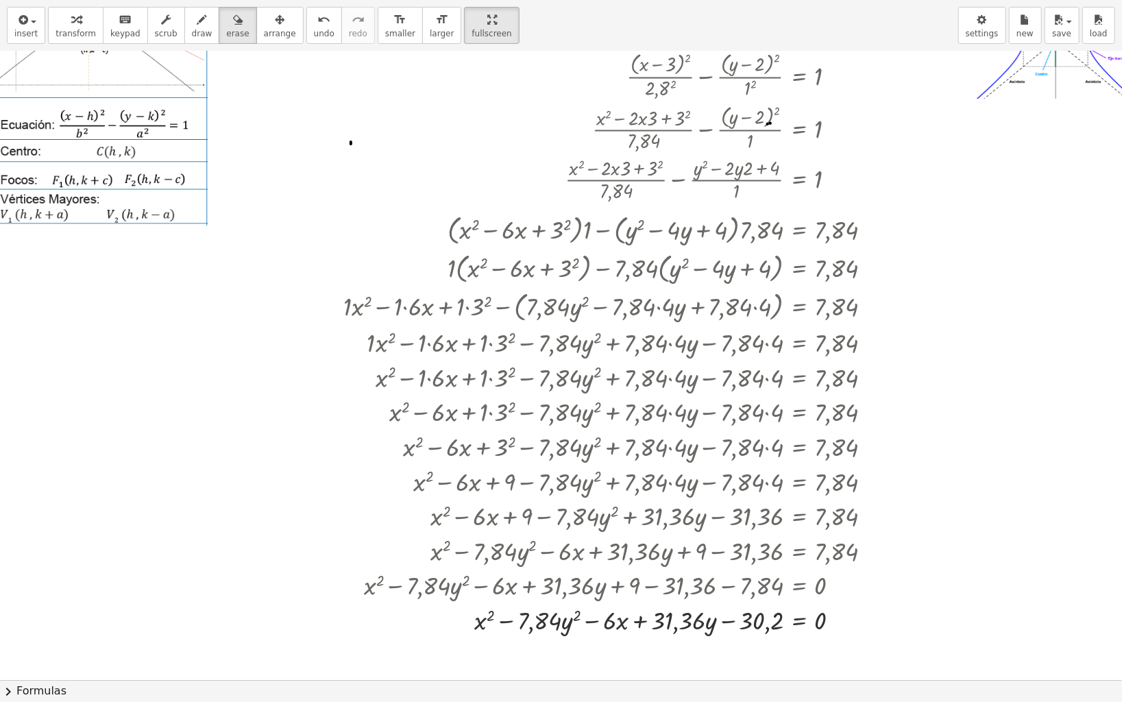
scroll to position [0, 211]
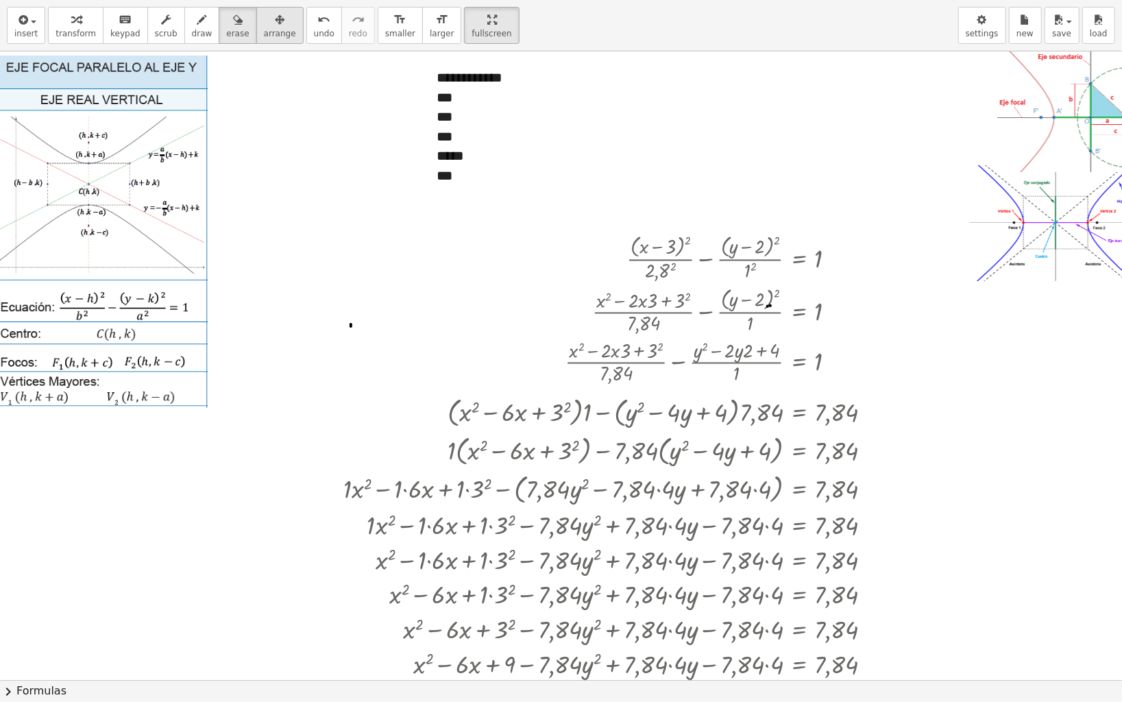
click at [271, 22] on button "arrange" at bounding box center [279, 25] width 47 height 37
drag, startPoint x: 445, startPoint y: 128, endPoint x: 363, endPoint y: 285, distance: 177.8
click at [335, 324] on div "**********" at bounding box center [489, 682] width 1400 height 1263
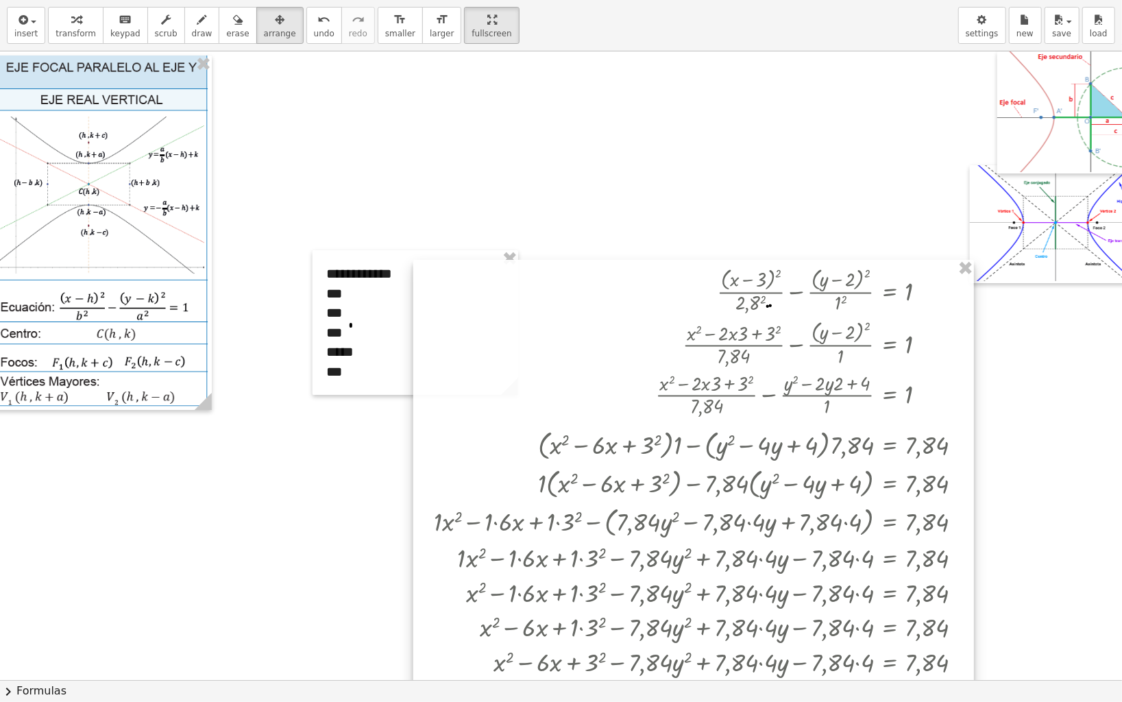
drag, startPoint x: 409, startPoint y: 319, endPoint x: 499, endPoint y: 352, distance: 96.3
click at [499, 352] on div at bounding box center [693, 558] width 561 height 596
click at [647, 154] on div at bounding box center [489, 682] width 1400 height 1263
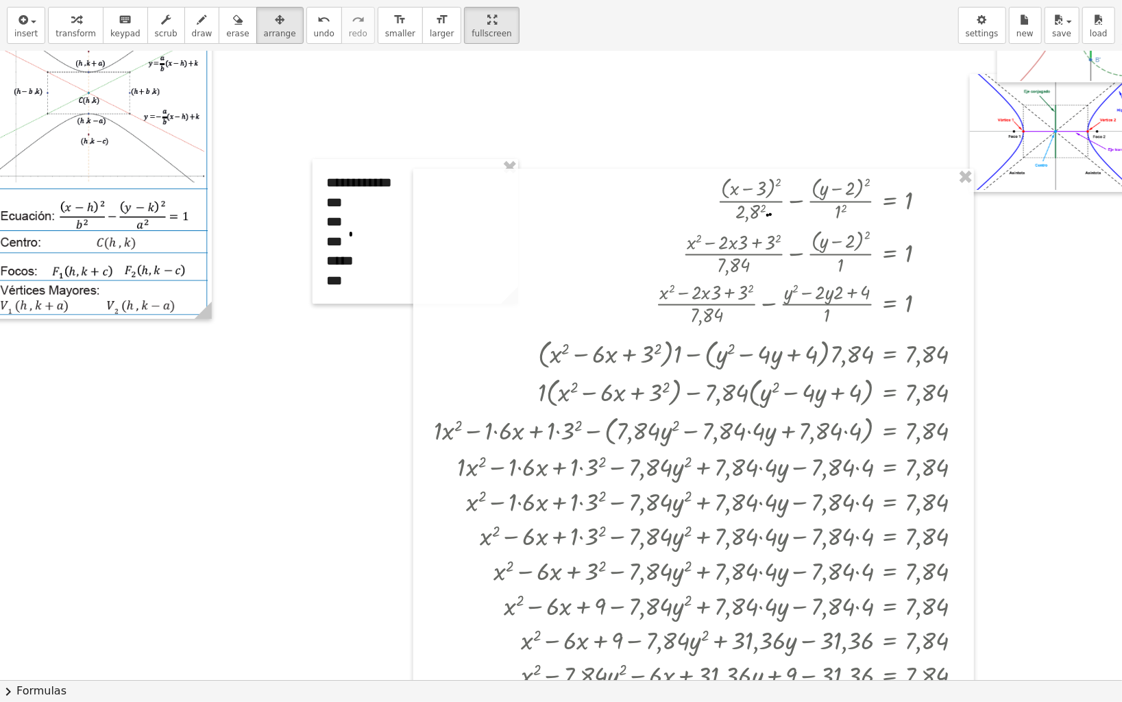
scroll to position [182, 211]
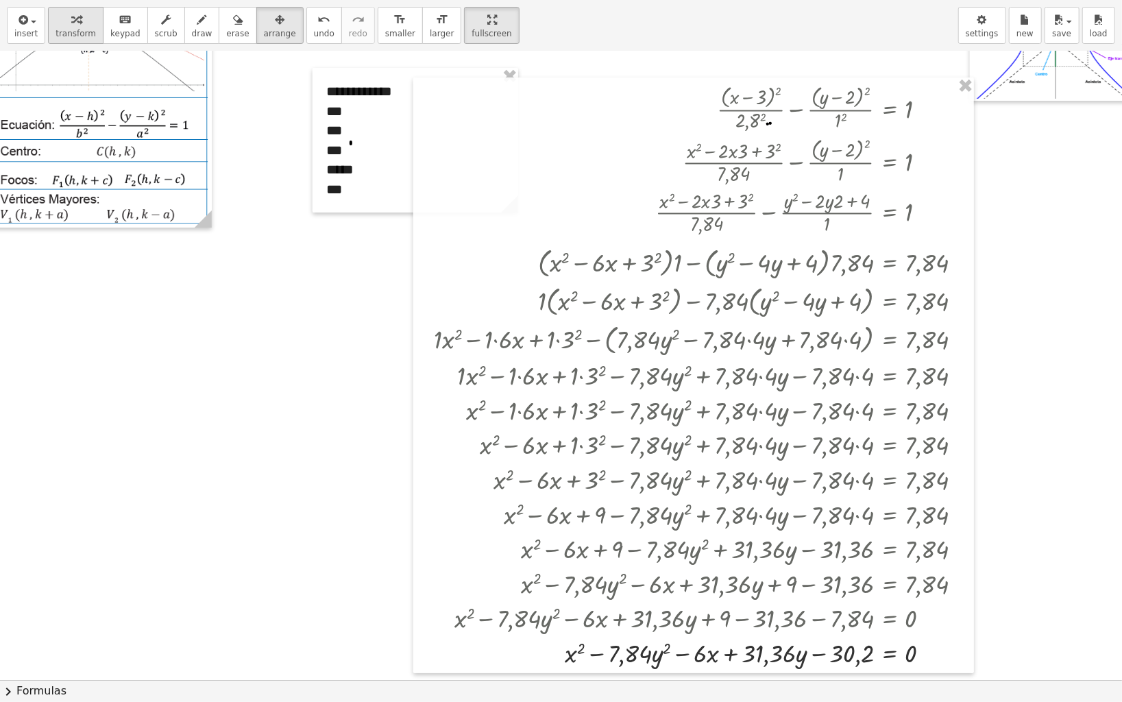
click at [72, 33] on span "transform" at bounding box center [76, 34] width 40 height 10
click at [1019, 299] on div at bounding box center [489, 500] width 1400 height 1263
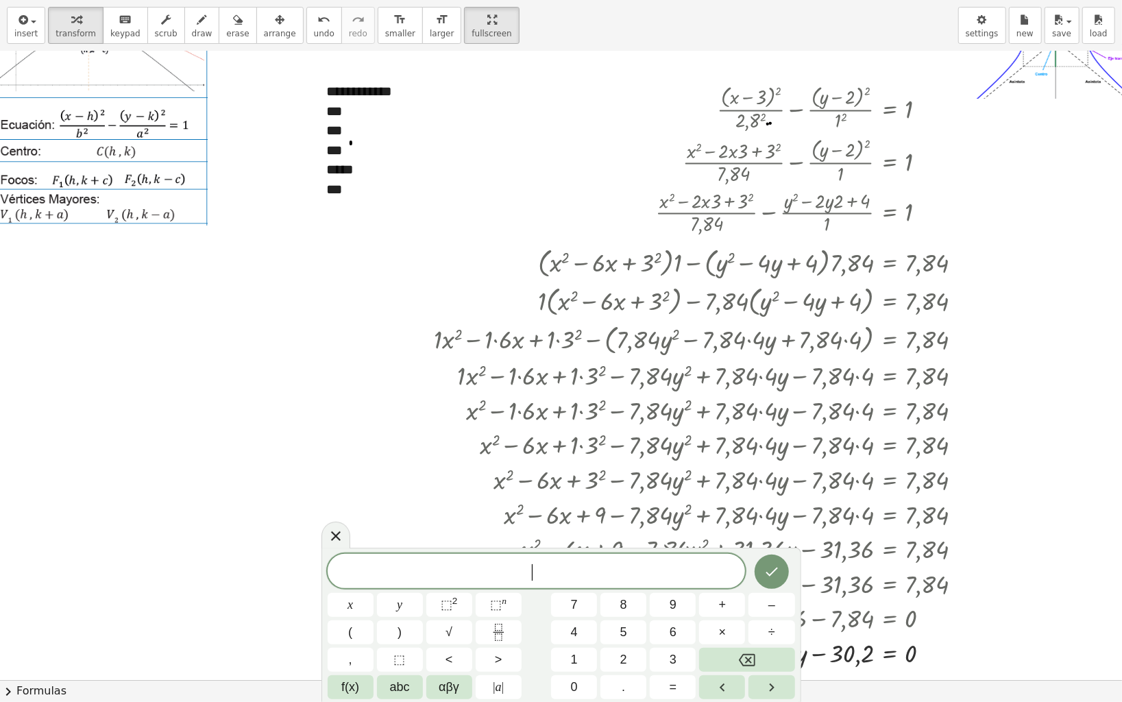
scroll to position [274, 211]
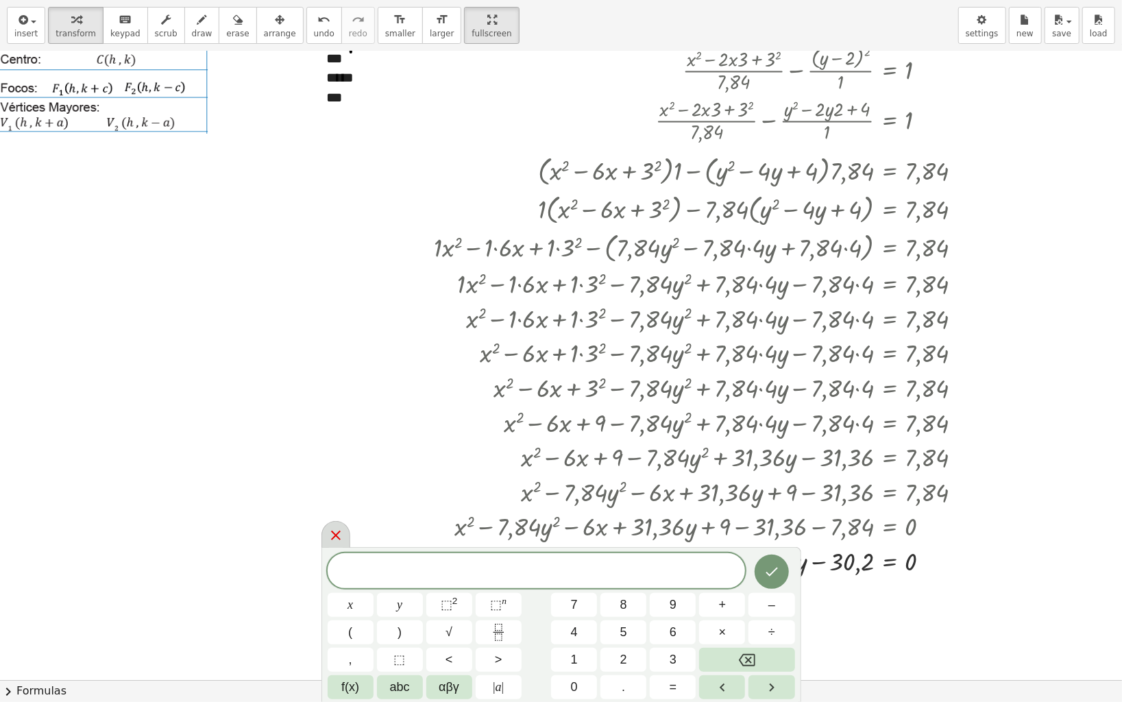
click at [324, 532] on div at bounding box center [336, 534] width 29 height 27
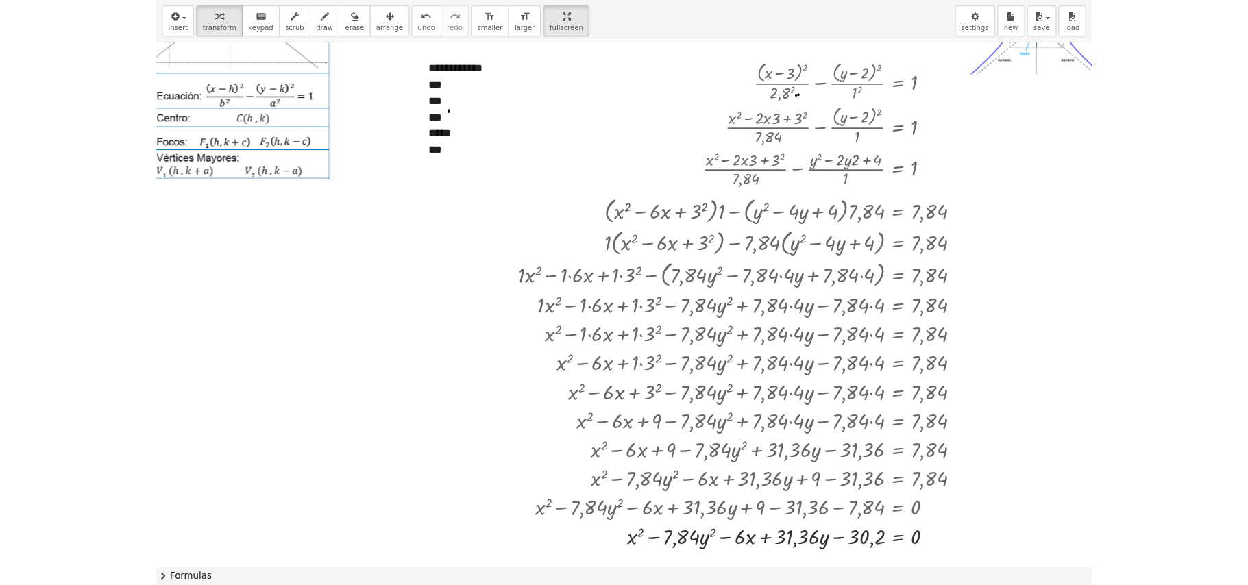
scroll to position [193, 0]
